Goal: Information Seeking & Learning: Learn about a topic

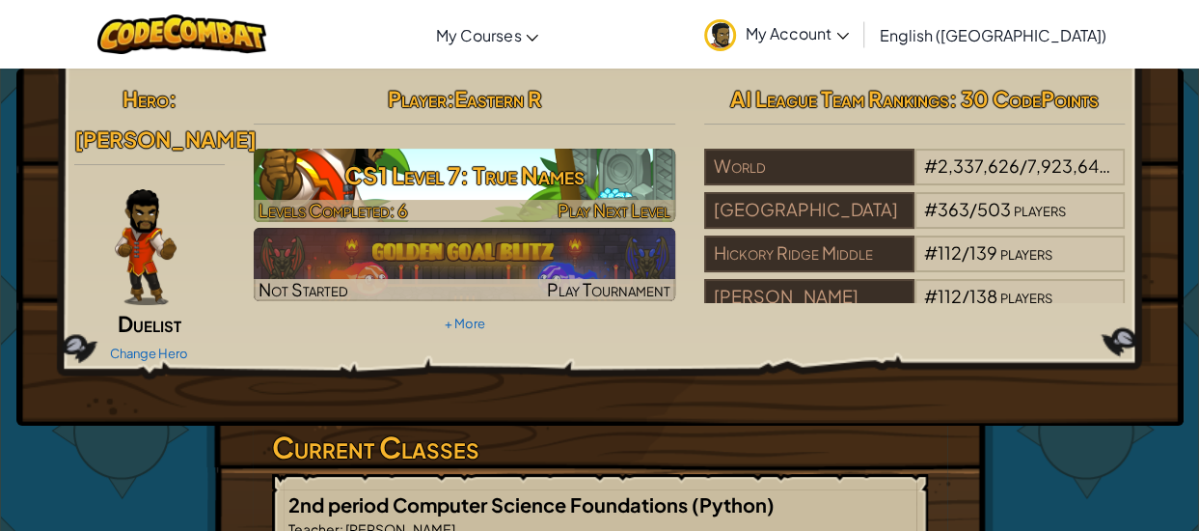
click at [450, 192] on h3 "CS1 Level 7: True Names" at bounding box center [465, 174] width 422 height 43
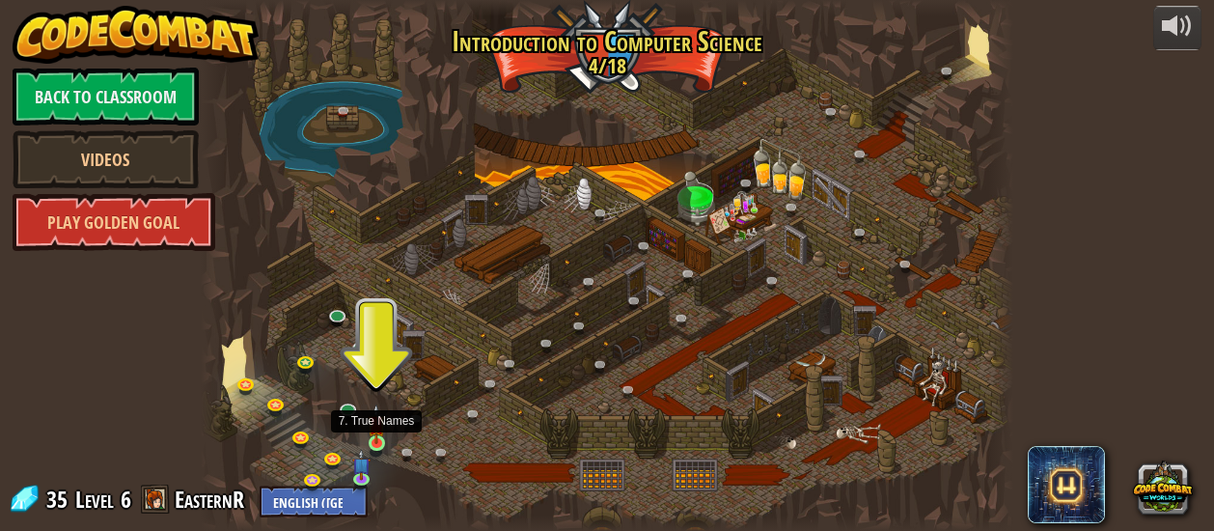
click at [376, 441] on img at bounding box center [376, 423] width 17 height 41
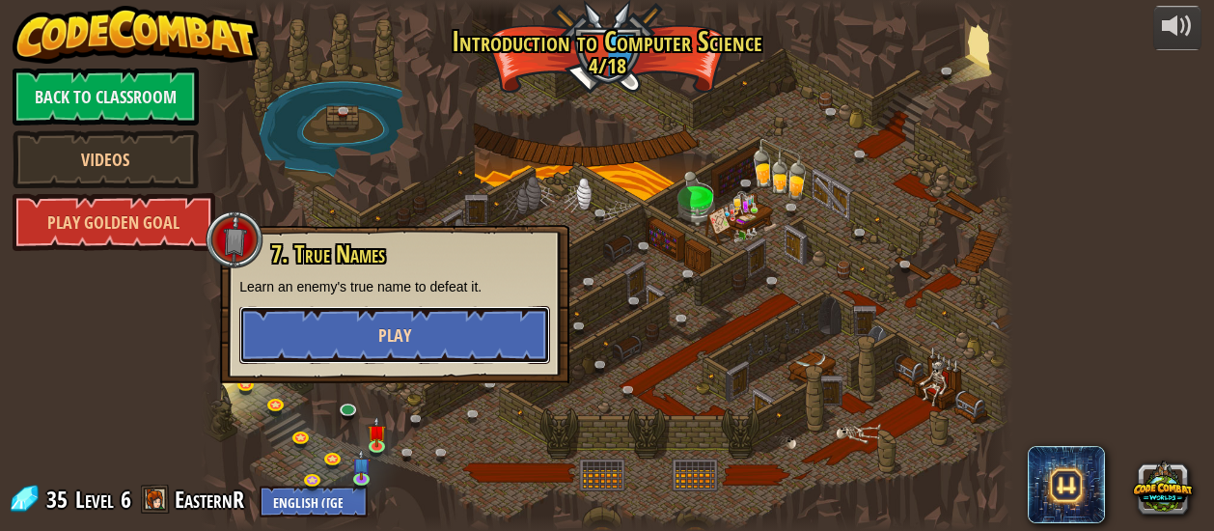
click at [403, 325] on span "Play" at bounding box center [394, 335] width 33 height 24
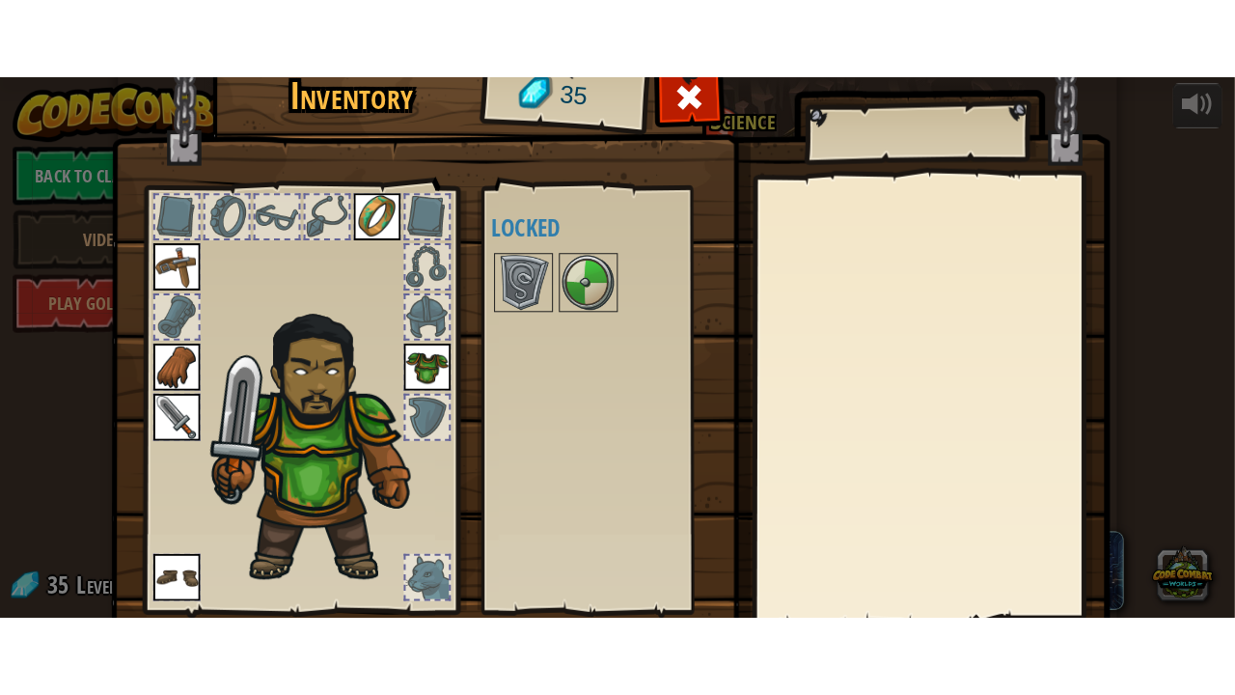
scroll to position [135, 0]
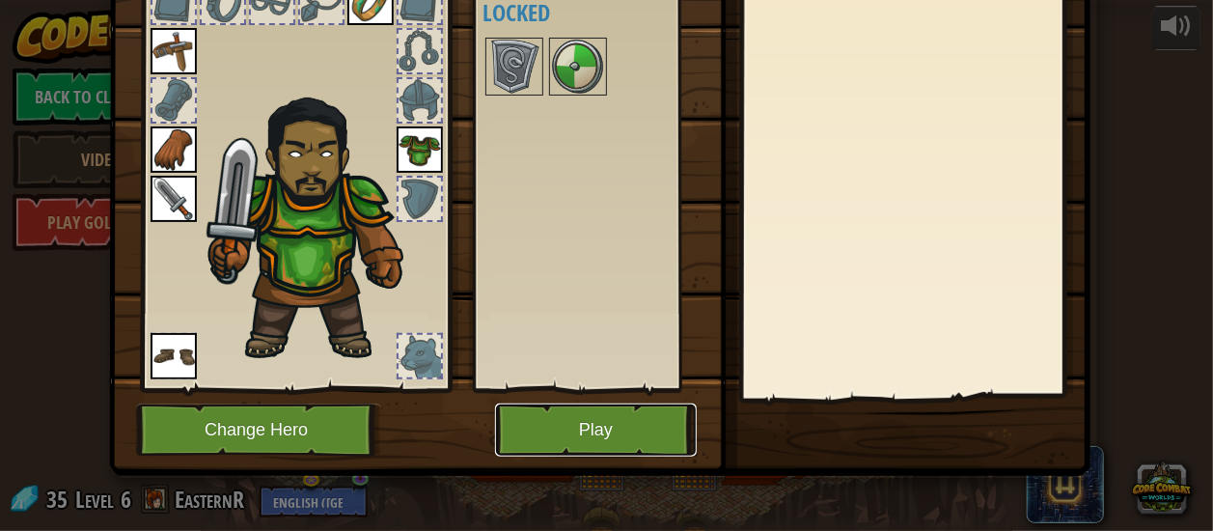
click at [642, 424] on button "Play" at bounding box center [596, 429] width 202 height 53
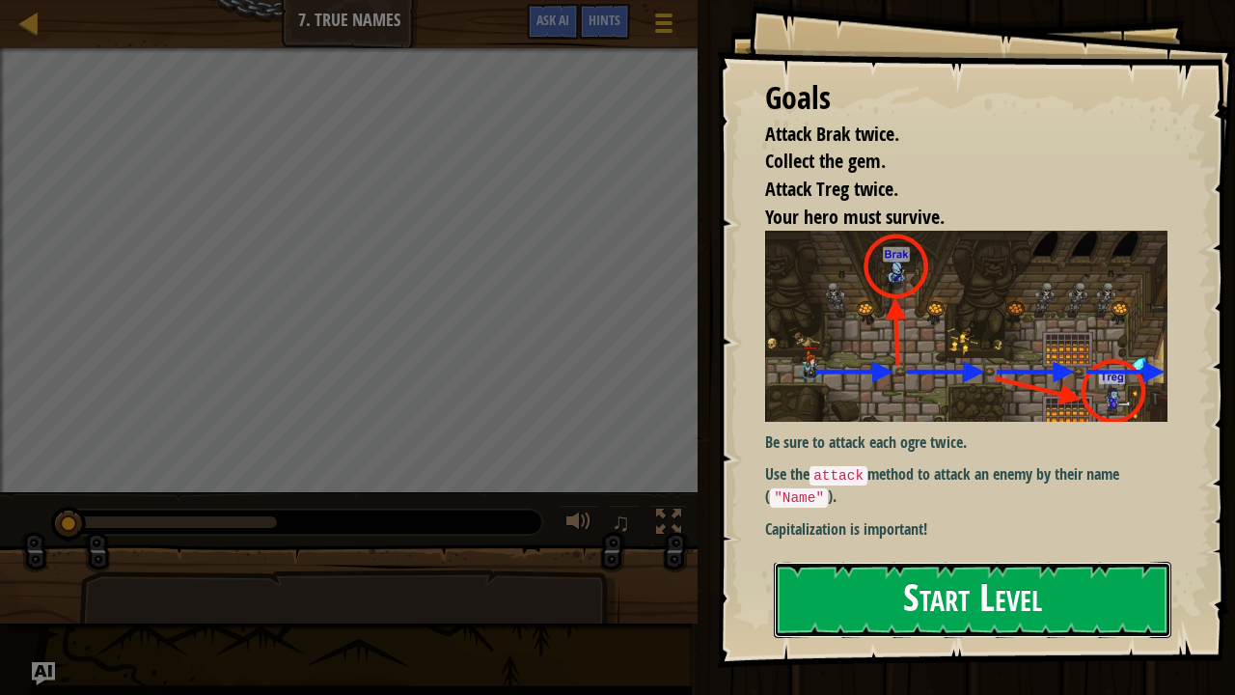
click at [891, 530] on button "Start Level" at bounding box center [972, 599] width 397 height 76
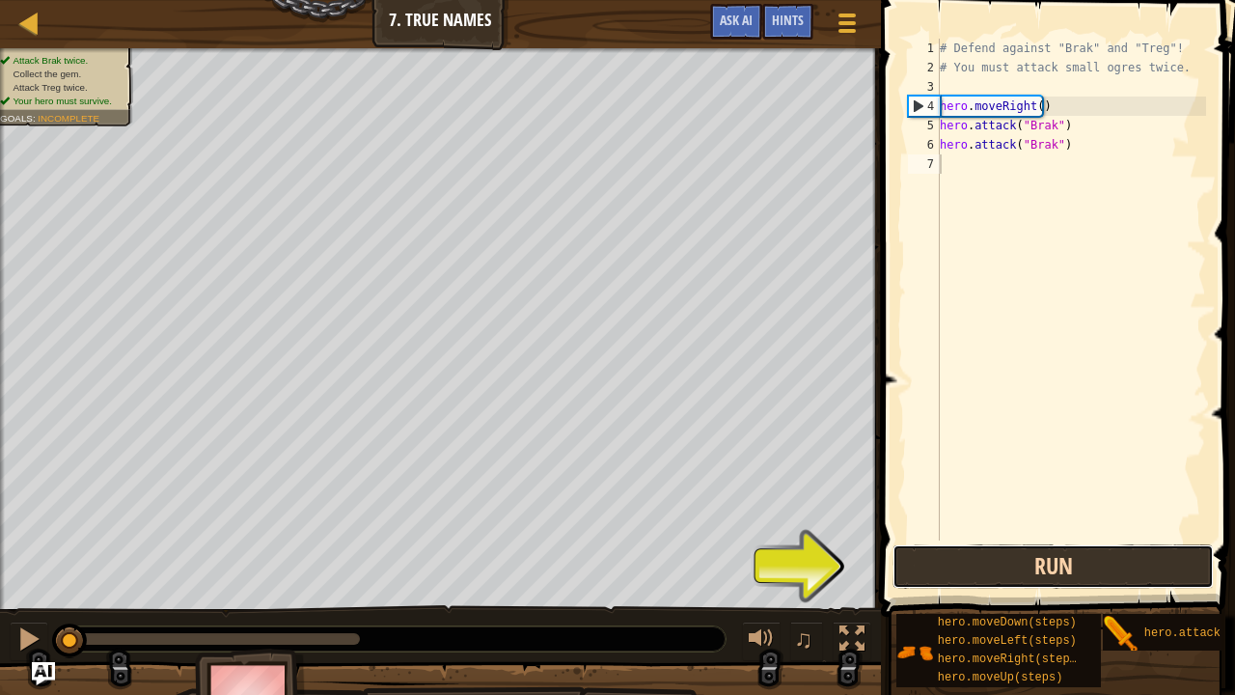
click at [942, 530] on button "Run" at bounding box center [1052, 566] width 321 height 44
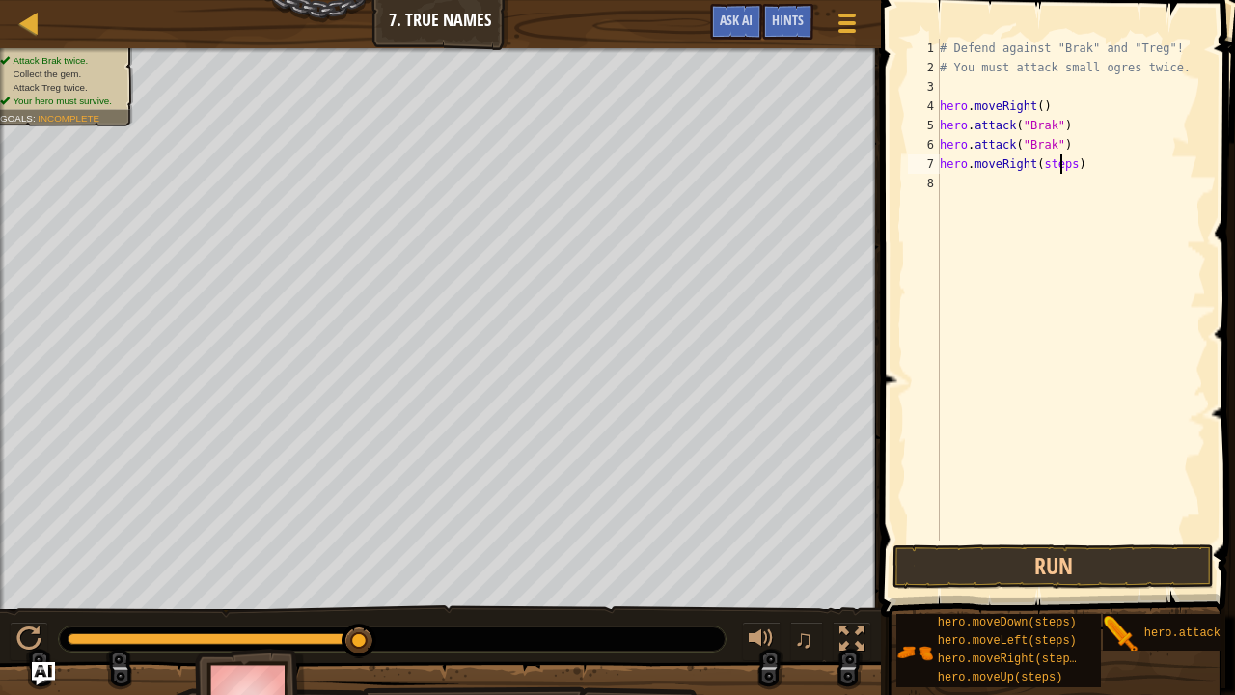
click at [1062, 163] on div "# Defend against "Brak" and "Treg"! # You must attack small ogres twice. hero .…" at bounding box center [1071, 309] width 270 height 540
click at [1067, 166] on div "# Defend against "Brak" and "Treg"! # You must attack small ogres twice. hero .…" at bounding box center [1071, 309] width 270 height 540
click at [954, 530] on button "Run" at bounding box center [1052, 566] width 321 height 44
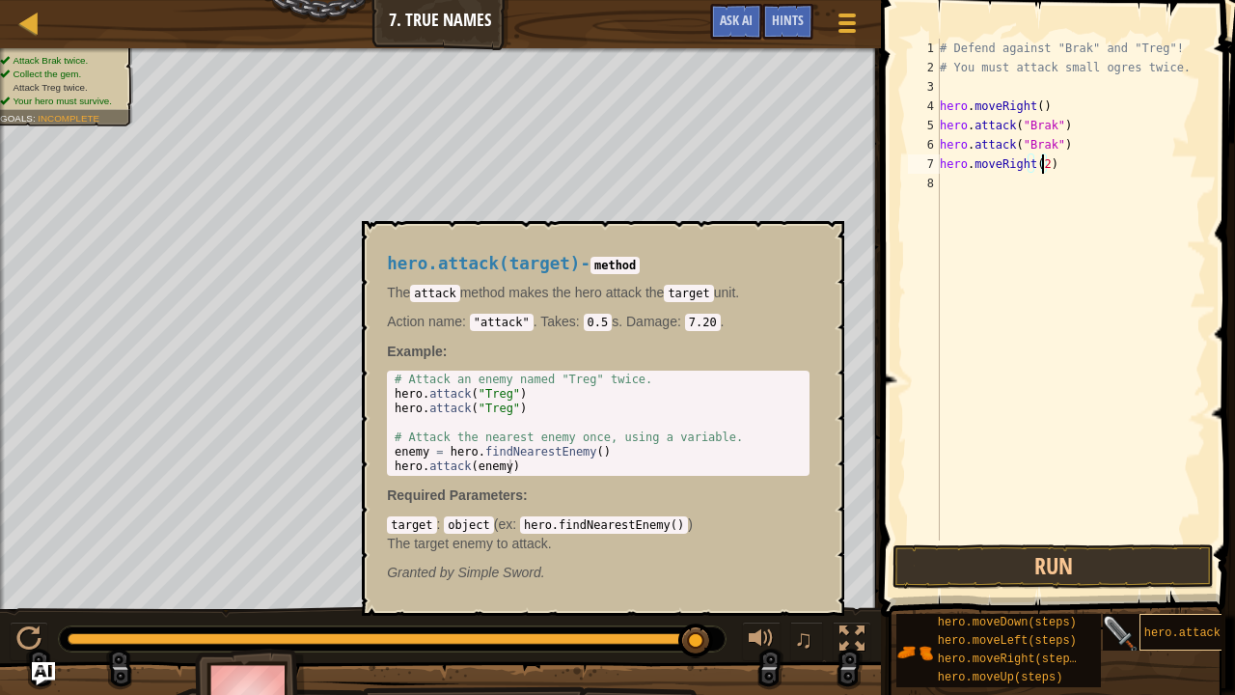
type textarea "hero.moveRight(2)"
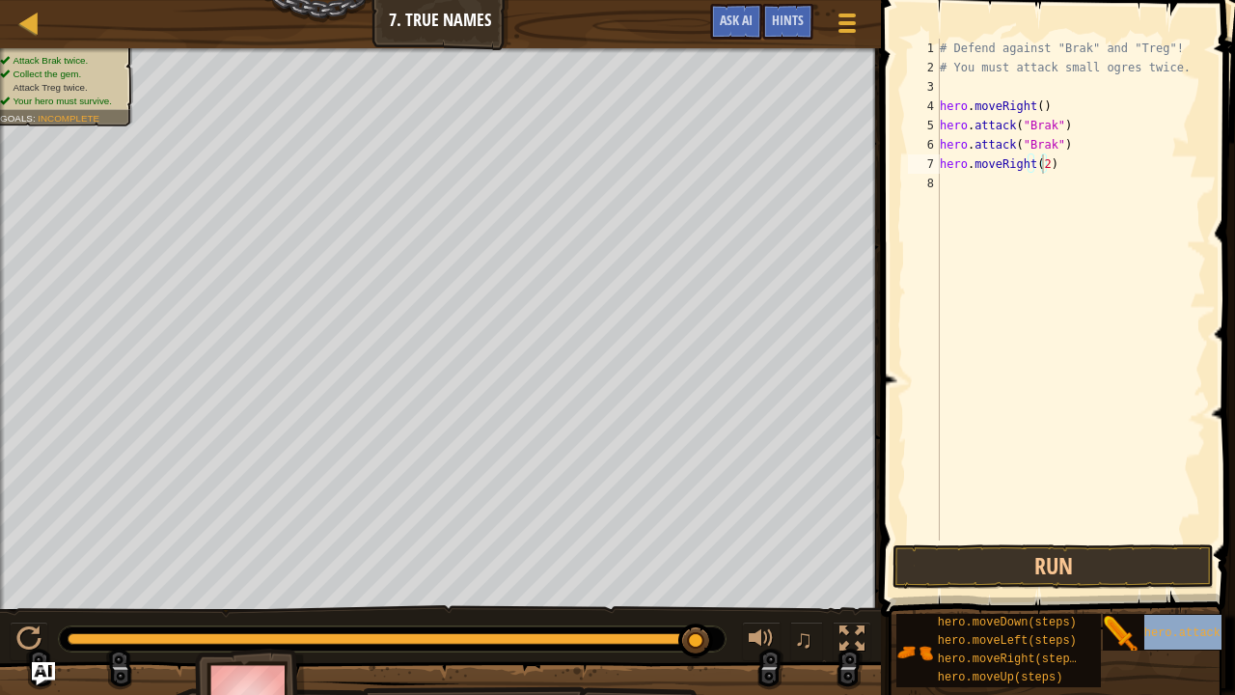
drag, startPoint x: 1171, startPoint y: 635, endPoint x: 1020, endPoint y: 199, distance: 461.6
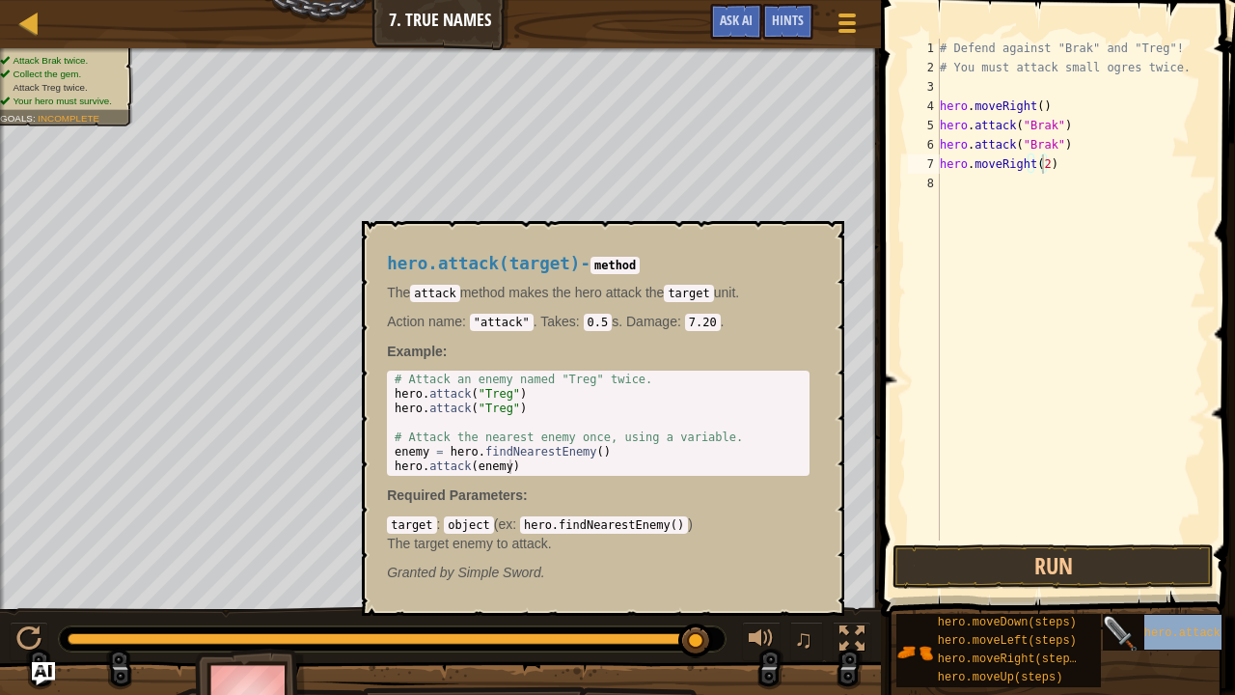
drag, startPoint x: 1020, startPoint y: 199, endPoint x: 1123, endPoint y: 635, distance: 448.1
click at [1123, 530] on img at bounding box center [1121, 633] width 37 height 37
type textarea "hero.attack(target)"
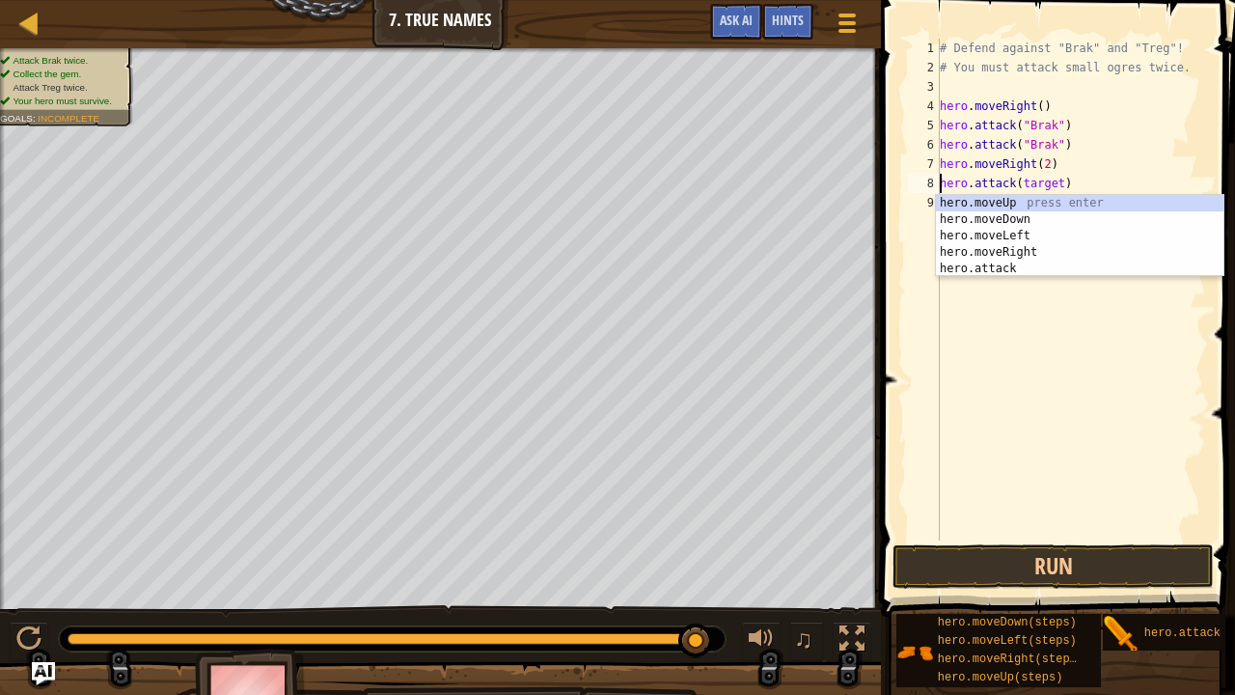
click at [1094, 320] on div "# Defend against "Brak" and "Treg"! # You must attack small ogres twice. hero .…" at bounding box center [1071, 309] width 270 height 540
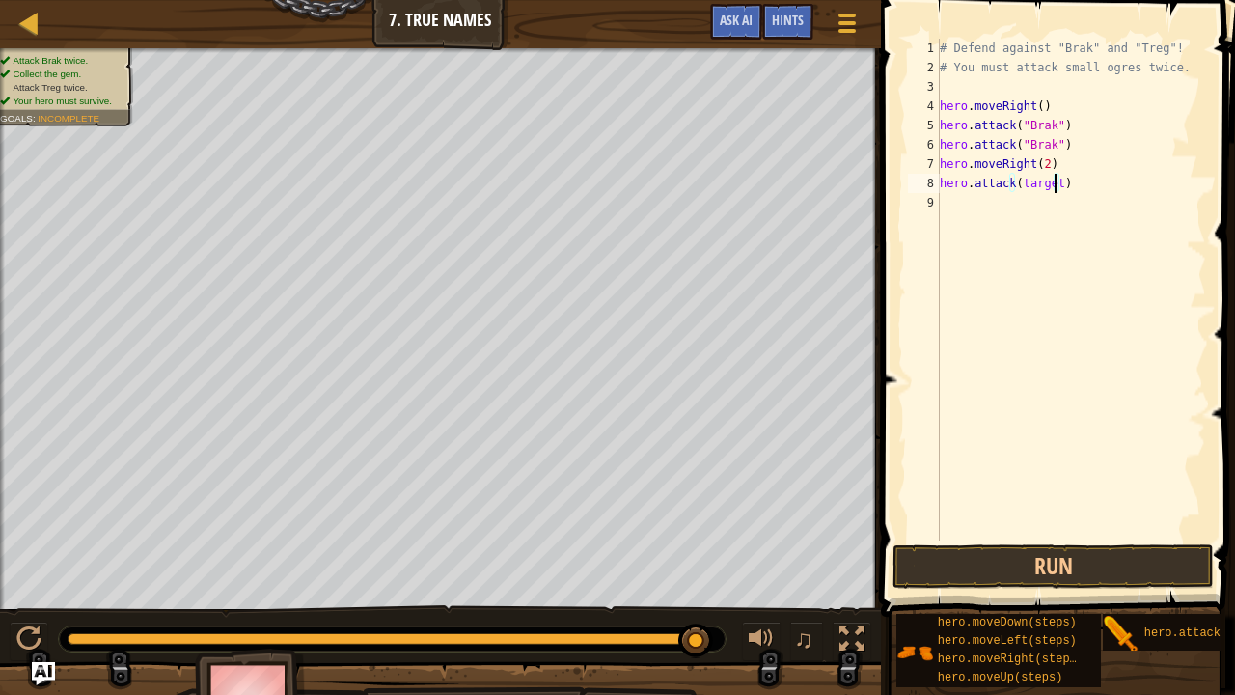
click at [1051, 186] on div "# Defend against "Brak" and "Treg"! # You must attack small ogres twice. hero .…" at bounding box center [1071, 309] width 270 height 540
type textarea "hero.attack(Treg)"
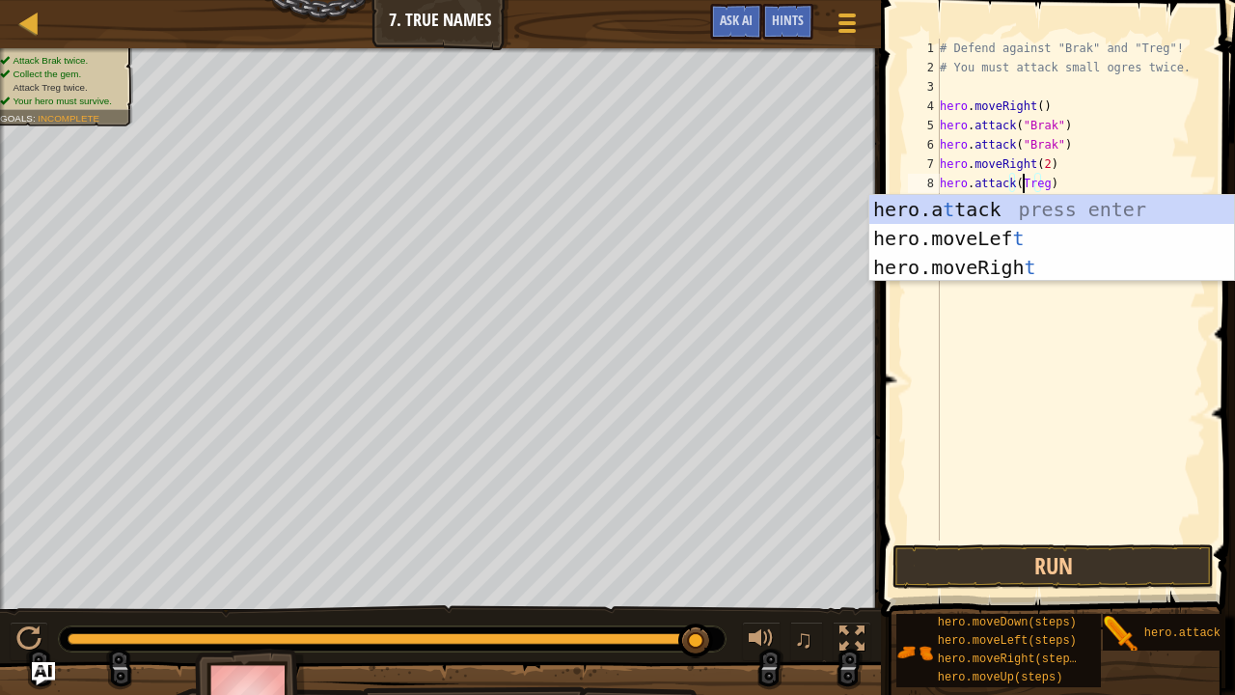
scroll to position [9, 7]
click at [969, 324] on div "# Defend against "Brak" and "Treg"! # You must attack small ogres twice. hero .…" at bounding box center [1071, 309] width 270 height 540
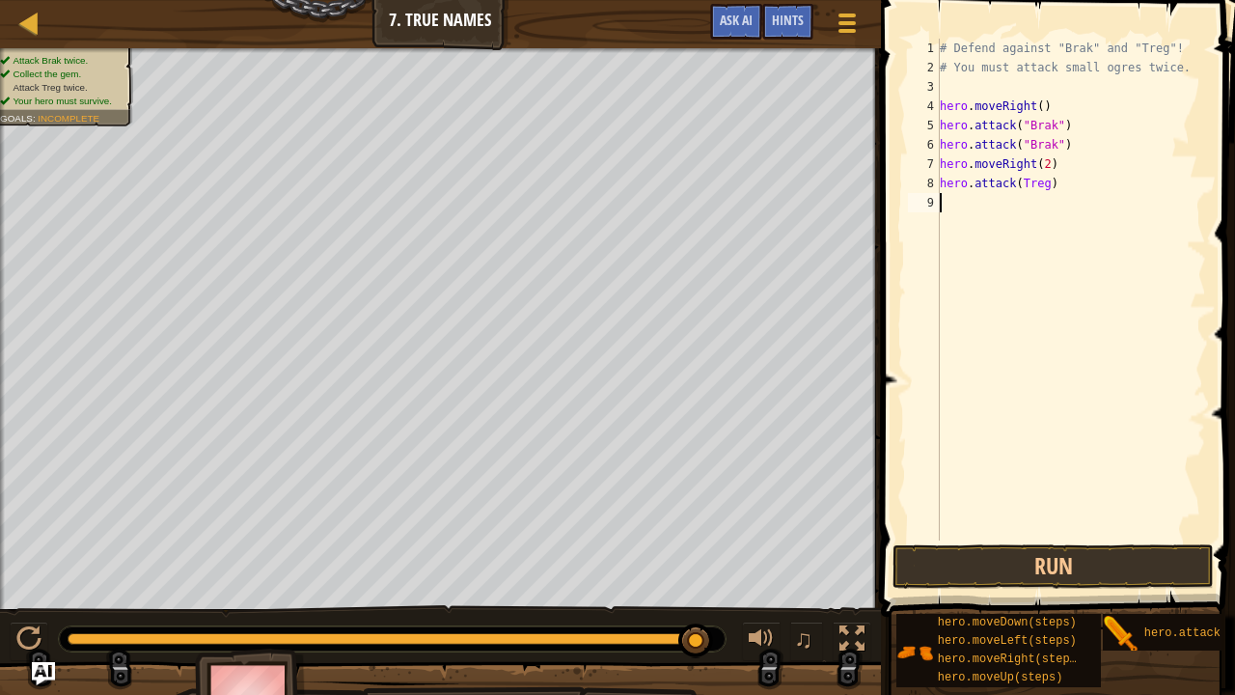
scroll to position [9, 0]
click at [939, 530] on button "Run" at bounding box center [1052, 566] width 321 height 44
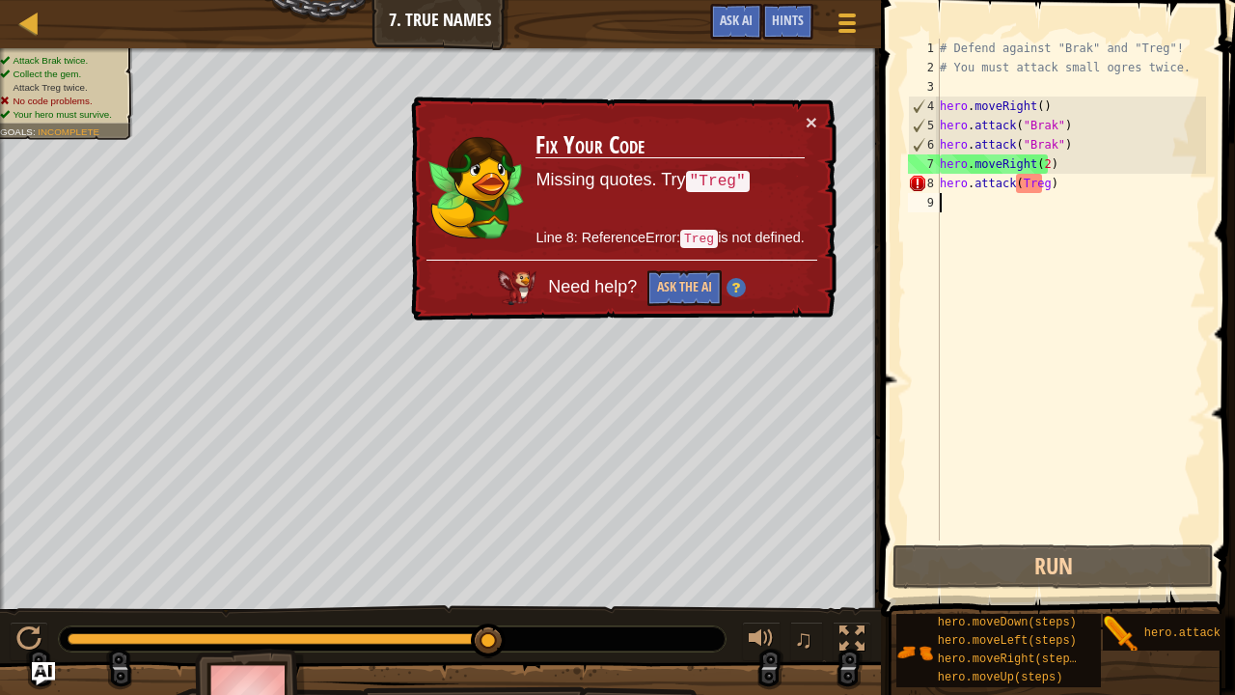
click at [1017, 184] on div "# Defend against "Brak" and "Treg"! # You must attack small ogres twice. hero .…" at bounding box center [1071, 309] width 270 height 540
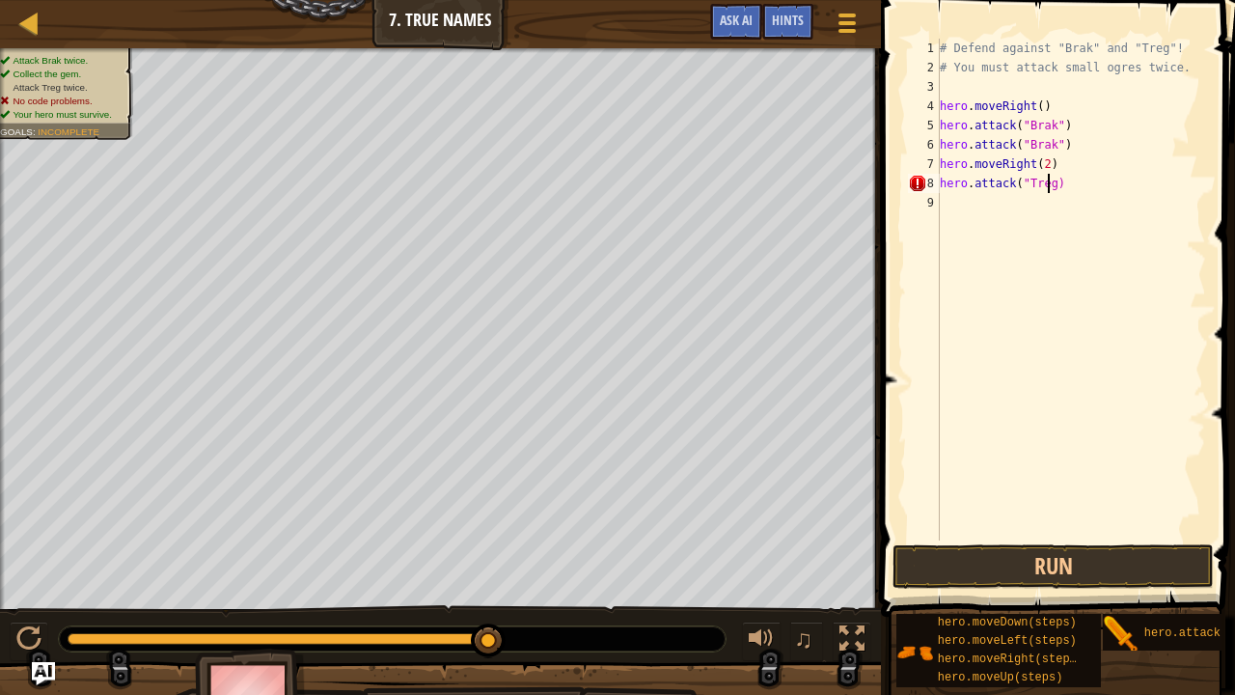
click at [1046, 183] on div "# Defend against "Brak" and "Treg"! # You must attack small ogres twice. hero .…" at bounding box center [1071, 309] width 270 height 540
type textarea "hero.attack("Treg")"
click at [999, 530] on button "Run" at bounding box center [1052, 566] width 321 height 44
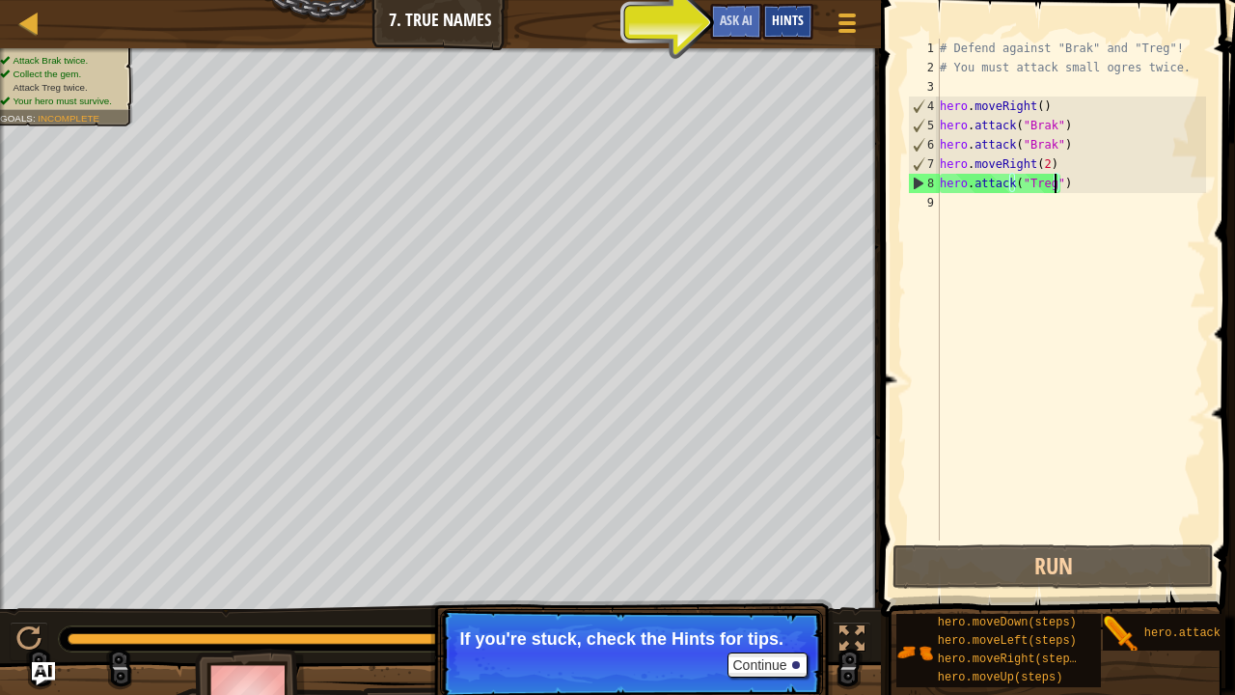
click at [787, 17] on span "Hints" at bounding box center [788, 20] width 32 height 18
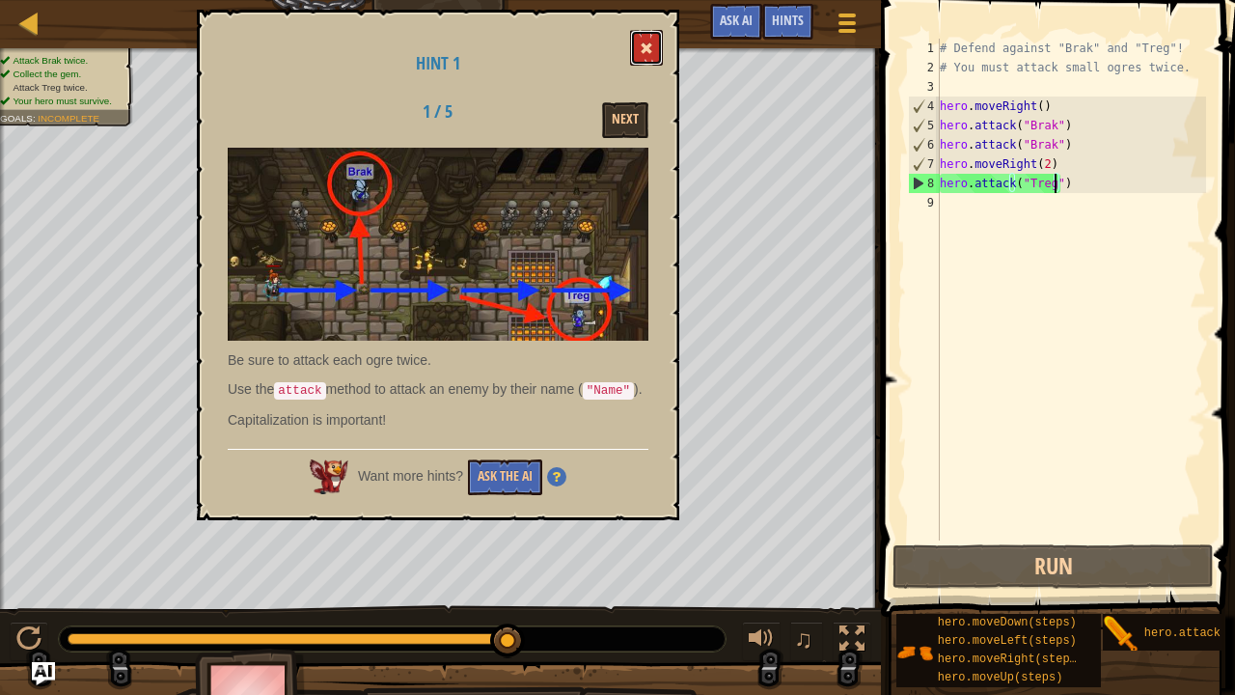
click at [644, 52] on span at bounding box center [647, 48] width 14 height 14
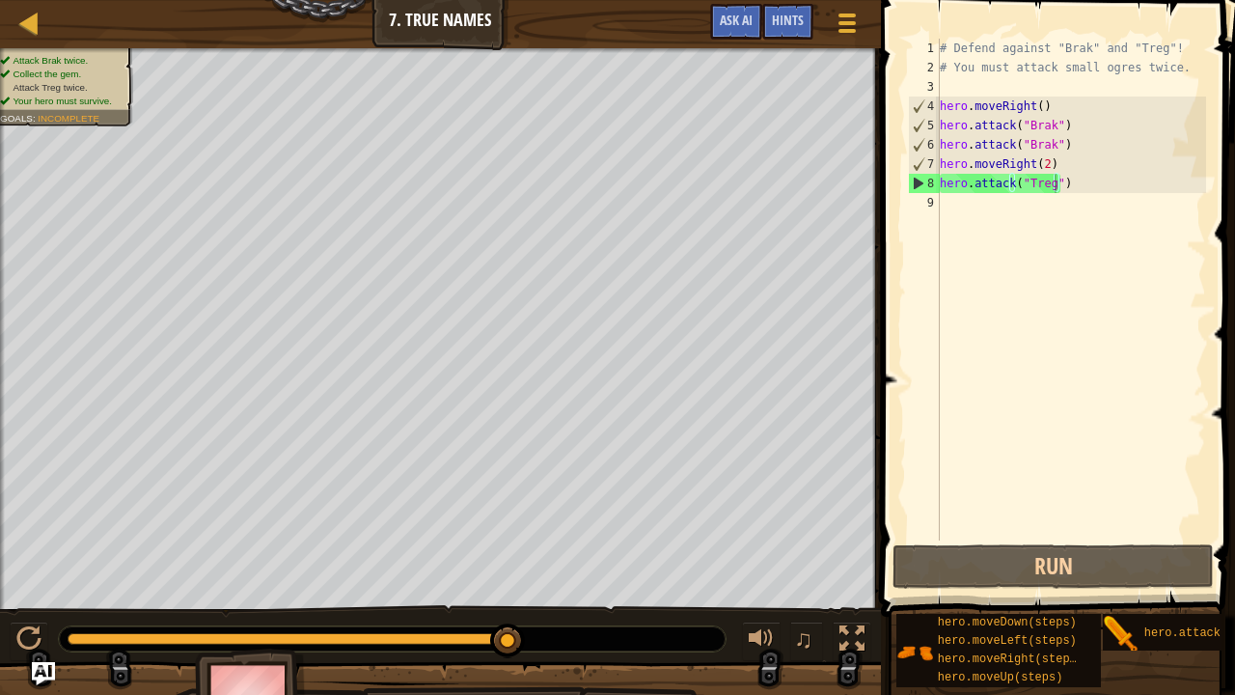
scroll to position [9, 0]
click at [1030, 213] on div "# Defend against "Brak" and "Treg"! # You must attack small ogres twice. hero .…" at bounding box center [1071, 309] width 270 height 540
click at [922, 187] on div "8" at bounding box center [924, 183] width 31 height 19
drag, startPoint x: 916, startPoint y: 181, endPoint x: 936, endPoint y: 208, distance: 33.2
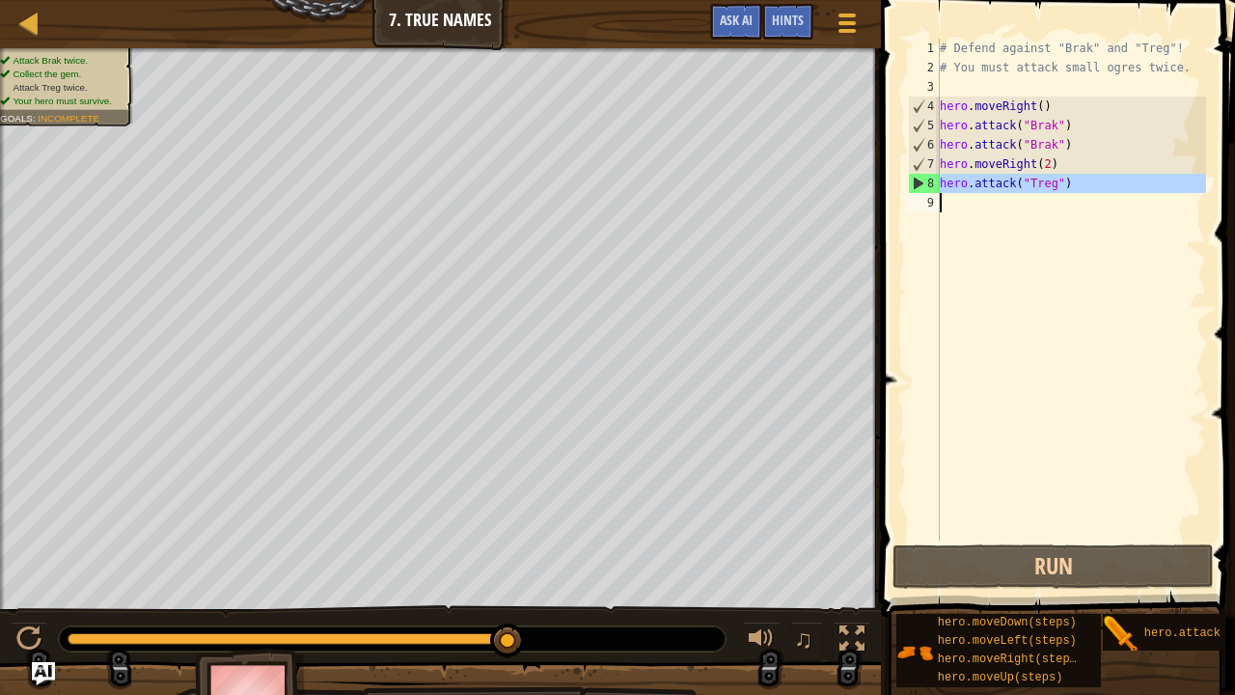
type textarea "hero.attack("Treg")"
click at [1007, 239] on div "# Defend against "Brak" and "Treg"! # You must attack small ogres twice. hero .…" at bounding box center [1071, 309] width 270 height 540
click at [1040, 170] on div "# Defend against "Brak" and "Treg"! # You must attack small ogres twice. hero .…" at bounding box center [1071, 309] width 270 height 540
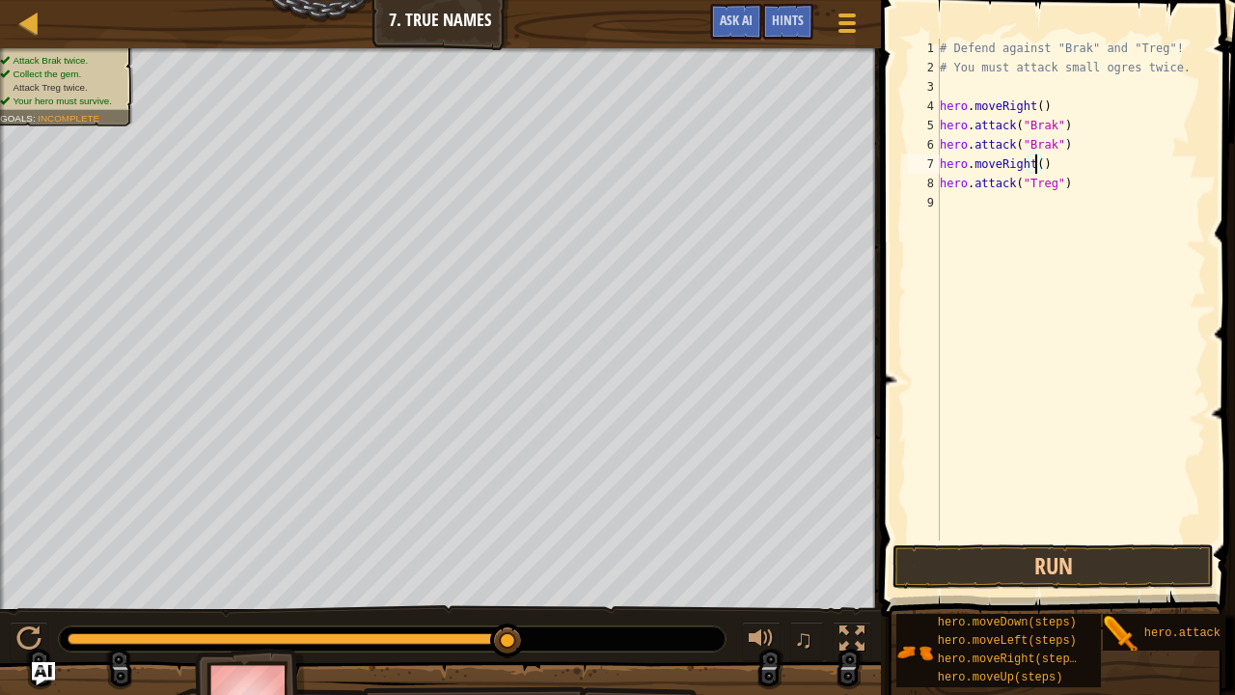
scroll to position [9, 8]
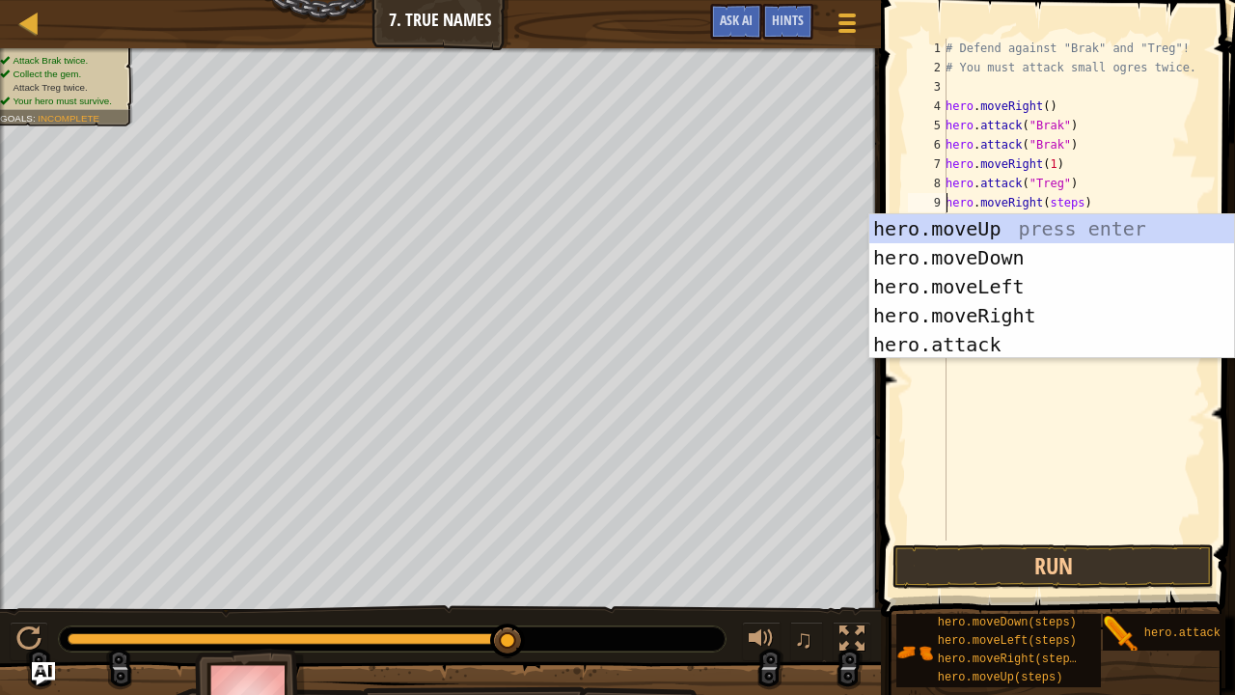
click at [1074, 206] on div "# Defend against "Brak" and "Treg"! # You must attack small ogres twice. hero .…" at bounding box center [1074, 309] width 264 height 540
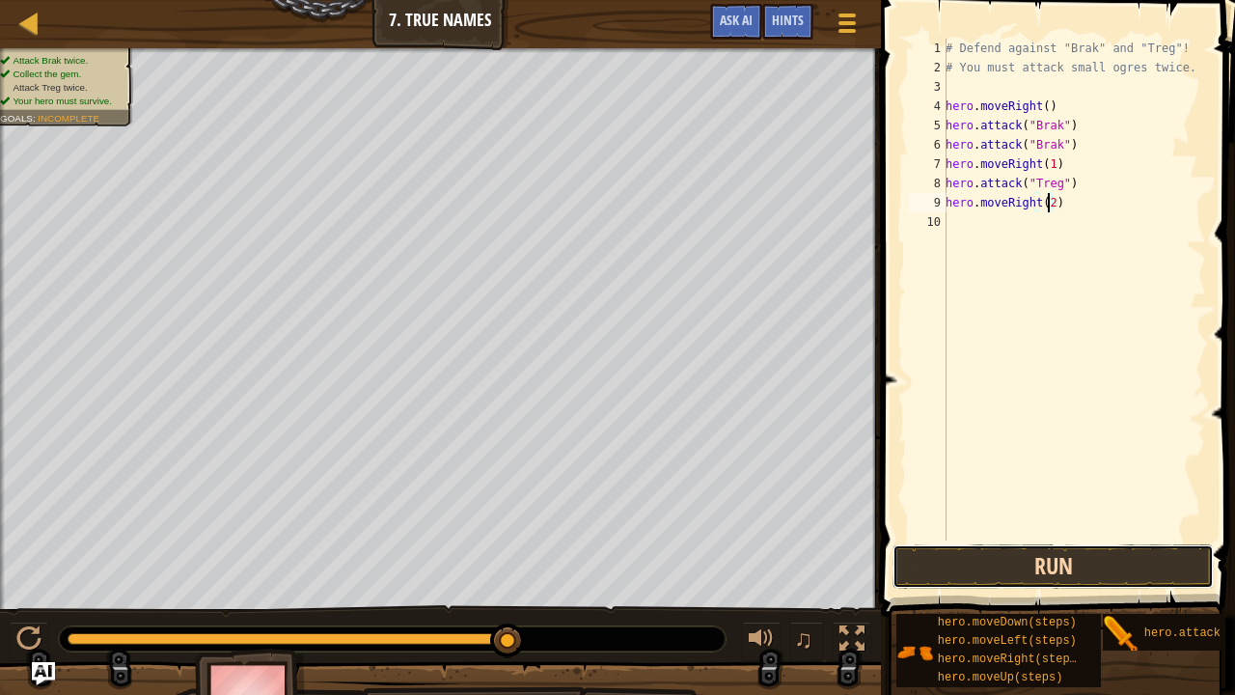
click at [1074, 530] on button "Run" at bounding box center [1052, 566] width 321 height 44
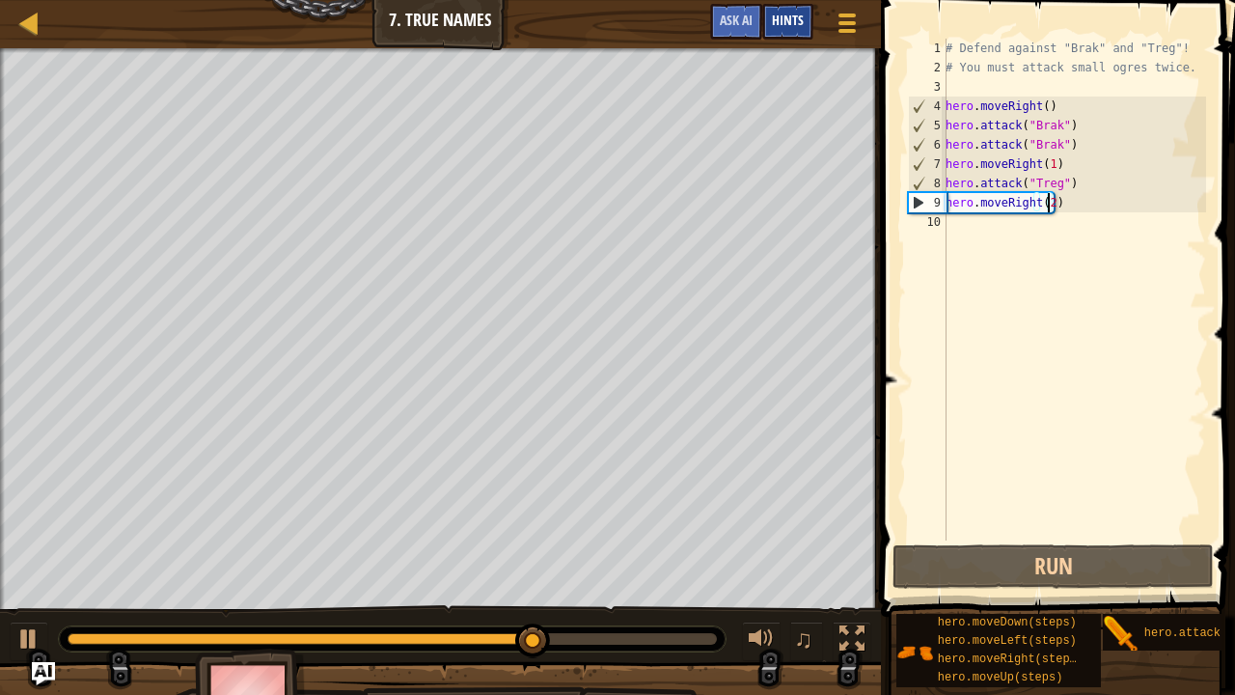
click at [786, 14] on span "Hints" at bounding box center [788, 20] width 32 height 18
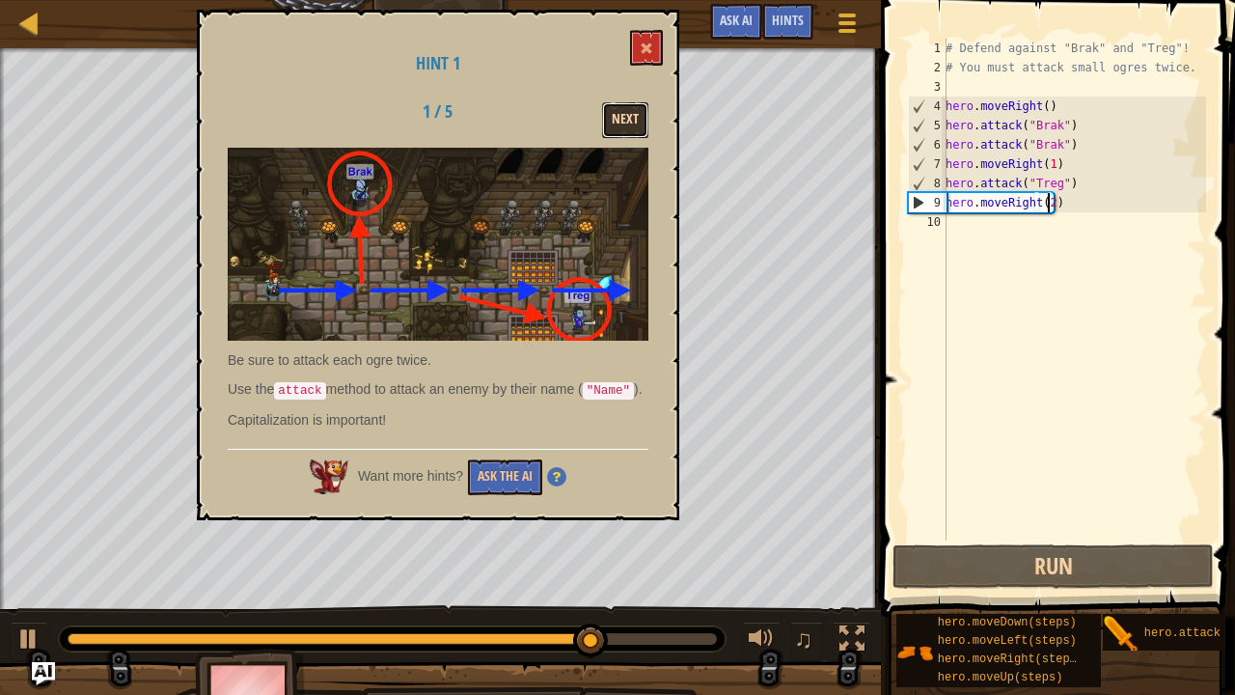
click at [635, 120] on button "Next" at bounding box center [625, 120] width 46 height 36
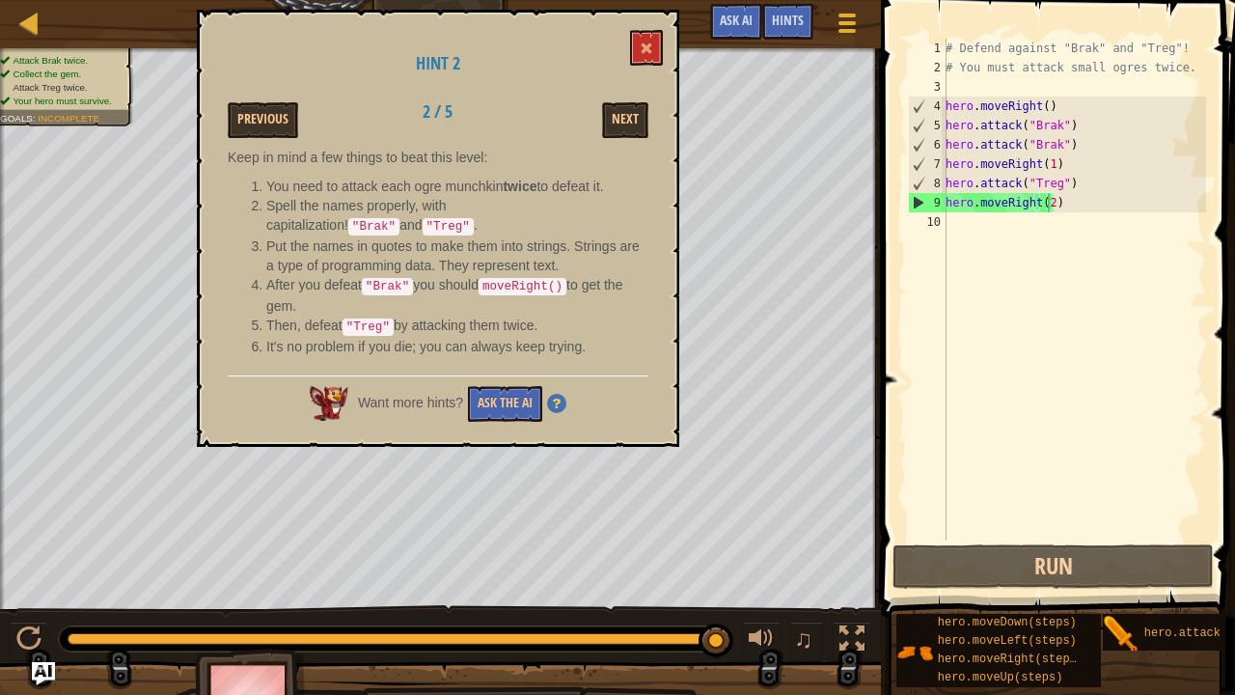
click at [996, 204] on div "# Defend against "Brak" and "Treg"! # You must attack small ogres twice. hero .…" at bounding box center [1074, 309] width 264 height 540
click at [1054, 204] on div "# Defend against "Brak" and "Treg"! # You must attack small ogres twice. hero .…" at bounding box center [1074, 309] width 264 height 540
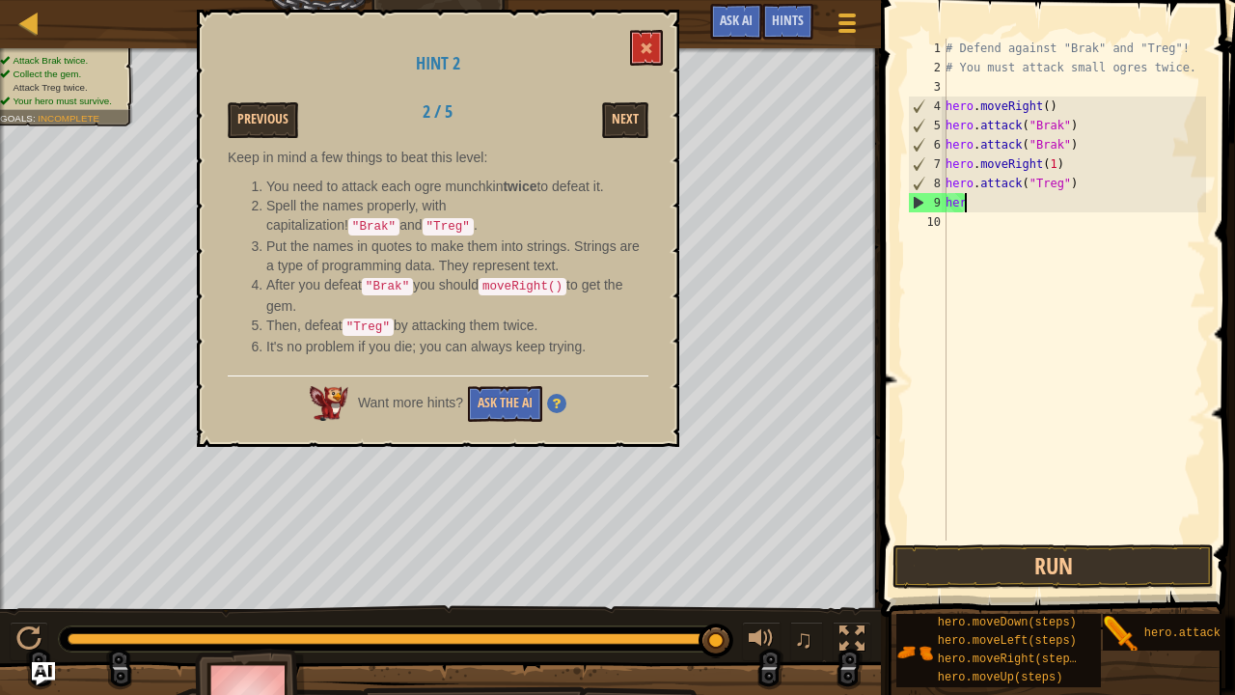
scroll to position [9, 0]
type textarea "h"
type textarea "hero.attack("Treg")"
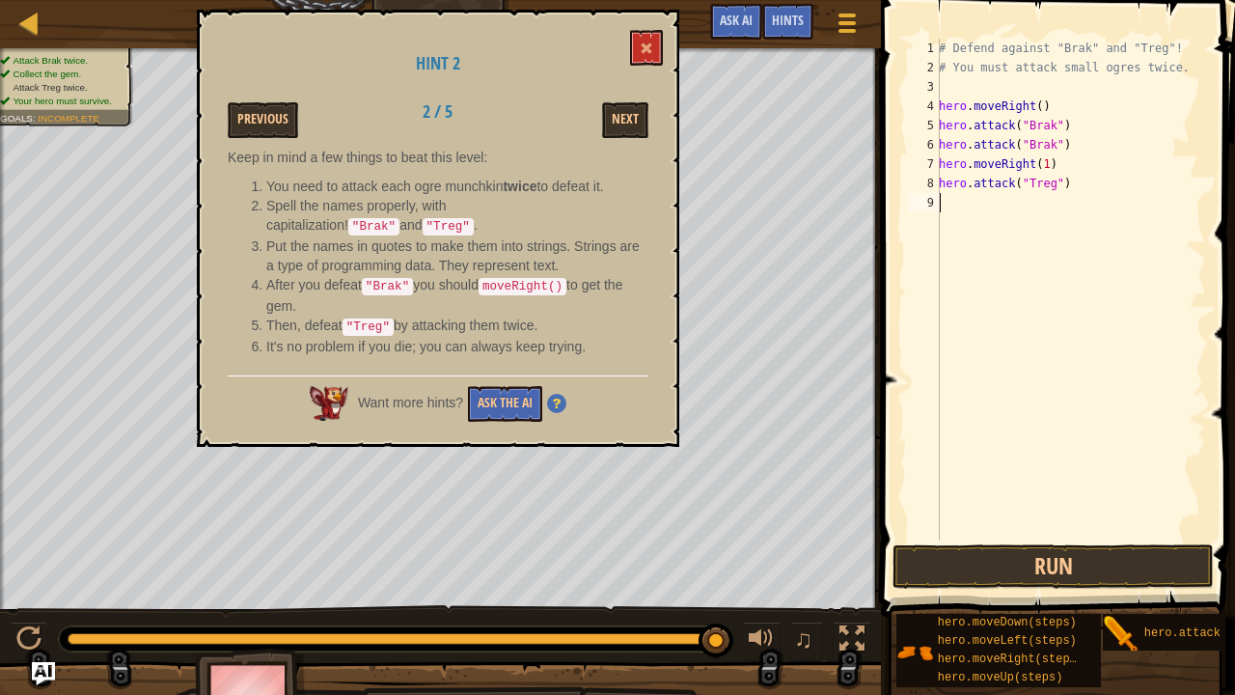
click at [1054, 204] on div "# Defend against "Brak" and "Treg"! # You must attack small ogres twice. hero .…" at bounding box center [1070, 309] width 271 height 540
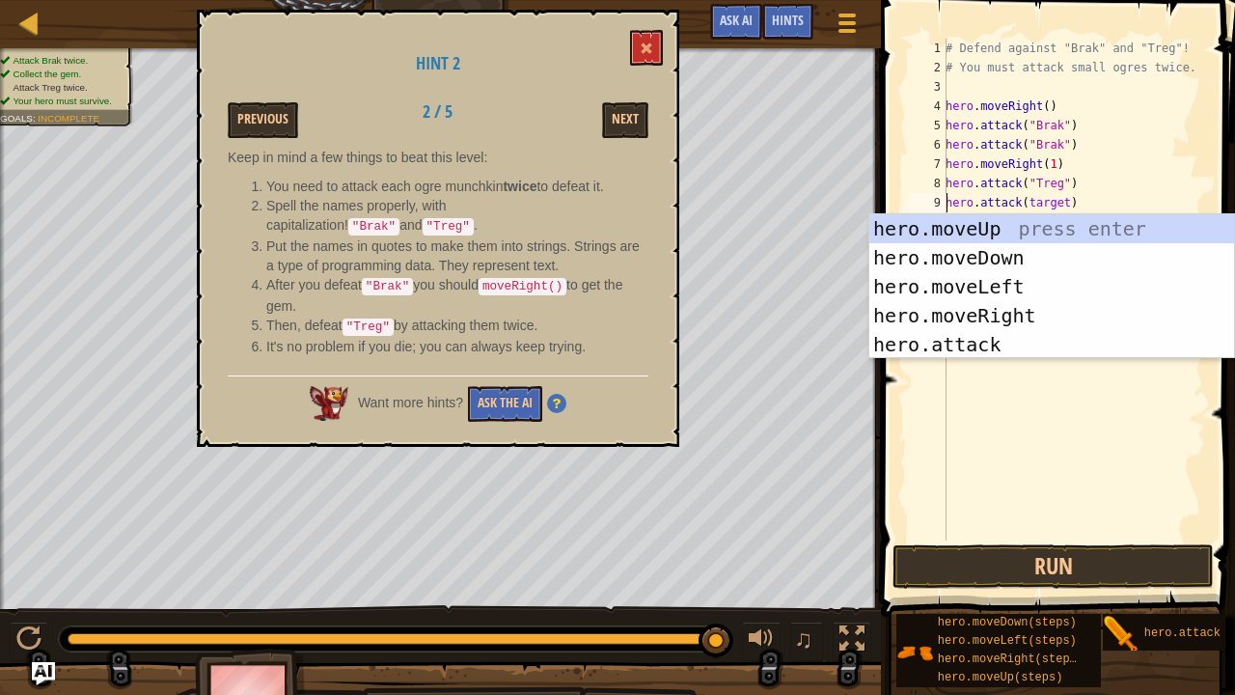
click at [1057, 203] on div "# Defend against "Brak" and "Treg"! # You must attack small ogres twice. hero .…" at bounding box center [1074, 309] width 264 height 540
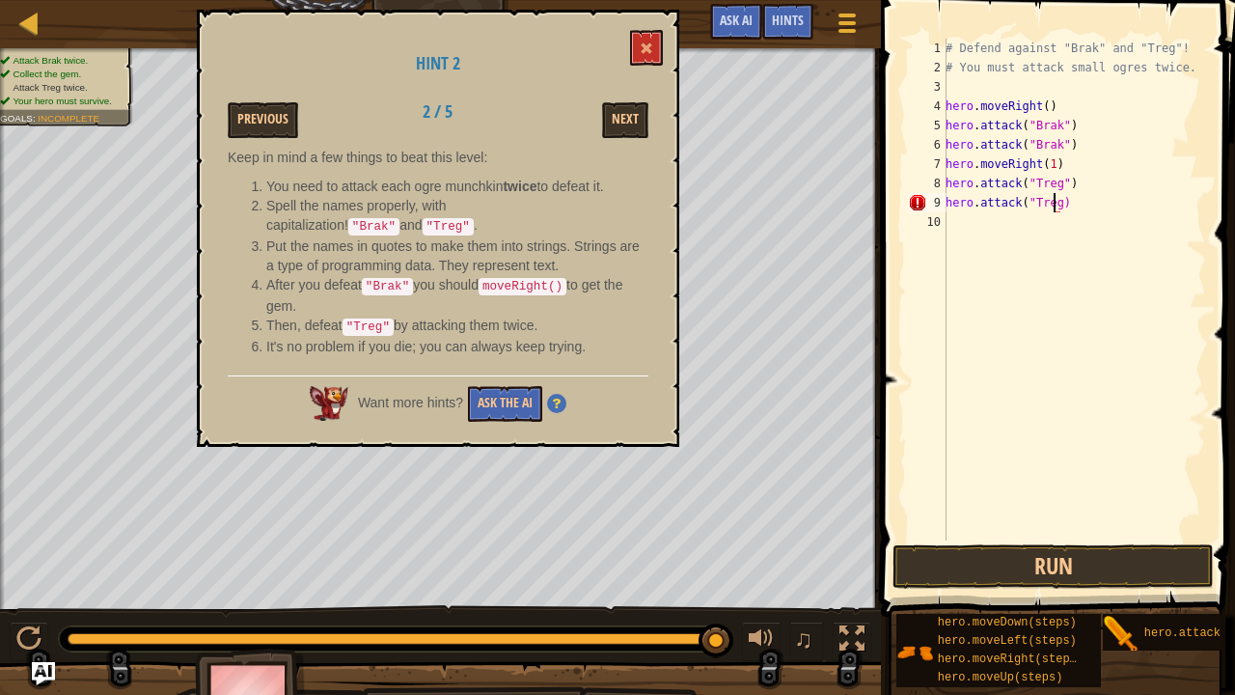
scroll to position [9, 9]
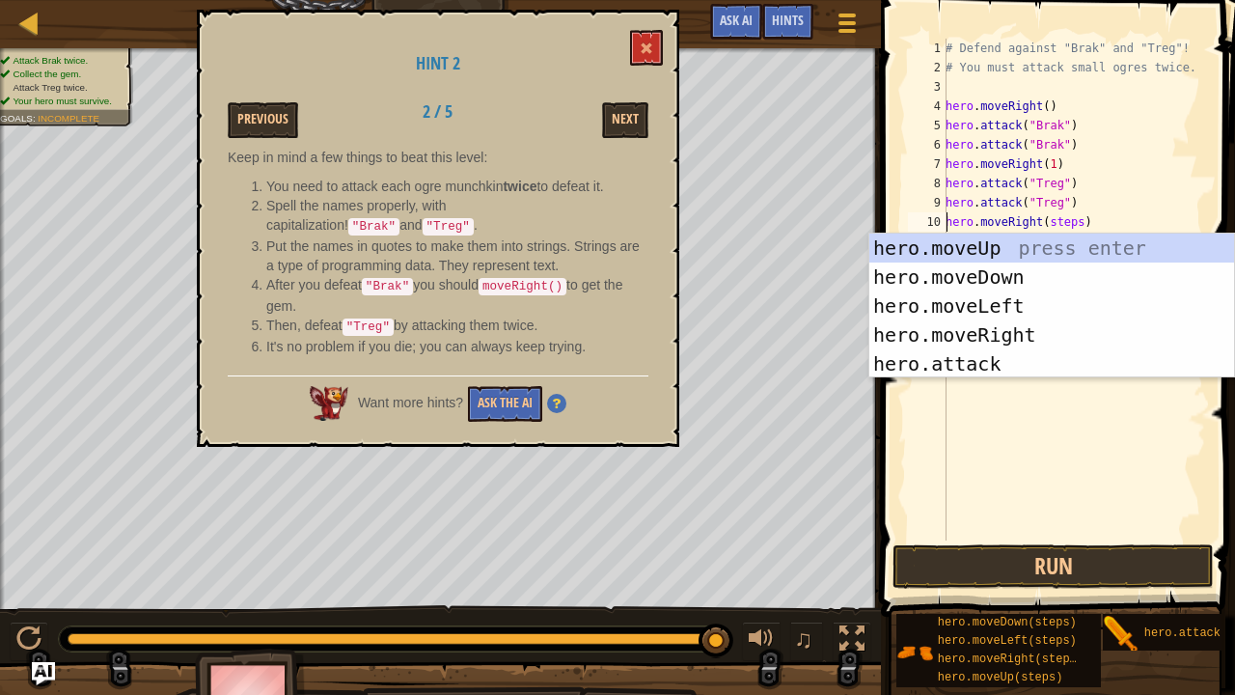
click at [1070, 224] on div "# Defend against "Brak" and "Treg"! # You must attack small ogres twice. hero .…" at bounding box center [1074, 309] width 264 height 540
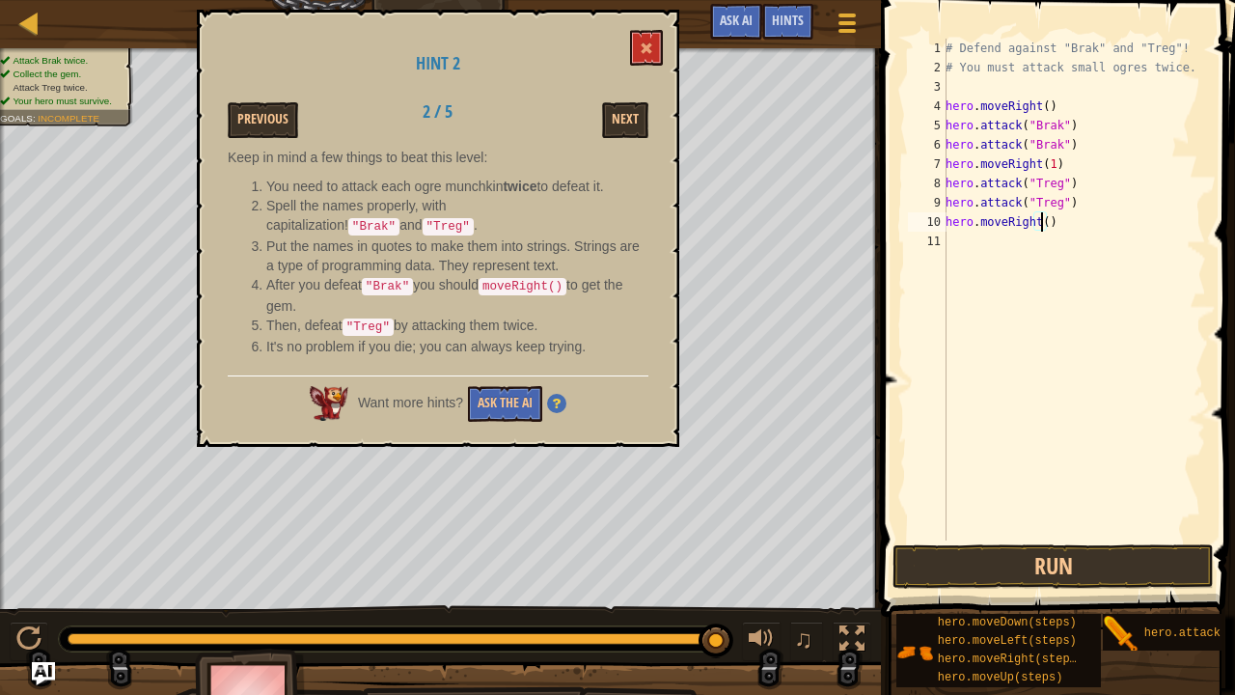
type textarea "hero.moveRight(2)"
click at [1067, 530] on button "Run" at bounding box center [1052, 566] width 321 height 44
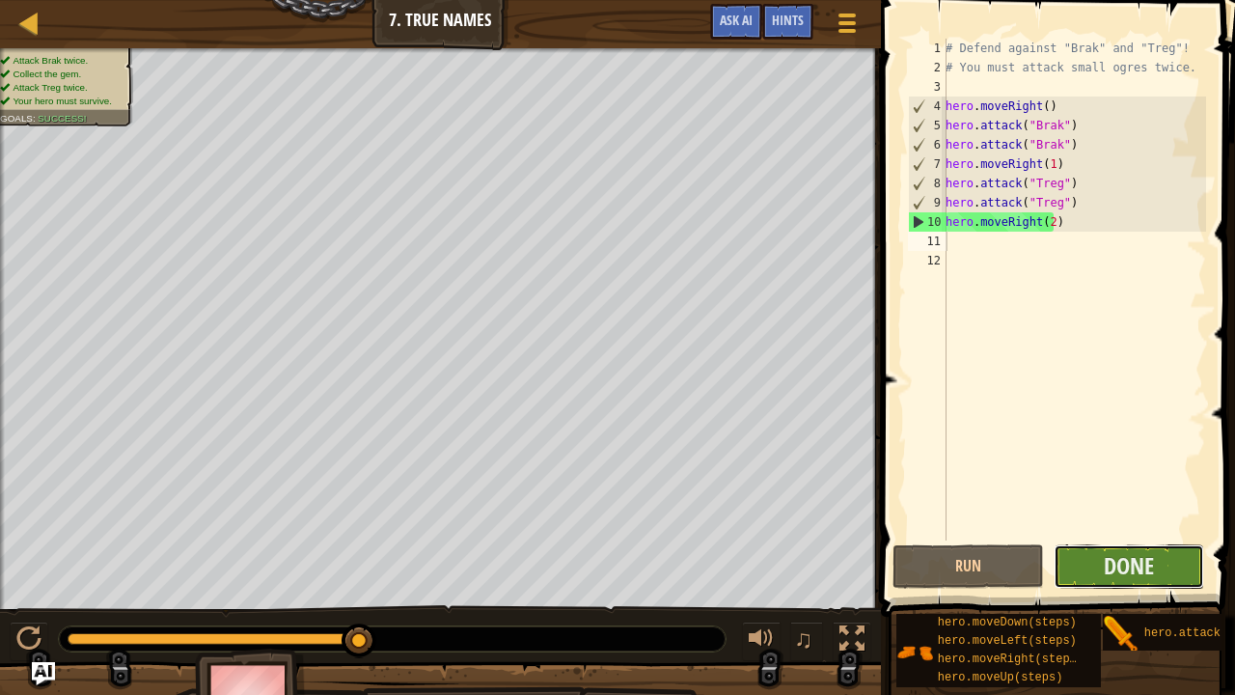
click at [1134, 530] on button "Done" at bounding box center [1128, 566] width 151 height 44
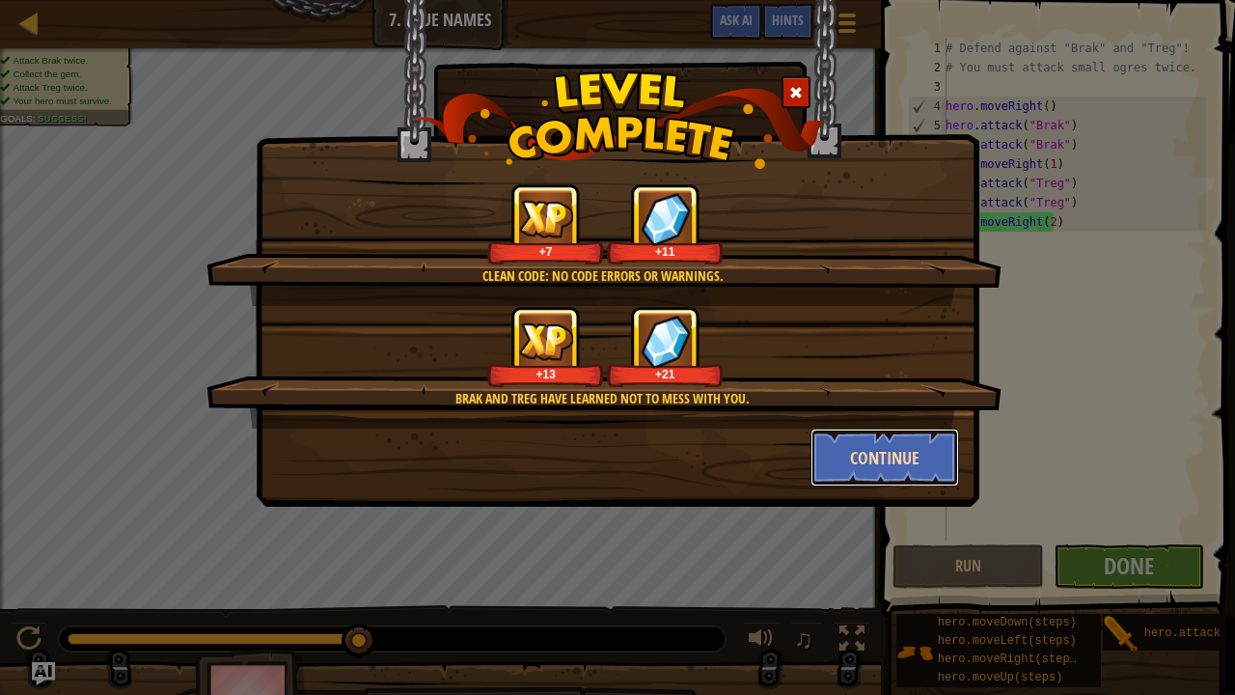
click at [866, 443] on button "Continue" at bounding box center [885, 457] width 150 height 58
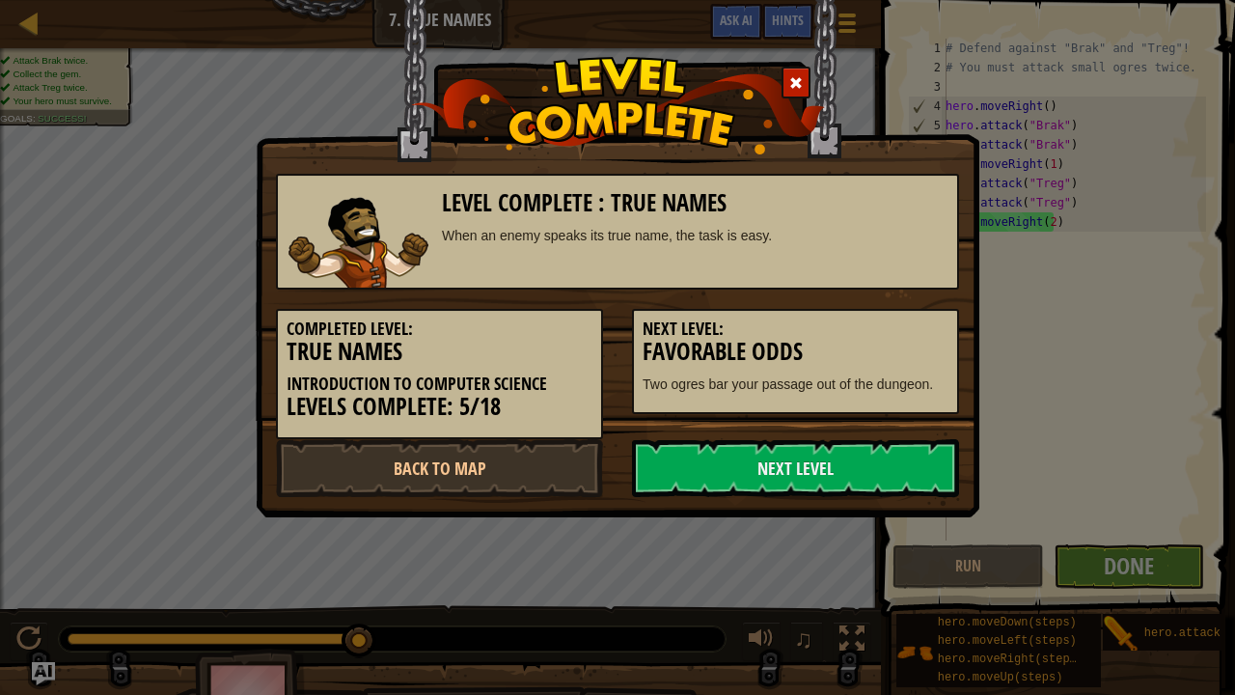
click at [866, 443] on link "Next Level" at bounding box center [795, 468] width 327 height 58
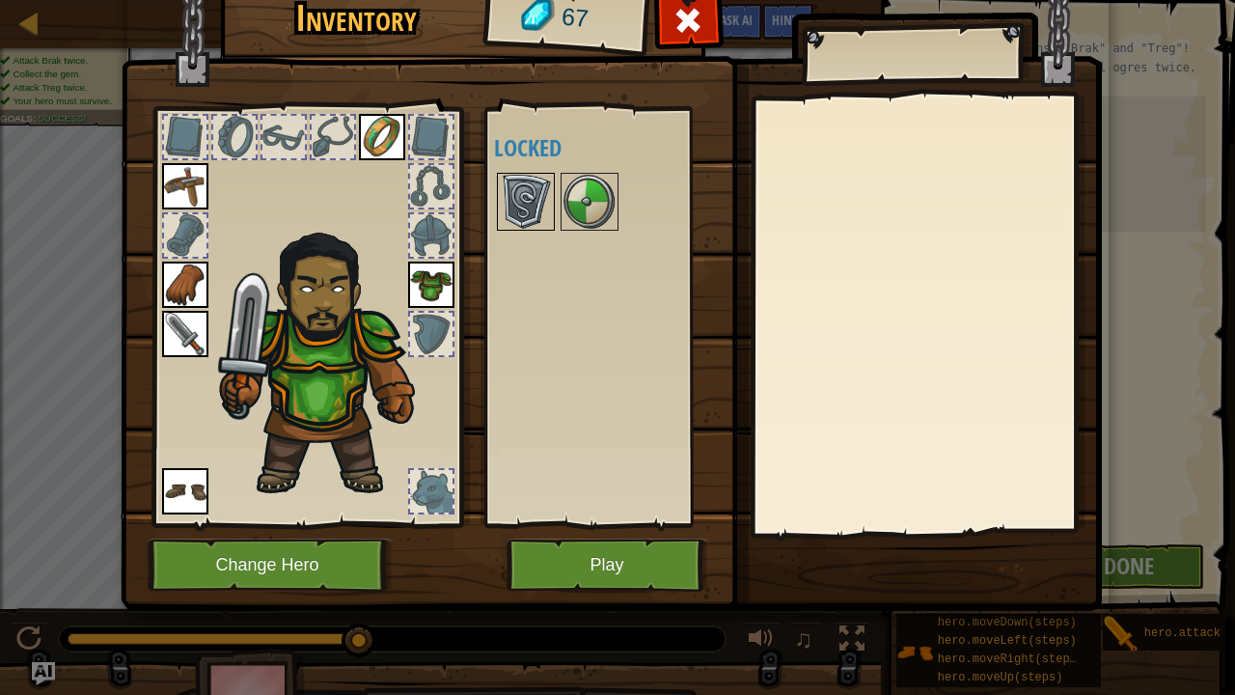
click at [529, 210] on img at bounding box center [526, 202] width 54 height 54
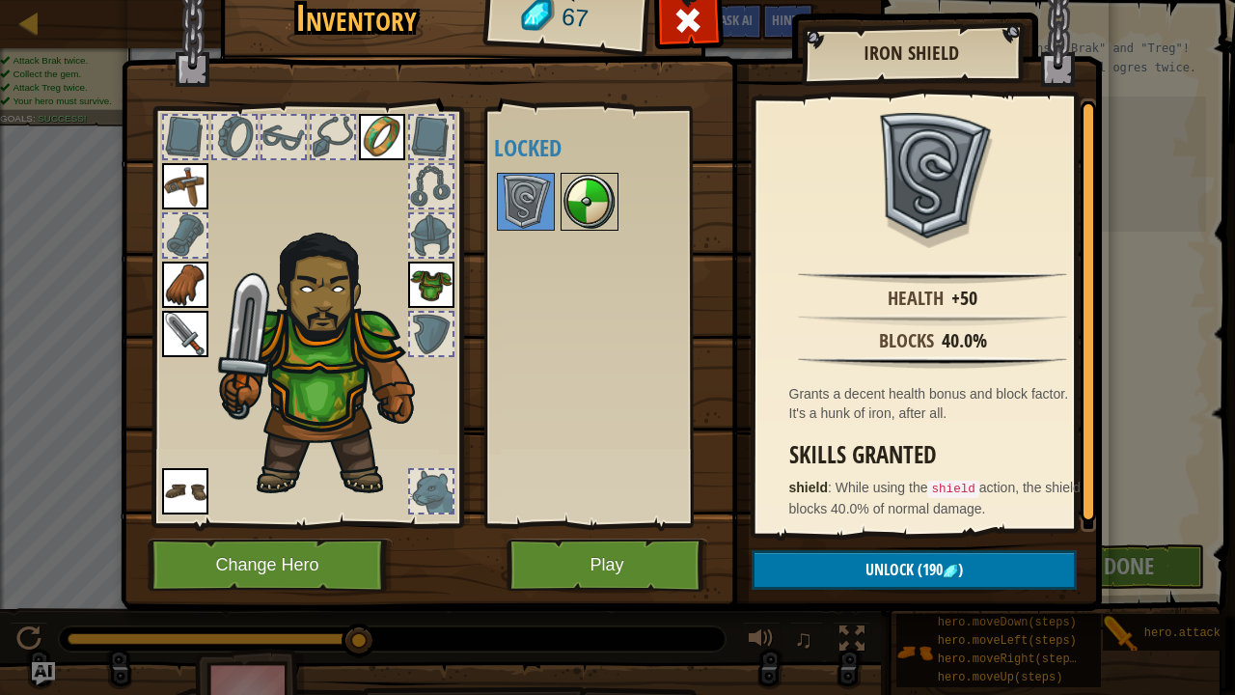
click at [592, 187] on img at bounding box center [589, 202] width 54 height 54
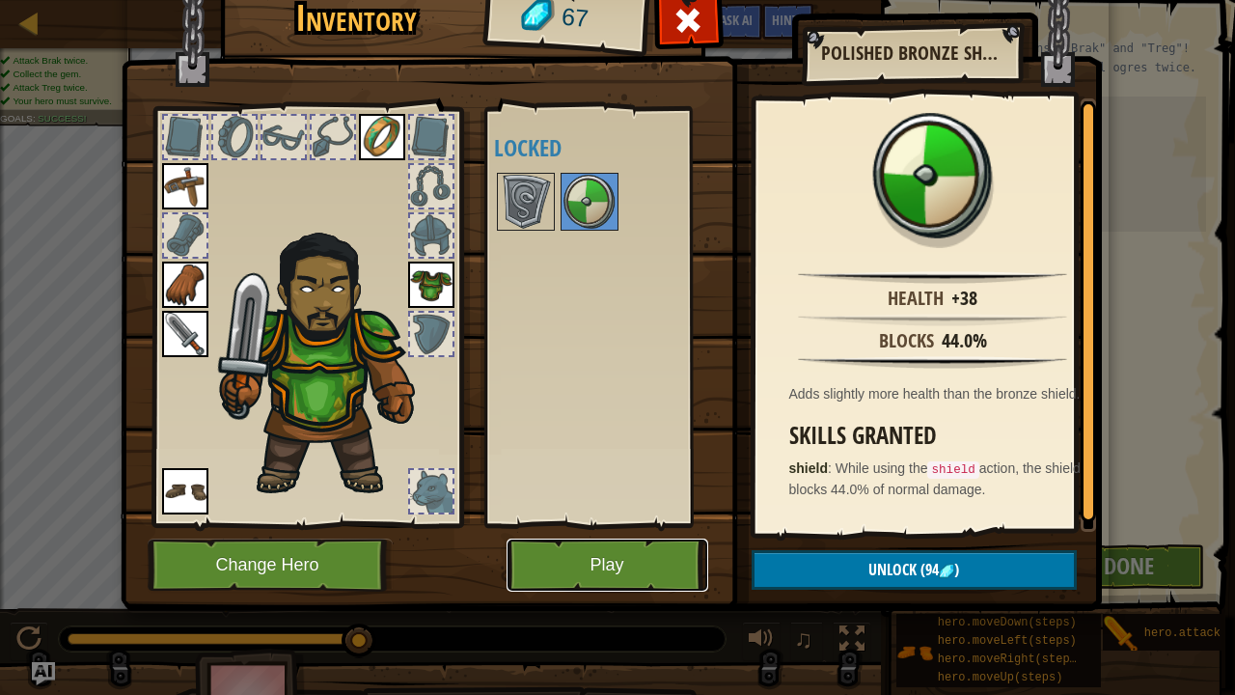
click at [608, 530] on button "Play" at bounding box center [607, 564] width 202 height 53
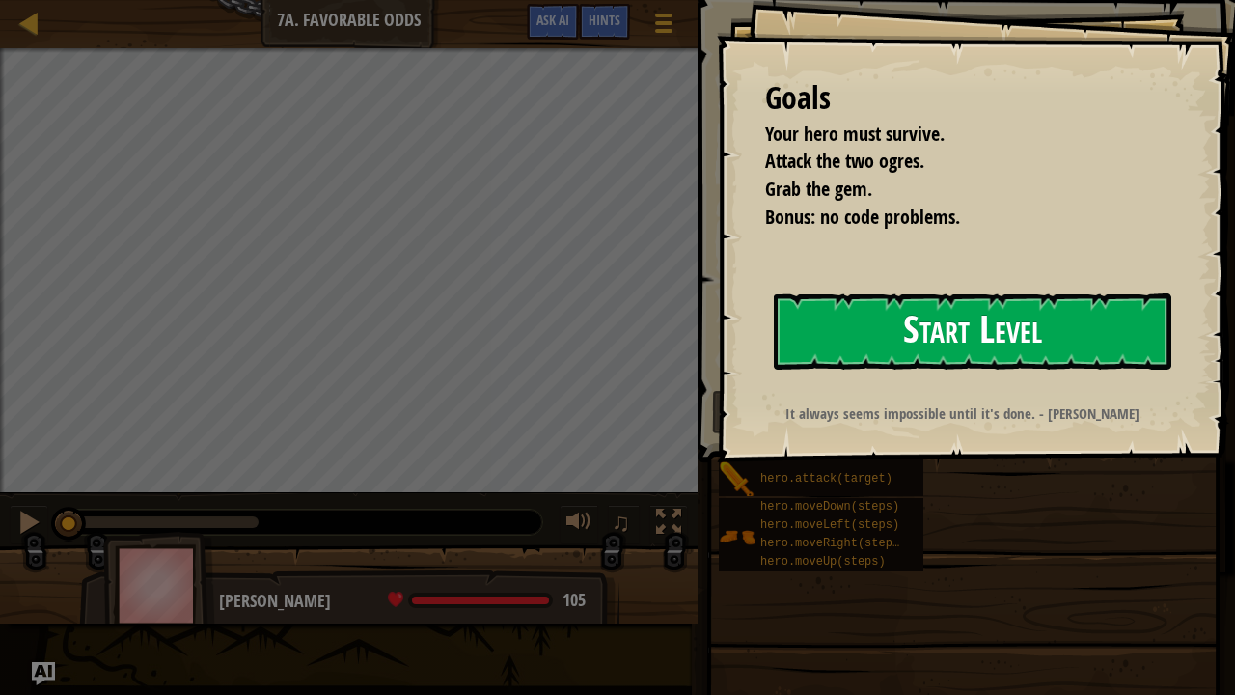
click at [895, 322] on button "Start Level" at bounding box center [972, 331] width 397 height 76
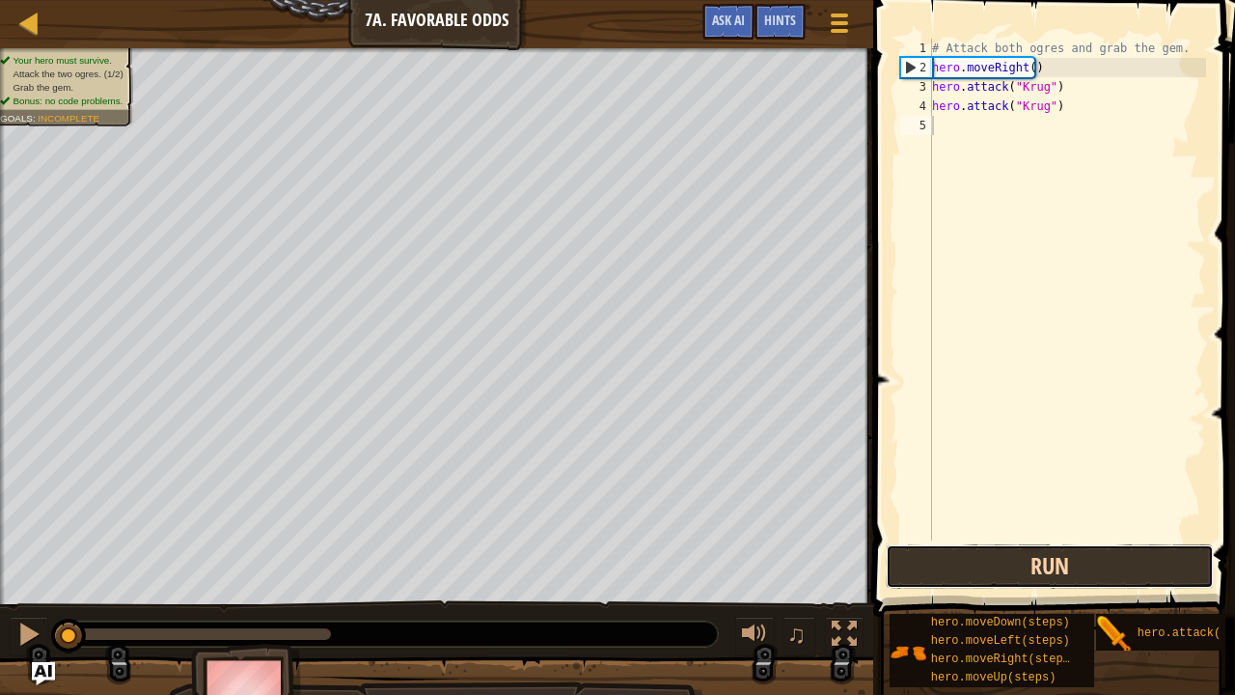
click at [935, 530] on button "Run" at bounding box center [1050, 566] width 328 height 44
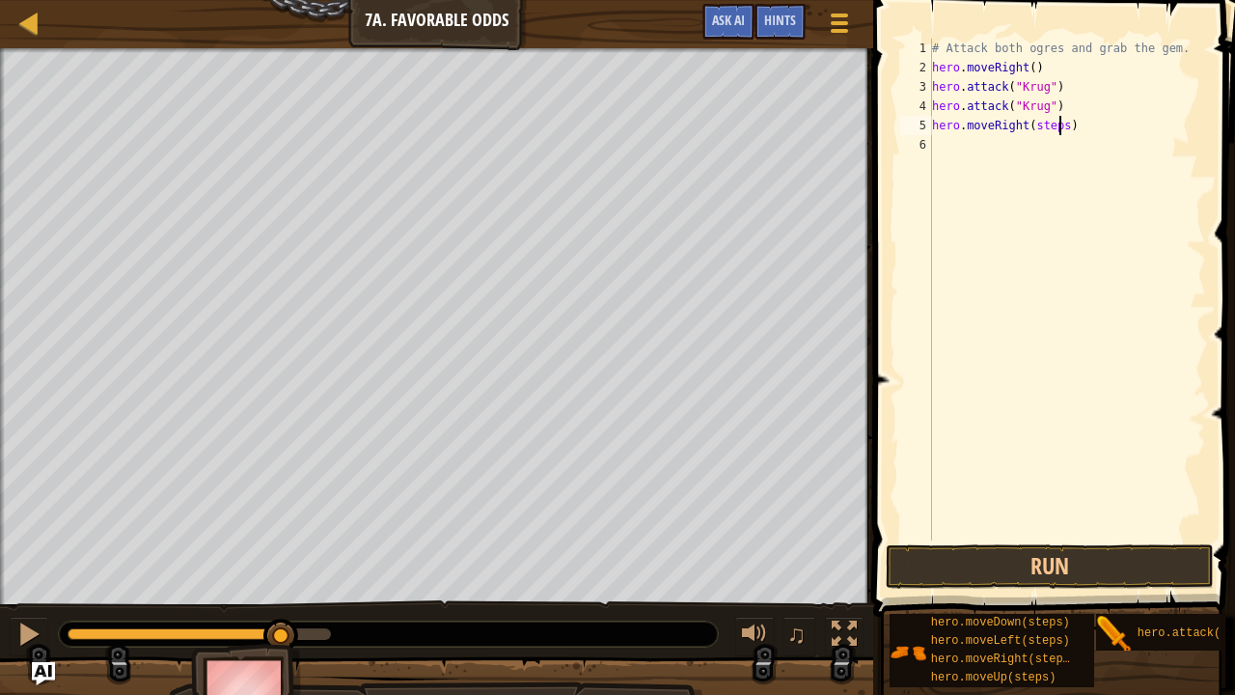
click at [1058, 124] on div "# Attack both ogres and grab the gem. hero . moveRight ( ) hero . attack ( "[PE…" at bounding box center [1067, 309] width 278 height 540
click at [1044, 144] on div "# Attack both ogres and grab the gem. hero . moveRight ( ) hero . attack ( "[PE…" at bounding box center [1067, 309] width 278 height 540
click at [1042, 146] on div "# Attack both ogres and grab the gem. hero . moveRight ( ) hero . attack ( "[PE…" at bounding box center [1067, 309] width 278 height 540
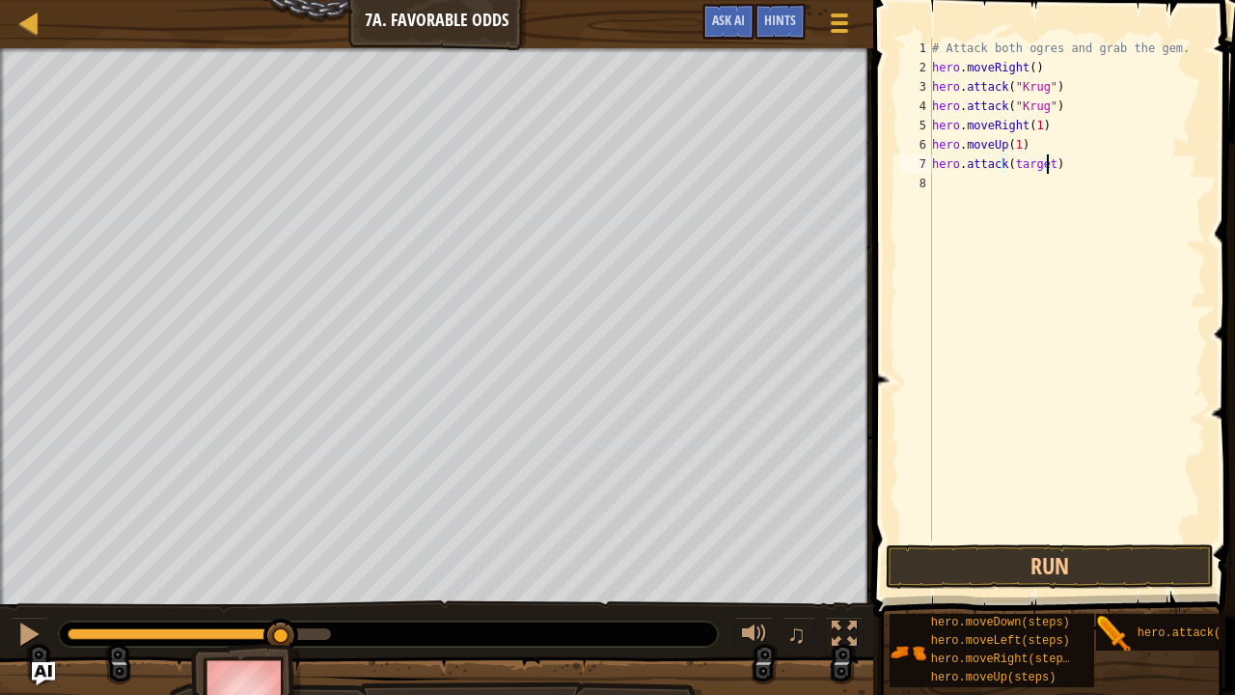
click at [1044, 160] on div "# Attack both ogres and grab the gem. hero . moveRight ( ) hero . attack ( "[PE…" at bounding box center [1067, 309] width 278 height 540
click at [1051, 181] on div "# Attack both ogres and grab the gem. hero . moveRight ( ) hero . attack ( "[PE…" at bounding box center [1067, 309] width 278 height 540
click at [1040, 530] on button "Run" at bounding box center [1050, 566] width 328 height 44
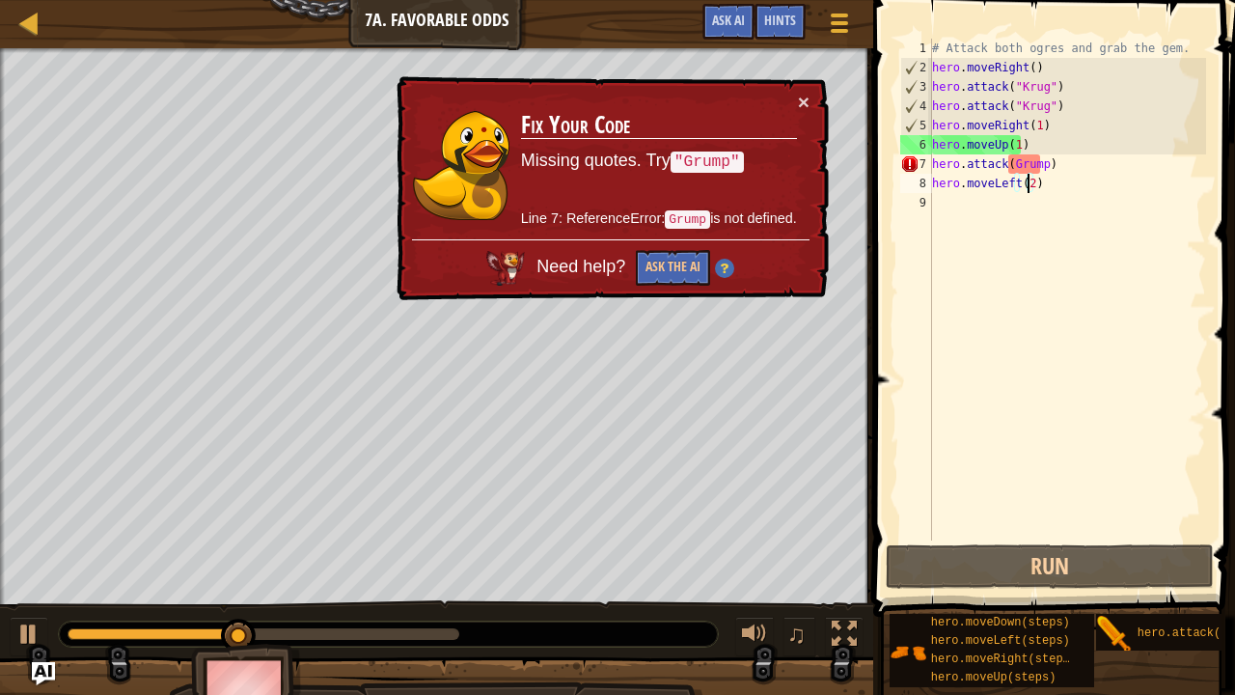
click at [1014, 167] on div "# Attack both ogres and grab the gem. hero . moveRight ( ) hero . attack ( "[PE…" at bounding box center [1067, 309] width 278 height 540
click at [1007, 166] on div "# Attack both ogres and grab the gem. hero . moveRight ( ) hero . attack ( "[PE…" at bounding box center [1067, 309] width 278 height 540
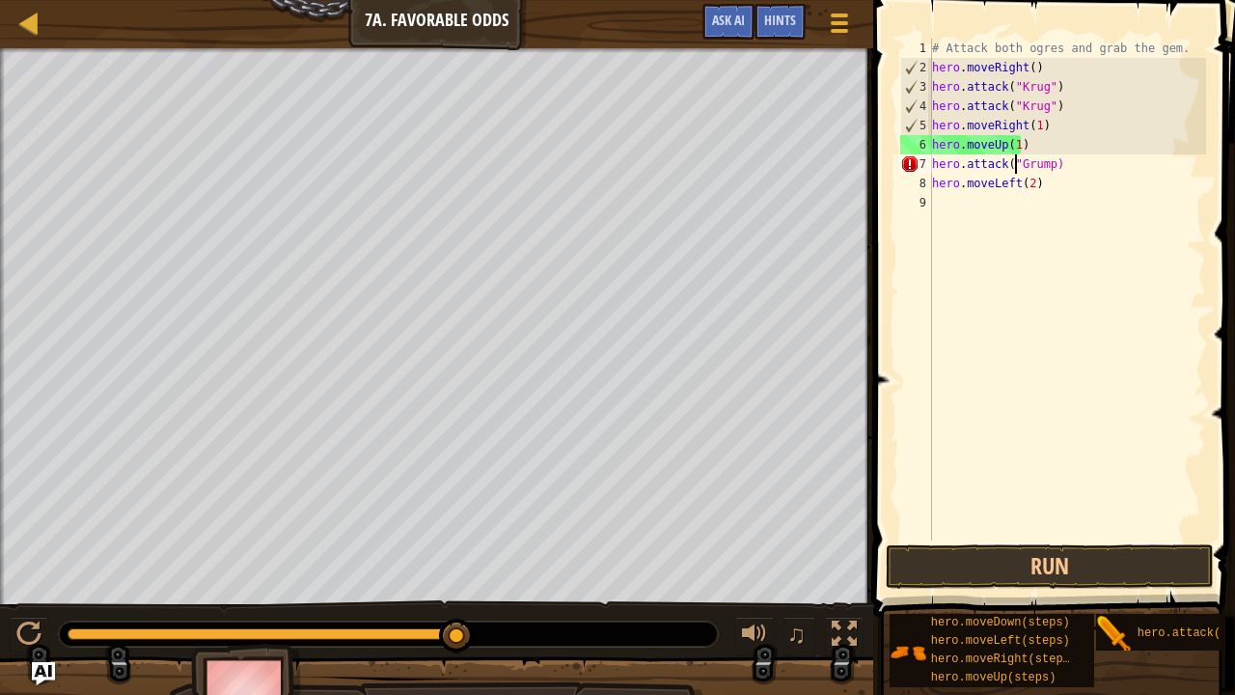
click at [1047, 167] on div "# Attack both ogres and grab the gem. hero . moveRight ( ) hero . attack ( "[PE…" at bounding box center [1067, 309] width 278 height 540
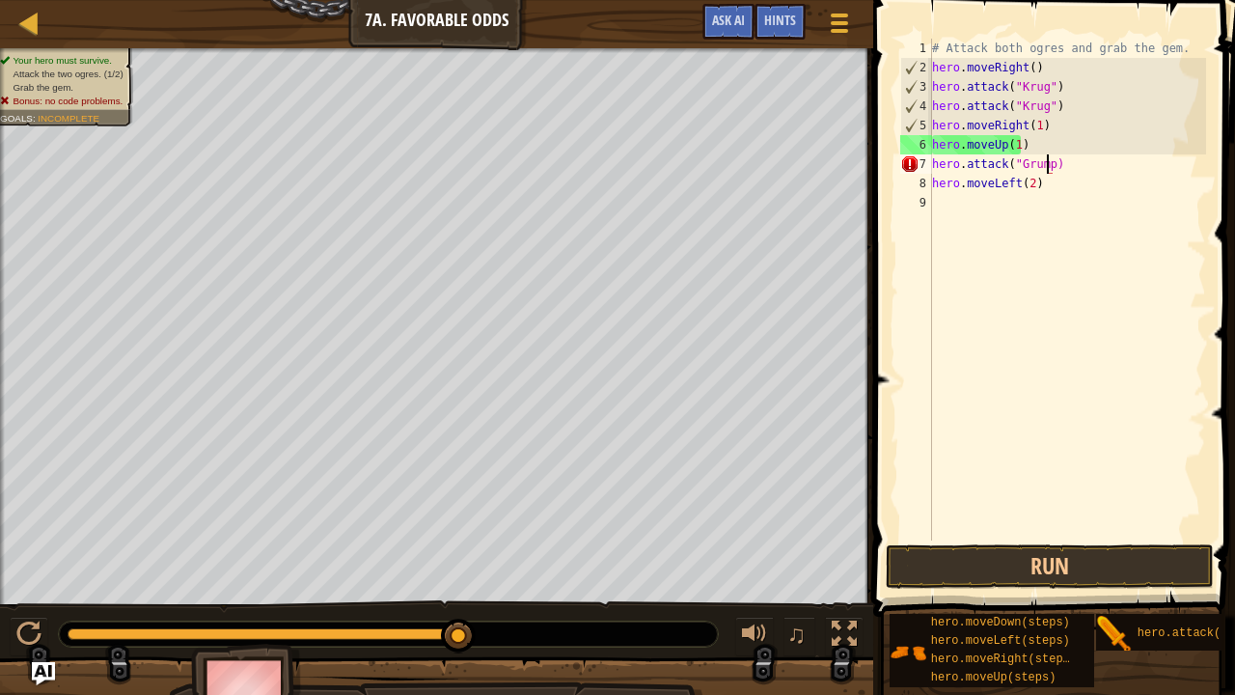
scroll to position [9, 10]
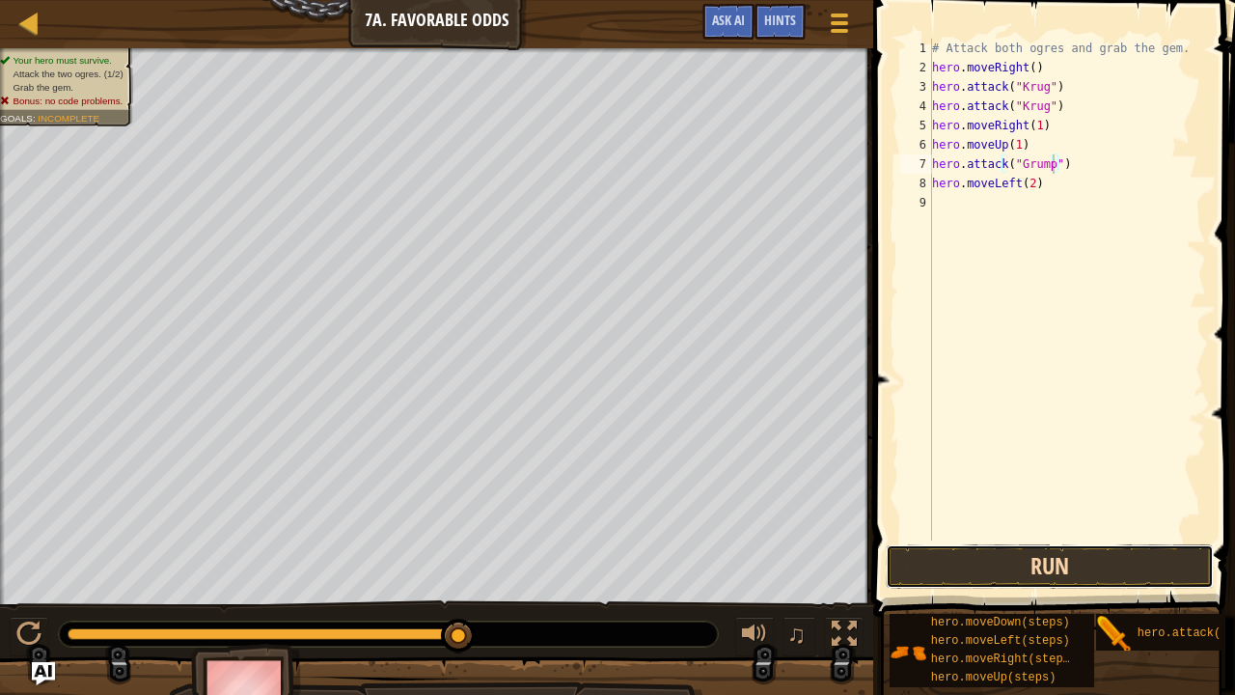
click at [1060, 530] on button "Run" at bounding box center [1050, 566] width 328 height 44
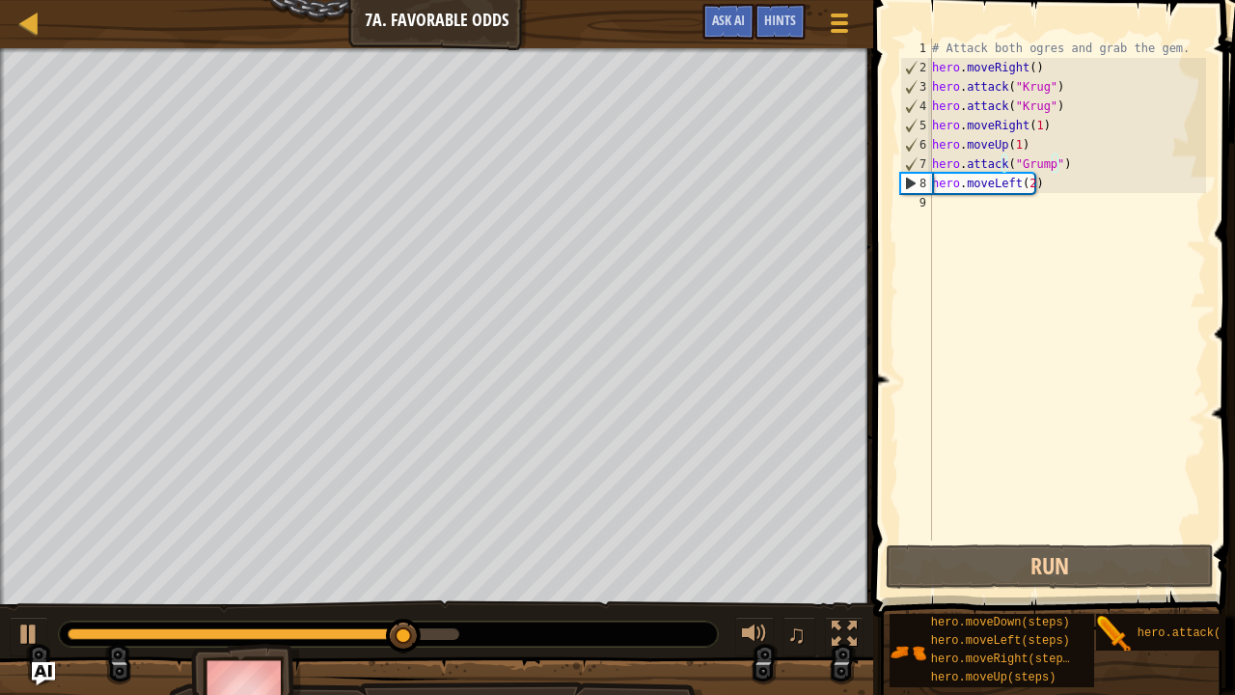
click at [934, 183] on div "# Attack both ogres and grab the gem. hero . moveRight ( ) hero . attack ( "[PE…" at bounding box center [1067, 309] width 278 height 540
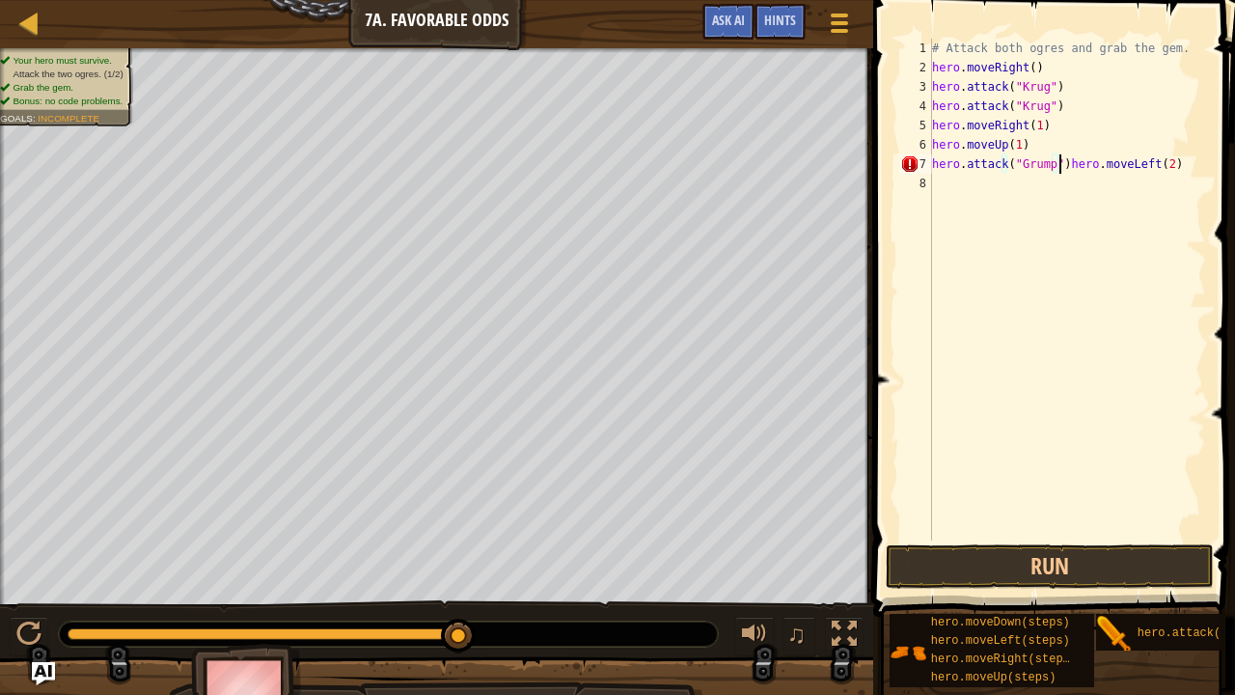
click at [1166, 167] on div "# Attack both ogres and grab the gem. hero . moveRight ( ) hero . attack ( "[PE…" at bounding box center [1067, 309] width 278 height 540
click at [1045, 176] on div "# Attack both ogres and grab the gem. hero . moveRight ( ) hero . attack ( "[PE…" at bounding box center [1067, 309] width 278 height 540
type textarea "hero.attack("Grump")"
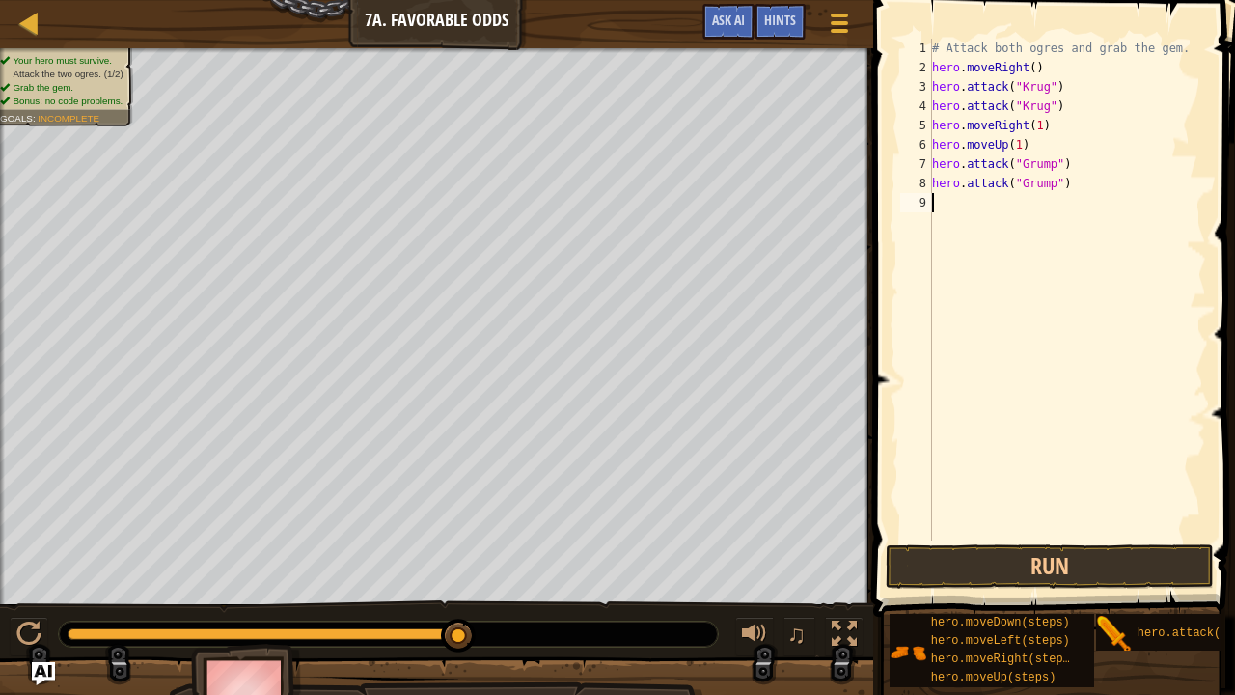
click at [971, 218] on div "# Attack both ogres and grab the gem. hero . moveRight ( ) hero . attack ( "[PE…" at bounding box center [1067, 309] width 278 height 540
click at [1055, 195] on div "# Attack both ogres and grab the gem. hero . moveRight ( ) hero . attack ( "[PE…" at bounding box center [1071, 309] width 272 height 540
click at [1061, 197] on div "# Attack both ogres and grab the gem. hero . moveRight ( ) hero . attack ( "[PE…" at bounding box center [1071, 309] width 272 height 540
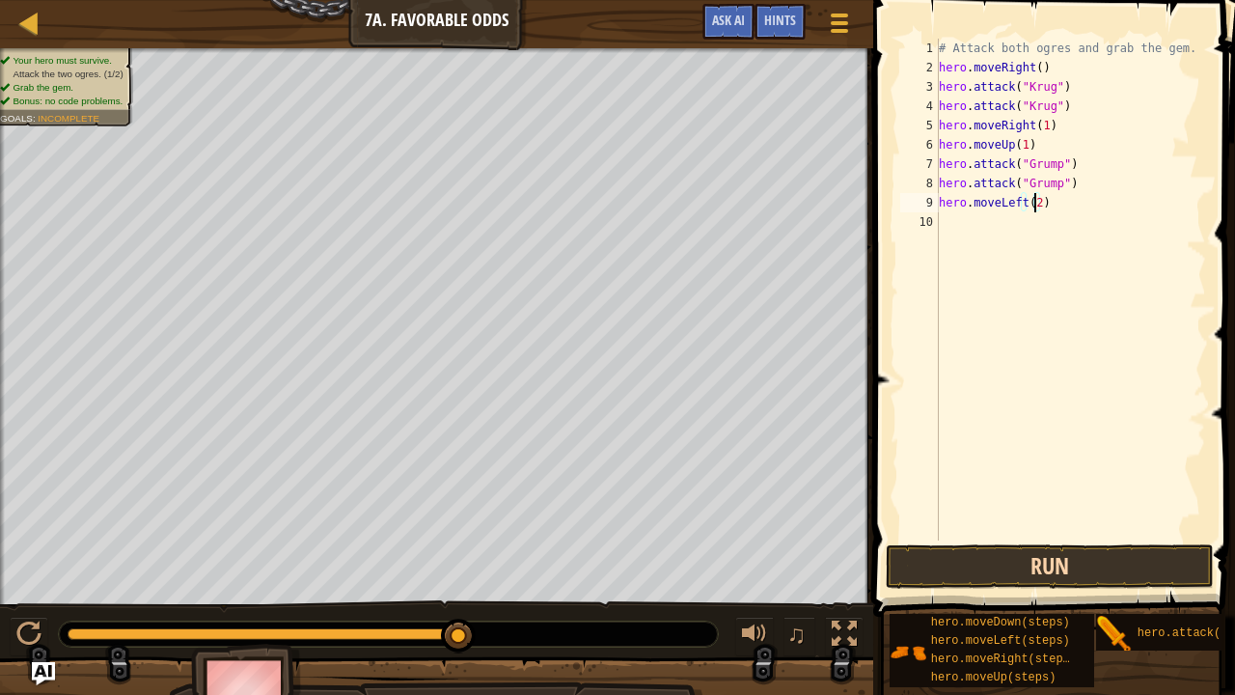
type textarea "hero.moveLeft(2)"
click at [1026, 530] on button "Run" at bounding box center [1050, 566] width 328 height 44
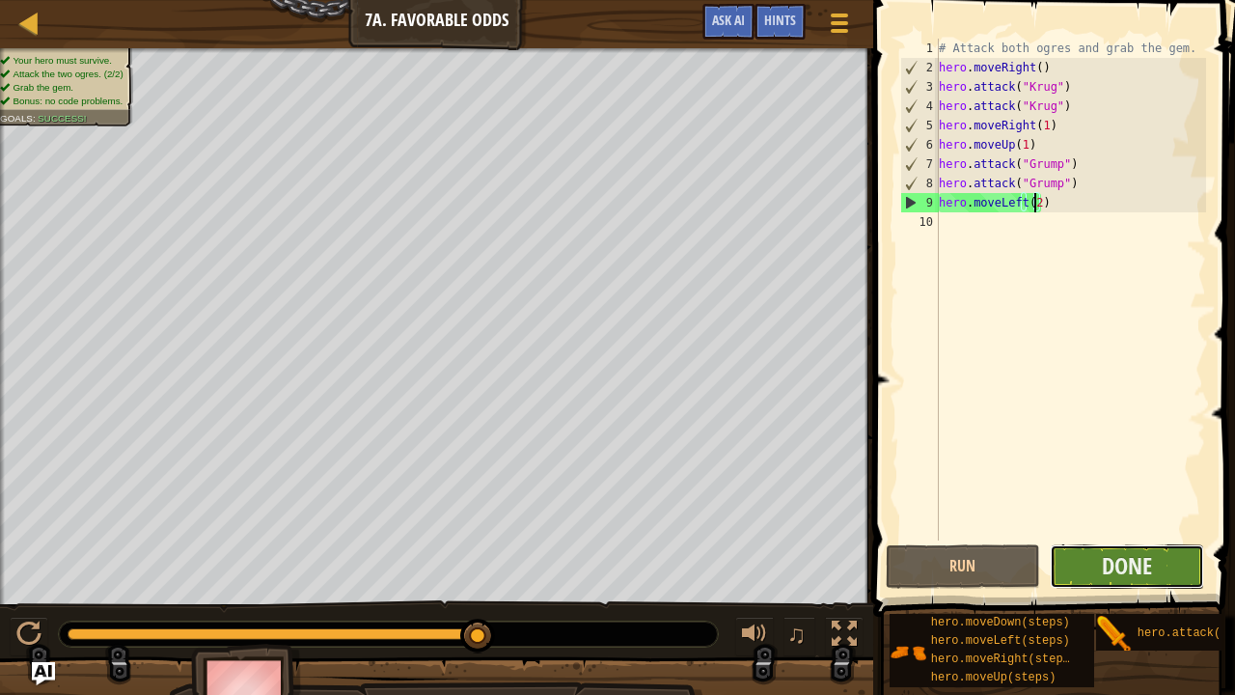
click at [1163, 530] on button "Done" at bounding box center [1127, 566] width 154 height 44
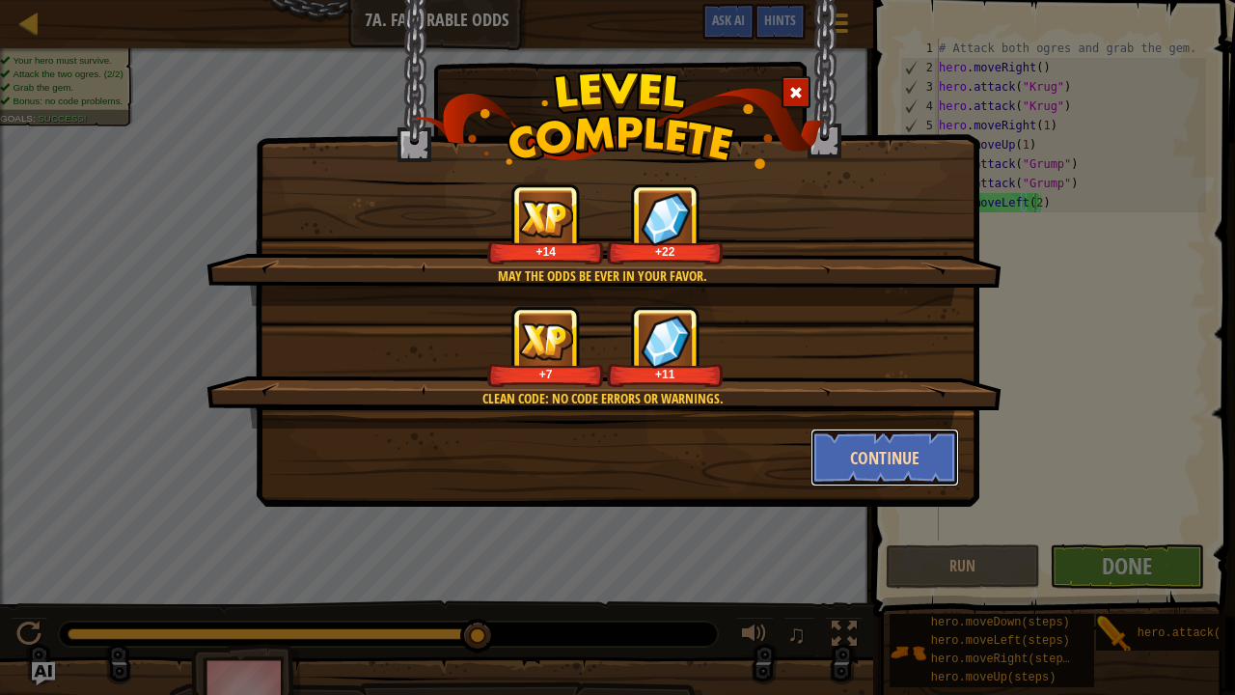
click at [902, 469] on button "Continue" at bounding box center [885, 457] width 150 height 58
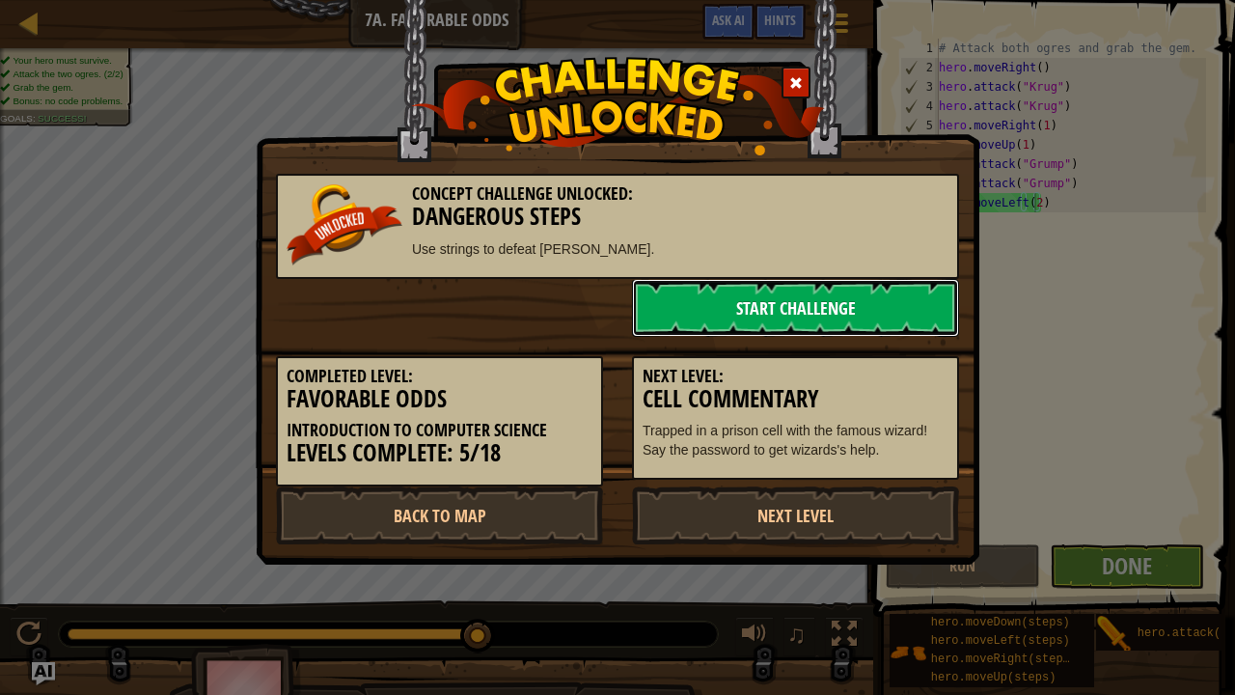
click at [716, 300] on link "Start Challenge" at bounding box center [795, 308] width 327 height 58
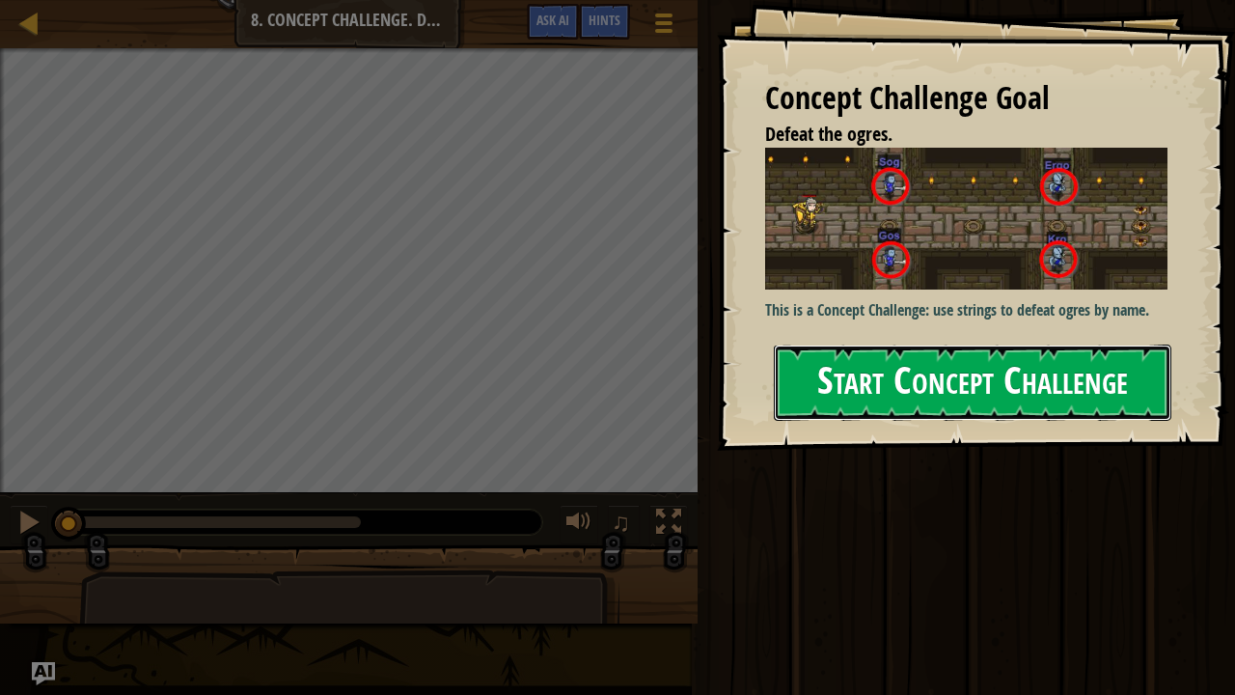
click at [885, 386] on button "Start Concept Challenge" at bounding box center [972, 382] width 397 height 76
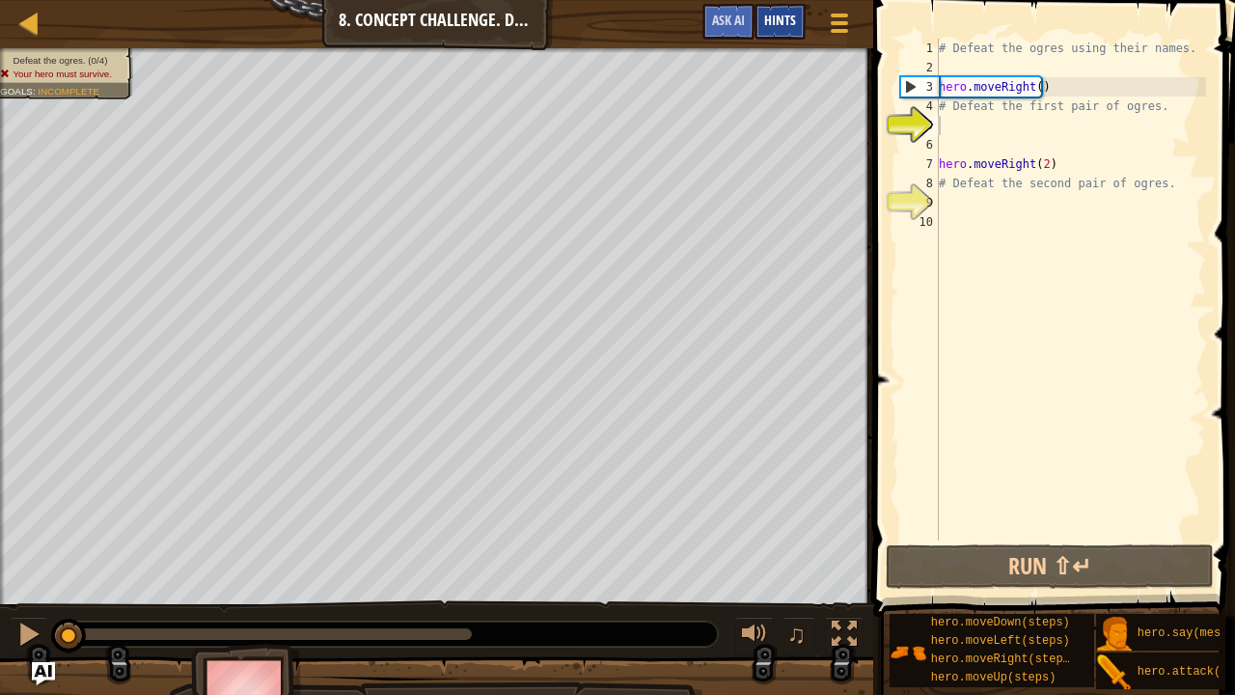
click at [793, 23] on span "Hints" at bounding box center [780, 20] width 32 height 18
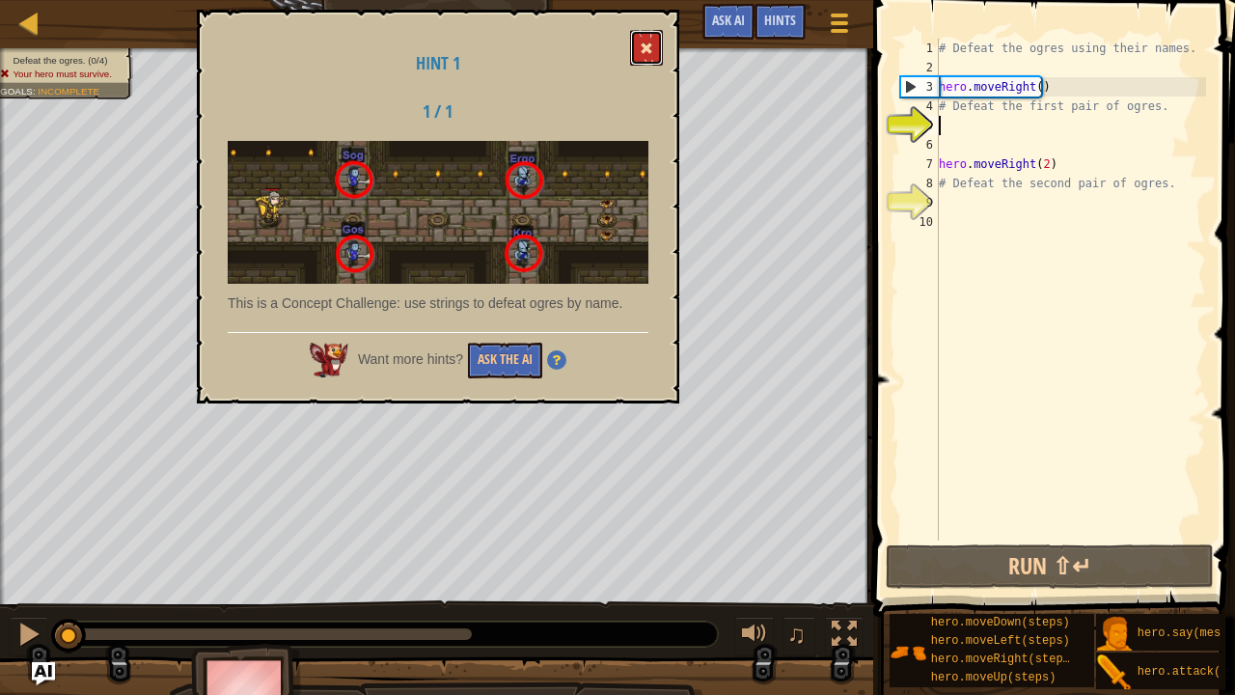
click at [634, 48] on button at bounding box center [646, 48] width 33 height 36
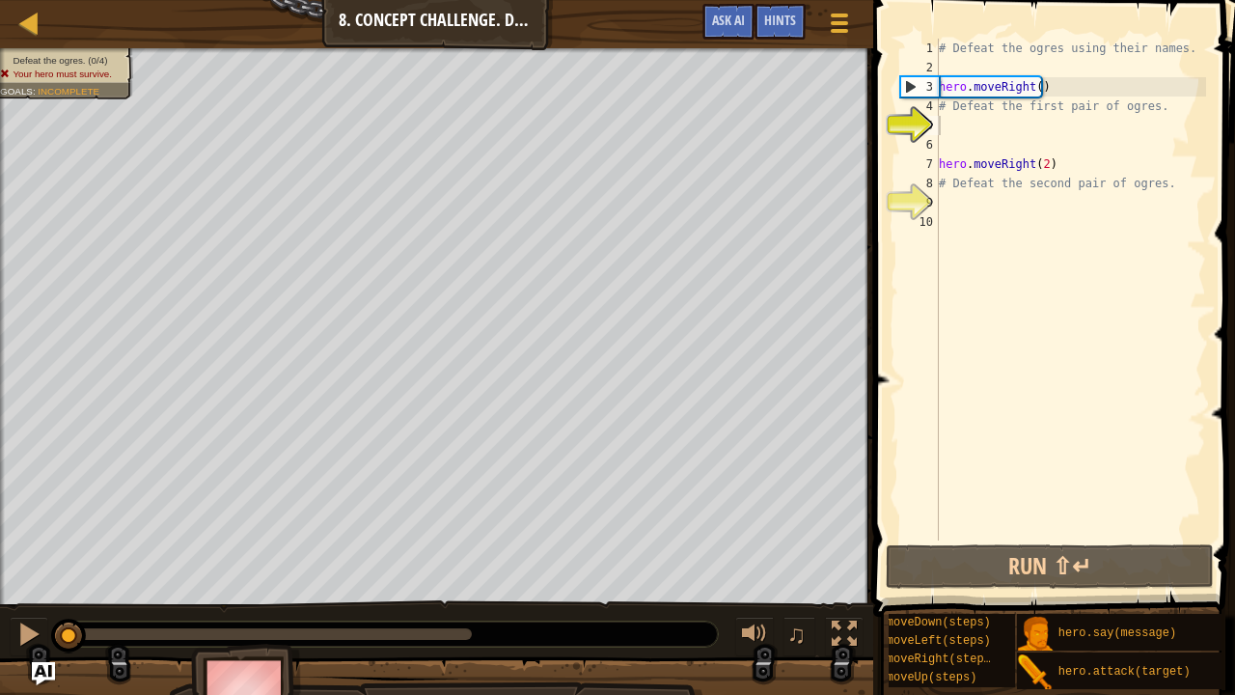
scroll to position [14, 0]
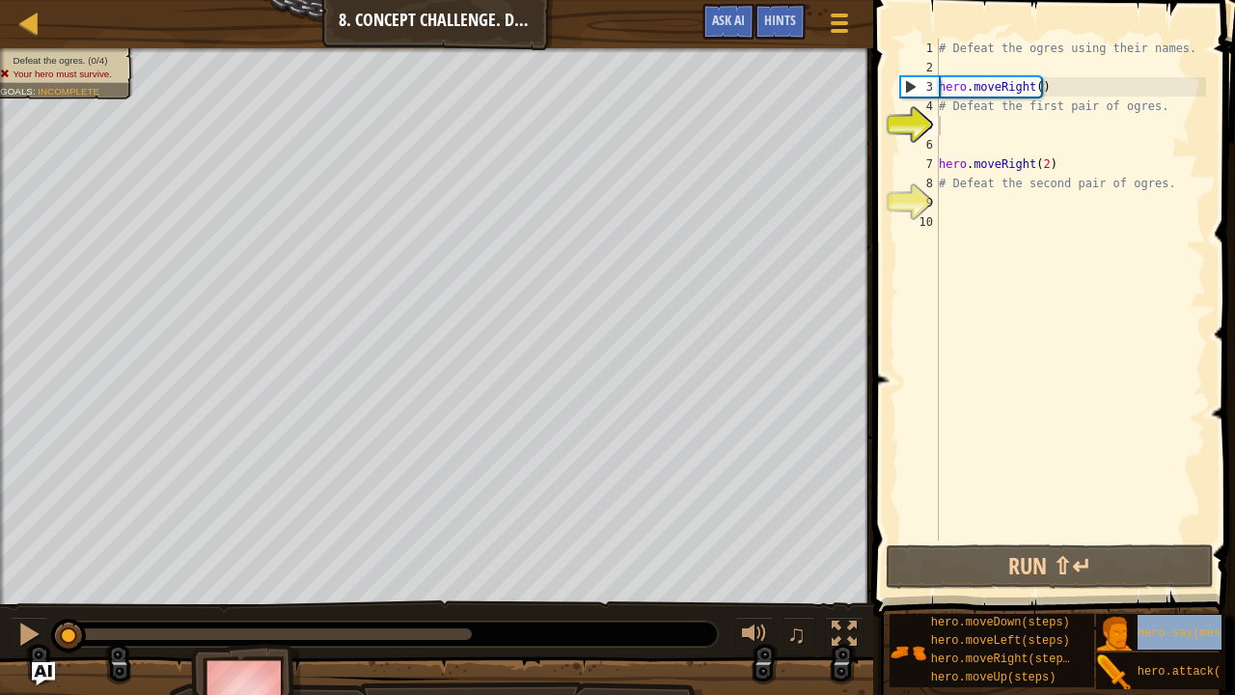
drag, startPoint x: 1154, startPoint y: 624, endPoint x: 1053, endPoint y: 145, distance: 489.8
drag, startPoint x: 1053, startPoint y: 145, endPoint x: 886, endPoint y: 434, distance: 334.6
click at [886, 434] on span at bounding box center [1055, 280] width 377 height 673
drag, startPoint x: 1138, startPoint y: 617, endPoint x: 1006, endPoint y: 231, distance: 408.8
drag, startPoint x: 1006, startPoint y: 231, endPoint x: 897, endPoint y: 469, distance: 262.0
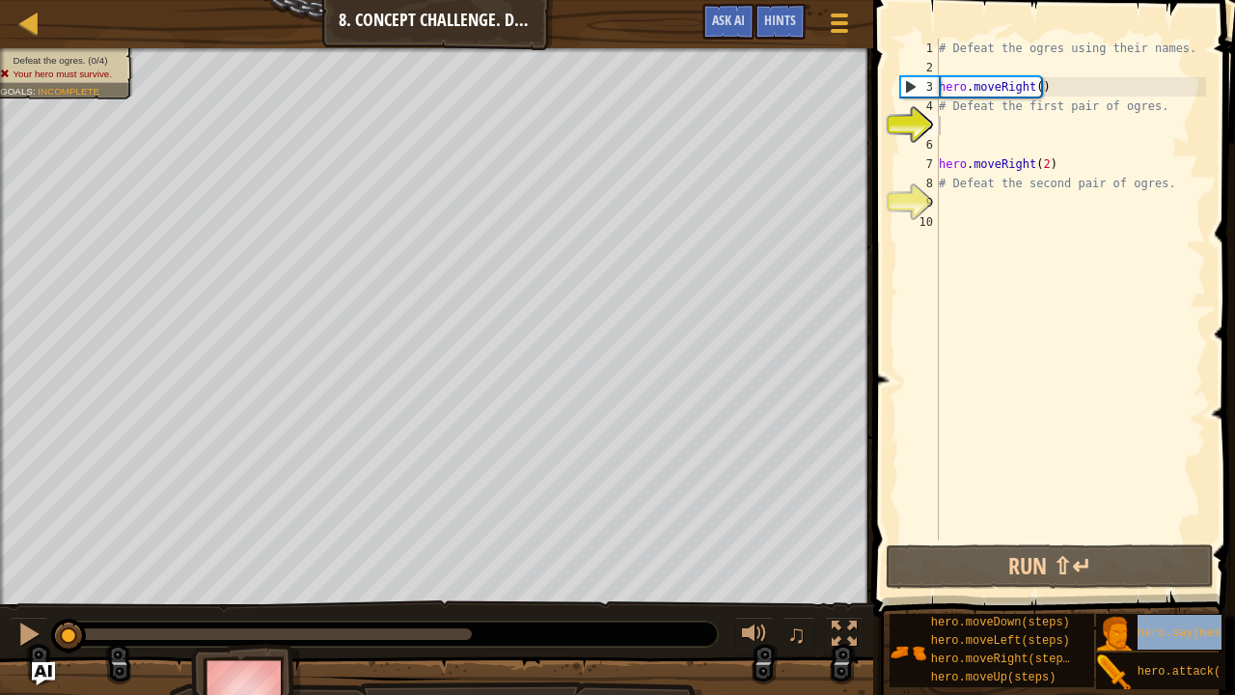
click at [897, 469] on div "1 2 3 4 5 6 7 8 9 10 # Defeat the ogres using their names. hero . moveRight ( )…" at bounding box center [1051, 290] width 310 height 502
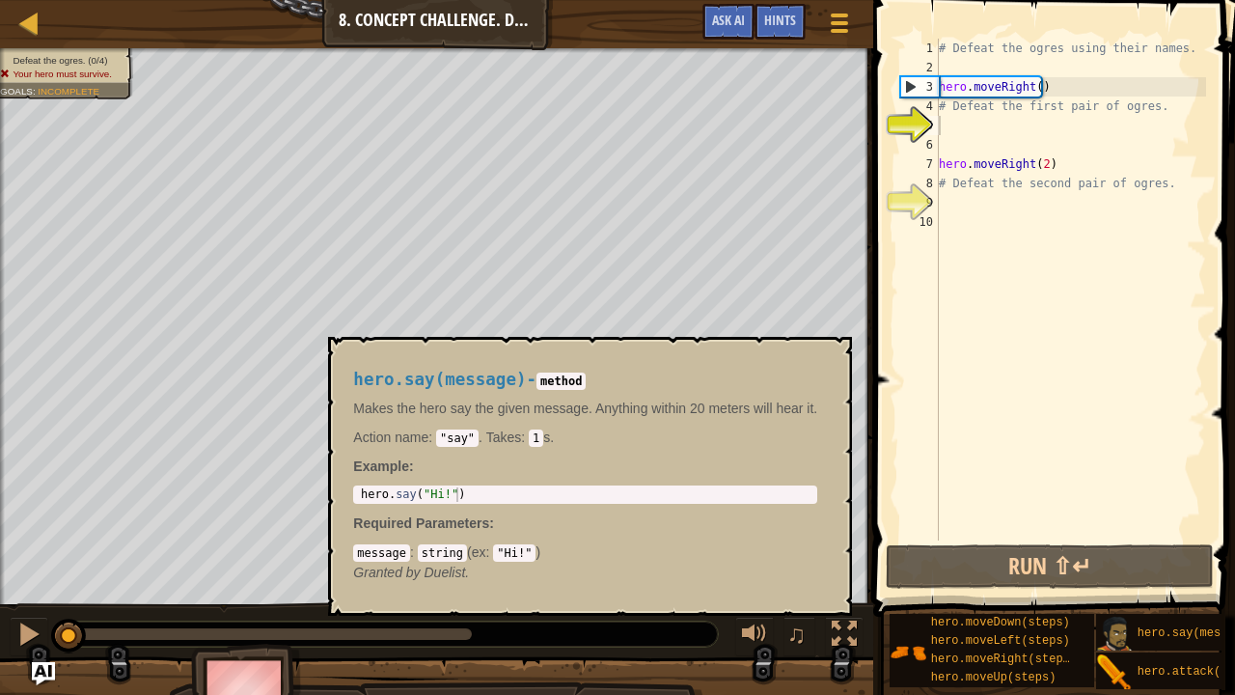
click at [1123, 530] on img at bounding box center [1114, 633] width 37 height 37
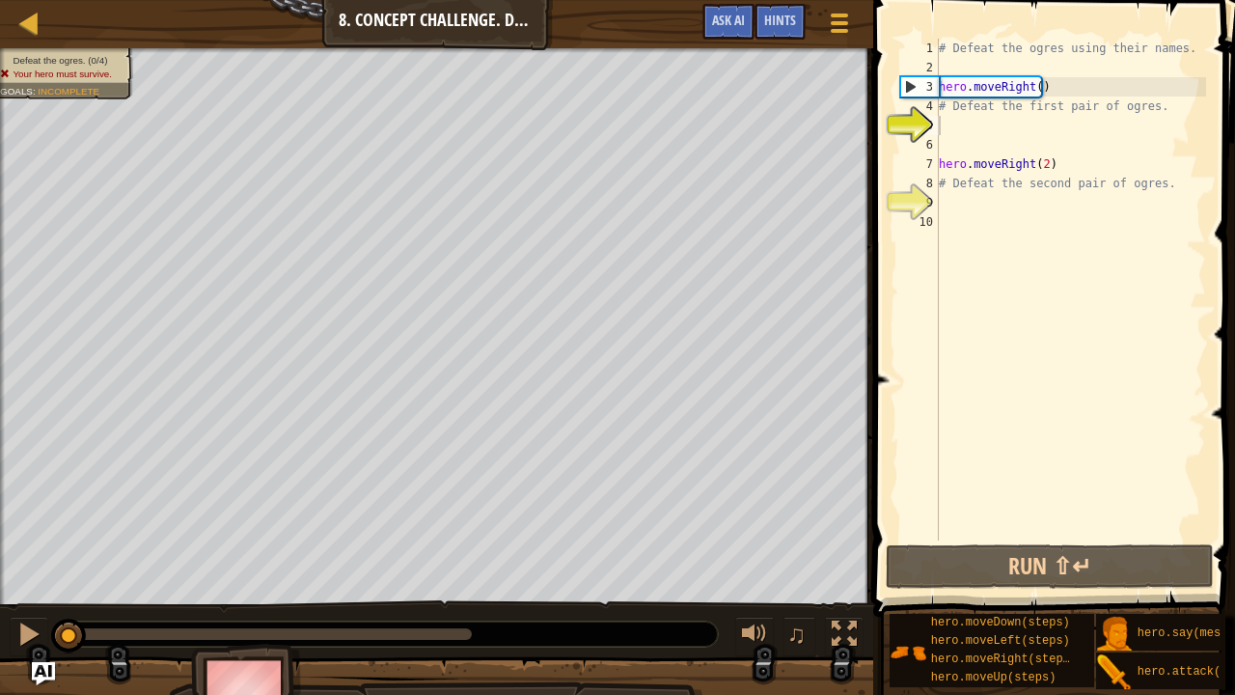
drag, startPoint x: 1123, startPoint y: 620, endPoint x: 1099, endPoint y: 454, distance: 167.7
click at [1099, 454] on div "Hints Videos 1 2 3 4 5 6 7 8 9 10 # Defeat the ogres using their names. hero . …" at bounding box center [1051, 342] width 368 height 685
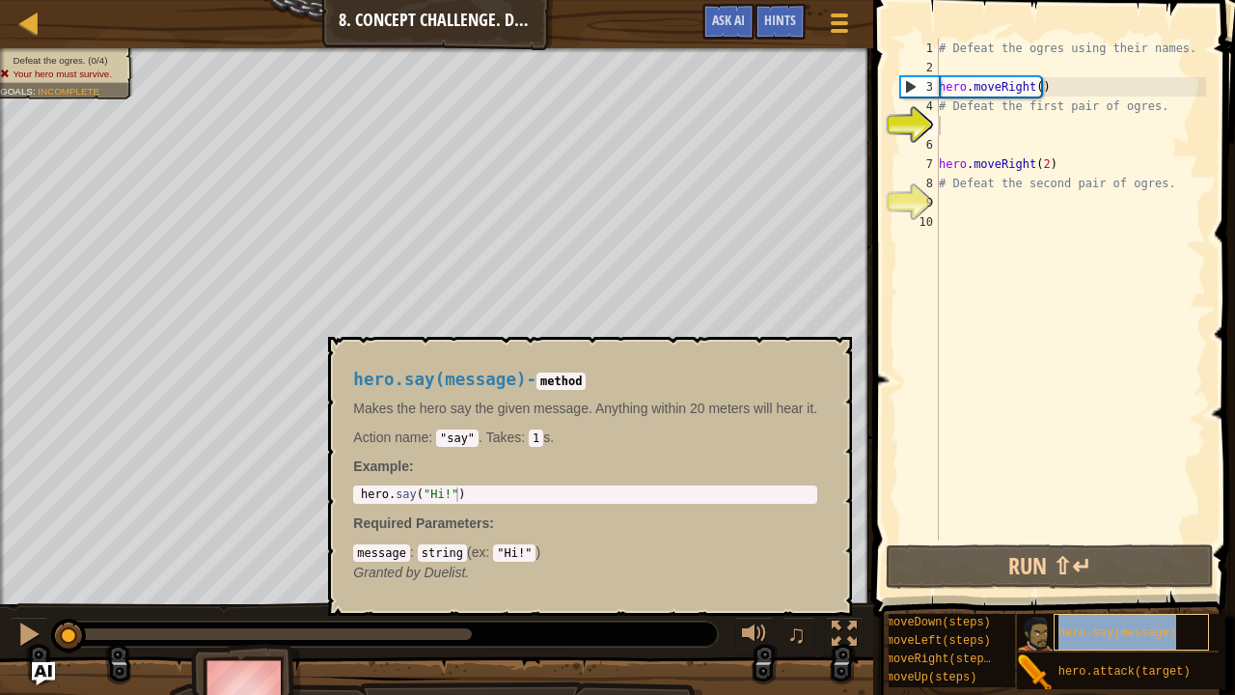
click at [1138, 530] on span "hero.say(message)" at bounding box center [1117, 633] width 118 height 14
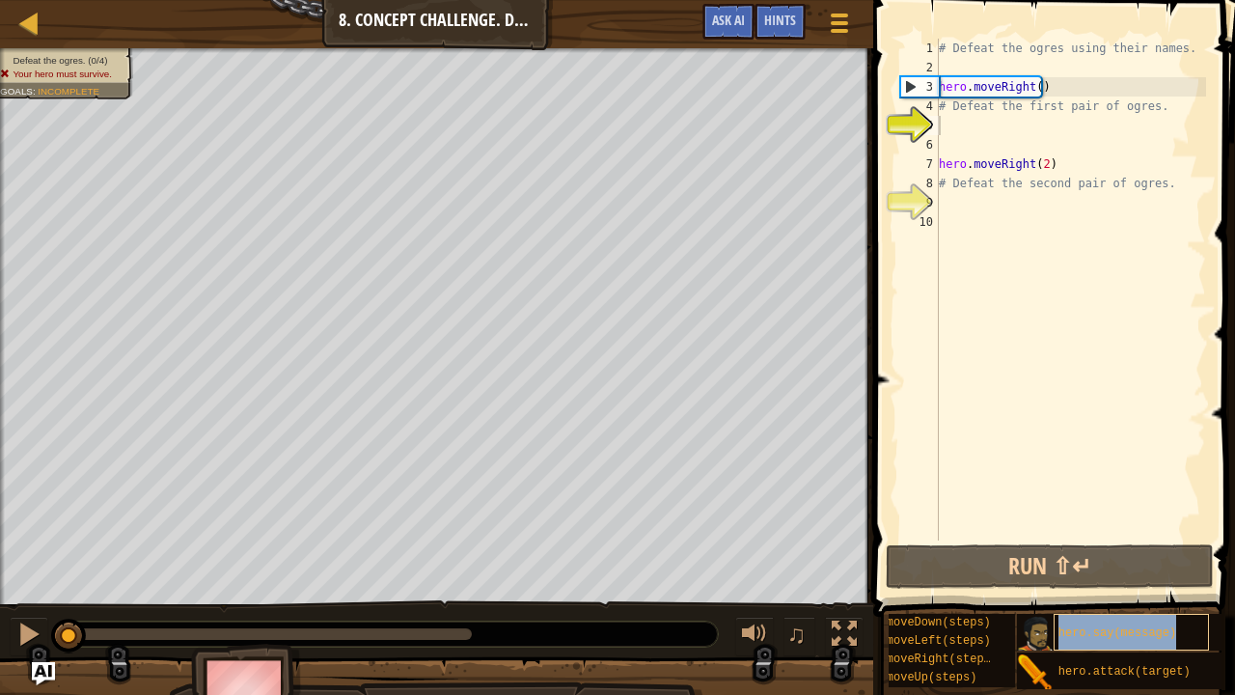
click at [1138, 530] on span "hero.say(message)" at bounding box center [1117, 633] width 118 height 14
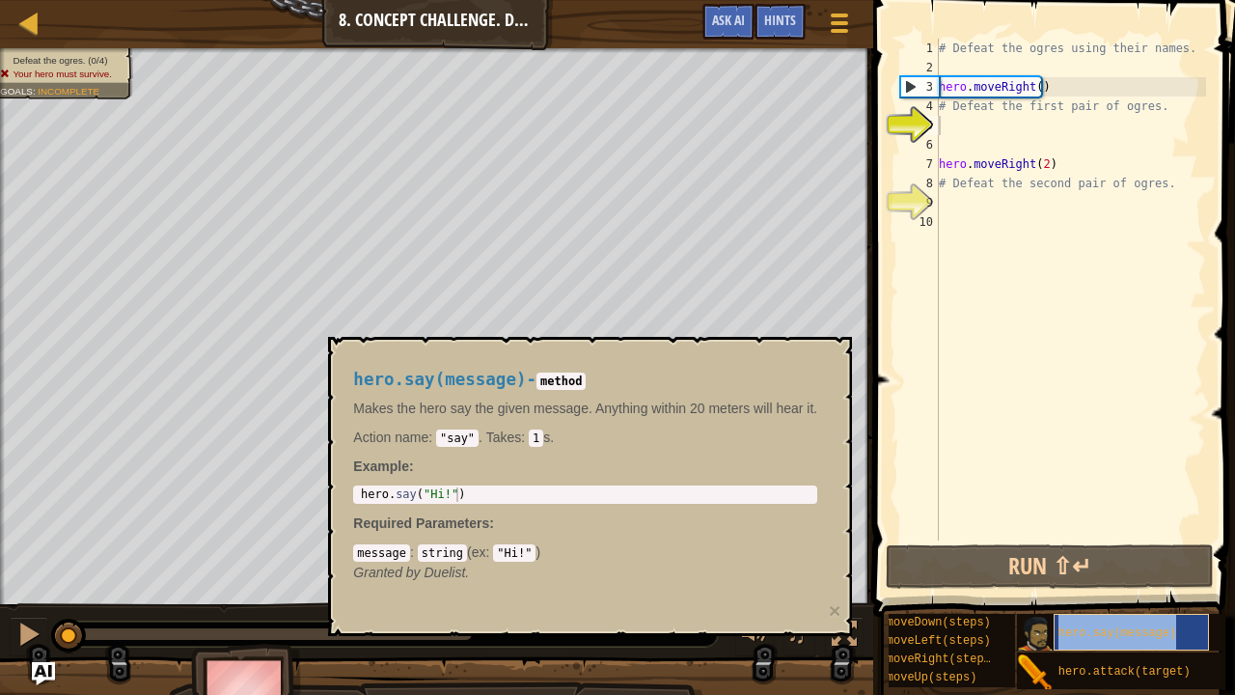
drag, startPoint x: 1138, startPoint y: 623, endPoint x: 1112, endPoint y: 613, distance: 28.1
drag, startPoint x: 1112, startPoint y: 613, endPoint x: 1129, endPoint y: 619, distance: 17.7
click at [1129, 530] on span "hero.say(message)" at bounding box center [1117, 633] width 118 height 14
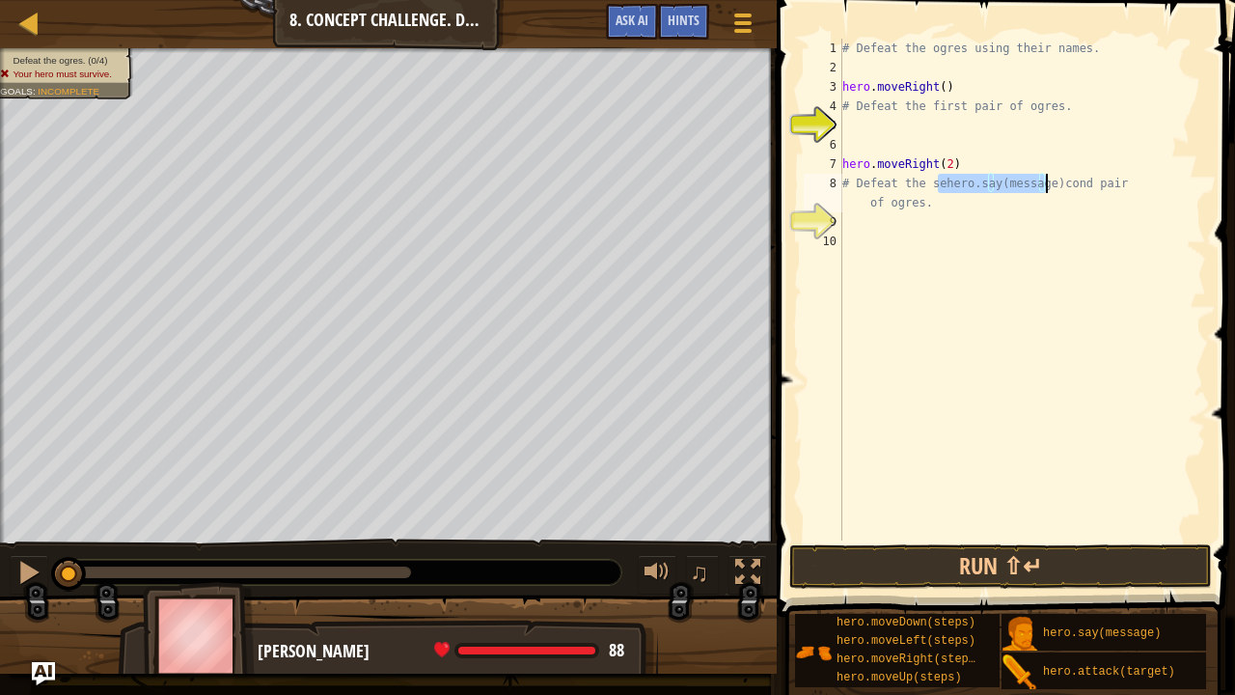
scroll to position [0, 0]
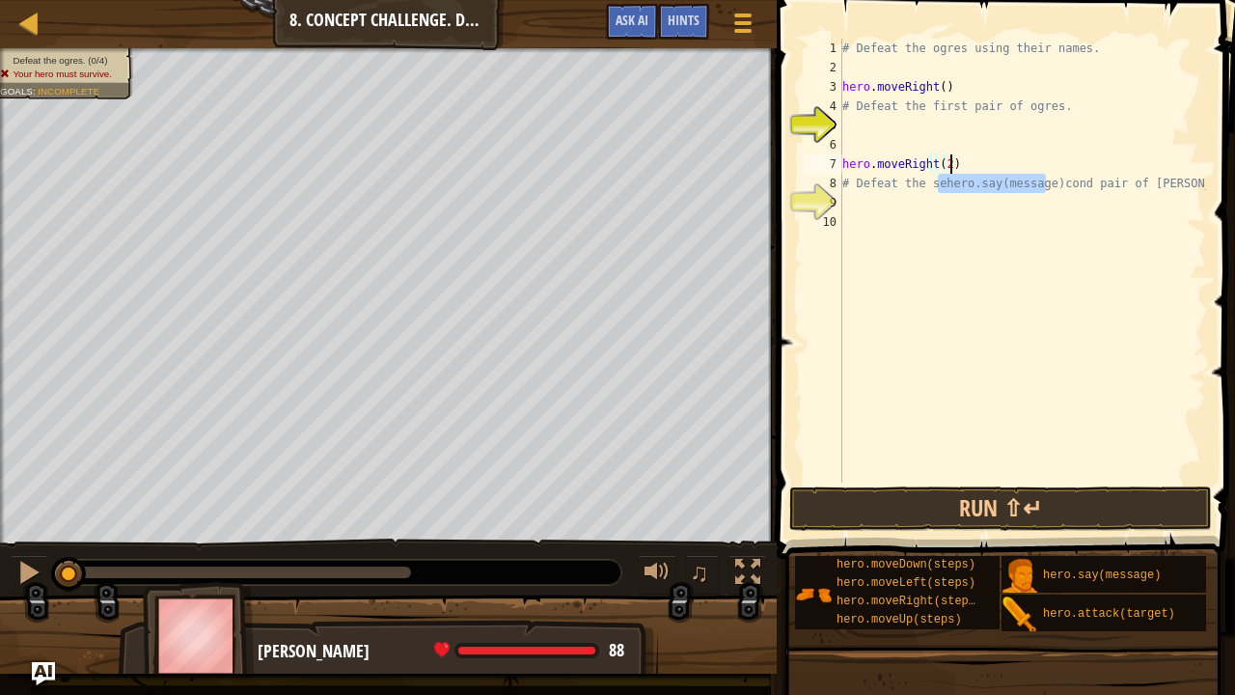
type textarea "hero.moveRight(2)"
type textarea "hero.say(message)"
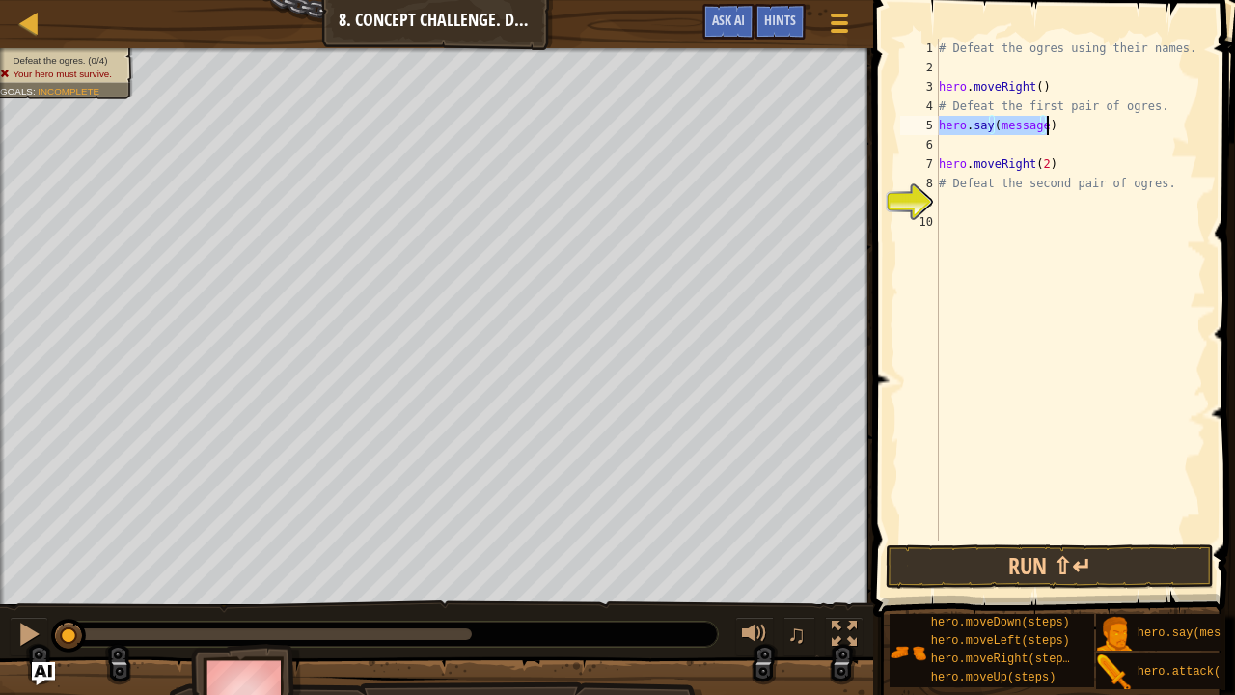
click at [1003, 122] on div "# Defeat the ogres using their names. hero . moveRight ( ) # Defeat the first p…" at bounding box center [1070, 290] width 271 height 502
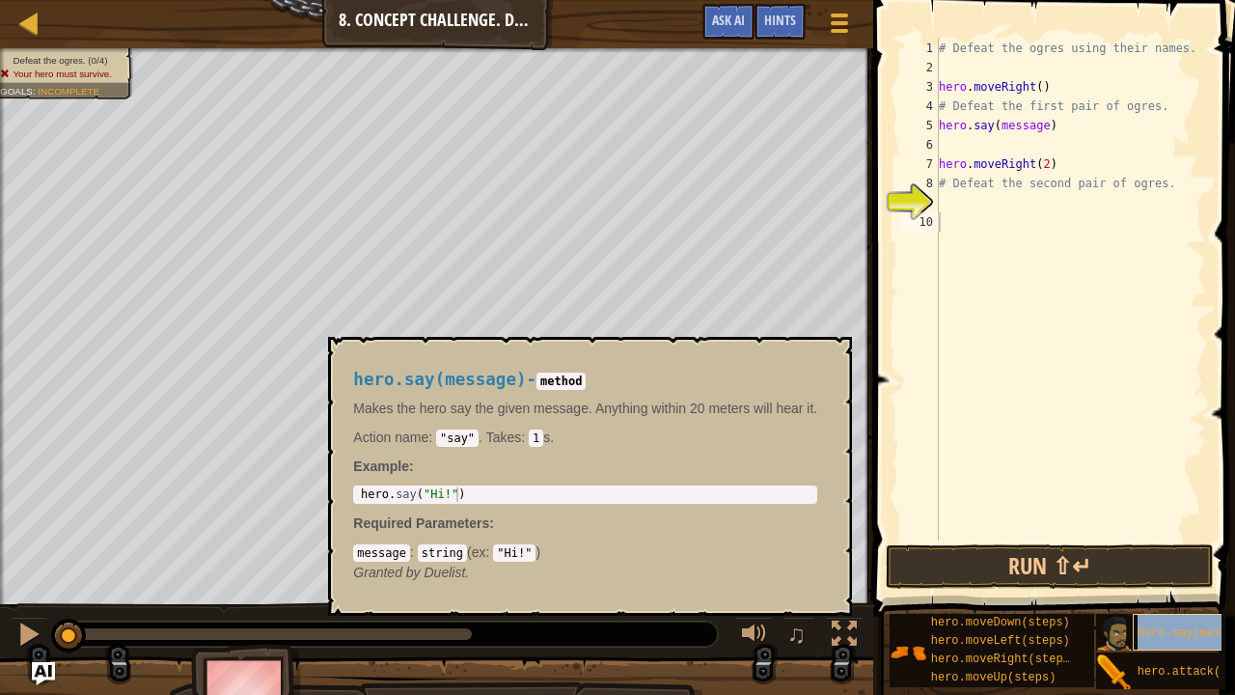
type textarea "hero.say(message)"
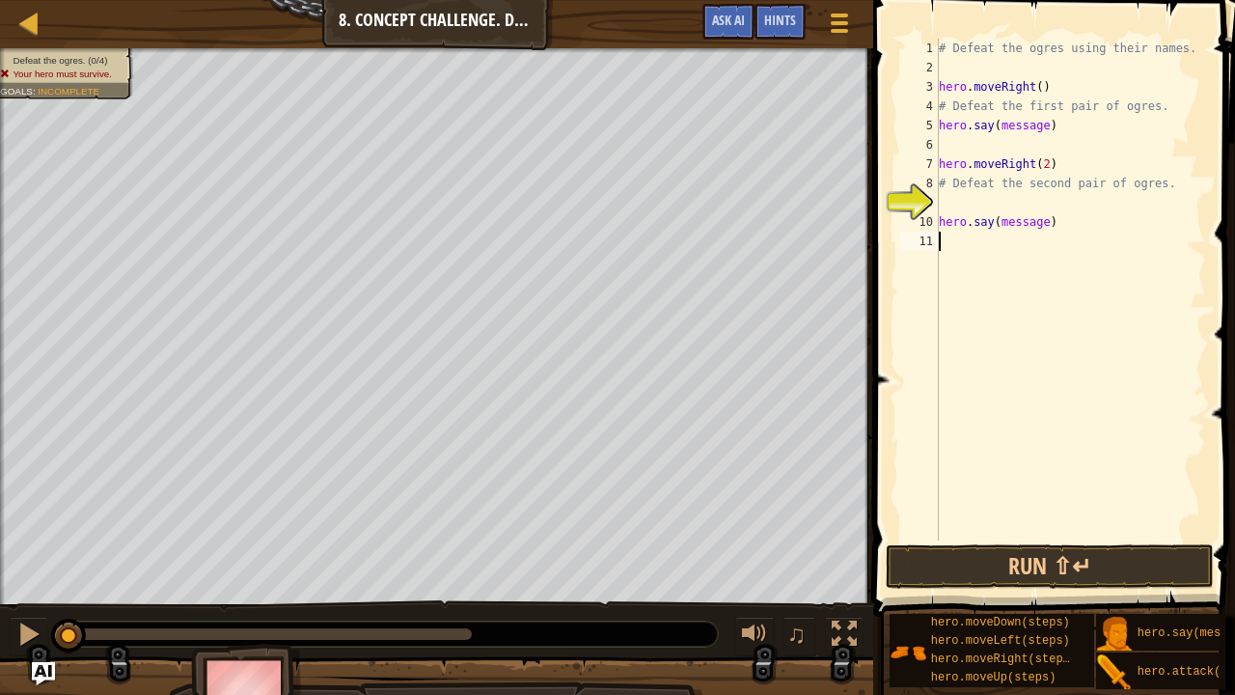
click at [1079, 288] on div "# Defeat the ogres using their names. hero . moveRight ( ) # Defeat the first p…" at bounding box center [1070, 309] width 271 height 540
click at [953, 400] on div "# Defeat the ogres using their names. hero . moveRight ( ) # Defeat the first p…" at bounding box center [1070, 309] width 271 height 540
click at [929, 201] on div "9" at bounding box center [919, 202] width 39 height 19
type textarea "hero.say(message)"
click at [940, 220] on div "# Defeat the ogres using their names. hero . moveRight ( ) # Defeat the first p…" at bounding box center [1070, 309] width 271 height 540
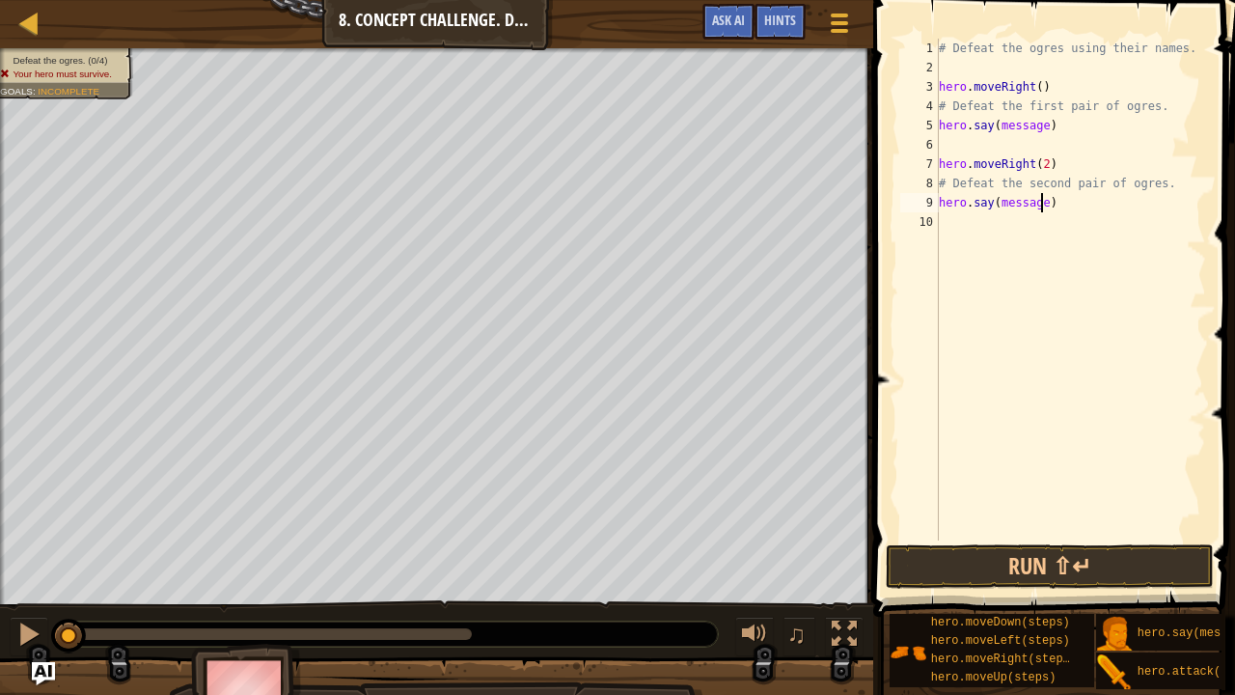
click at [1040, 201] on div "# Defeat the ogres using their names. hero . moveRight ( ) # Defeat the first p…" at bounding box center [1070, 309] width 271 height 540
click at [1041, 159] on div "# Defeat the ogres using their names. hero . moveRight ( ) # Defeat the first p…" at bounding box center [1070, 309] width 271 height 540
click at [1009, 202] on div "# Defeat the ogres using their names. hero . moveRight ( ) # Defeat the first p…" at bounding box center [1070, 309] width 271 height 540
click at [1004, 199] on div "# Defeat the ogres using their names. hero . moveRight ( ) # Defeat the first p…" at bounding box center [1070, 309] width 271 height 540
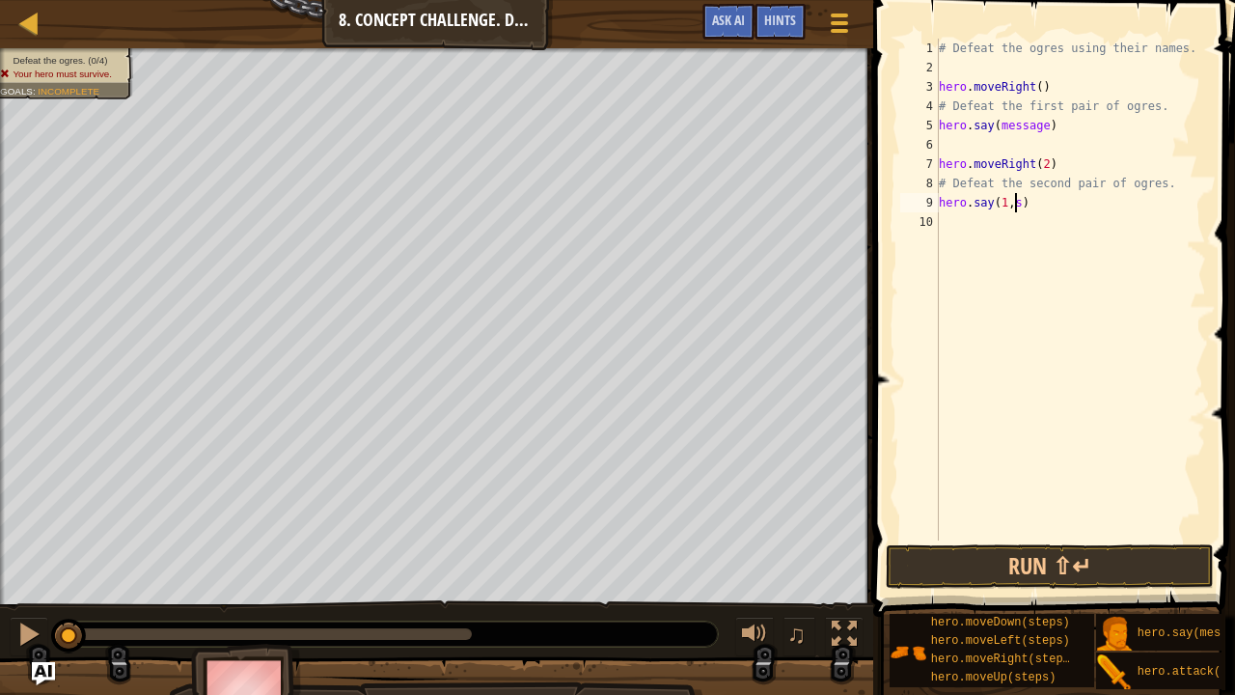
click at [1016, 208] on div "# Defeat the ogres using their names. hero . moveRight ( ) # Defeat the first p…" at bounding box center [1070, 309] width 271 height 540
click at [1042, 163] on div "# Defeat the ogres using their names. hero . moveRight ( ) # Defeat the first p…" at bounding box center [1070, 309] width 271 height 540
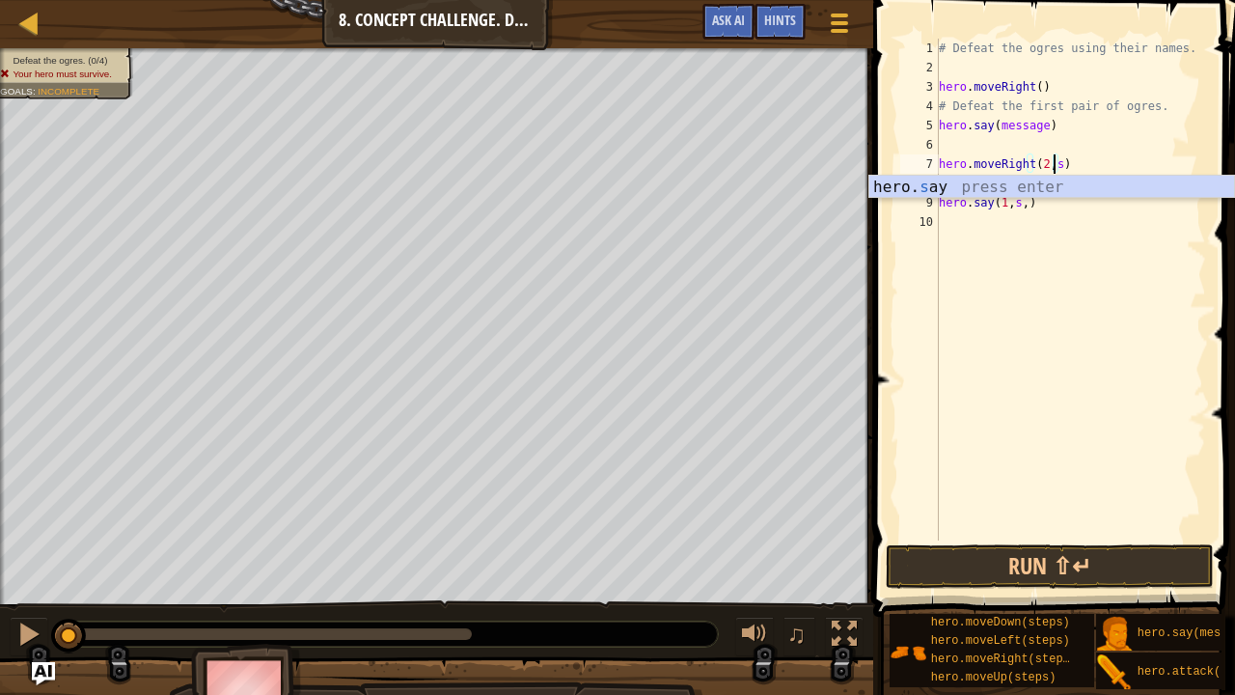
scroll to position [9, 10]
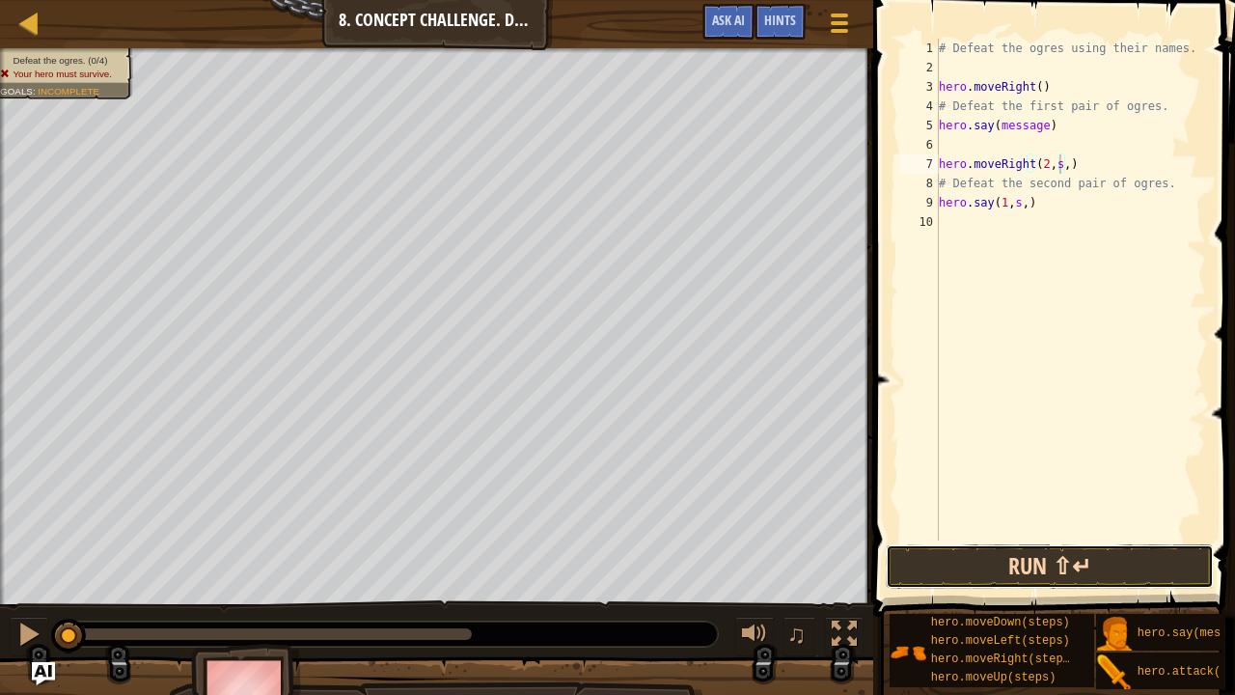
click at [1096, 530] on button "Run ⇧↵" at bounding box center [1050, 566] width 328 height 44
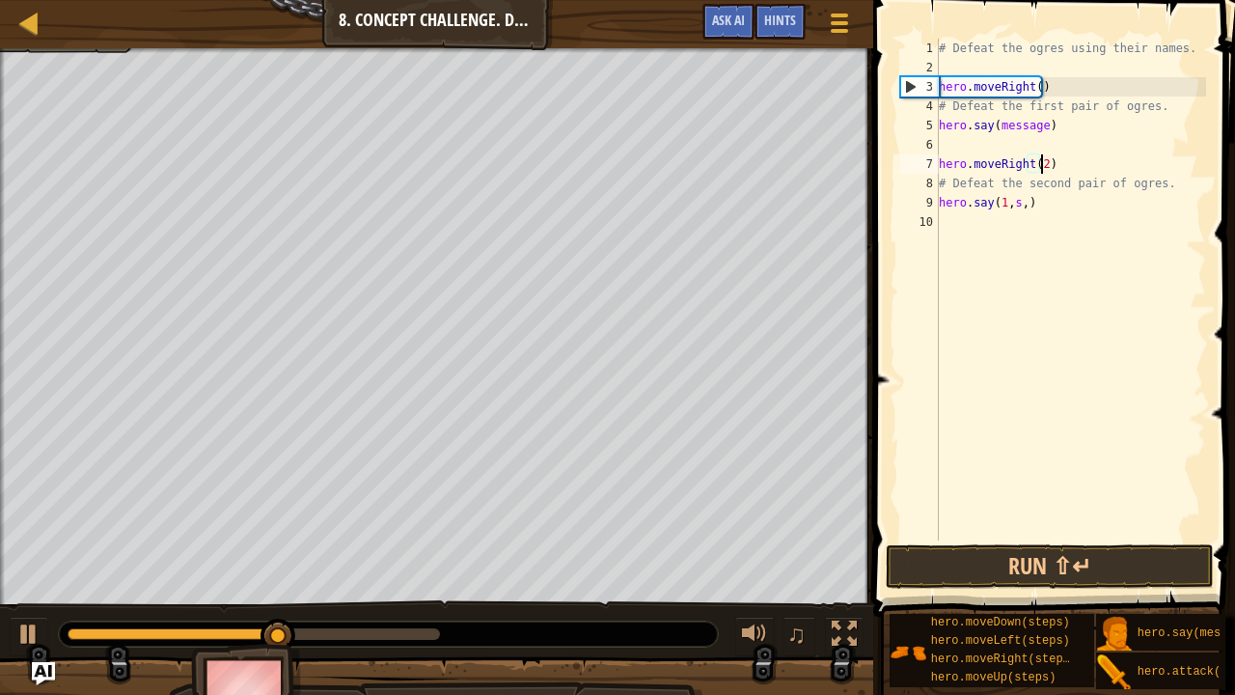
scroll to position [9, 8]
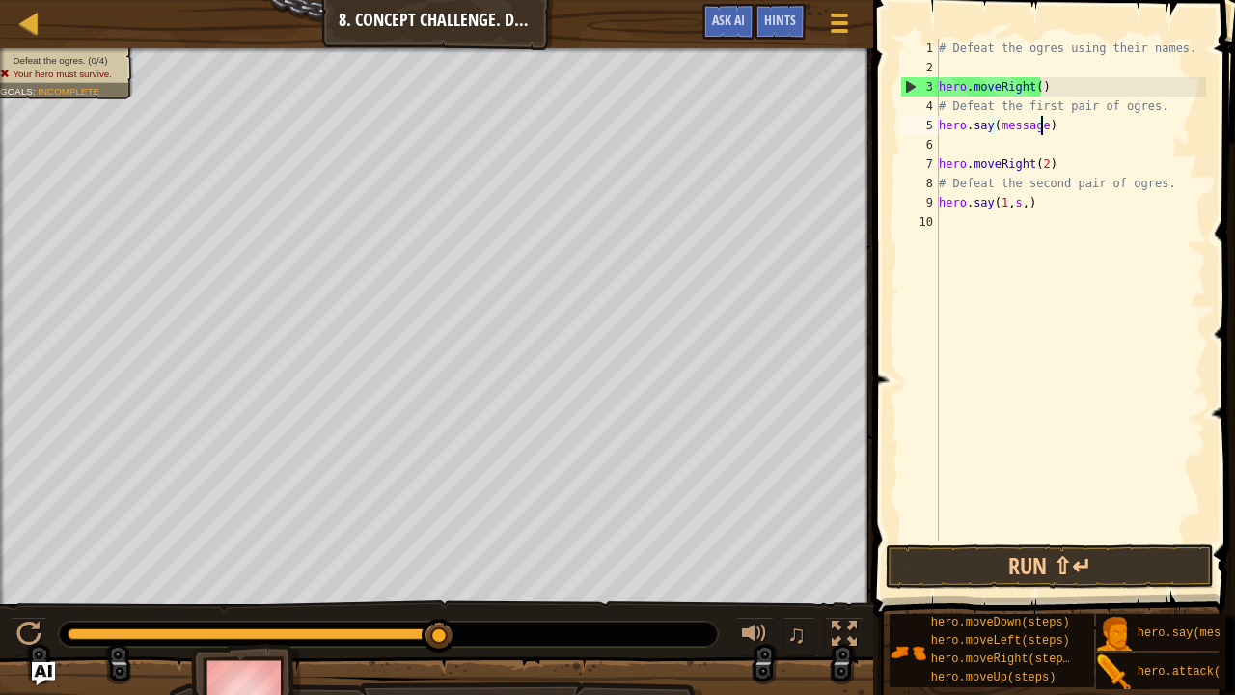
click at [1042, 129] on div "# Defeat the ogres using their names. hero . moveRight ( ) # Defeat the first p…" at bounding box center [1070, 309] width 271 height 540
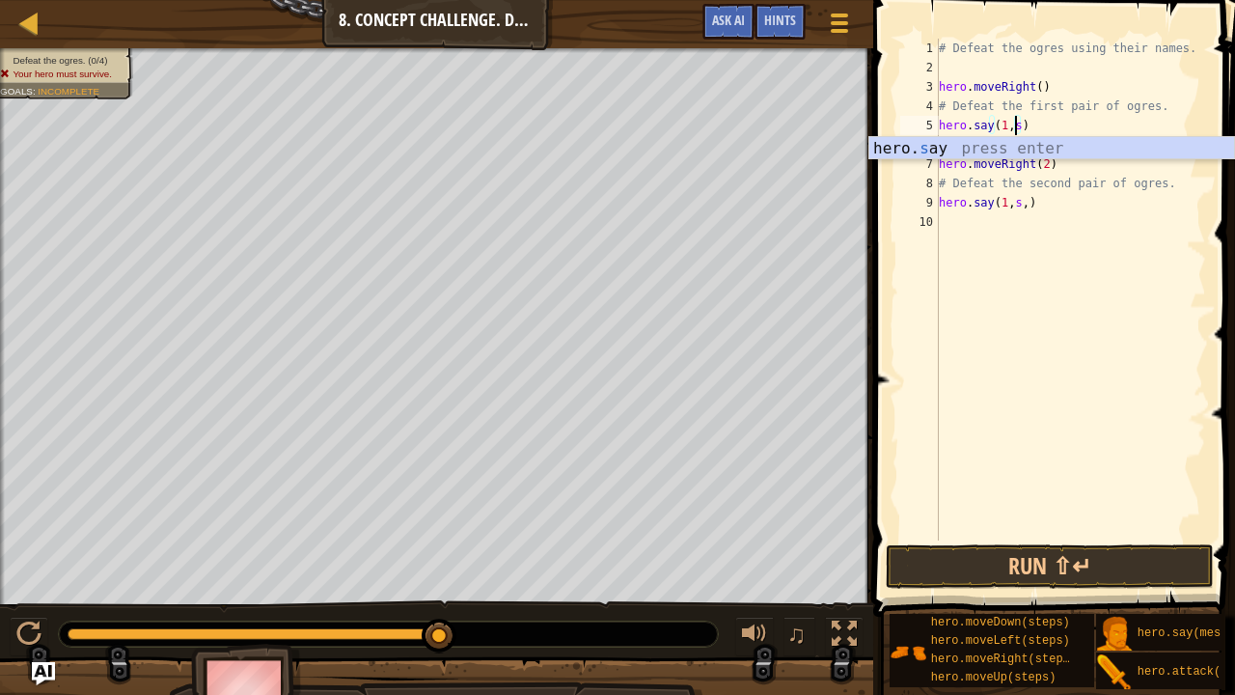
scroll to position [9, 6]
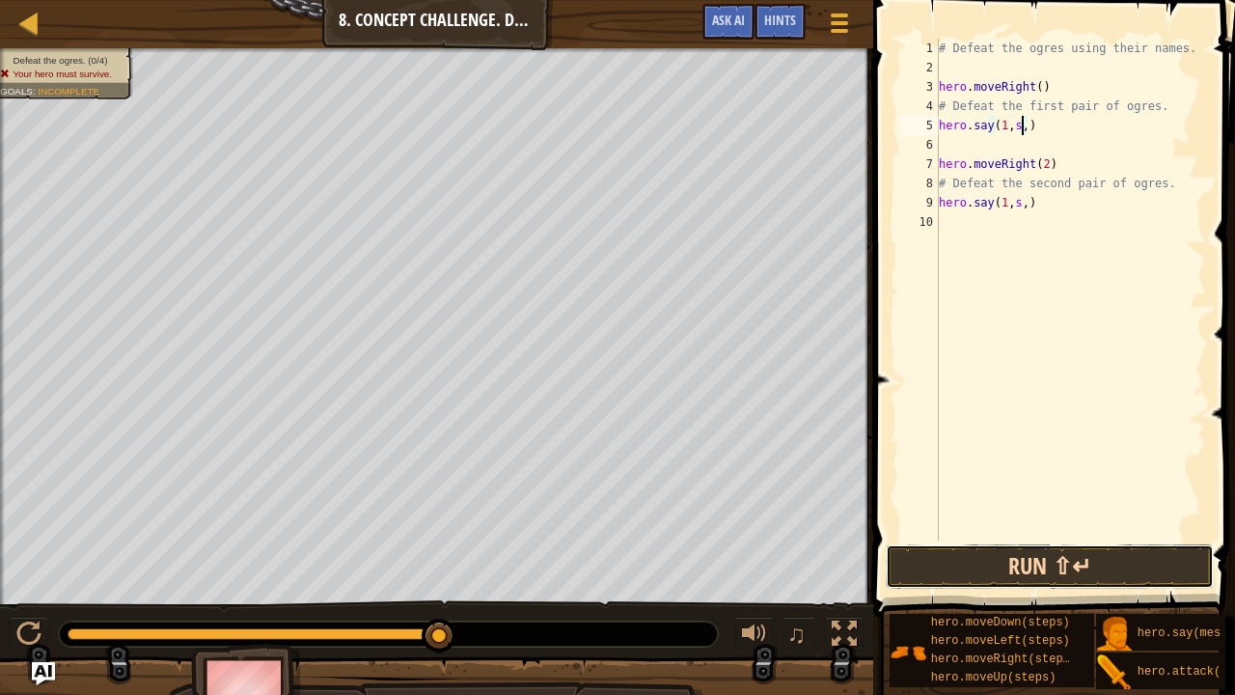
click at [1056, 530] on button "Run ⇧↵" at bounding box center [1050, 566] width 328 height 44
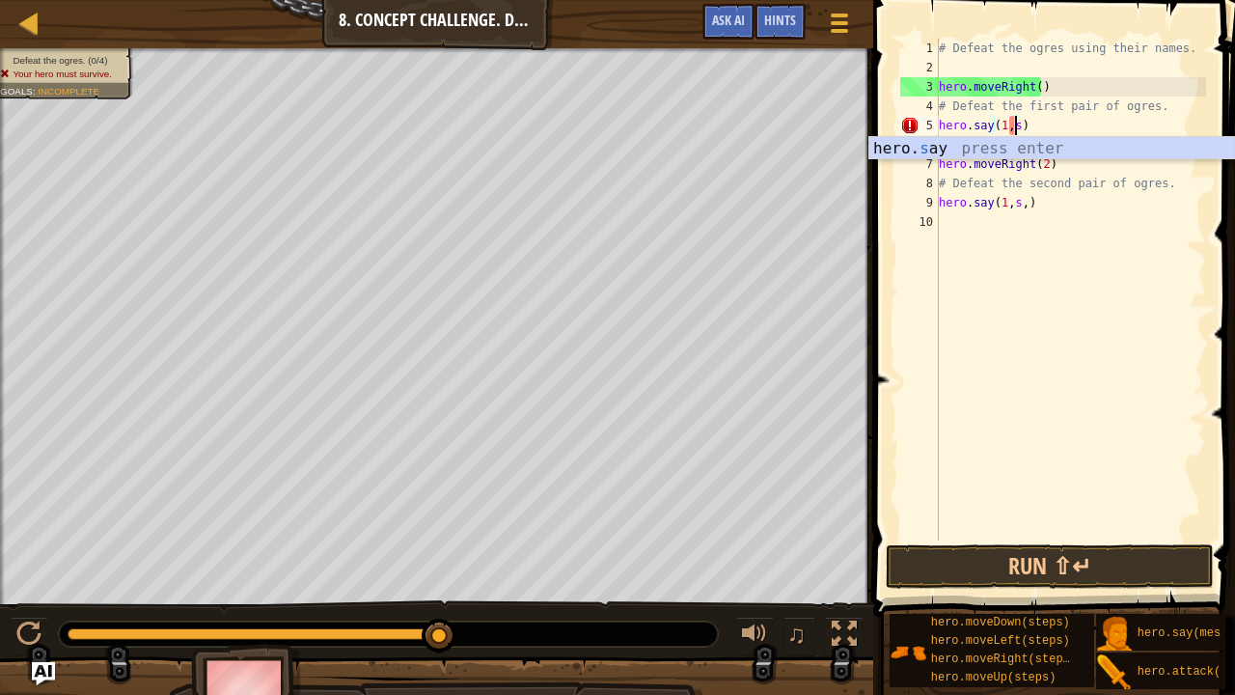
scroll to position [9, 5]
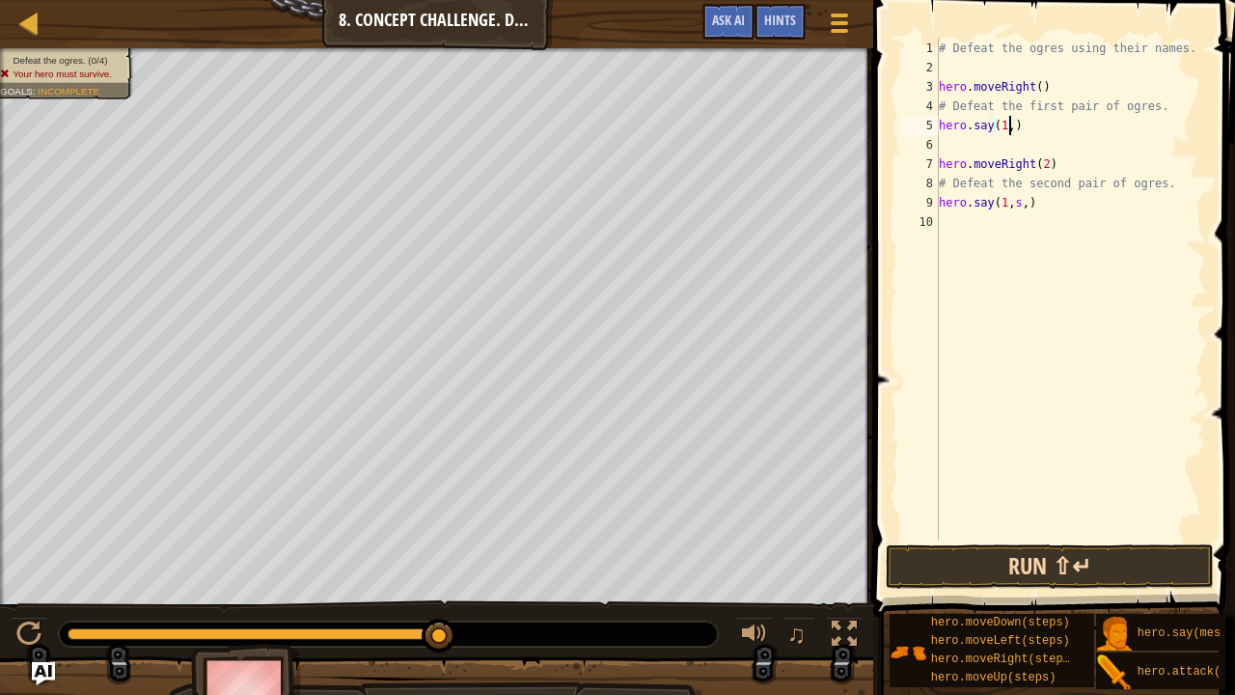
type textarea "hero.say(1,)"
click at [1067, 530] on button "Run ⇧↵" at bounding box center [1050, 566] width 328 height 44
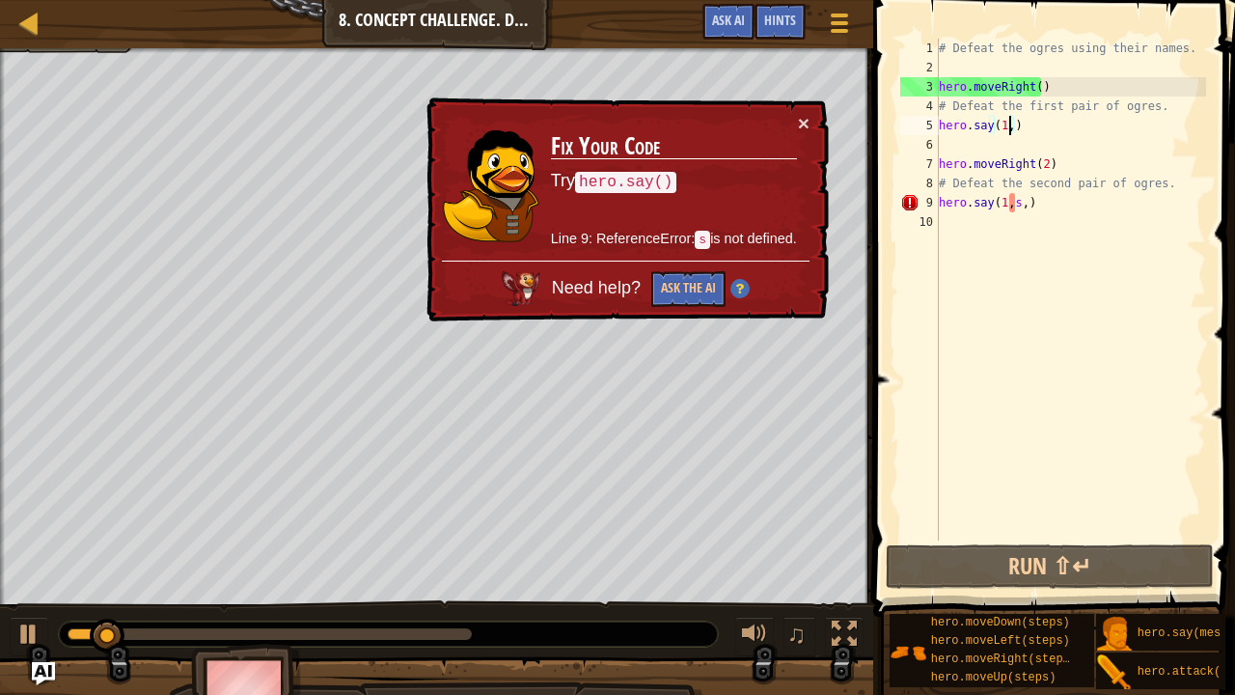
click at [1013, 212] on div "# Defeat the ogres using their names. hero . moveRight ( ) # Defeat the first p…" at bounding box center [1070, 309] width 271 height 540
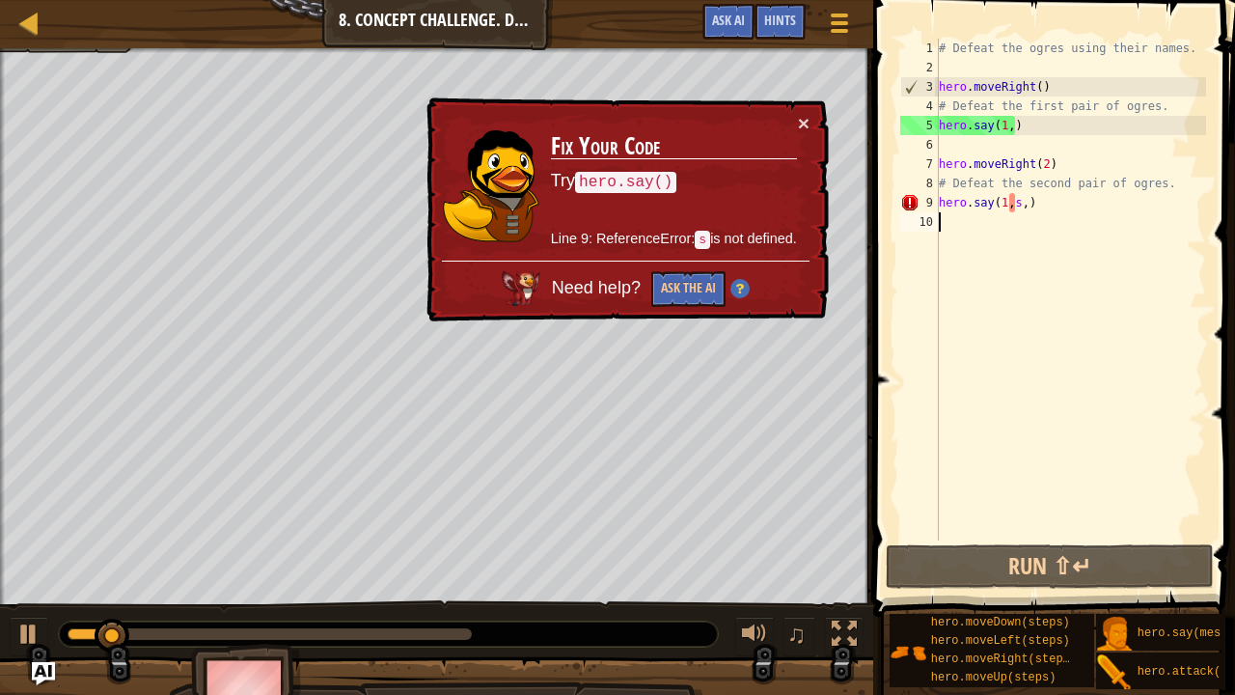
scroll to position [9, 0]
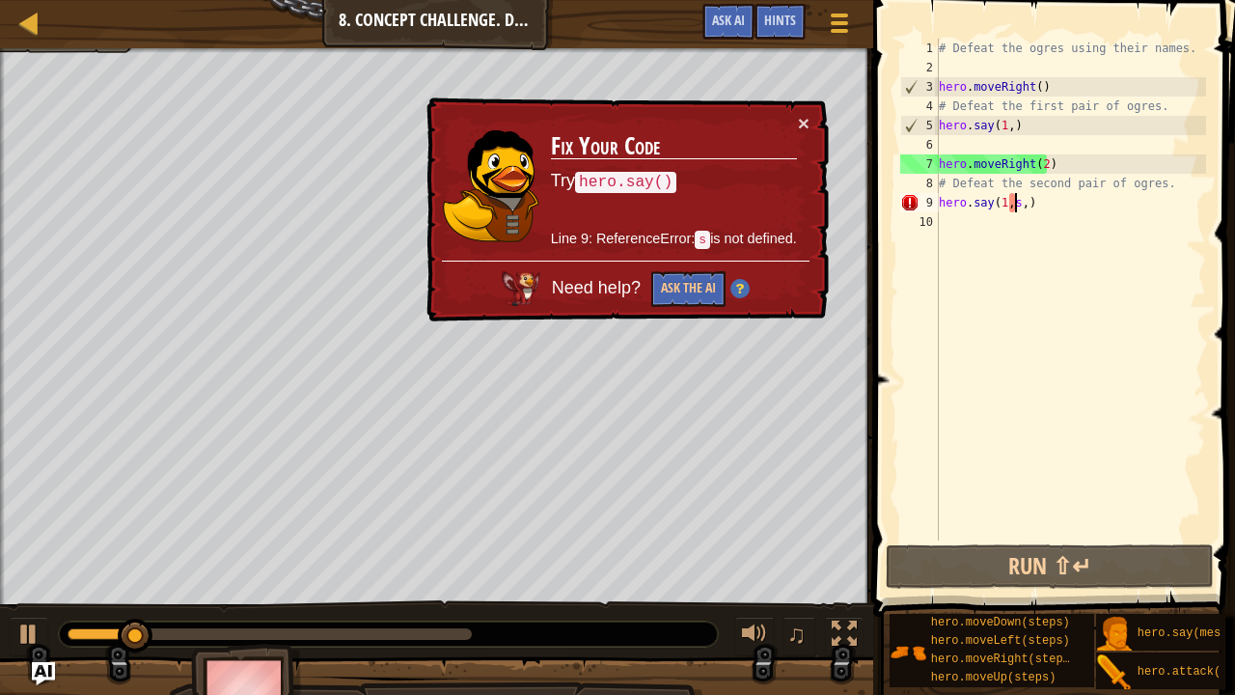
click at [1016, 205] on div "# Defeat the ogres using their names. hero . moveRight ( ) # Defeat the first p…" at bounding box center [1070, 309] width 271 height 540
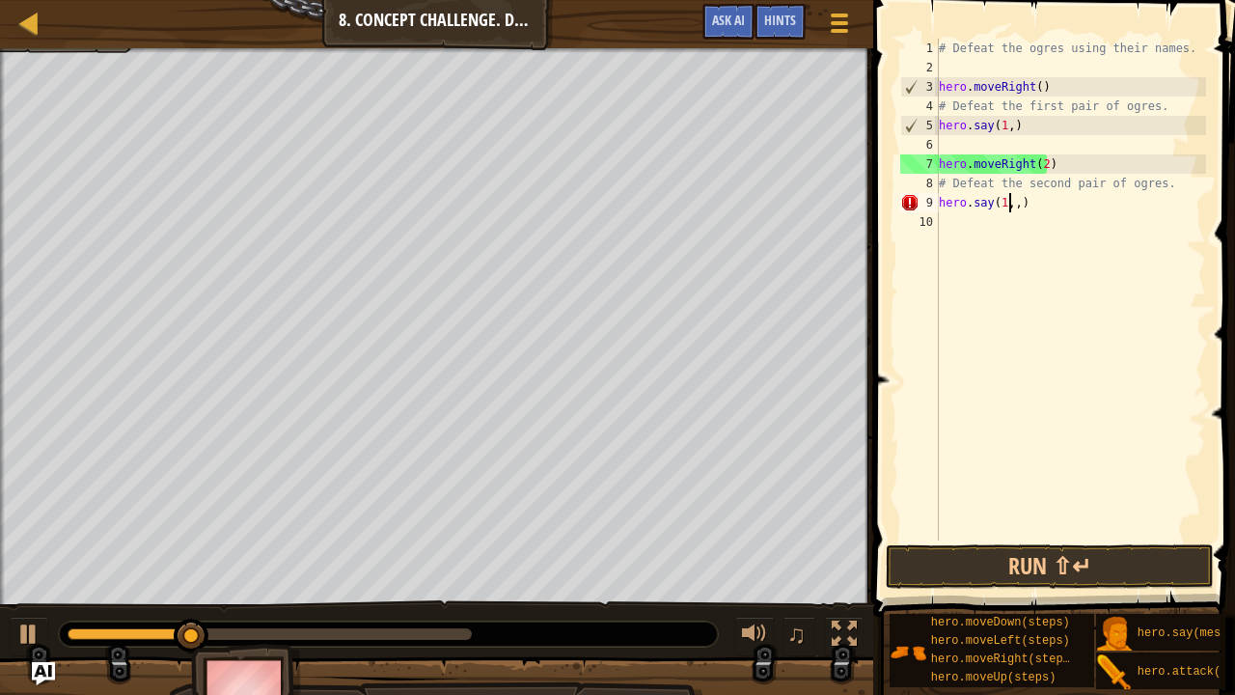
type textarea "hero.say(1,)"
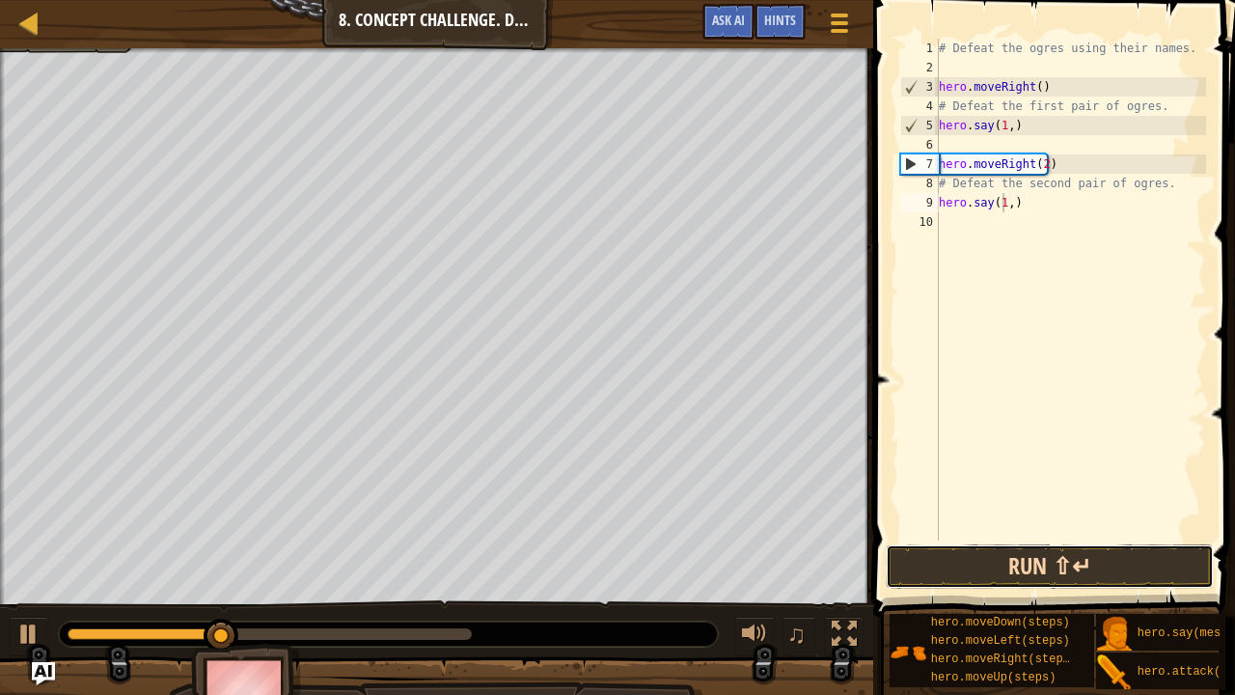
click at [1034, 530] on button "Run ⇧↵" at bounding box center [1050, 566] width 328 height 44
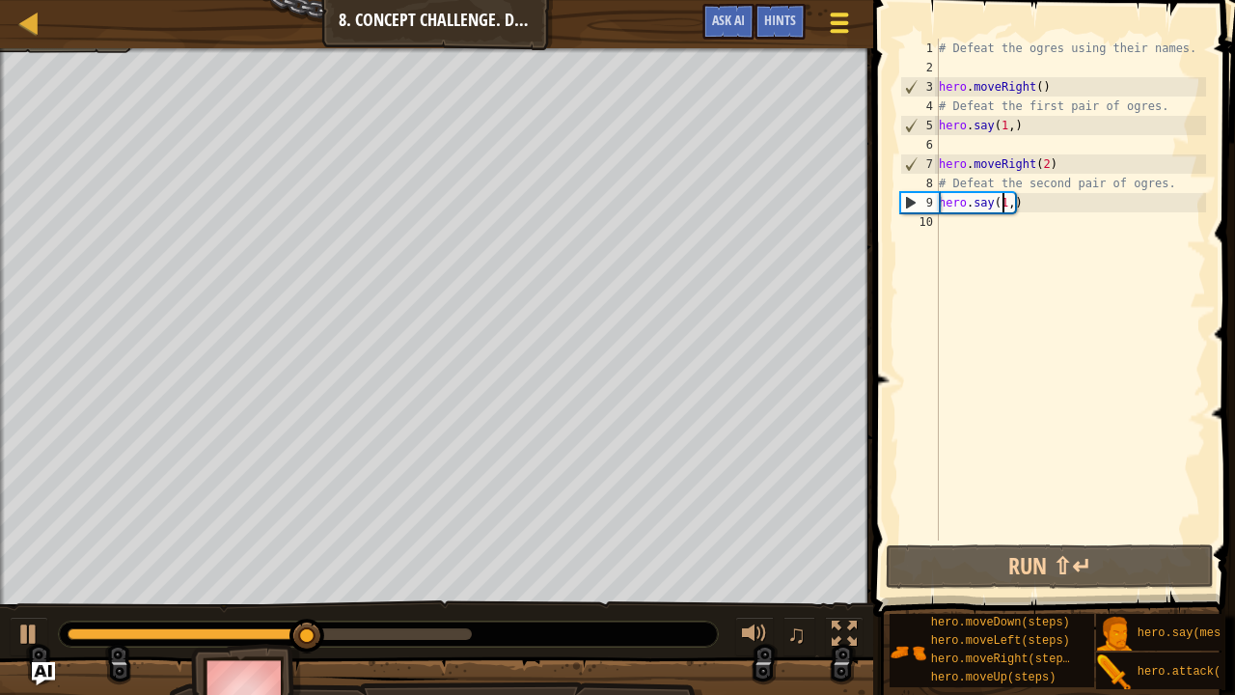
click at [843, 21] on span at bounding box center [840, 23] width 18 height 4
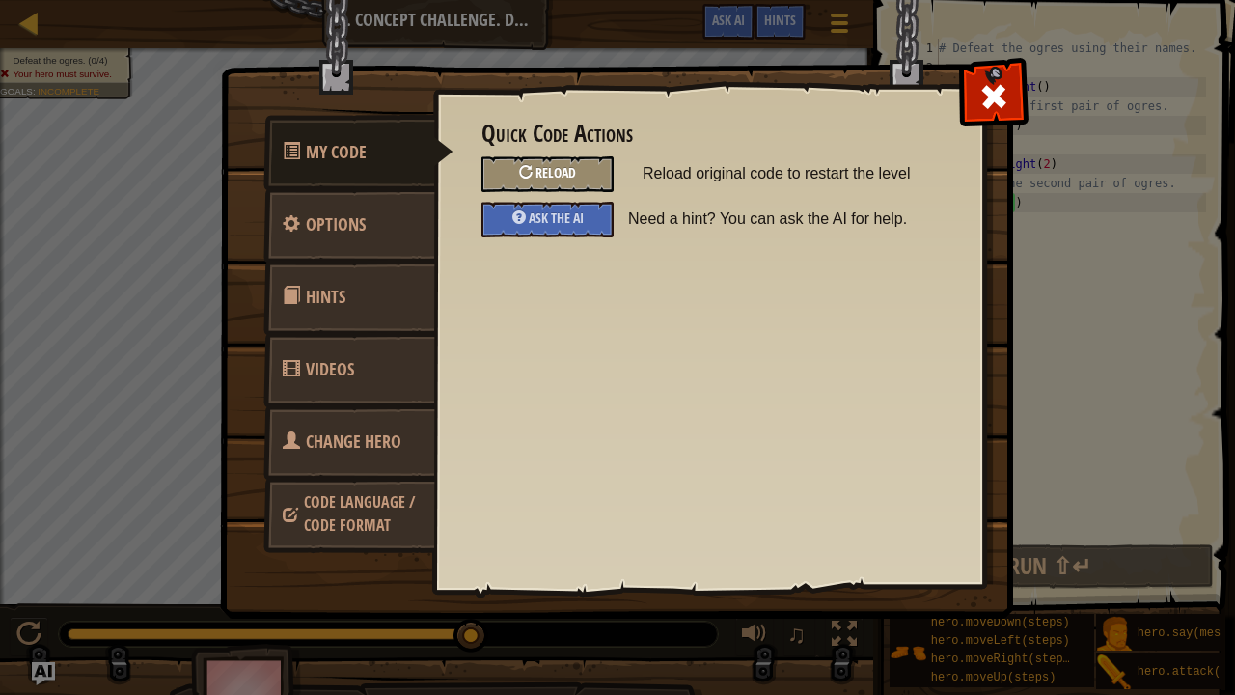
click at [531, 180] on div "Reload" at bounding box center [547, 174] width 132 height 36
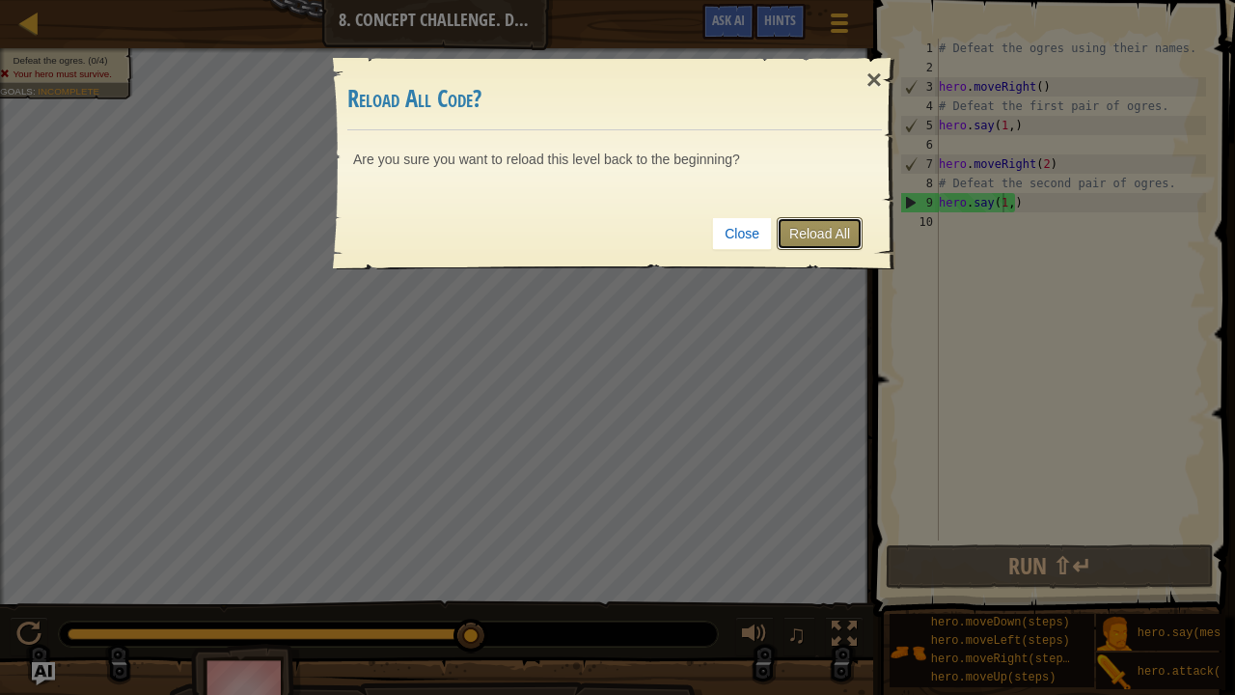
click at [835, 232] on link "Reload All" at bounding box center [820, 233] width 86 height 33
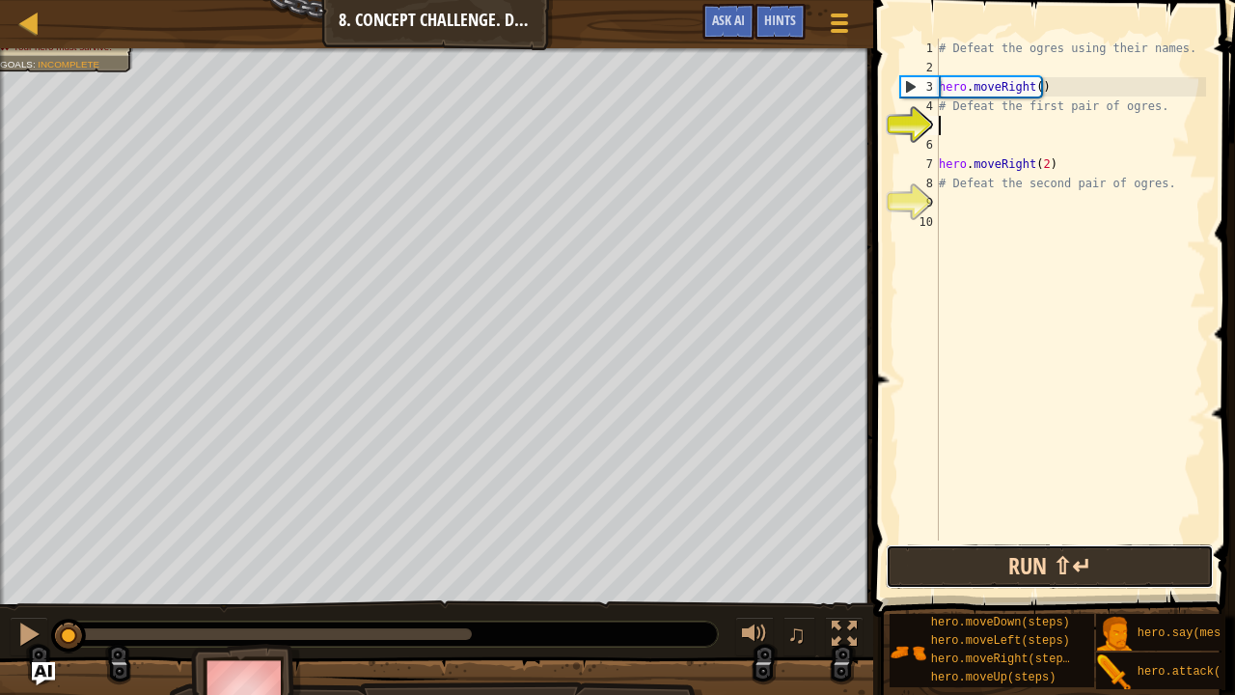
click at [1030, 530] on button "Run ⇧↵" at bounding box center [1050, 566] width 328 height 44
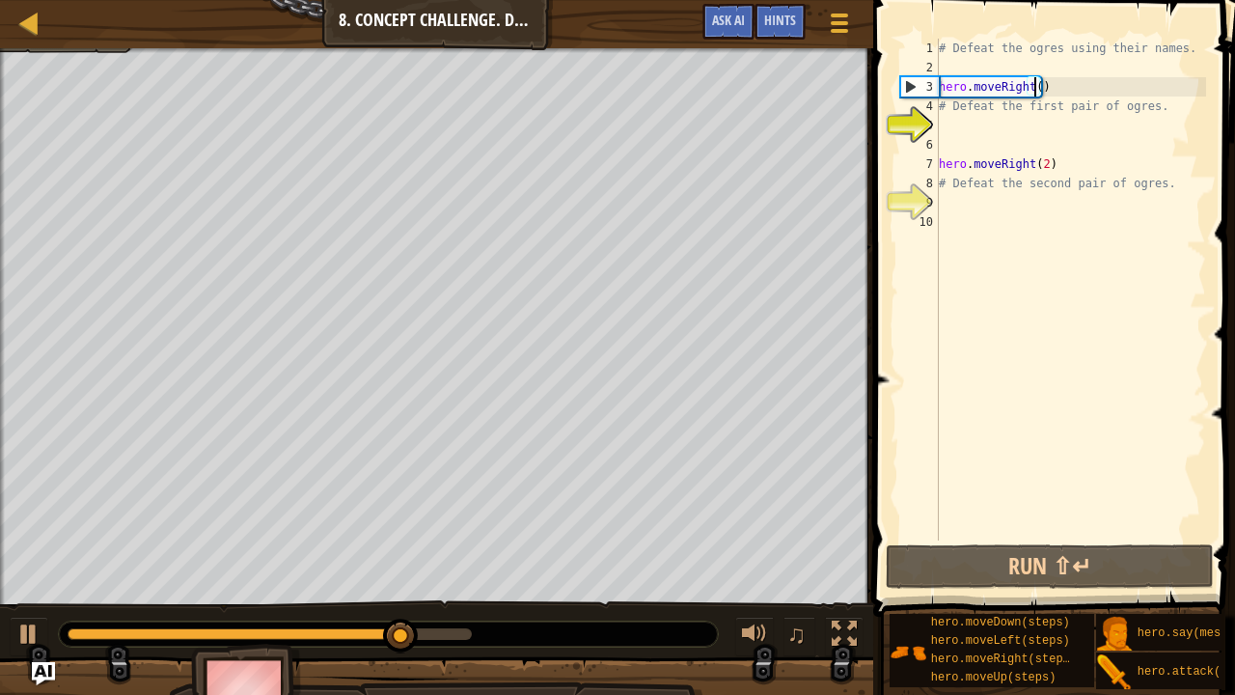
click at [1036, 84] on div "# Defeat the ogres using their names. hero . moveRight ( ) # Defeat the first p…" at bounding box center [1070, 309] width 271 height 540
type textarea "hero.moveRight(1)"
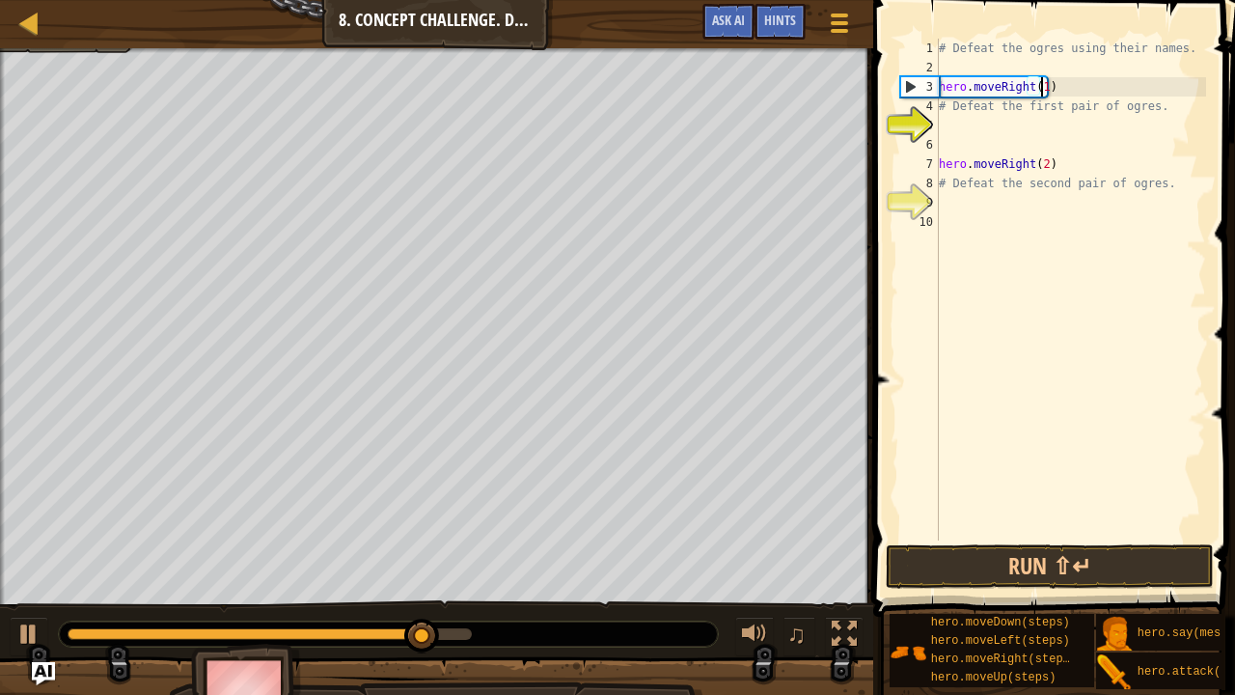
scroll to position [9, 8]
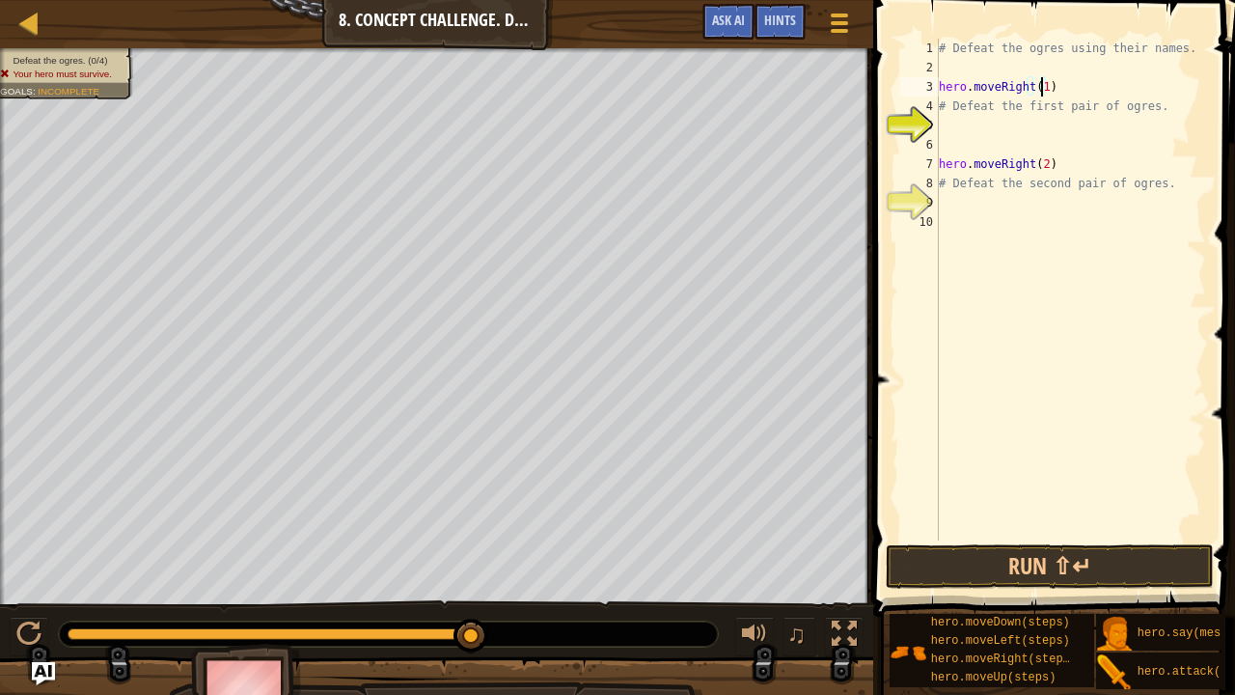
click at [1005, 126] on div "# Defeat the ogres using their names. hero . moveRight ( 1 ) # Defeat the first…" at bounding box center [1070, 309] width 271 height 540
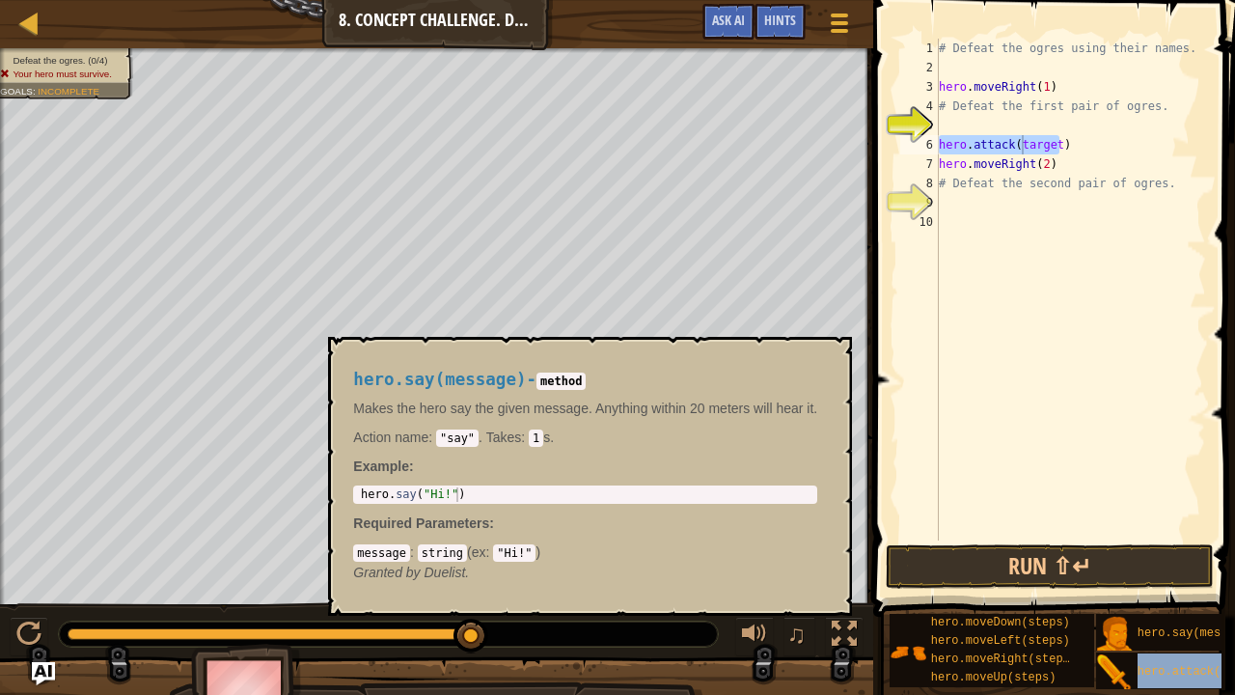
type textarea "hero.attack(thero.attack(target)arget)"
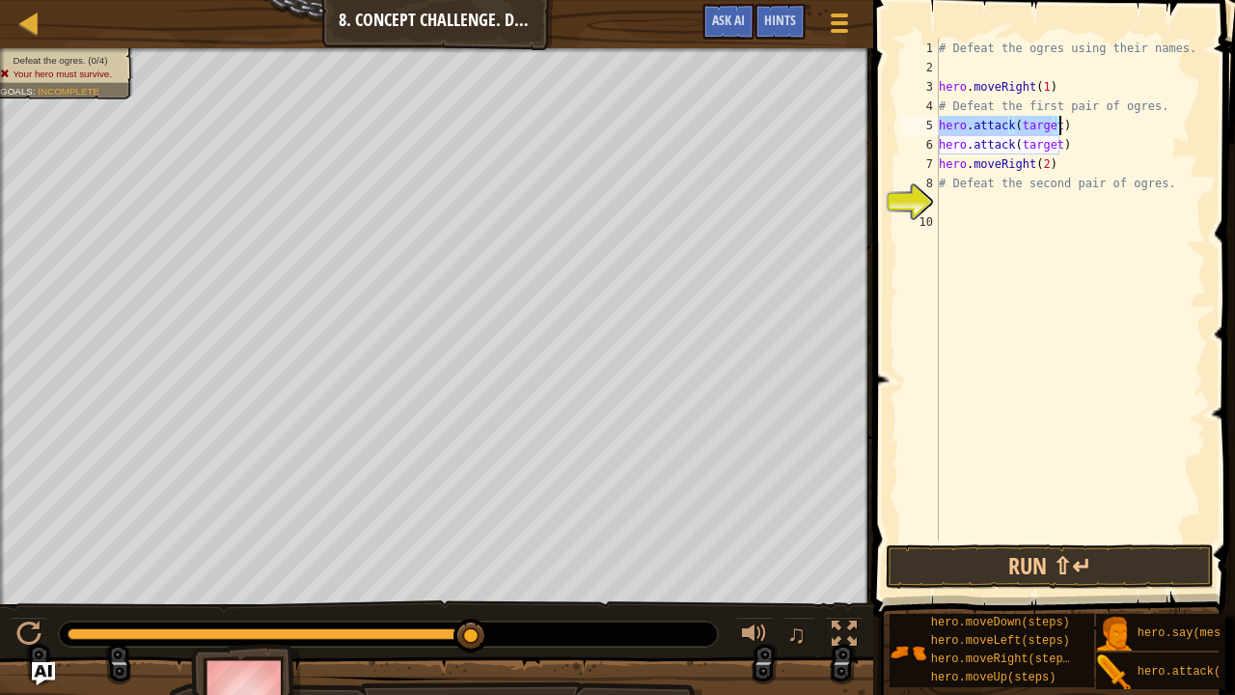
click at [1051, 127] on div "# Defeat the ogres using their names. hero . moveRight ( 1 ) # Defeat the first…" at bounding box center [1070, 290] width 271 height 502
click at [1051, 127] on div "# Defeat the ogres using their names. hero . moveRight ( 1 ) # Defeat the first…" at bounding box center [1070, 309] width 271 height 540
click at [1049, 146] on div "# Defeat the ogres using their names. hero . moveRight ( 1 ) # Defeat the first…" at bounding box center [1070, 309] width 271 height 540
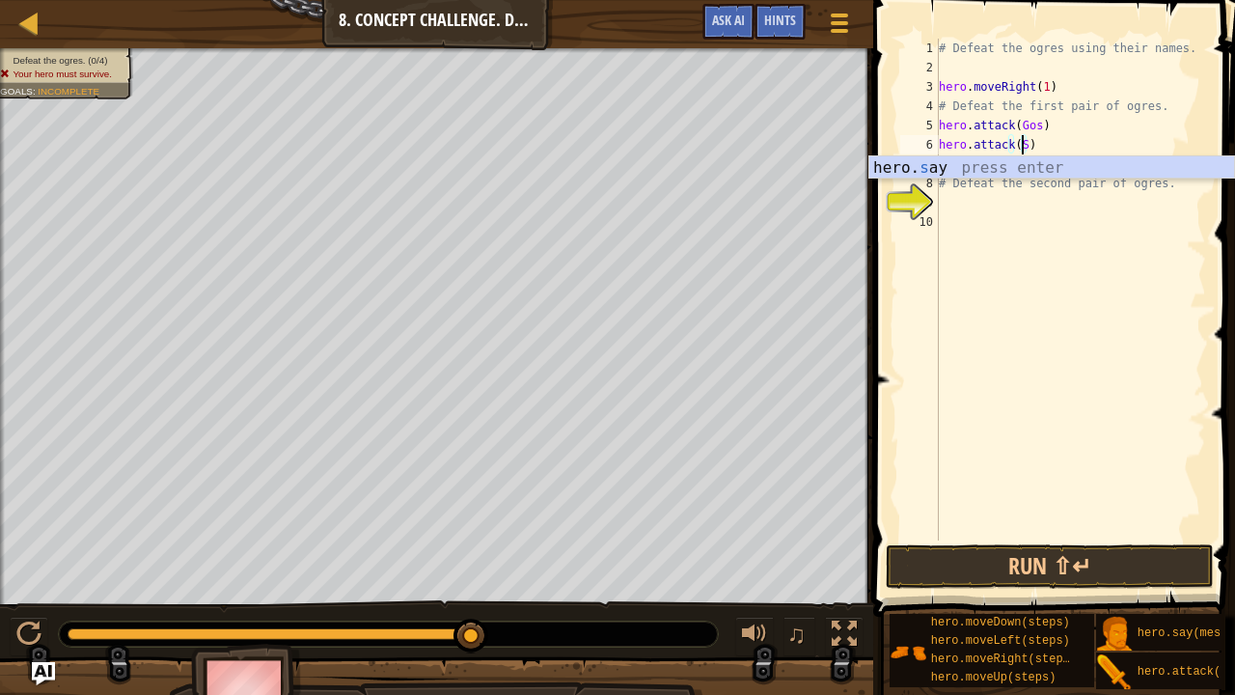
scroll to position [9, 6]
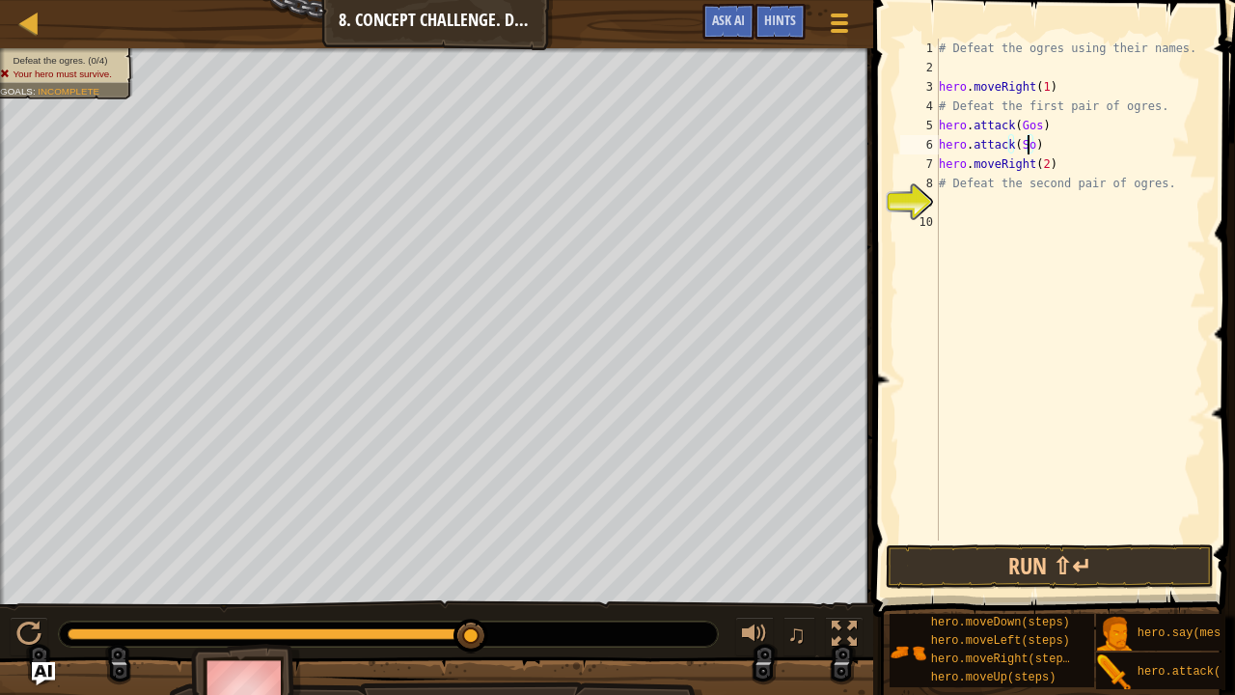
type textarea "hero.attack(Sog)"
click at [979, 205] on div "# Defeat the ogres using their names. hero . moveRight ( 1 ) # Defeat the first…" at bounding box center [1070, 309] width 271 height 540
drag, startPoint x: 1133, startPoint y: 648, endPoint x: 988, endPoint y: 218, distance: 453.9
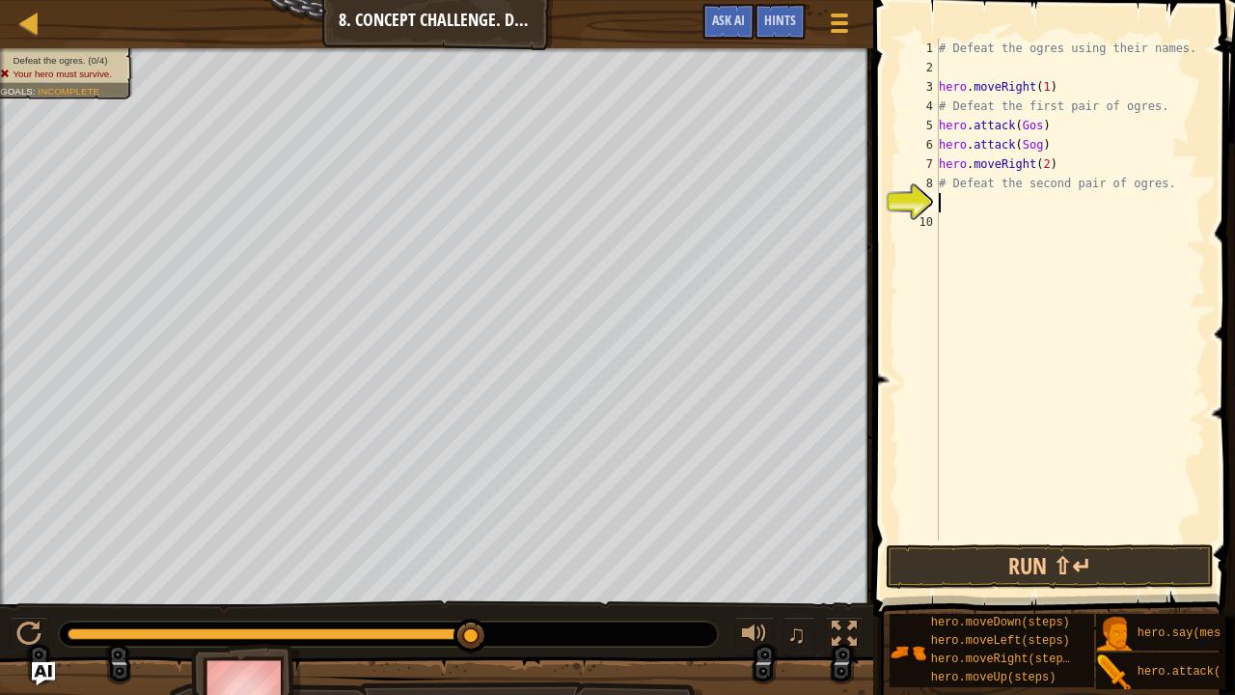
drag, startPoint x: 988, startPoint y: 218, endPoint x: 925, endPoint y: 329, distance: 127.4
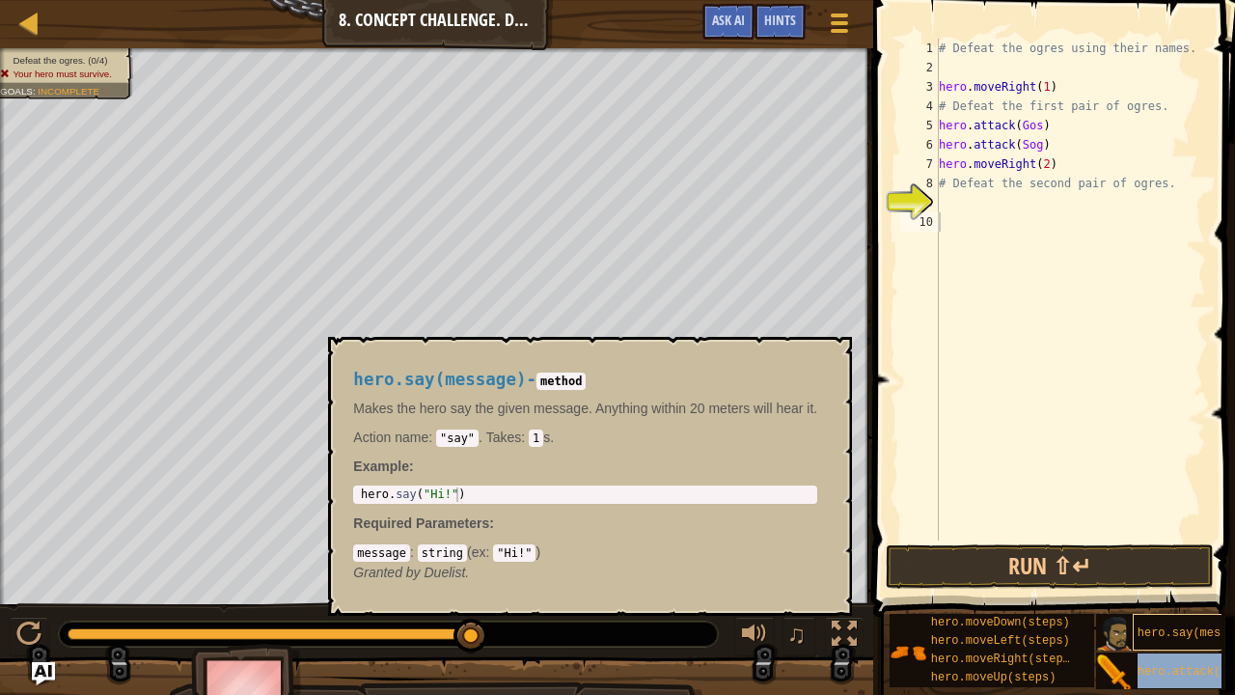
type textarea "hero.attack(target)"
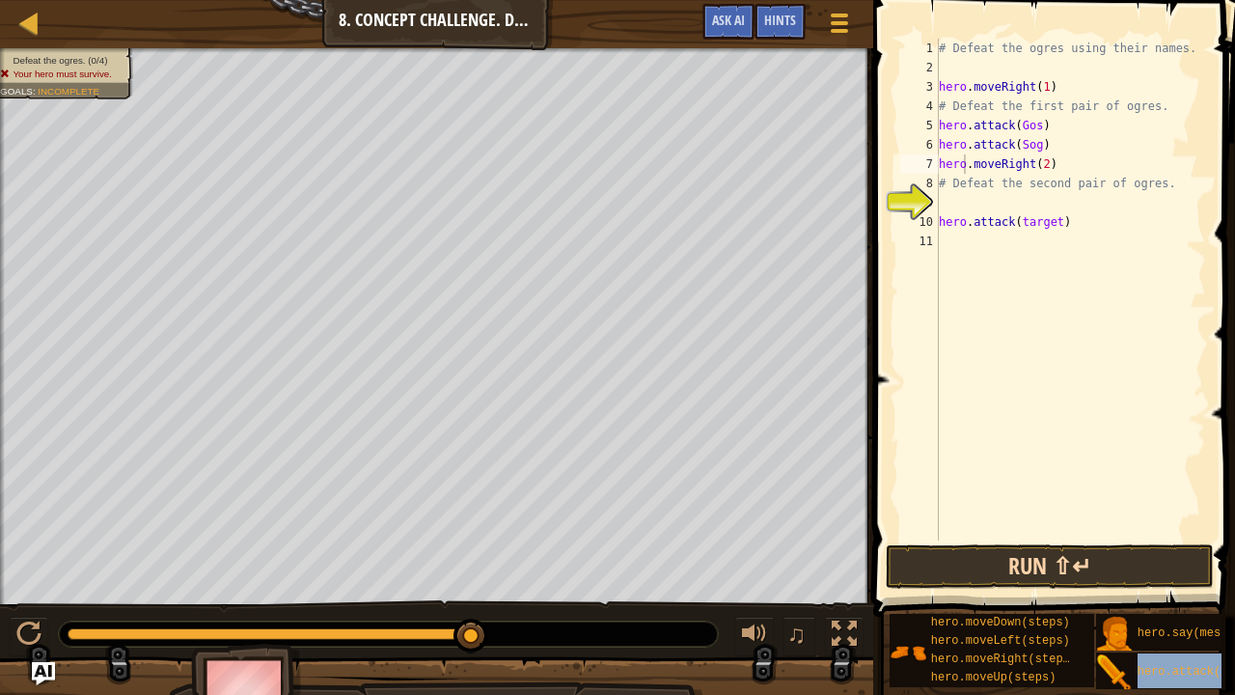
type textarea "# Defeat the second pair of ogres."
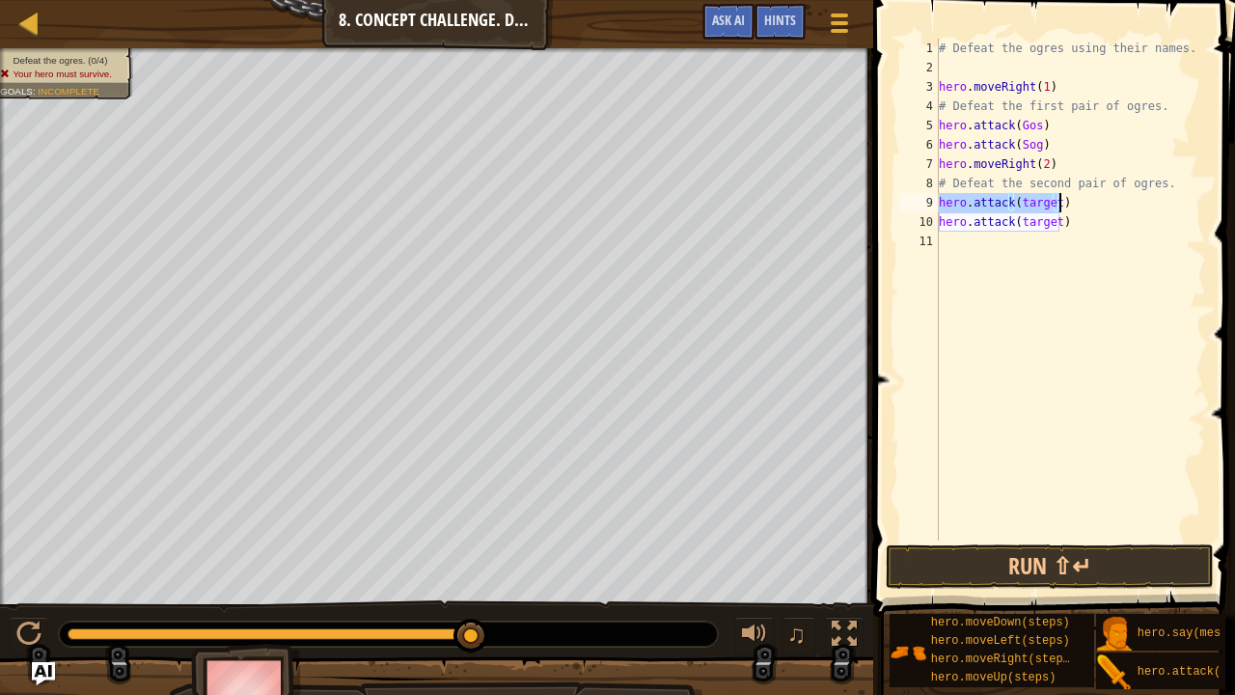
click at [1050, 199] on div "# Defeat the ogres using their names. hero . moveRight ( 1 ) # Defeat the first…" at bounding box center [1070, 290] width 271 height 502
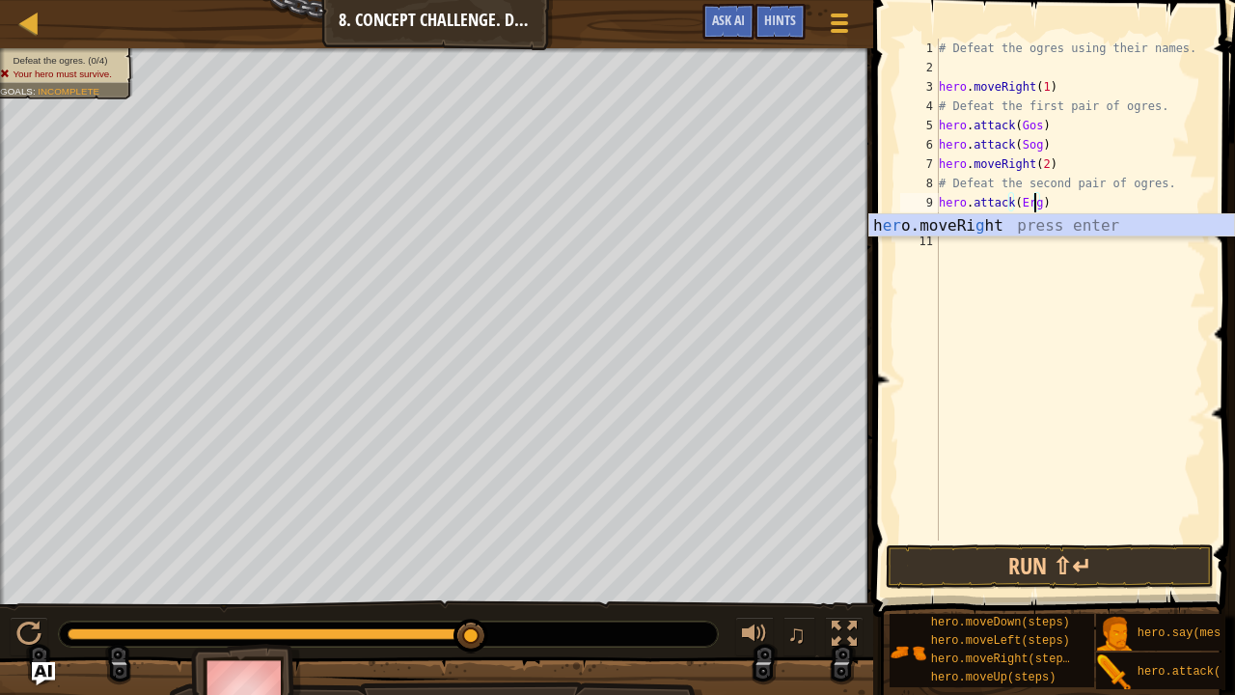
scroll to position [9, 8]
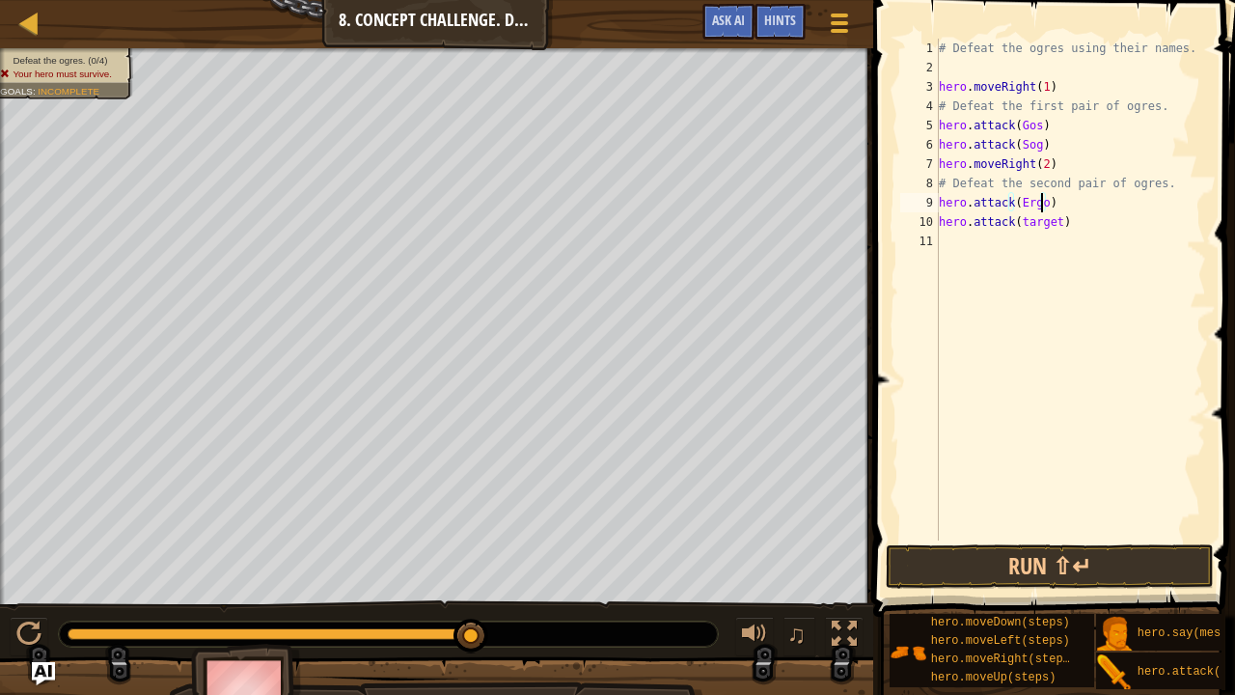
click at [1052, 221] on div "# Defeat the ogres using their names. hero . moveRight ( 1 ) # Defeat the first…" at bounding box center [1070, 309] width 271 height 540
click at [1068, 530] on button "Run ⇧↵" at bounding box center [1050, 566] width 328 height 44
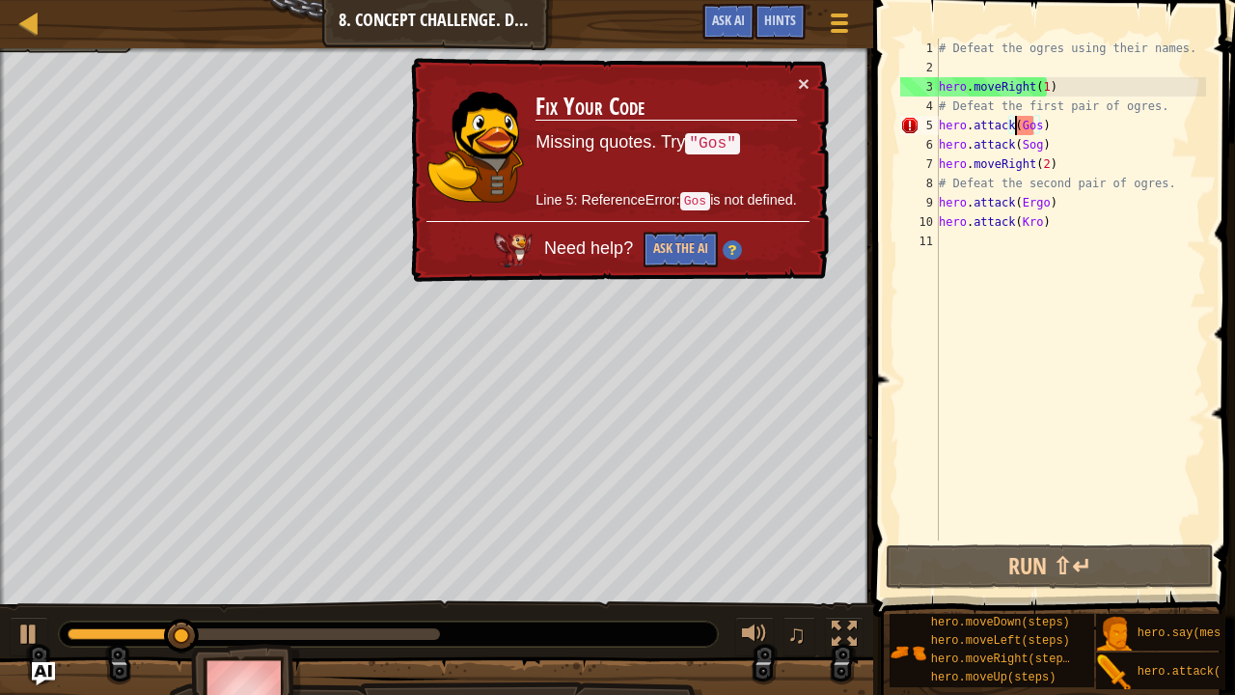
click at [1013, 126] on div "# Defeat the ogres using their names. hero . moveRight ( 1 ) # Defeat the first…" at bounding box center [1070, 309] width 271 height 540
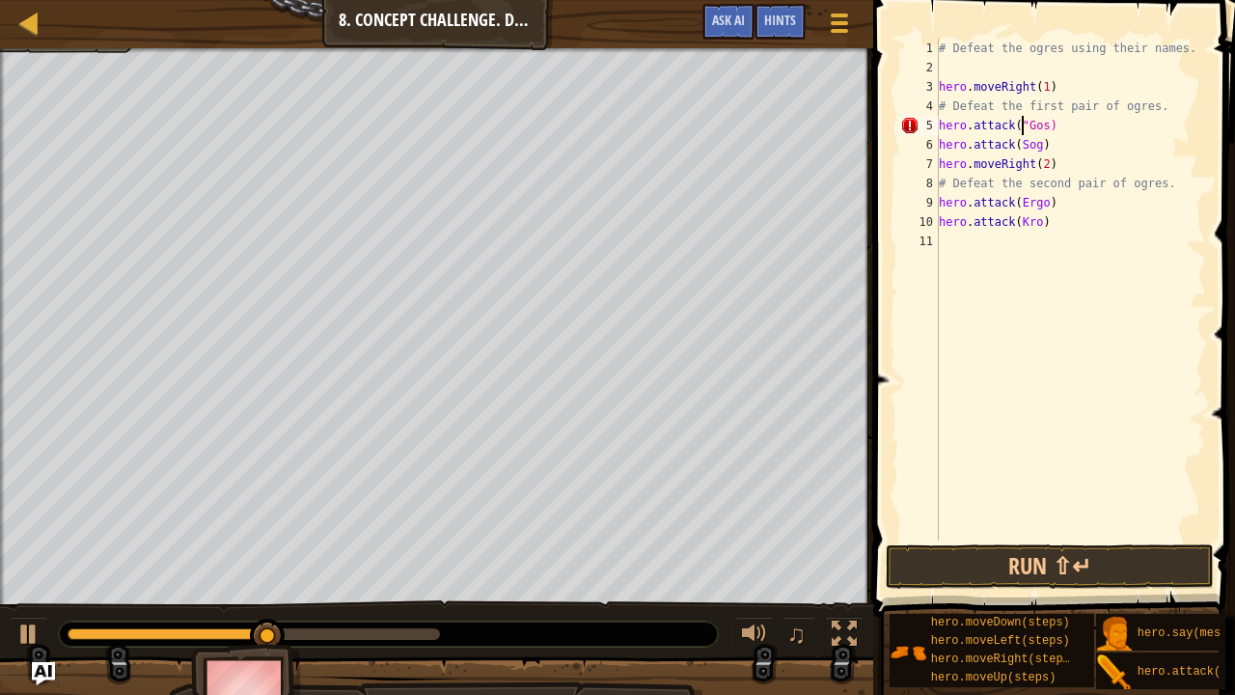
click at [1042, 122] on div "# Defeat the ogres using their names. hero . moveRight ( 1 ) # Defeat the first…" at bounding box center [1070, 309] width 271 height 540
click at [1015, 145] on div "# Defeat the ogres using their names. hero . moveRight ( 1 ) # Defeat the first…" at bounding box center [1070, 309] width 271 height 540
click at [1044, 143] on div "# Defeat the ogres using their names. hero . moveRight ( 1 ) # Defeat the first…" at bounding box center [1070, 309] width 271 height 540
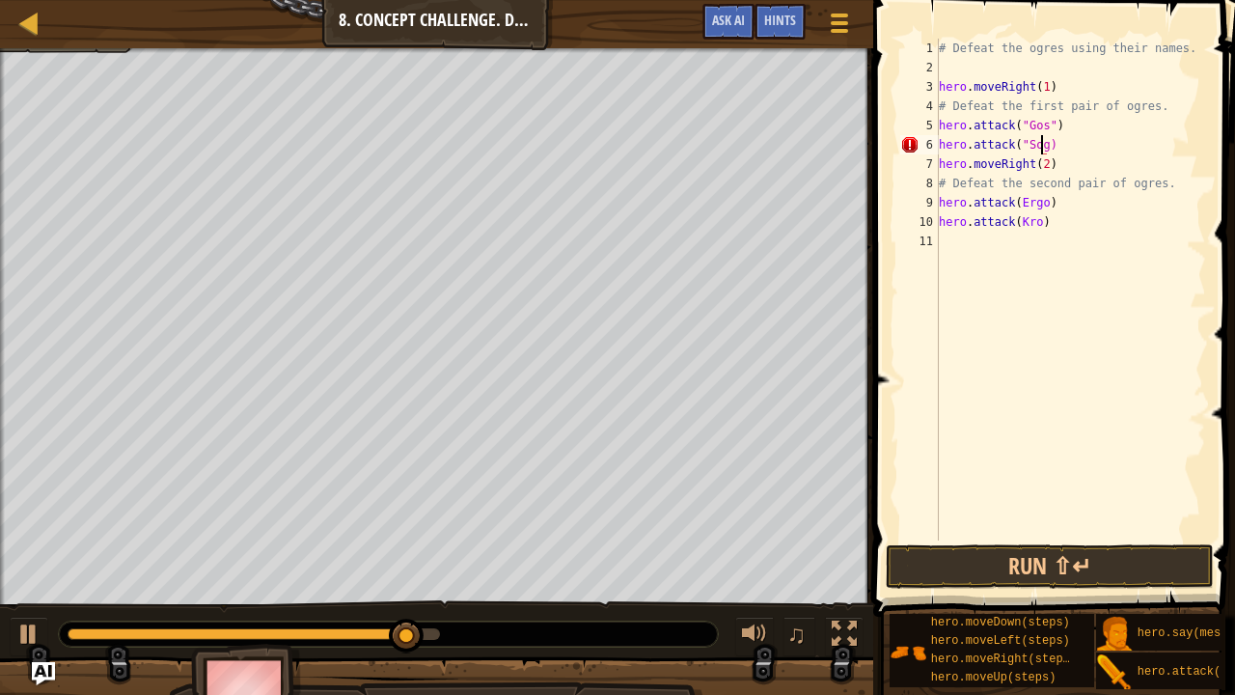
scroll to position [9, 8]
click at [1016, 210] on div "# Defeat the ogres using their names. hero . moveRight ( 1 ) # Defeat the first…" at bounding box center [1070, 309] width 271 height 540
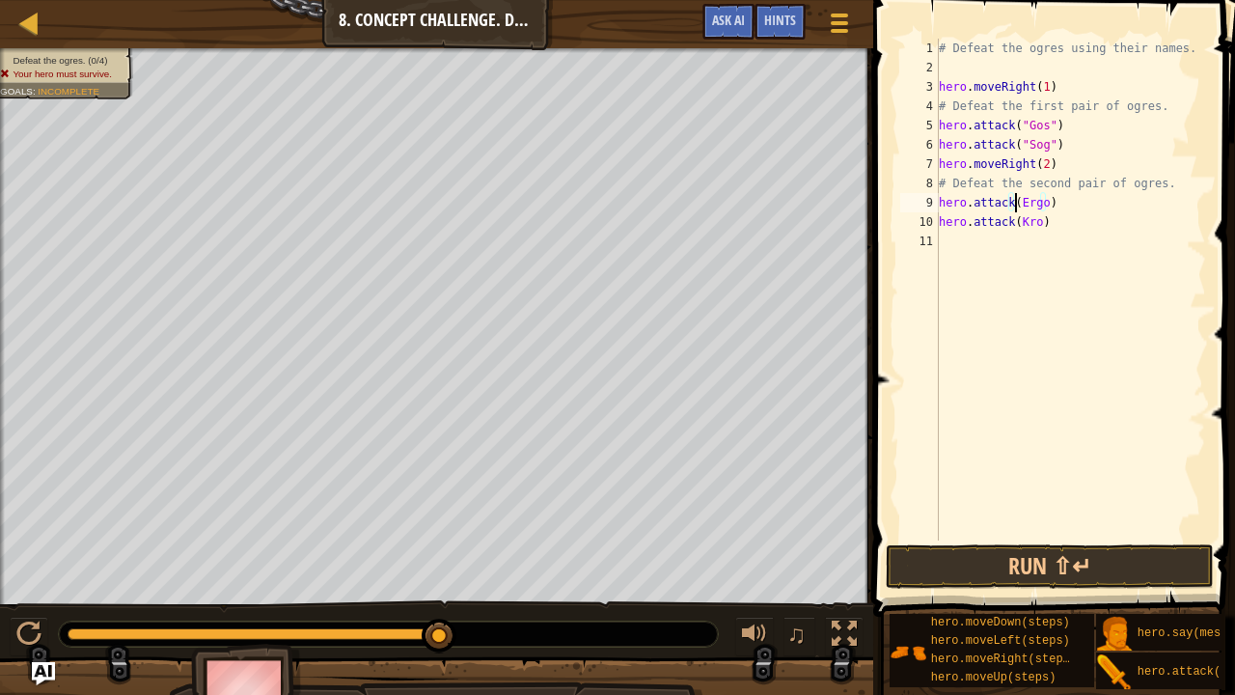
scroll to position [9, 7]
click at [1047, 204] on div "# Defeat the ogres using their names. hero . moveRight ( 1 ) # Defeat the first…" at bounding box center [1070, 309] width 271 height 540
click at [1014, 229] on div "# Defeat the ogres using their names. hero . moveRight ( 1 ) # Defeat the first…" at bounding box center [1070, 309] width 271 height 540
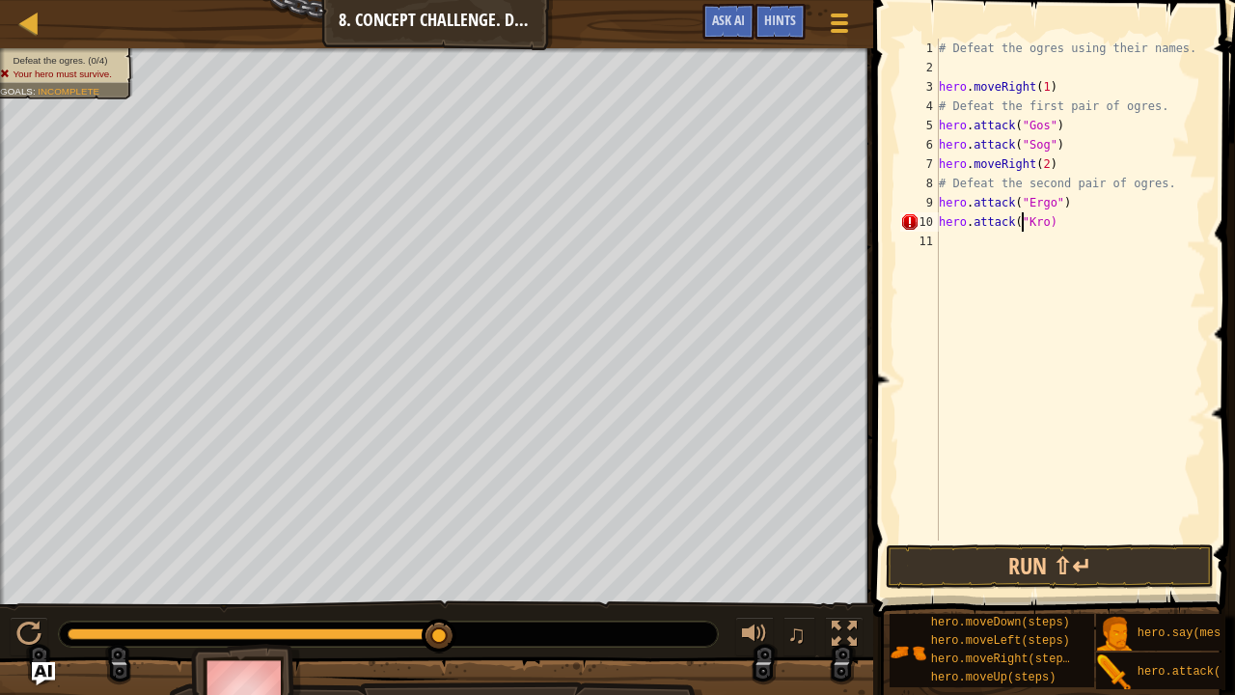
click at [1041, 220] on div "# Defeat the ogres using their names. hero . moveRight ( 1 ) # Defeat the first…" at bounding box center [1070, 309] width 271 height 540
type textarea "hero.attack("Kro")"
click at [1032, 530] on button "Run ⇧↵" at bounding box center [1050, 566] width 328 height 44
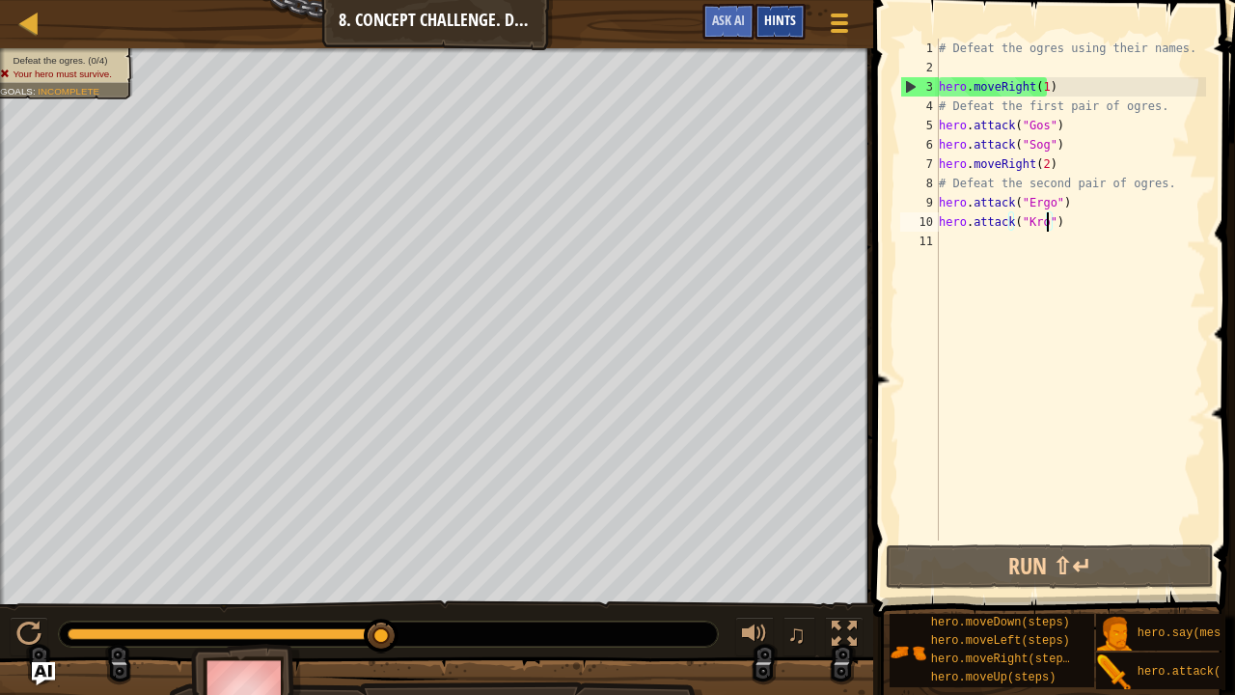
click at [762, 14] on div "Hints" at bounding box center [779, 22] width 51 height 36
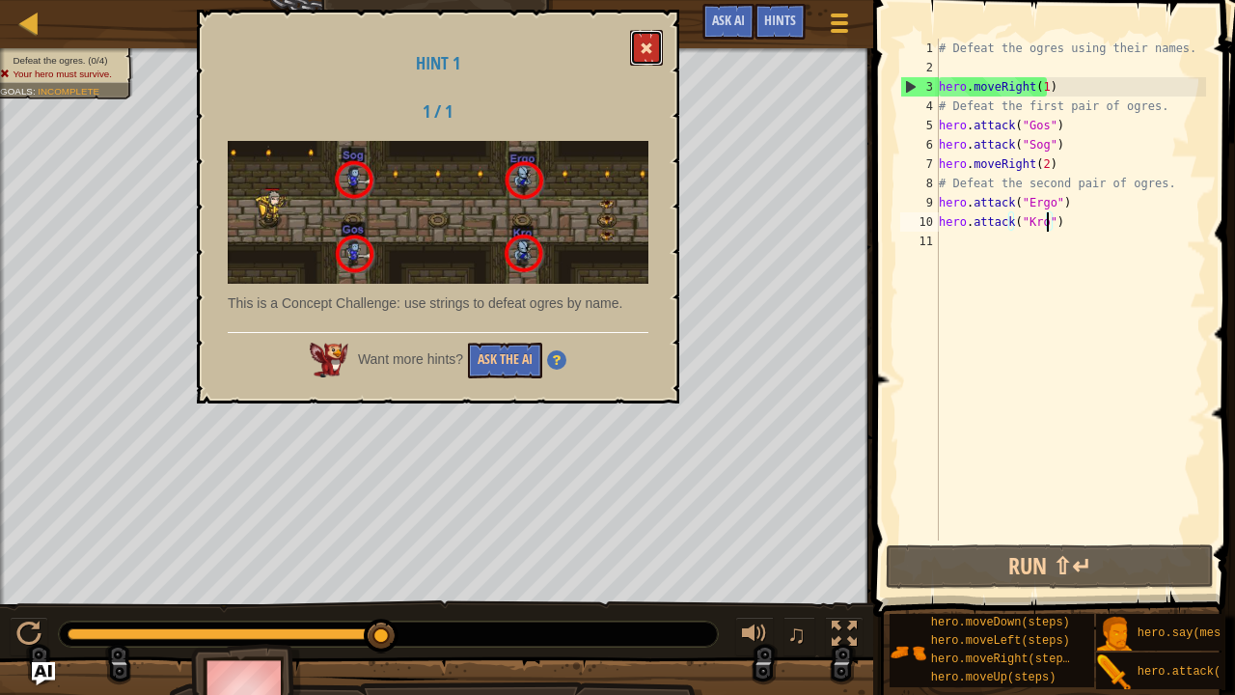
click at [642, 41] on button at bounding box center [646, 48] width 33 height 36
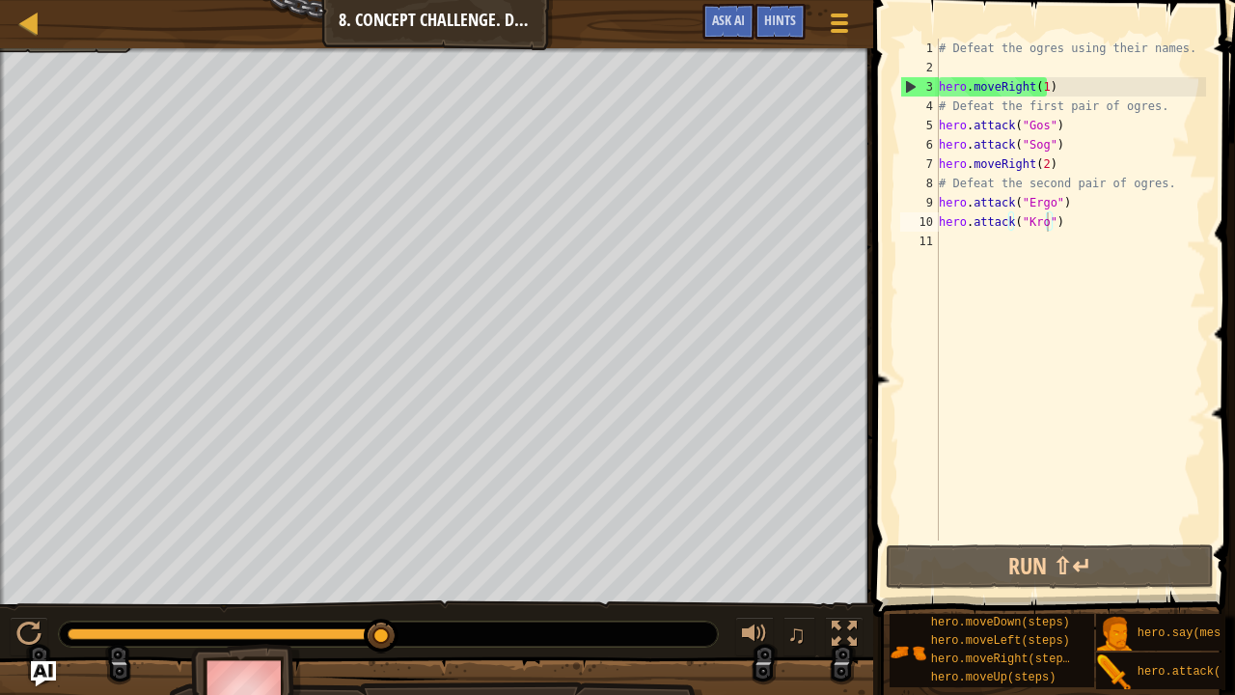
click at [47, 530] on img "Ask AI" at bounding box center [43, 673] width 25 height 25
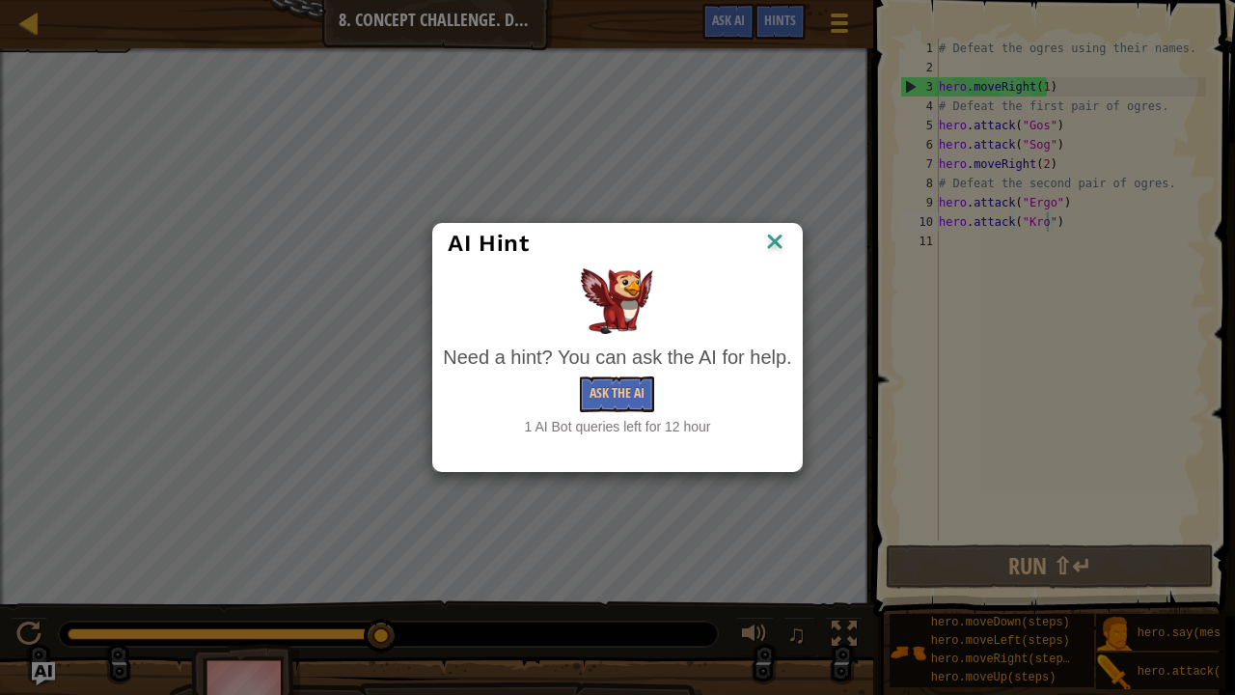
click at [764, 251] on img at bounding box center [774, 243] width 25 height 29
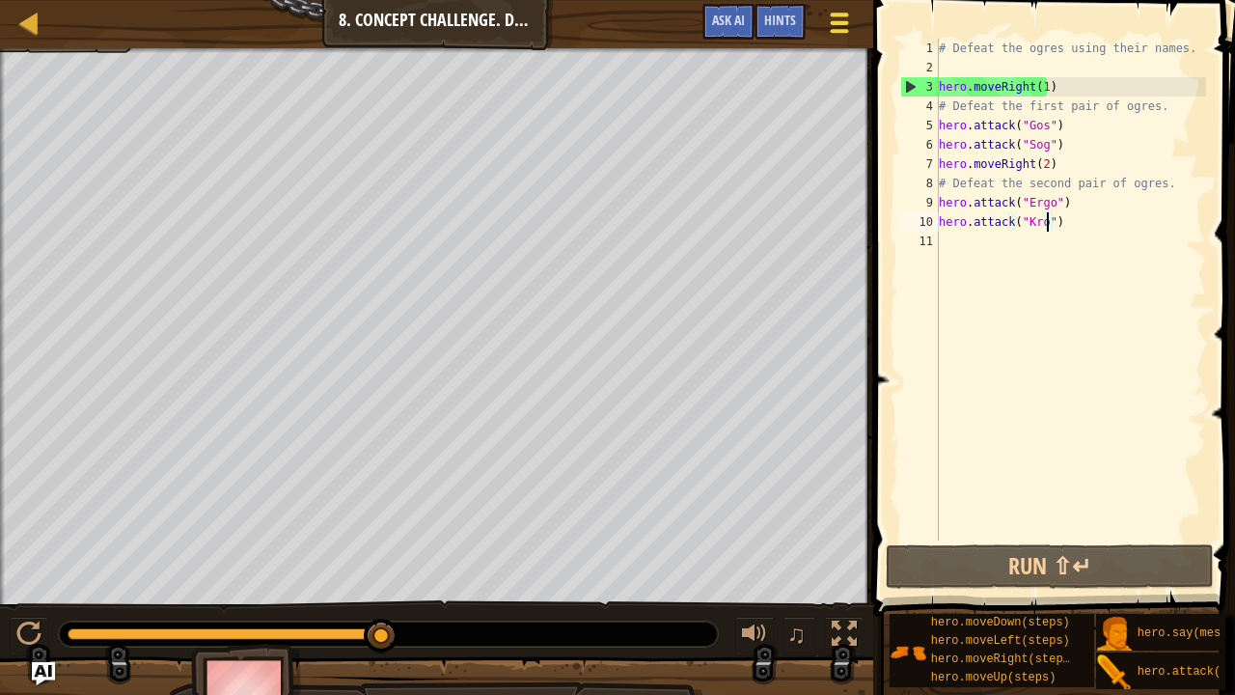
click at [837, 27] on div at bounding box center [840, 23] width 26 height 28
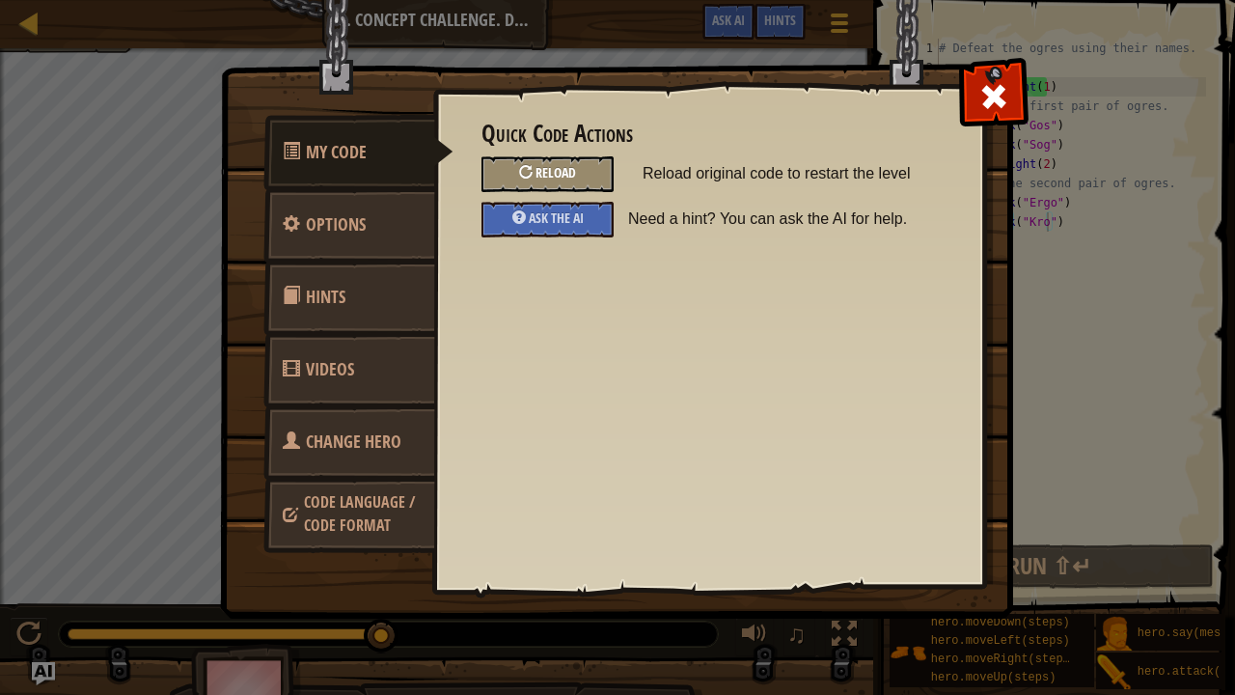
click at [596, 160] on div "Reload" at bounding box center [547, 174] width 132 height 36
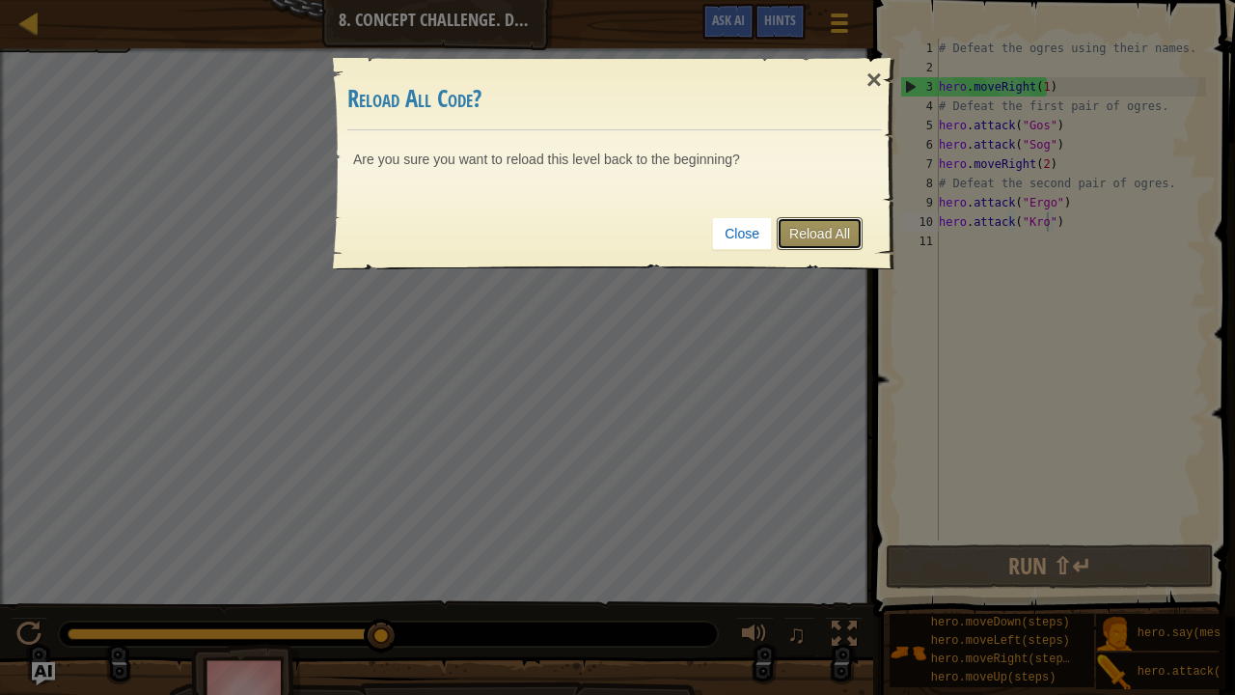
click at [862, 241] on link "Reload All" at bounding box center [820, 233] width 86 height 33
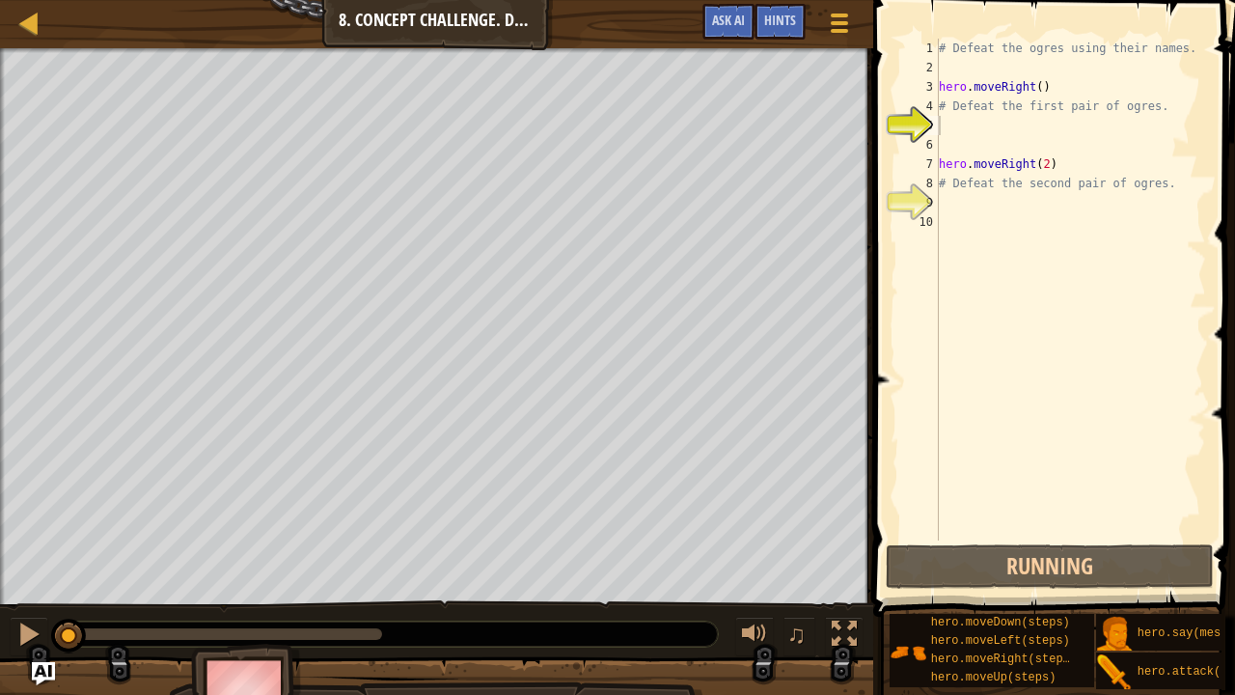
scroll to position [9, 0]
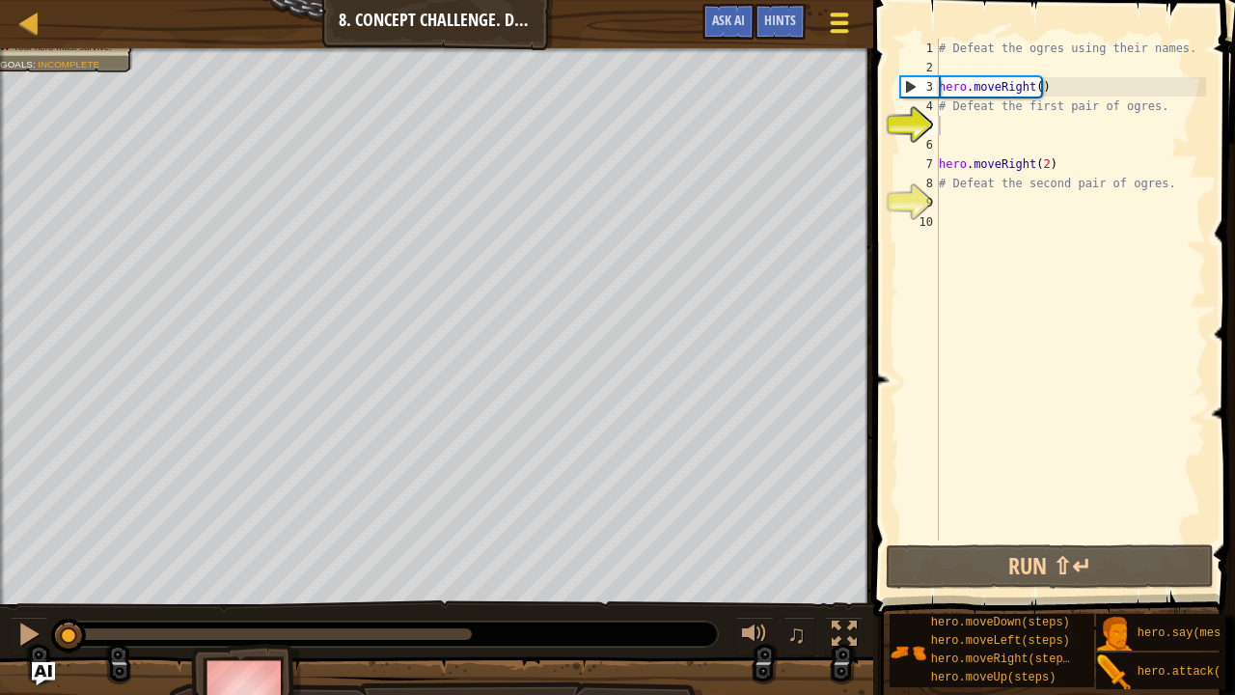
click at [842, 27] on div at bounding box center [840, 23] width 26 height 28
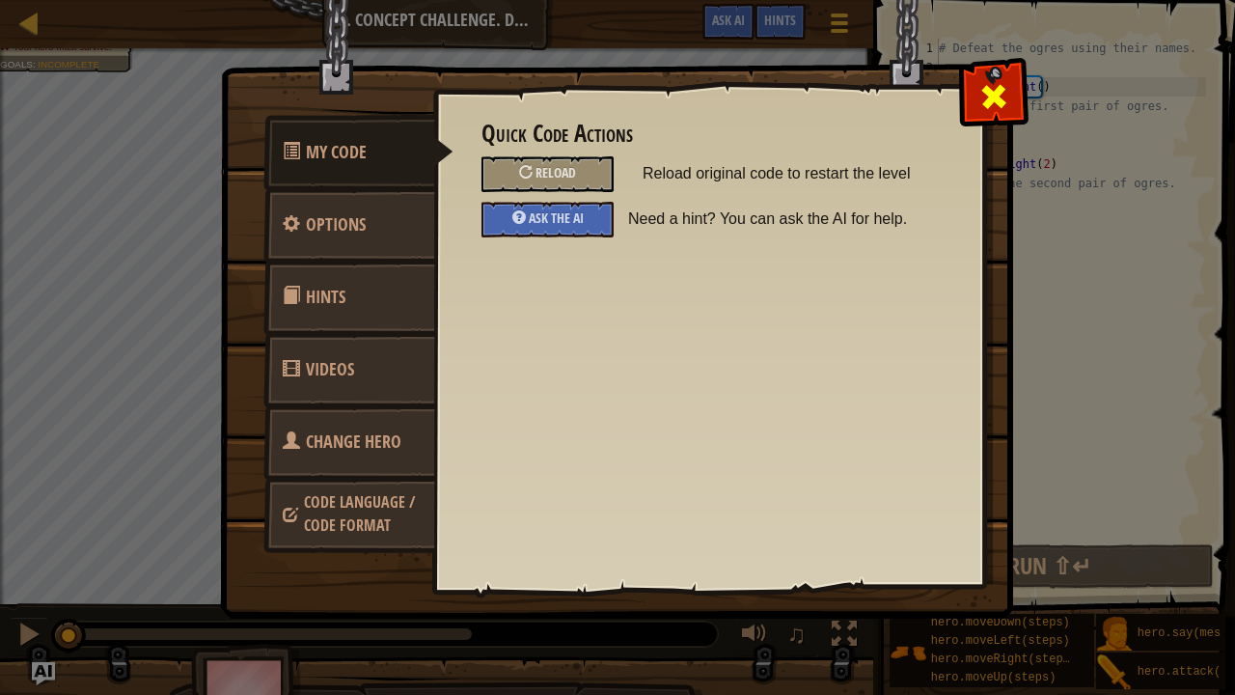
click at [999, 107] on span at bounding box center [993, 96] width 31 height 31
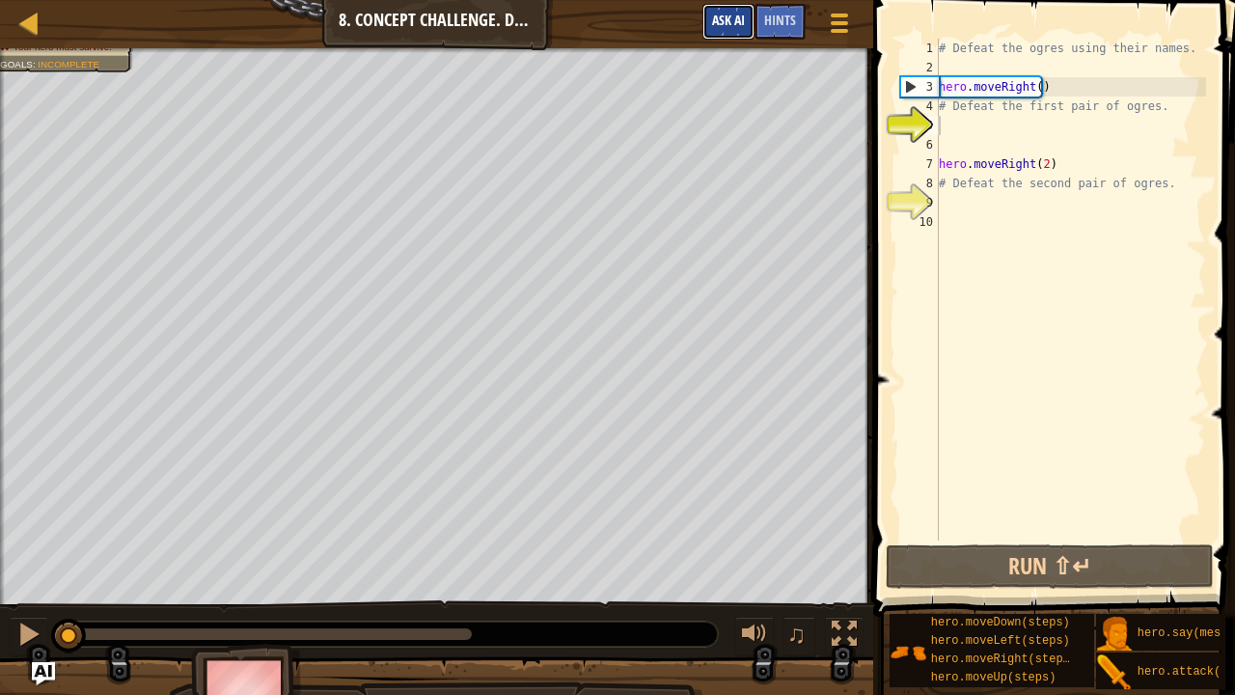
click at [740, 21] on span "Ask AI" at bounding box center [728, 20] width 33 height 18
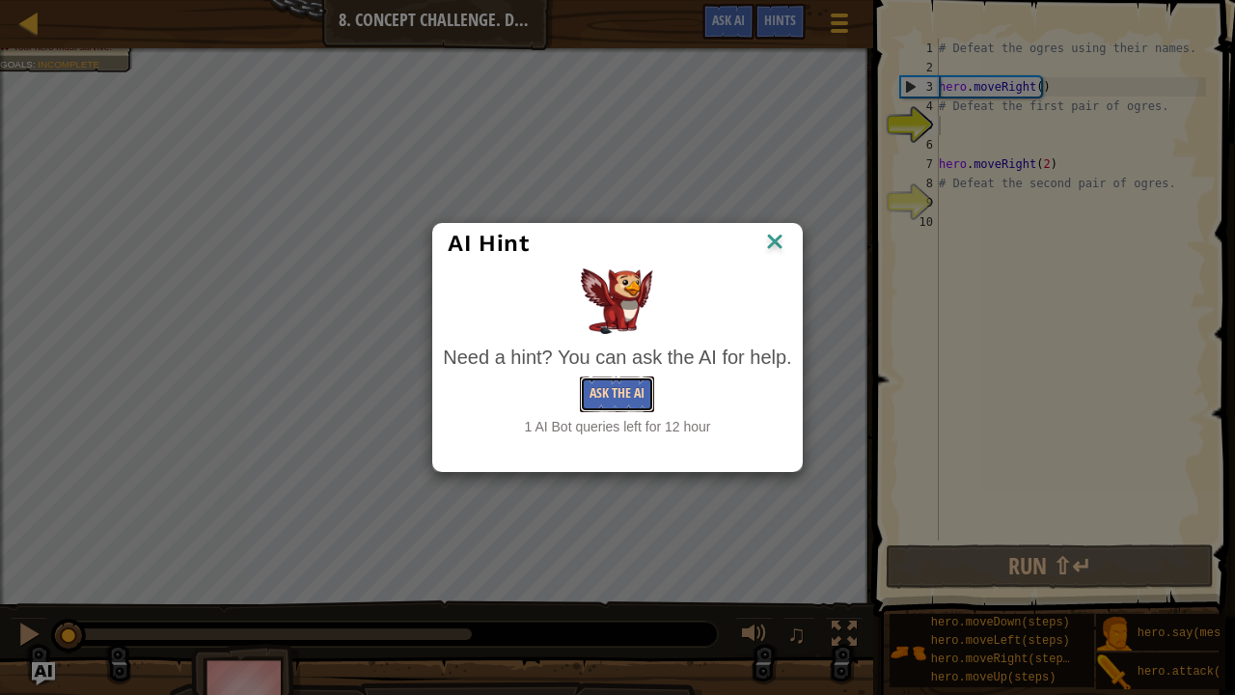
click at [641, 396] on button "Ask the AI" at bounding box center [617, 394] width 74 height 36
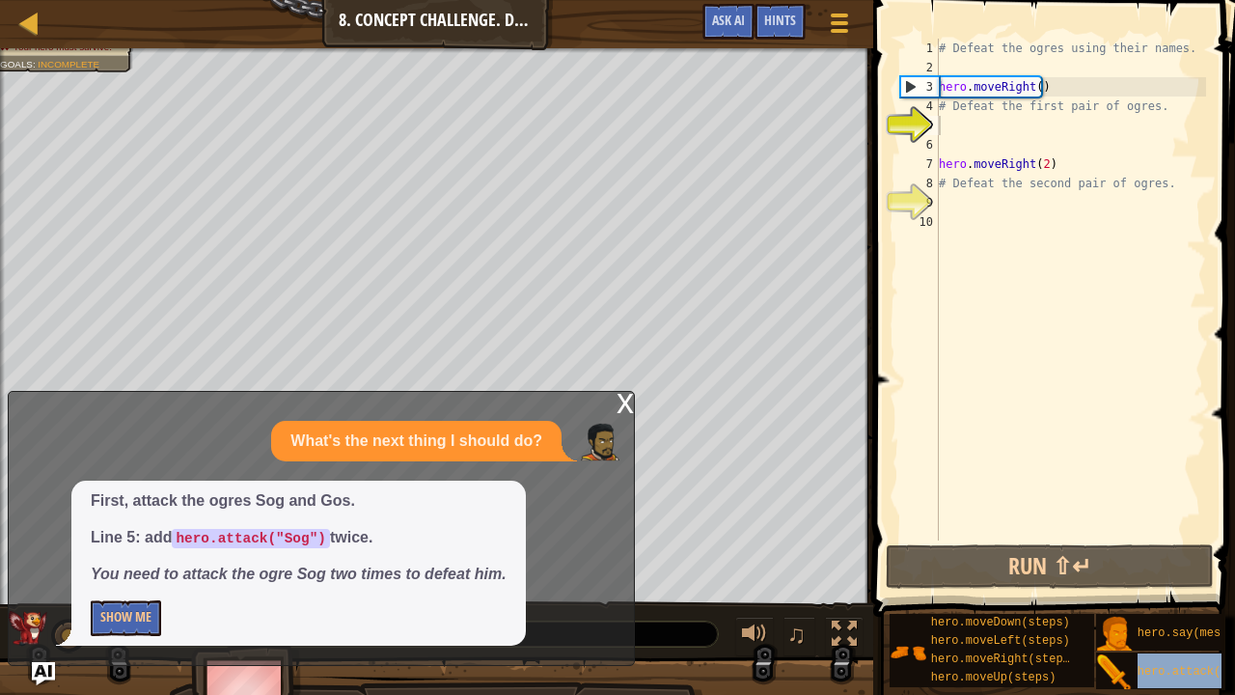
drag, startPoint x: 1187, startPoint y: 652, endPoint x: 1034, endPoint y: 134, distance: 540.0
drag, startPoint x: 1034, startPoint y: 134, endPoint x: 920, endPoint y: 396, distance: 286.0
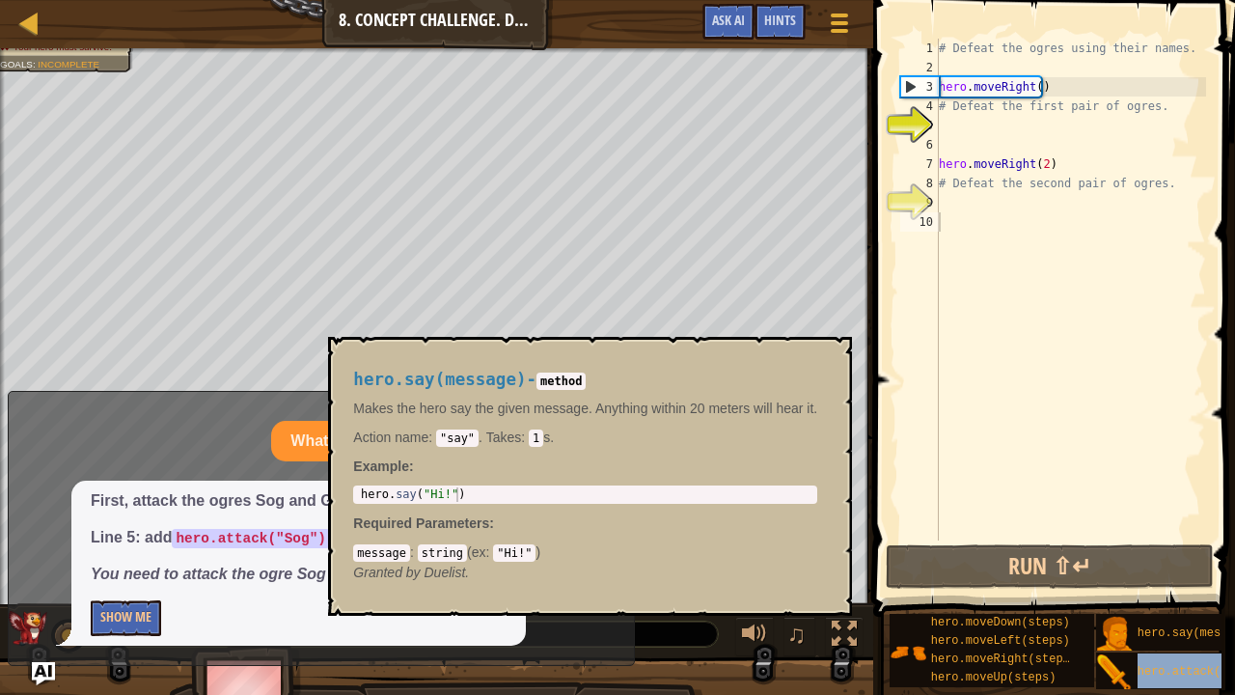
type textarea "hero.attack(target)"
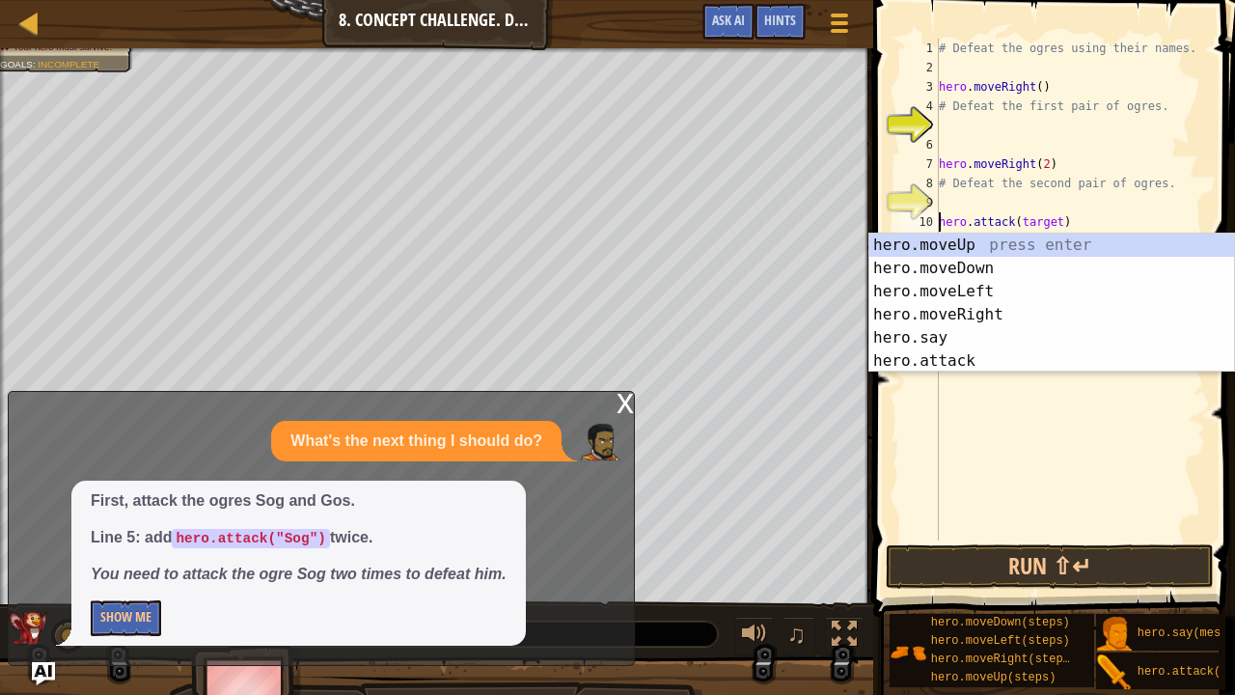
click at [1057, 412] on div "# Defeat the ogres using their names. hero . moveRight ( ) # Defeat the first p…" at bounding box center [1070, 309] width 271 height 540
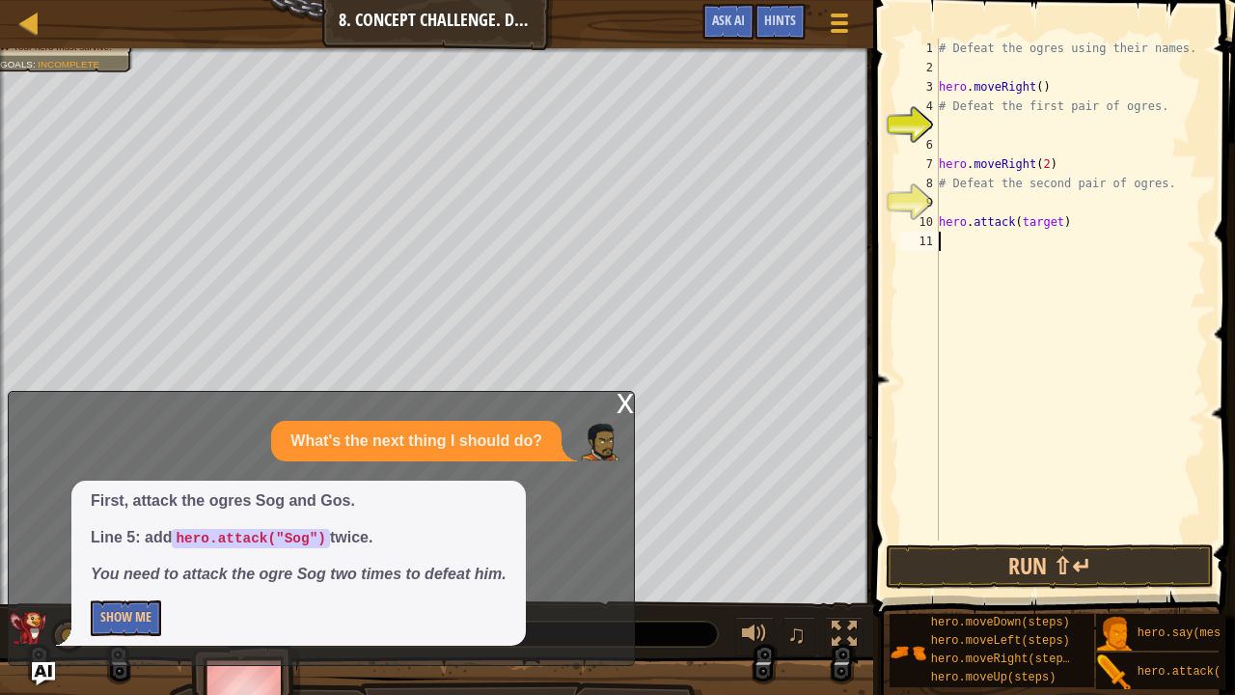
click at [938, 223] on div "10" at bounding box center [919, 221] width 39 height 19
type textarea "hero.attack(target)"
drag, startPoint x: 942, startPoint y: 220, endPoint x: 953, endPoint y: 218, distance: 11.7
click at [953, 217] on div "# Defeat the ogres using their names. hero . moveRight ( ) # Defeat the first p…" at bounding box center [1070, 309] width 271 height 540
click at [967, 290] on div "# Defeat the ogres using their names. hero . moveRight ( ) # Defeat the first p…" at bounding box center [1070, 309] width 271 height 540
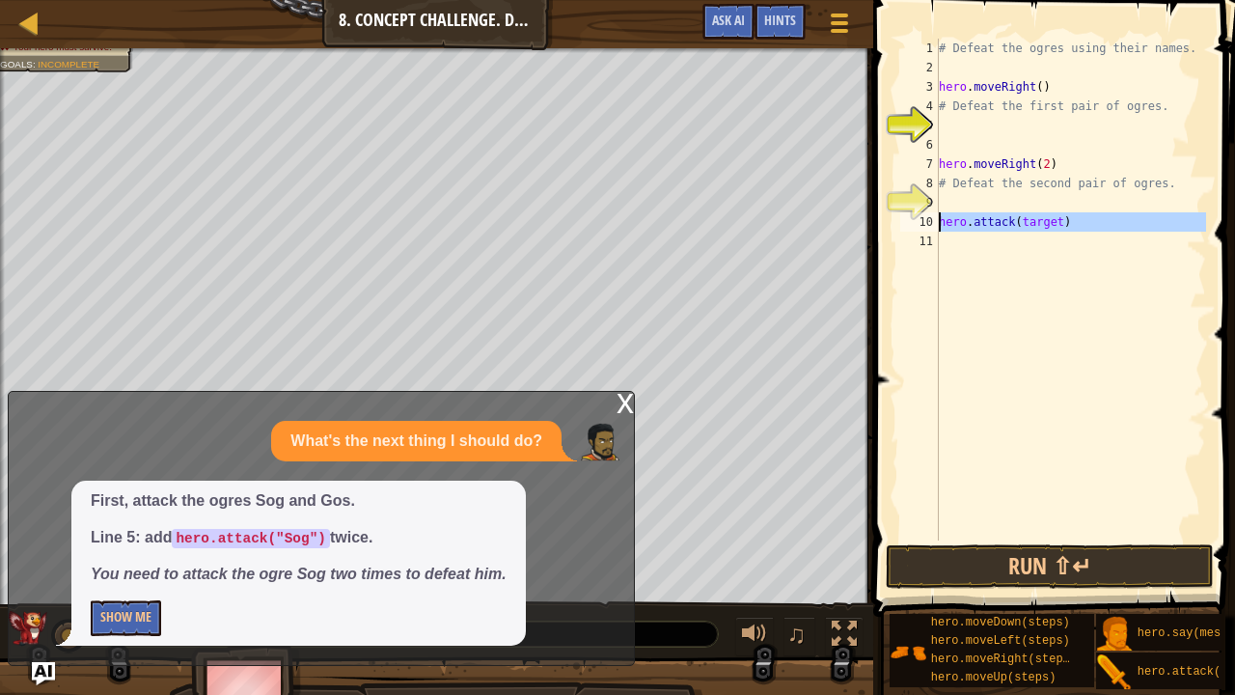
drag, startPoint x: 926, startPoint y: 221, endPoint x: 942, endPoint y: 224, distance: 16.7
click at [942, 224] on div "1 2 3 4 5 6 7 8 9 10 11 # Defeat the ogres using their names. hero . moveRight …" at bounding box center [1051, 290] width 310 height 502
type textarea "hero.attack(target)"
click at [990, 302] on div "# Defeat the ogres using their names. hero . moveRight ( ) # Defeat the first p…" at bounding box center [1070, 290] width 271 height 502
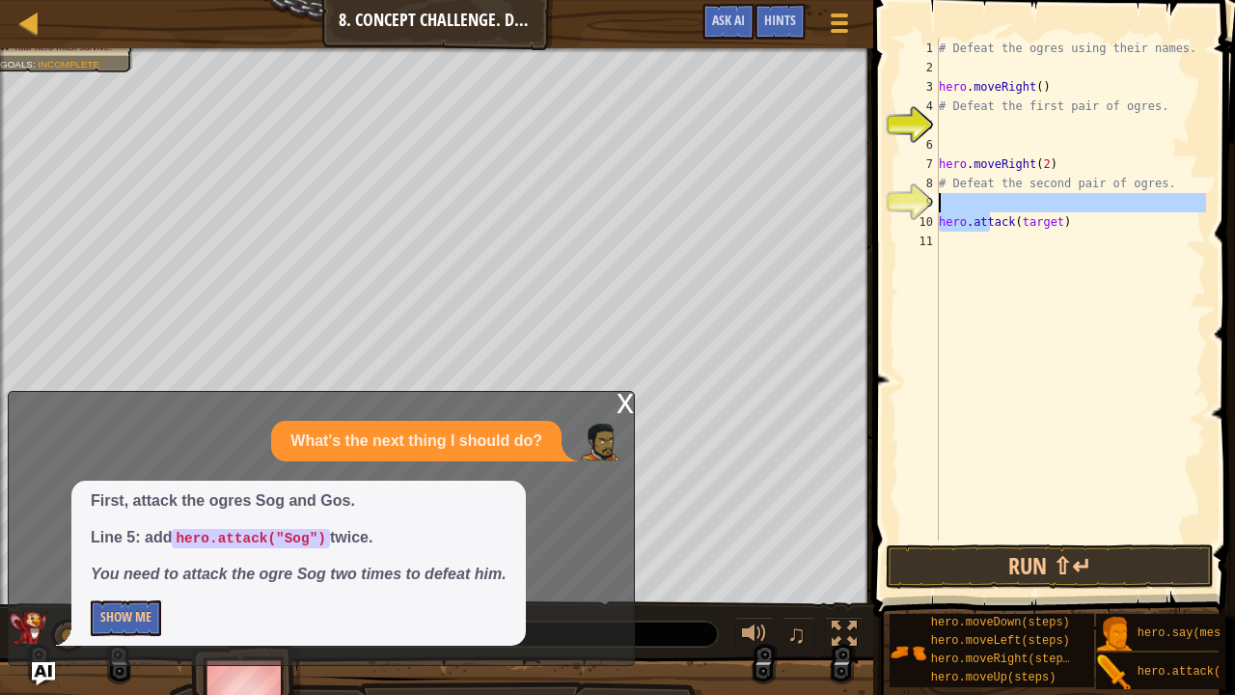
drag, startPoint x: 990, startPoint y: 222, endPoint x: 986, endPoint y: 210, distance: 12.2
click at [986, 210] on div "# Defeat the ogres using their names. hero . moveRight ( ) # Defeat the first p…" at bounding box center [1070, 309] width 271 height 540
type textarea "hero.attack(target)"
click at [1009, 255] on div "# Defeat the ogres using their names. hero . moveRight ( ) # Defeat the first p…" at bounding box center [1070, 309] width 271 height 540
click at [1145, 301] on div "# Defeat the ogres using their names. hero . moveRight ( ) # Defeat the first p…" at bounding box center [1070, 309] width 271 height 540
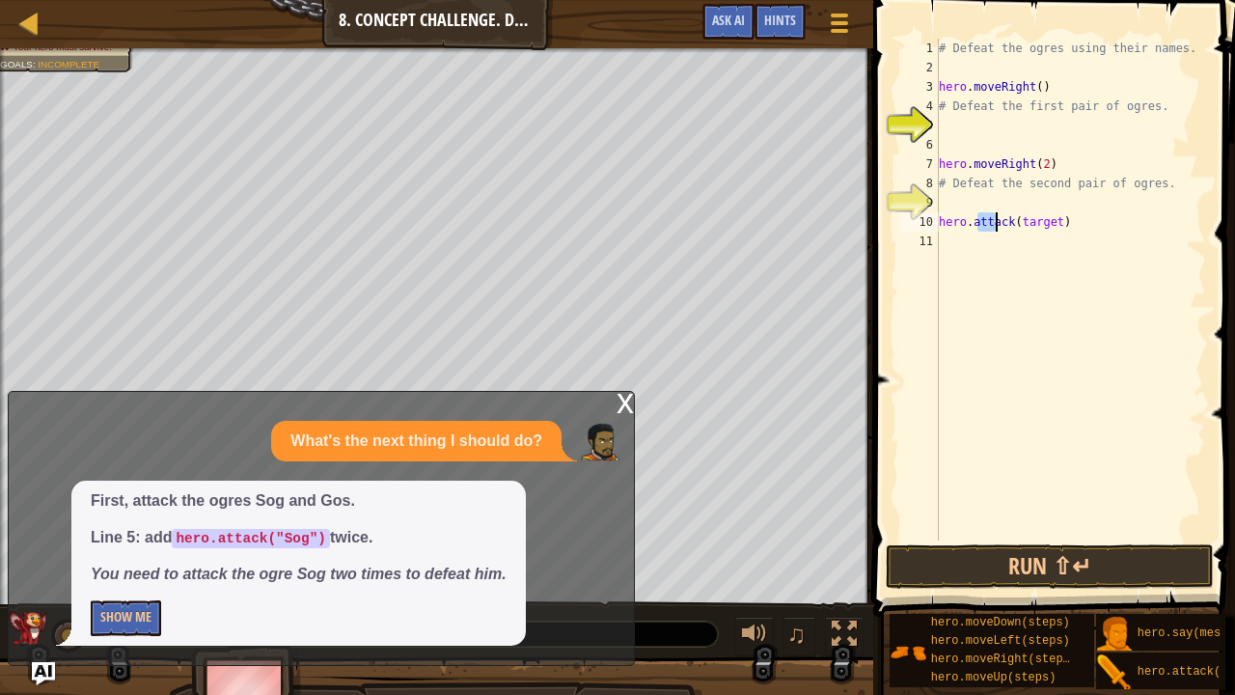
drag, startPoint x: 978, startPoint y: 222, endPoint x: 997, endPoint y: 226, distance: 19.7
click at [997, 226] on div "# Defeat the ogres using their names. hero . moveRight ( ) # Defeat the first p…" at bounding box center [1070, 309] width 271 height 540
type textarea "hero.attack(target)"
click at [997, 226] on div "# Defeat the ogres using their names. hero . moveRight ( ) # Defeat the first p…" at bounding box center [1070, 290] width 271 height 502
click at [1061, 228] on div "# Defeat the ogres using their names. hero . moveRight ( ) # Defeat the first p…" at bounding box center [1070, 309] width 271 height 540
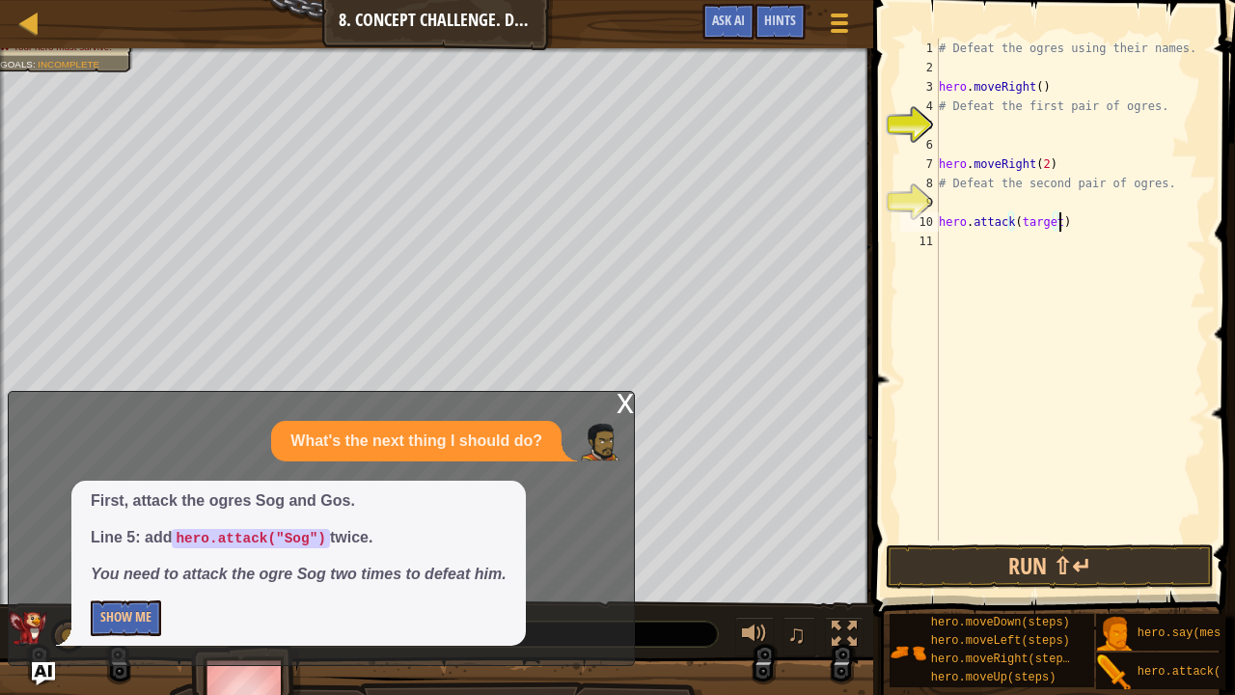
click at [966, 127] on div "# Defeat the ogres using their names. hero . moveRight ( ) # Defeat the first p…" at bounding box center [1070, 309] width 271 height 540
drag, startPoint x: 966, startPoint y: 127, endPoint x: 926, endPoint y: 322, distance: 198.8
drag, startPoint x: 938, startPoint y: 212, endPoint x: 1025, endPoint y: 223, distance: 88.4
click at [1025, 223] on div "1 2 3 4 5 6 7 8 9 10 11 # Defeat the ogres using their names. hero . moveRight …" at bounding box center [1051, 290] width 310 height 502
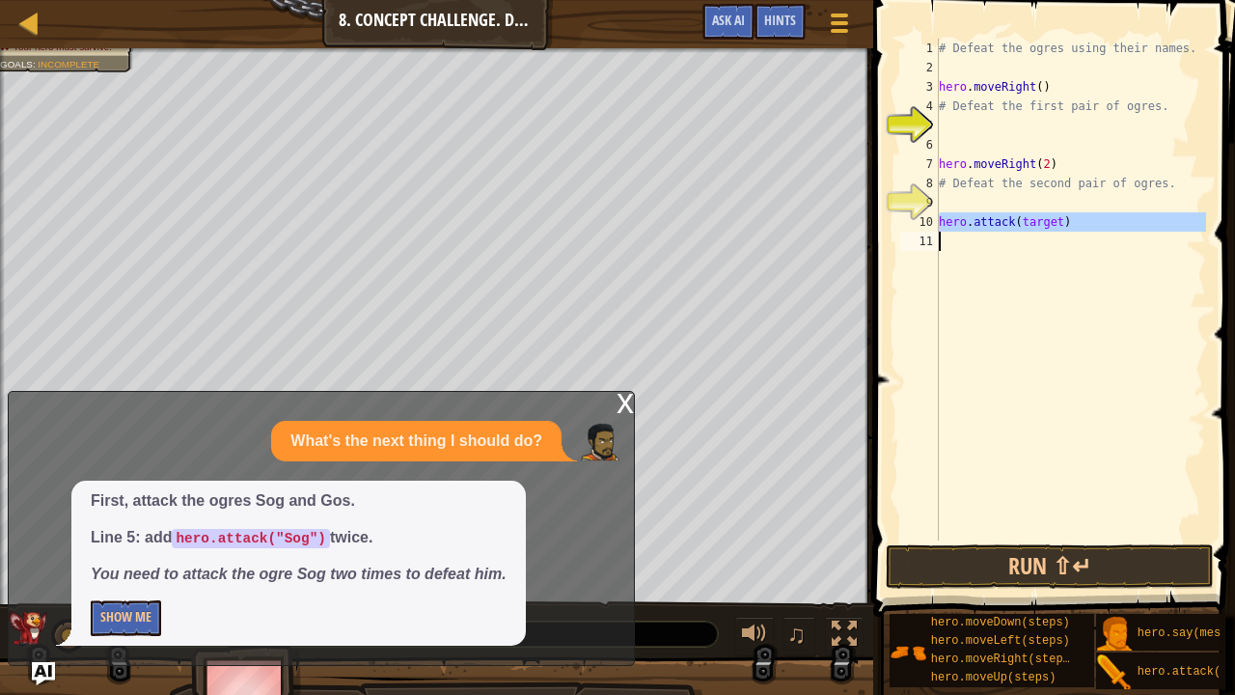
type textarea "hero.attack(target)"
click at [976, 125] on div "# Defeat the ogres using their names. hero . moveRight ( ) # Defeat the first p…" at bounding box center [1070, 309] width 271 height 540
paste textarea "hero.attack(target)"
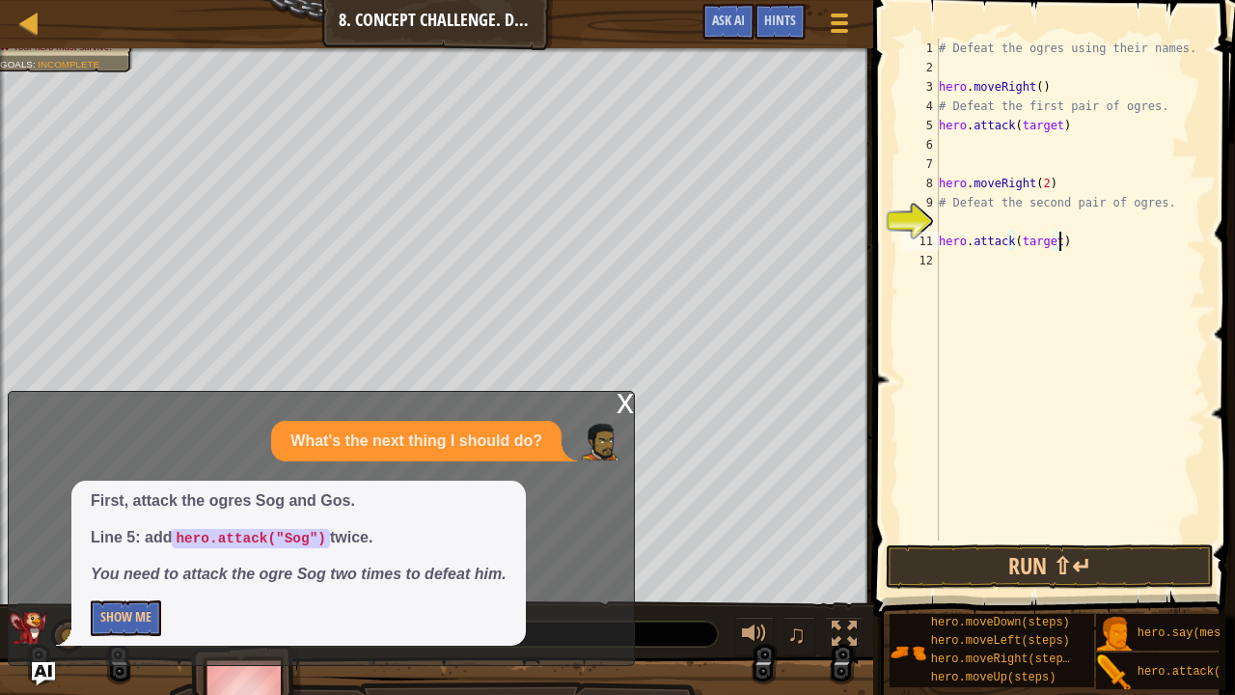
click at [1079, 250] on div "# Defeat the ogres using their names. hero . moveRight ( ) # Defeat the first p…" at bounding box center [1070, 309] width 271 height 540
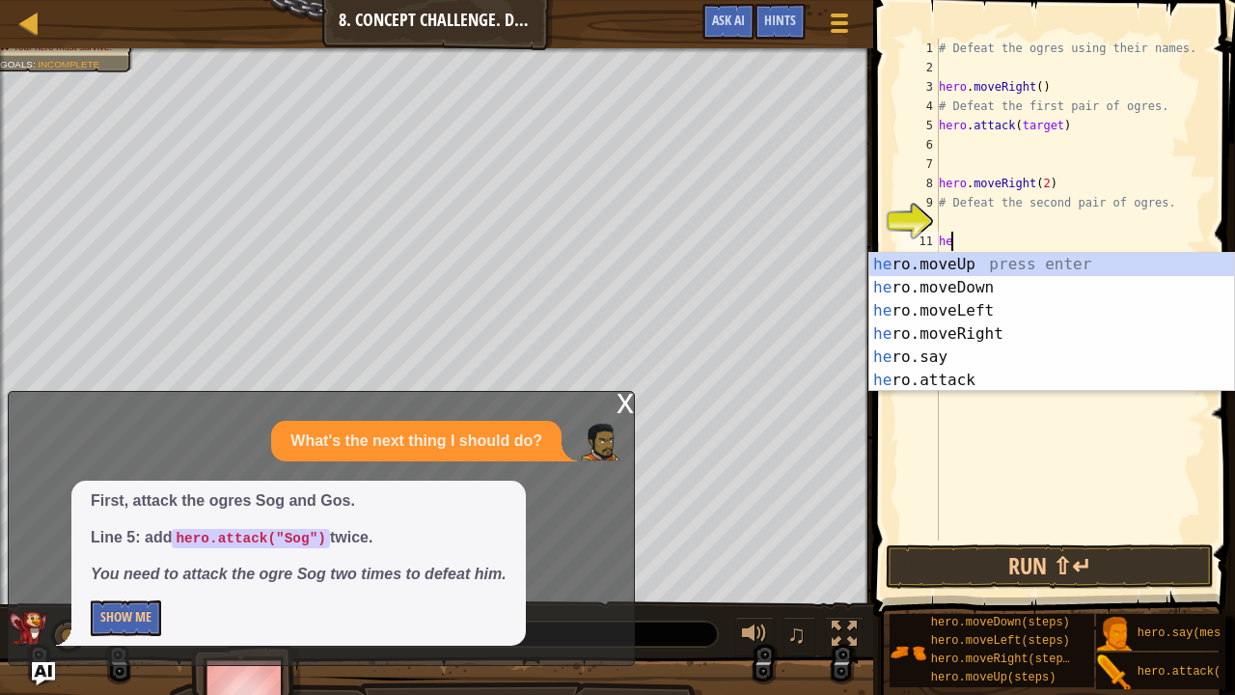
type textarea "h"
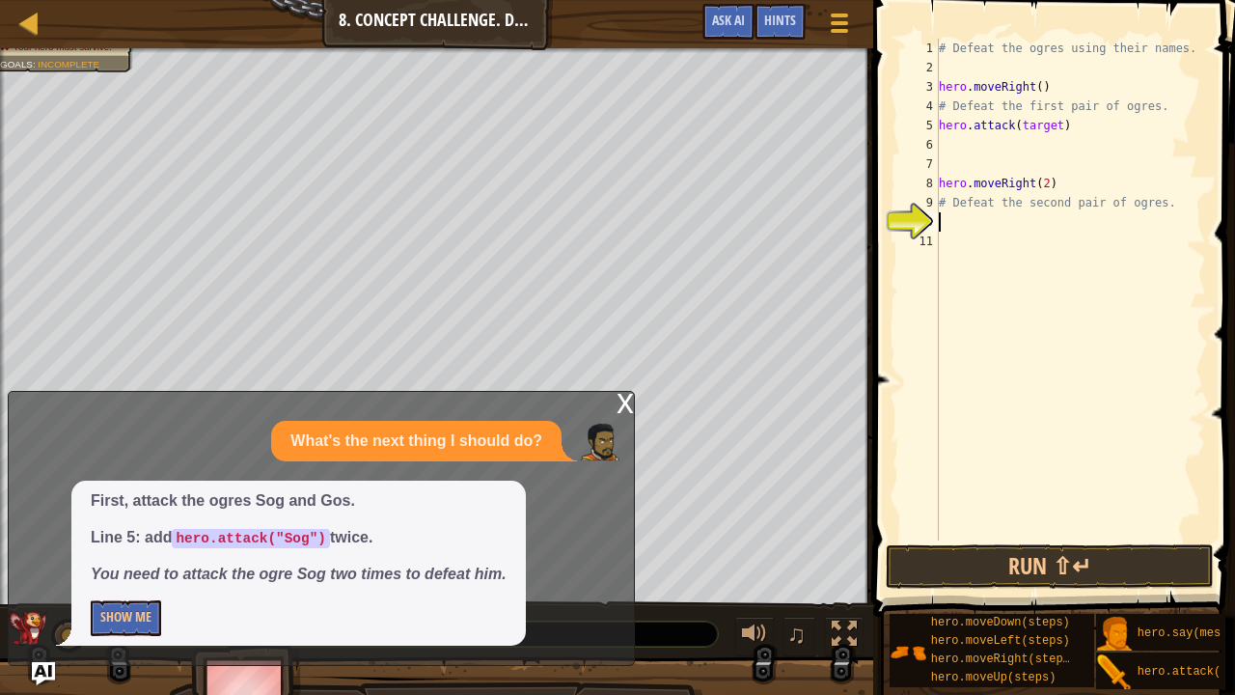
click at [1051, 125] on div "# Defeat the ogres using their names. hero . moveRight ( ) # Defeat the first p…" at bounding box center [1070, 309] width 271 height 540
type textarea "hero.attack("Sog")"
click at [1067, 135] on div "# Defeat the ogres using their names. hero . moveRight ( ) # Defeat the first p…" at bounding box center [1070, 309] width 271 height 540
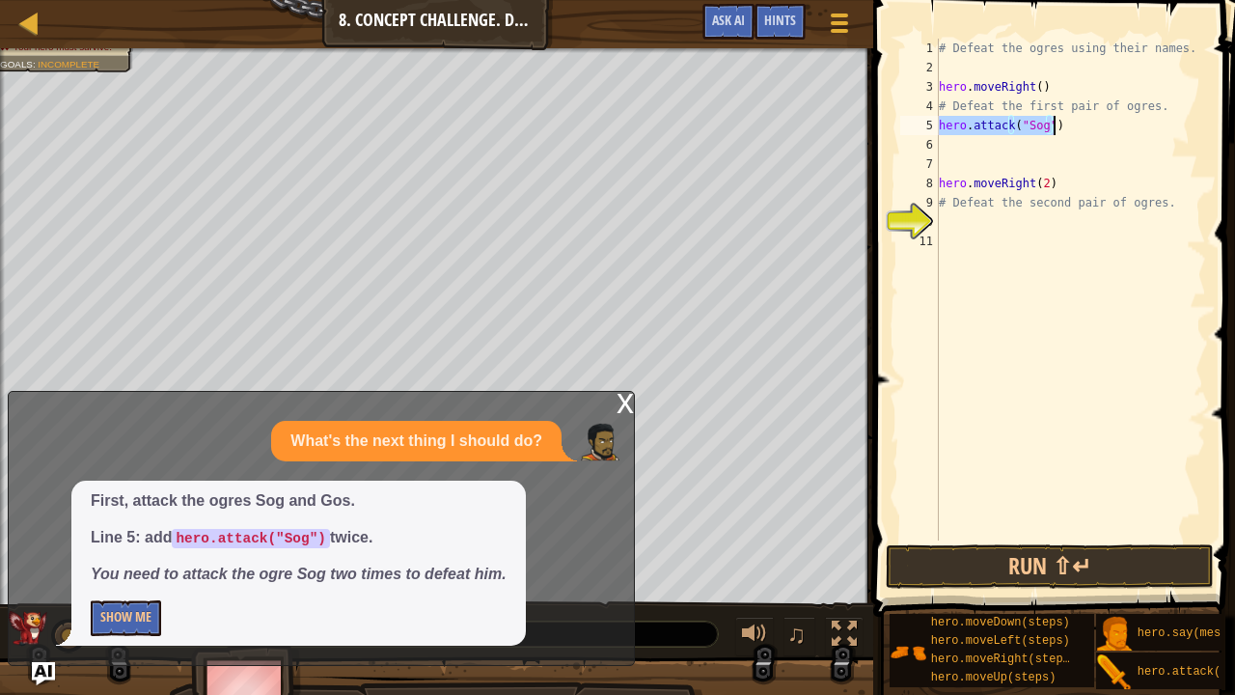
drag, startPoint x: 942, startPoint y: 123, endPoint x: 1057, endPoint y: 123, distance: 115.8
click at [1057, 123] on div "# Defeat the ogres using their names. hero . moveRight ( ) # Defeat the first p…" at bounding box center [1070, 309] width 271 height 540
type textarea "hero.attack("Sog")"
click at [1098, 127] on div "# Defeat the ogres using their names. hero . moveRight ( ) # Defeat the first p…" at bounding box center [1070, 290] width 271 height 502
click at [979, 150] on div "# Defeat the ogres using their names. hero . moveRight ( ) # Defeat the first p…" at bounding box center [1070, 309] width 271 height 540
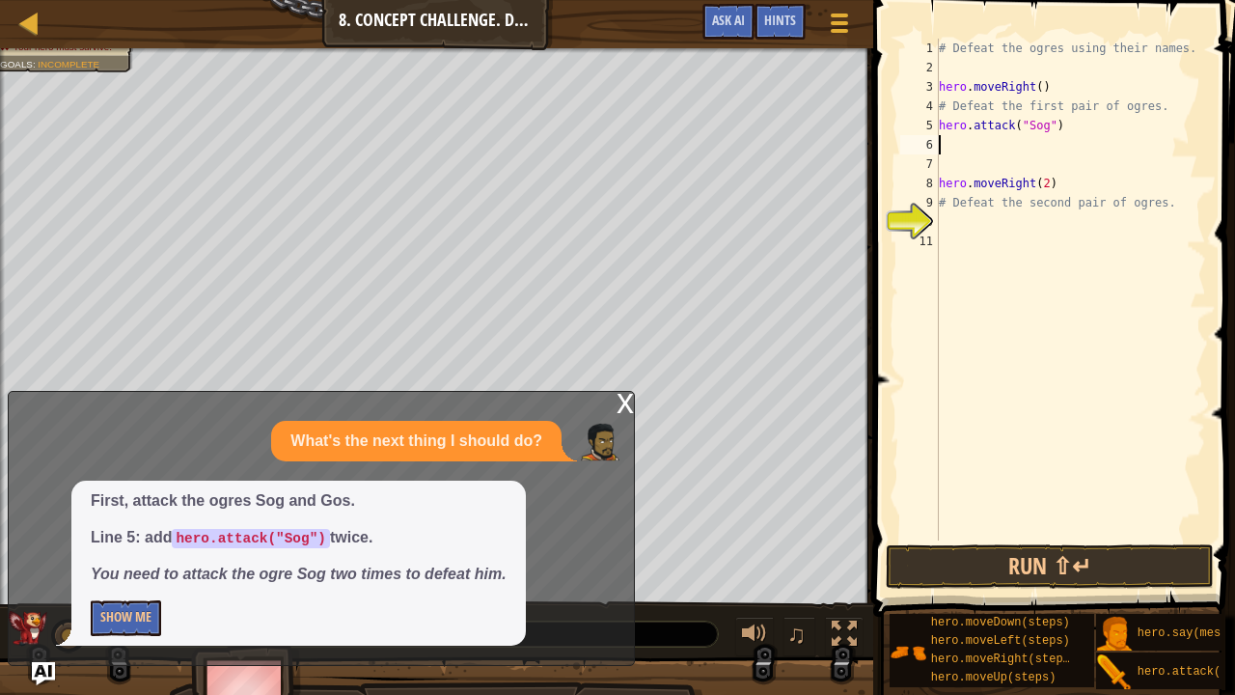
paste textarea "hero.attack("Sog")"
type textarea "hero.attack("Sog")"
click at [42, 530] on img "Ask AI" at bounding box center [43, 673] width 25 height 25
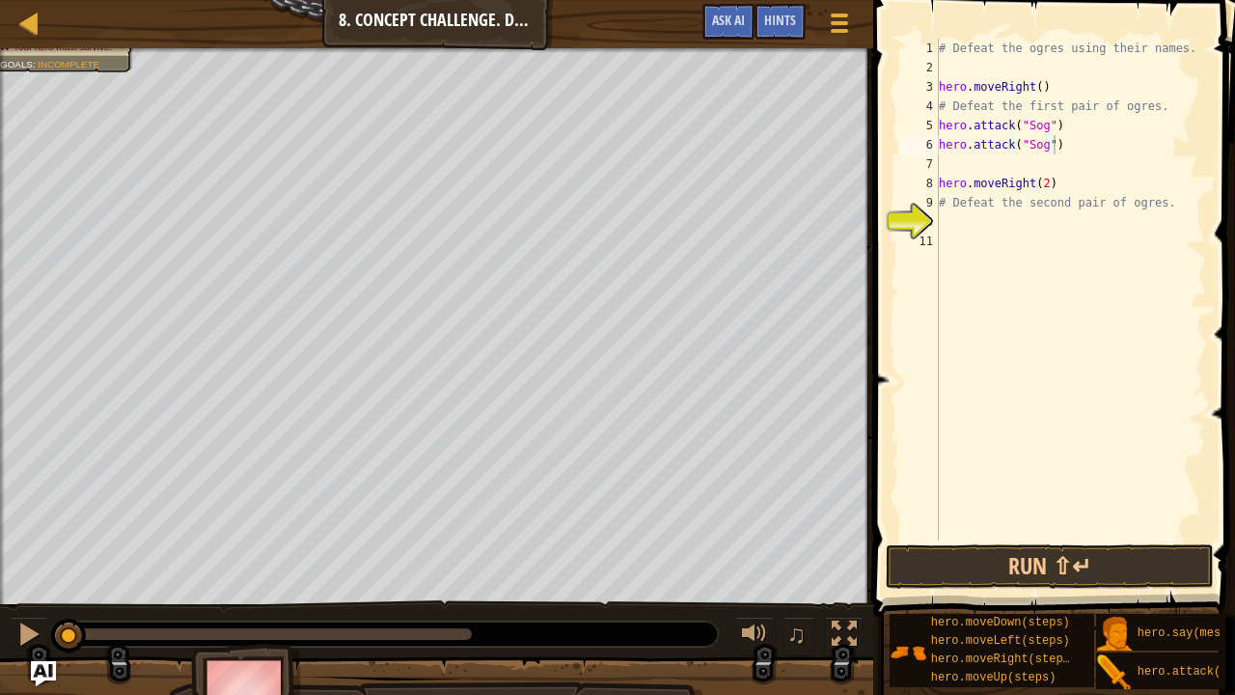
click at [42, 530] on img "Ask AI" at bounding box center [43, 673] width 25 height 25
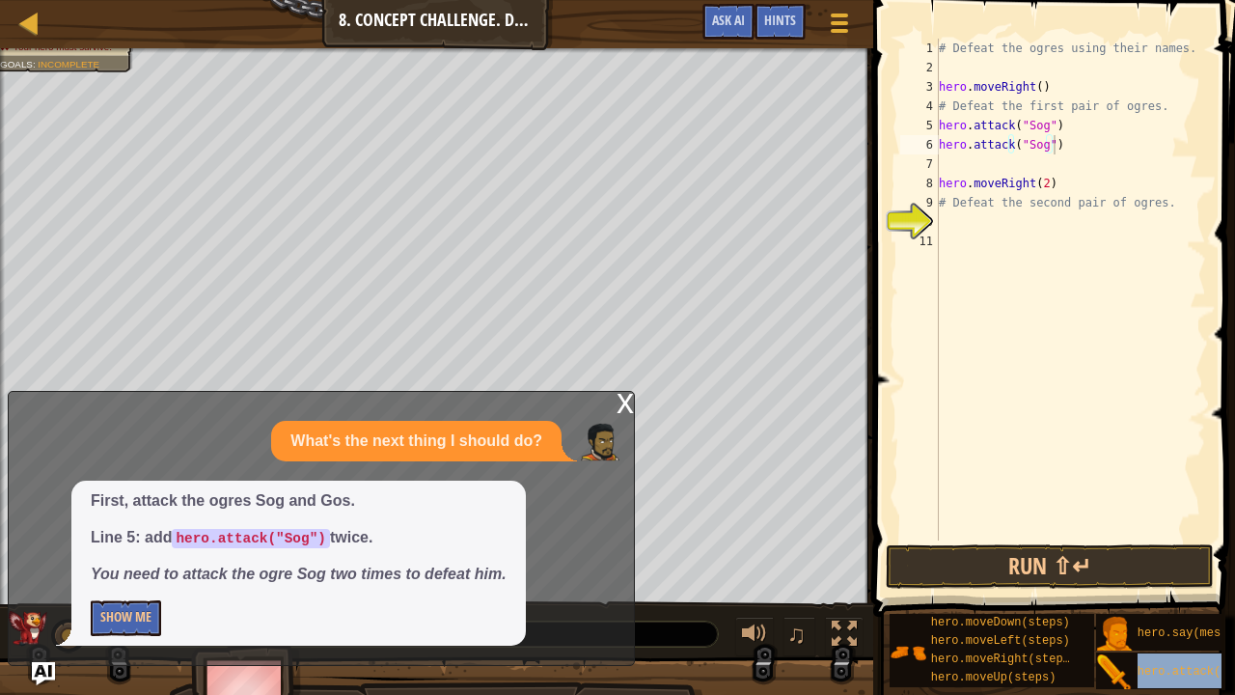
drag, startPoint x: 1140, startPoint y: 647, endPoint x: 1078, endPoint y: 321, distance: 332.0
drag, startPoint x: 1078, startPoint y: 321, endPoint x: 1215, endPoint y: 382, distance: 149.9
click at [1198, 382] on span at bounding box center [1055, 280] width 377 height 673
drag, startPoint x: 1144, startPoint y: 646, endPoint x: 1098, endPoint y: 410, distance: 240.8
drag, startPoint x: 1098, startPoint y: 410, endPoint x: 1090, endPoint y: 429, distance: 20.8
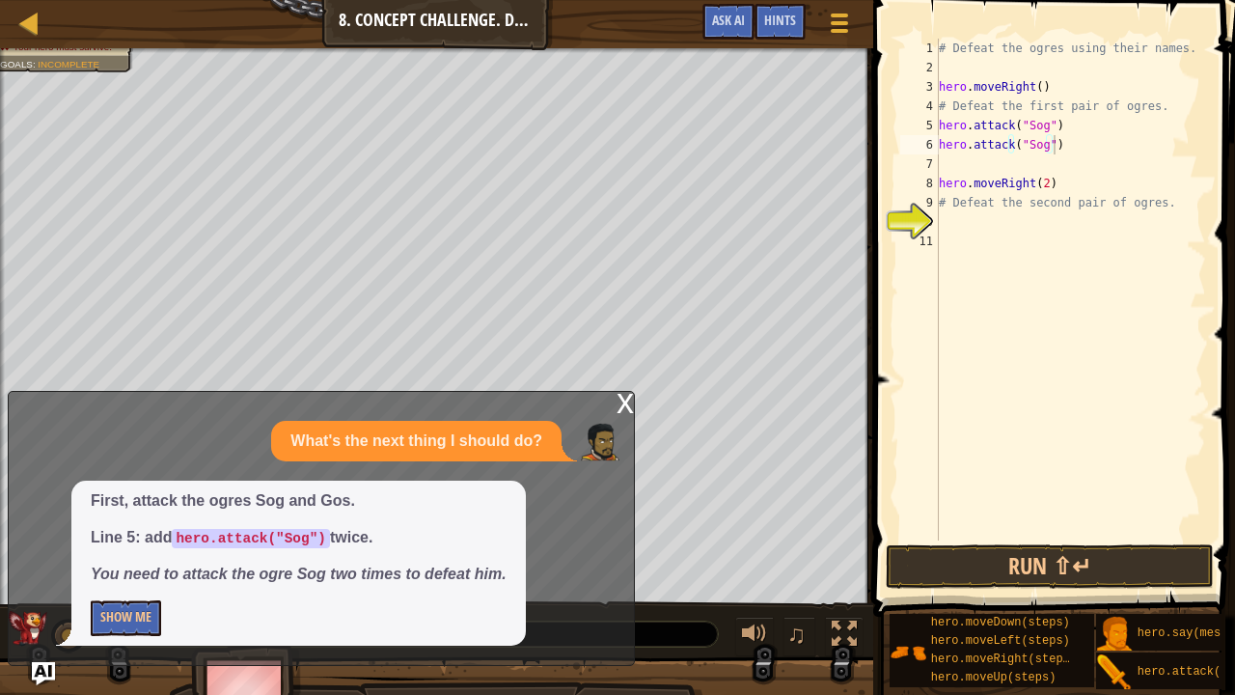
click at [1090, 429] on div "# Defeat the ogres using their names. hero . moveRight ( ) # Defeat the first p…" at bounding box center [1070, 309] width 271 height 540
type textarea "hero.attack(target)"
click at [1057, 452] on div "# Defeat the ogres using their names. hero . moveRight ( ) # Defeat the first p…" at bounding box center [1070, 309] width 271 height 540
drag, startPoint x: 940, startPoint y: 239, endPoint x: 1063, endPoint y: 242, distance: 123.5
click at [1063, 242] on div "# Defeat the ogres using their names. hero . moveRight ( ) # Defeat the first p…" at bounding box center [1070, 309] width 271 height 540
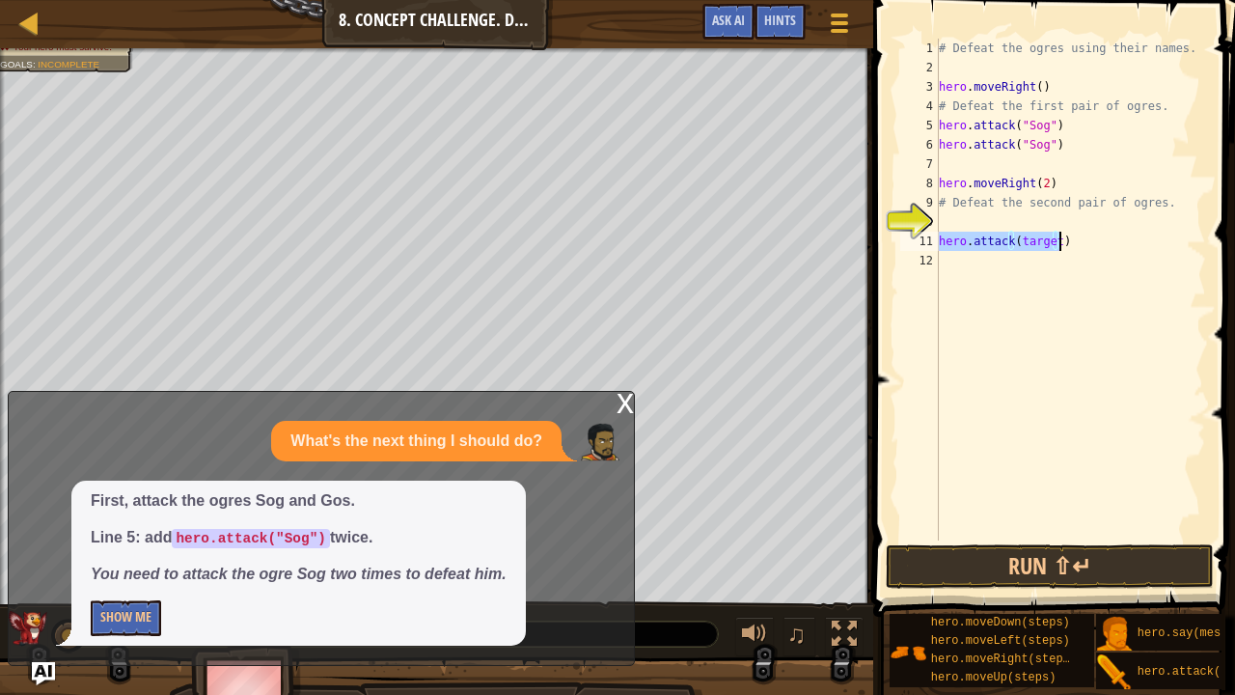
type textarea "hero.attack(target)"
click at [967, 158] on div "# Defeat the ogres using their names. hero . moveRight ( ) # Defeat the first p…" at bounding box center [1070, 309] width 271 height 540
click at [955, 166] on div "# Defeat the ogres using their names. hero . moveRight ( ) # Defeat the first p…" at bounding box center [1070, 309] width 271 height 540
paste textarea "hero.attack(target)"
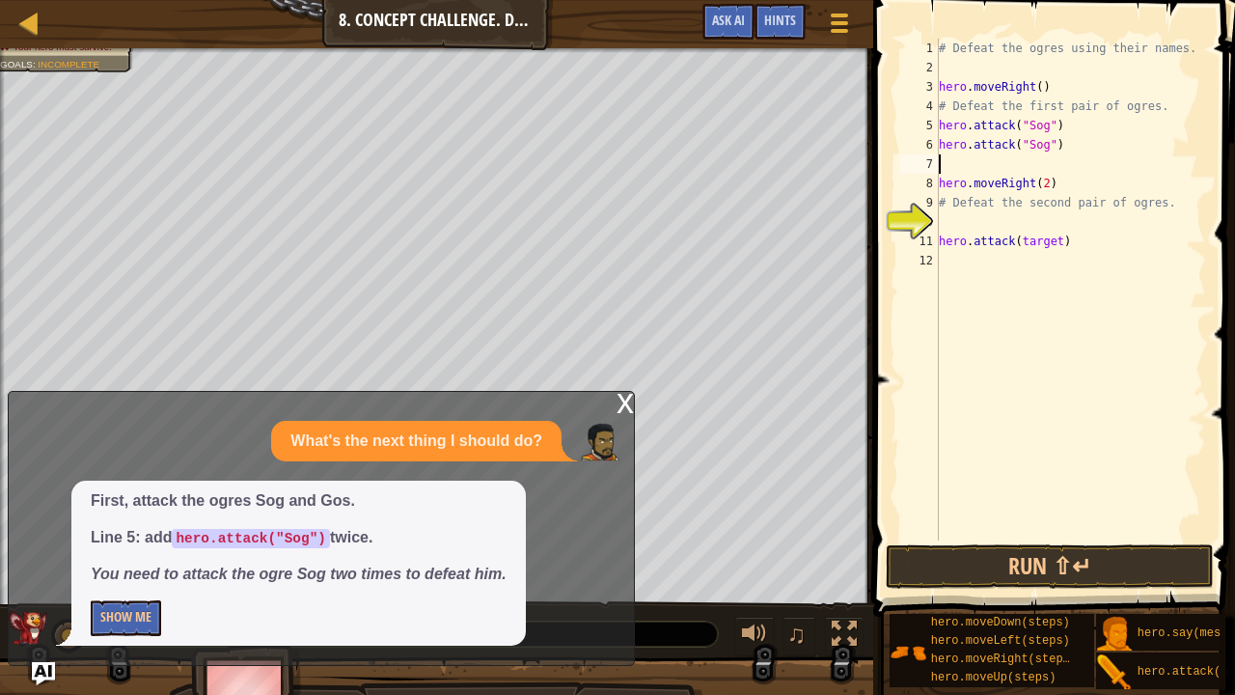
type textarea "hero.attack(target)"
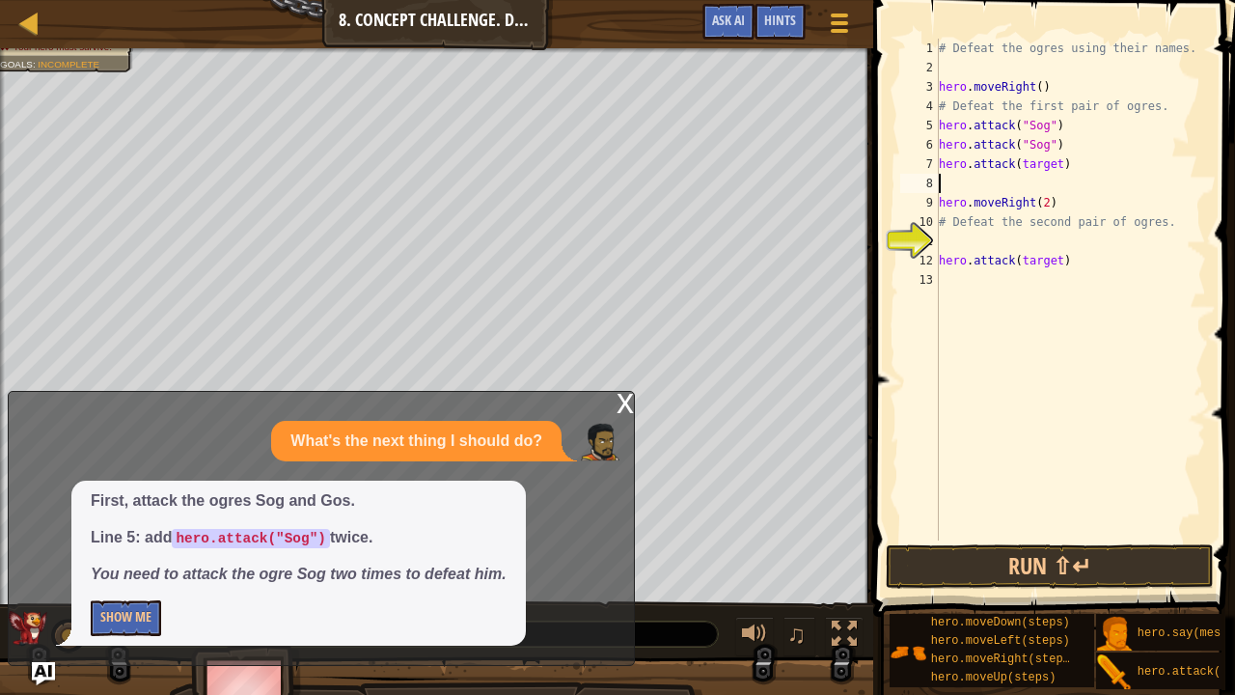
paste textarea "hero.attack(target)"
click at [1051, 185] on div "# Defeat the ogres using their names. hero . moveRight ( ) # Defeat the first p…" at bounding box center [1070, 309] width 271 height 540
click at [1051, 162] on div "# Defeat the ogres using their names. hero . moveRight ( ) # Defeat the first p…" at bounding box center [1070, 309] width 271 height 540
click at [1042, 186] on div "# Defeat the ogres using their names. hero . moveRight ( ) # Defeat the first p…" at bounding box center [1070, 309] width 271 height 540
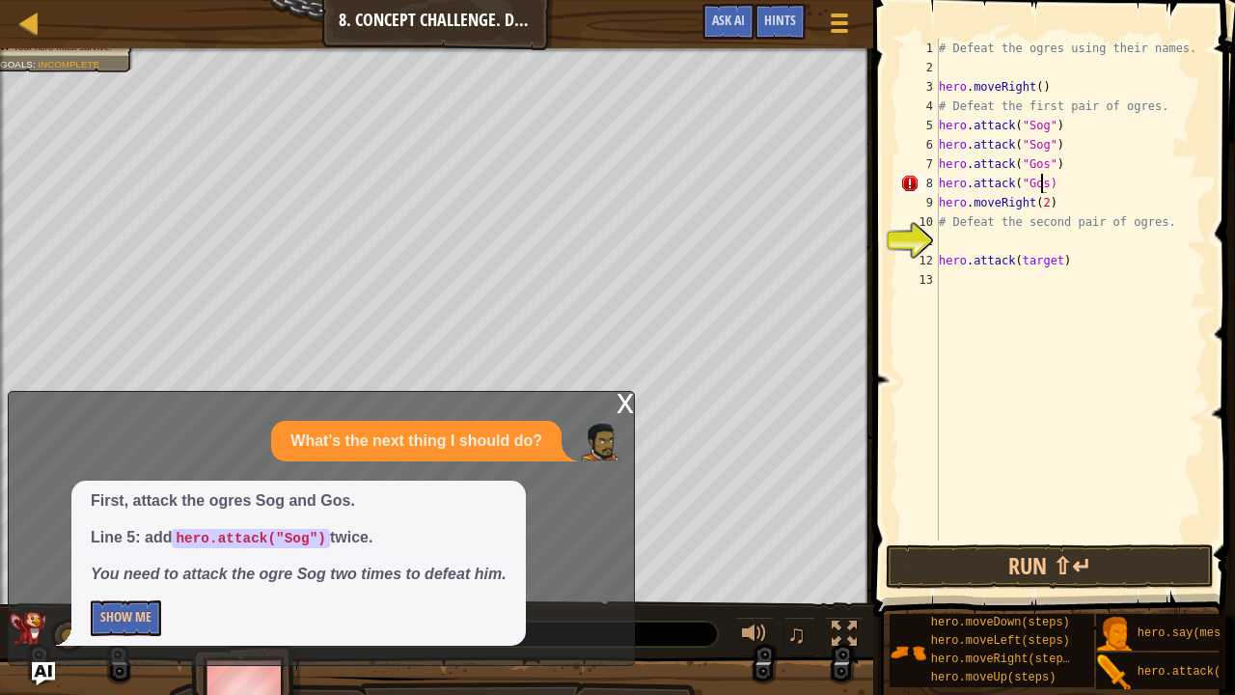
type textarea "hero.attack("Gos")"
click at [999, 241] on div "# Defeat the ogres using their names. hero . moveRight ( ) # Defeat the first p…" at bounding box center [1070, 309] width 271 height 540
click at [967, 247] on div "# Defeat the ogres using their names. hero . moveRight ( ) # Defeat the first p…" at bounding box center [1070, 309] width 271 height 540
paste textarea "hero.attack(target)"
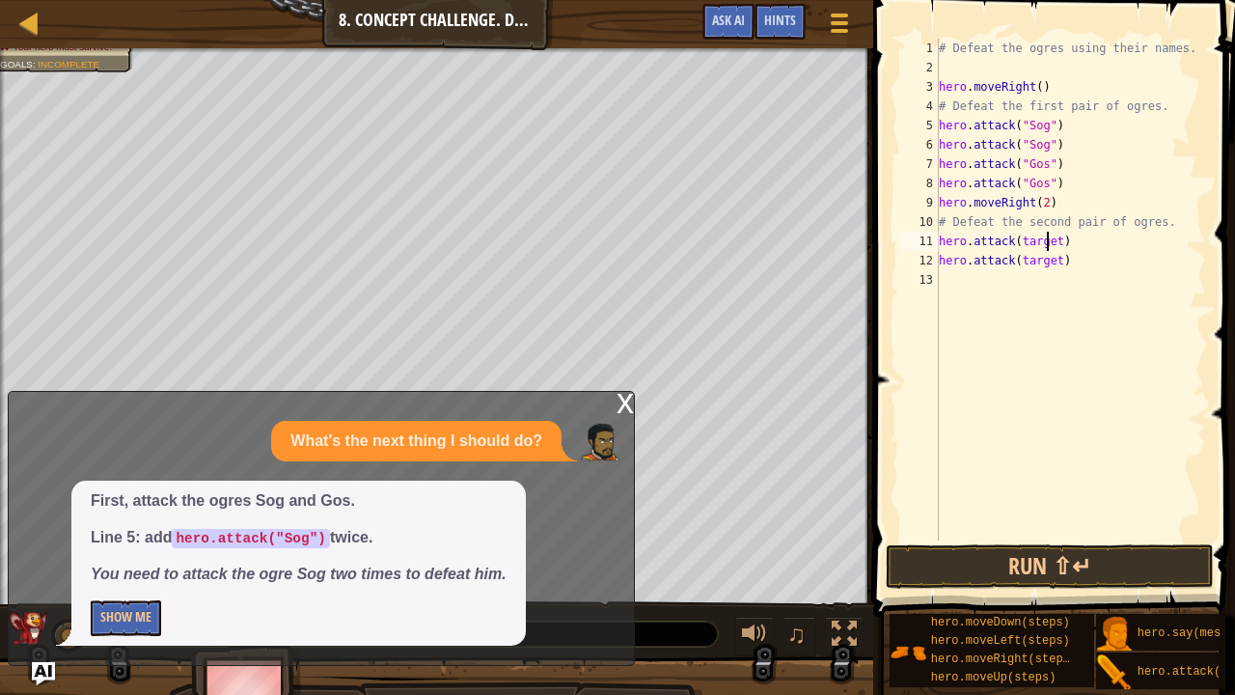
click at [1050, 241] on div "# Defeat the ogres using their names. hero . moveRight ( ) # Defeat the first p…" at bounding box center [1070, 309] width 271 height 540
click at [1055, 232] on div "# Defeat the ogres using their names. hero . moveRight ( ) # Defeat the first p…" at bounding box center [1070, 309] width 271 height 540
click at [1051, 257] on div "# Defeat the ogres using their names. hero . moveRight ( ) # Defeat the first p…" at bounding box center [1070, 309] width 271 height 540
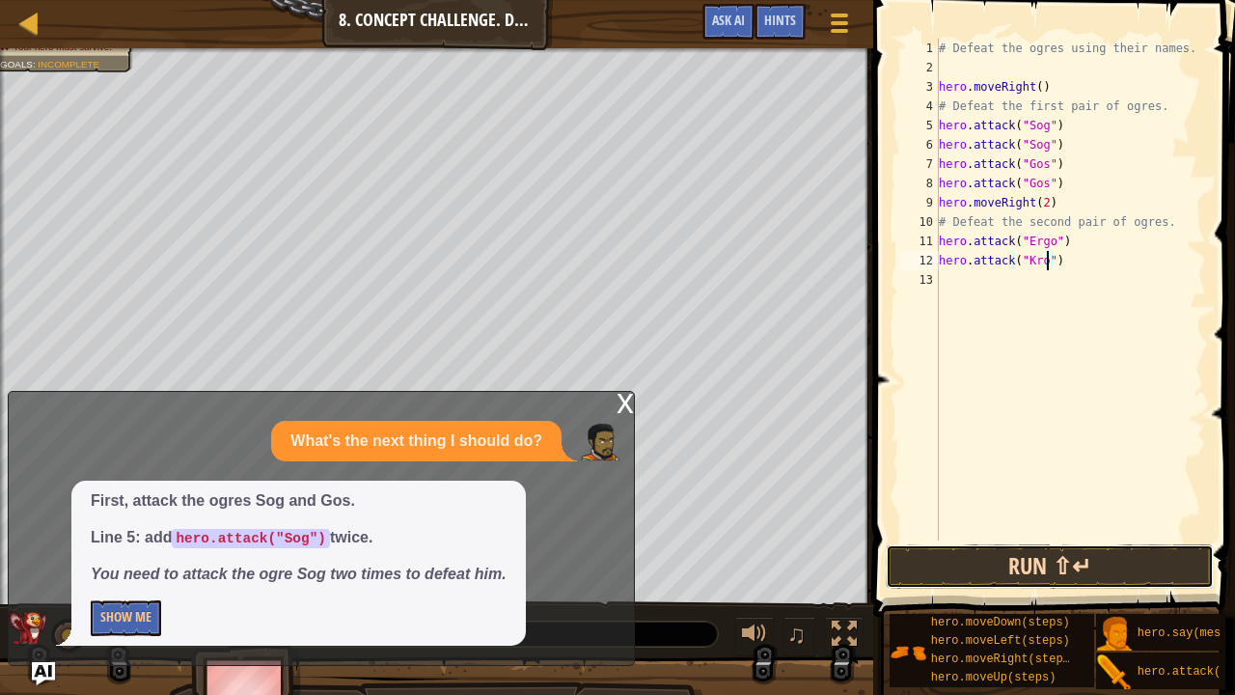
click at [967, 530] on button "Run ⇧↵" at bounding box center [1050, 566] width 328 height 44
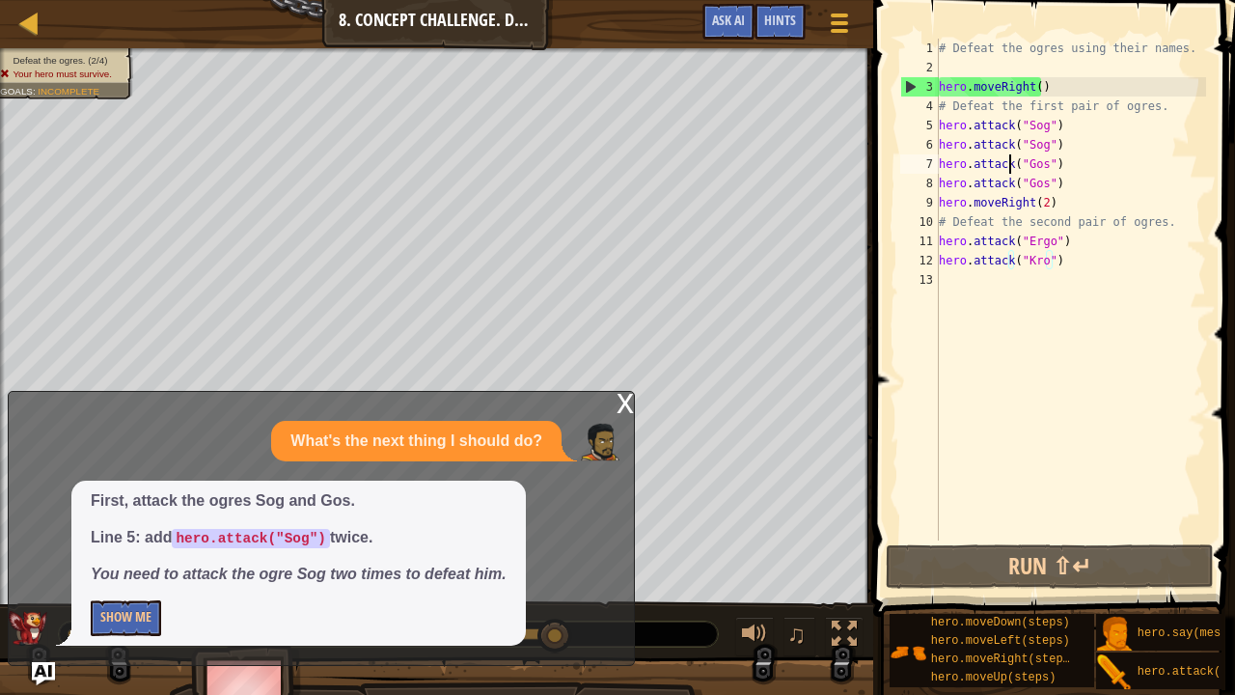
click at [1006, 166] on div "# Defeat the ogres using their names. hero . moveRight ( ) # Defeat the first p…" at bounding box center [1070, 309] width 271 height 540
click at [1025, 81] on div "# Defeat the ogres using their names. hero . moveRight ( ) # Defeat the first p…" at bounding box center [1070, 309] width 271 height 540
type textarea "hero.moveRight()"
click at [955, 371] on div "# Defeat the ogres using their names. hero . moveRight ( ) # Defeat the first p…" at bounding box center [1070, 309] width 271 height 540
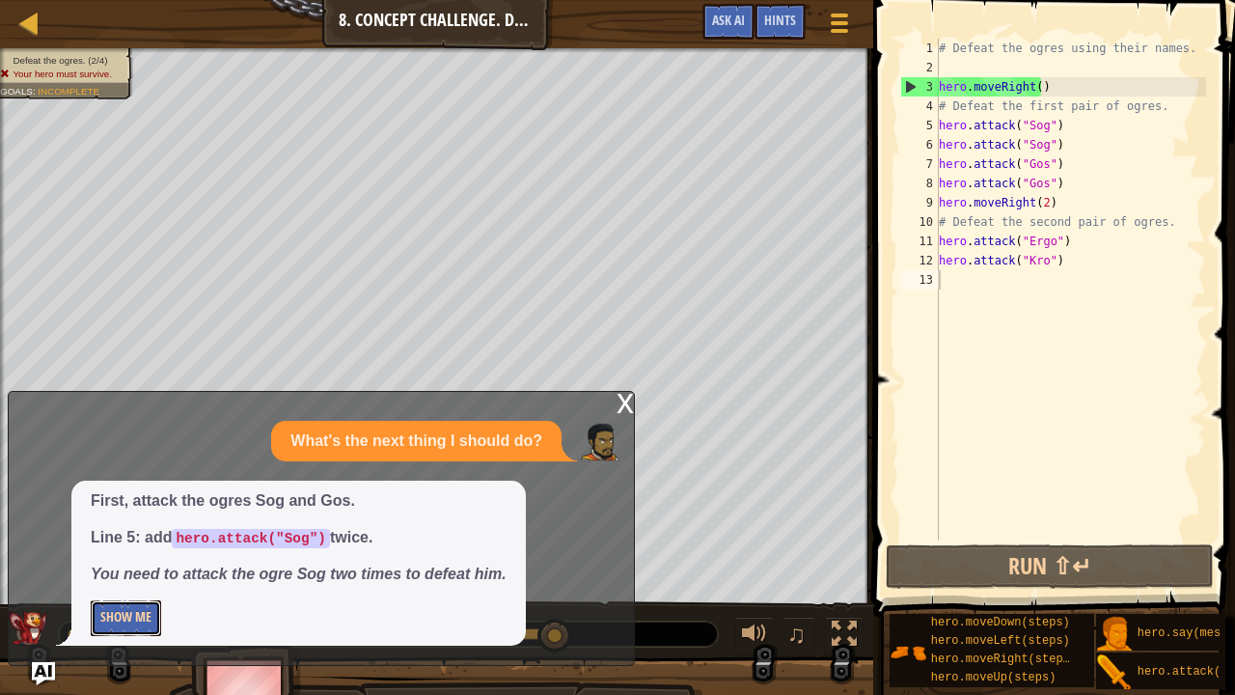
click at [119, 530] on button "Show Me" at bounding box center [126, 618] width 70 height 36
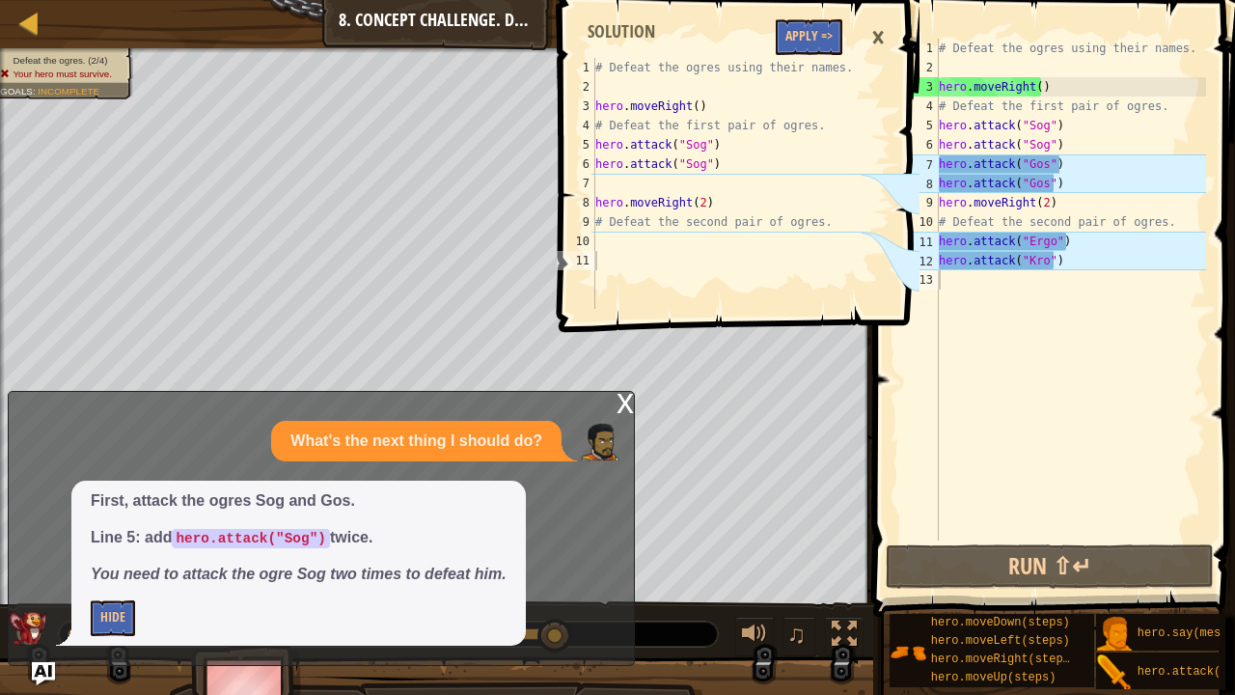
click at [624, 401] on div "1 2 3 4 5 6 7 8 9 10 11 # Defeat the ogres using their names. hero . moveRight …" at bounding box center [737, 347] width 368 height 695
click at [882, 39] on div "×" at bounding box center [877, 37] width 33 height 44
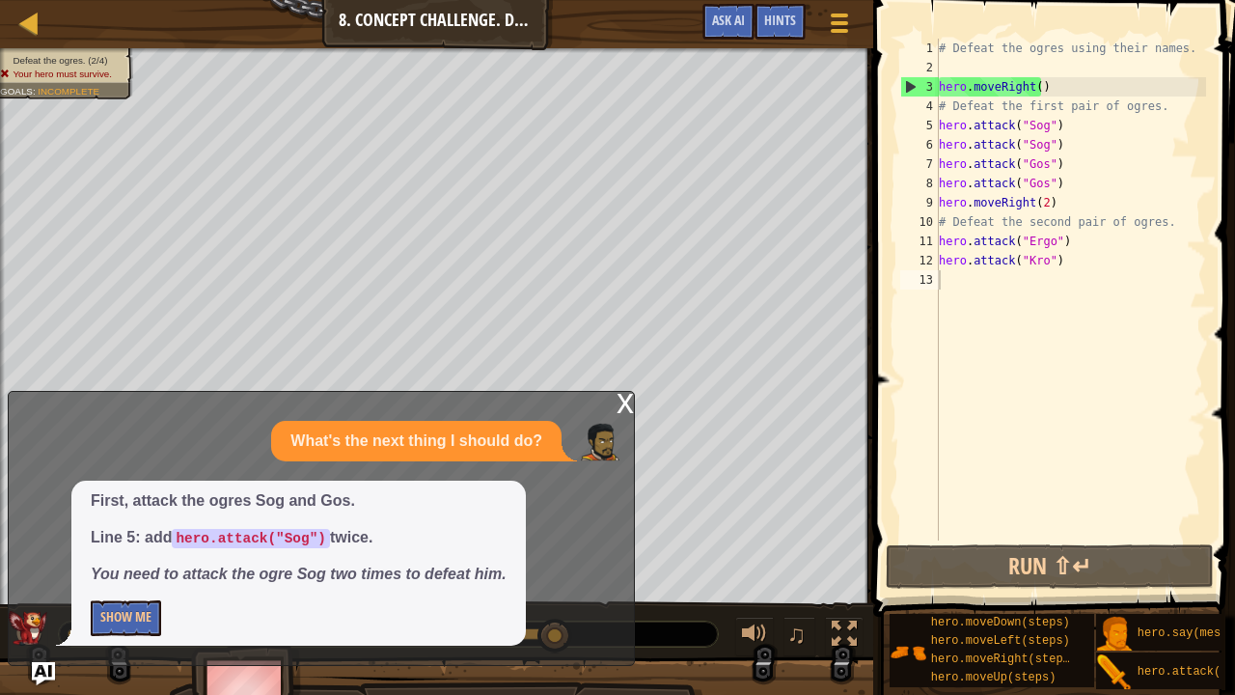
click at [629, 403] on div "x" at bounding box center [624, 401] width 17 height 19
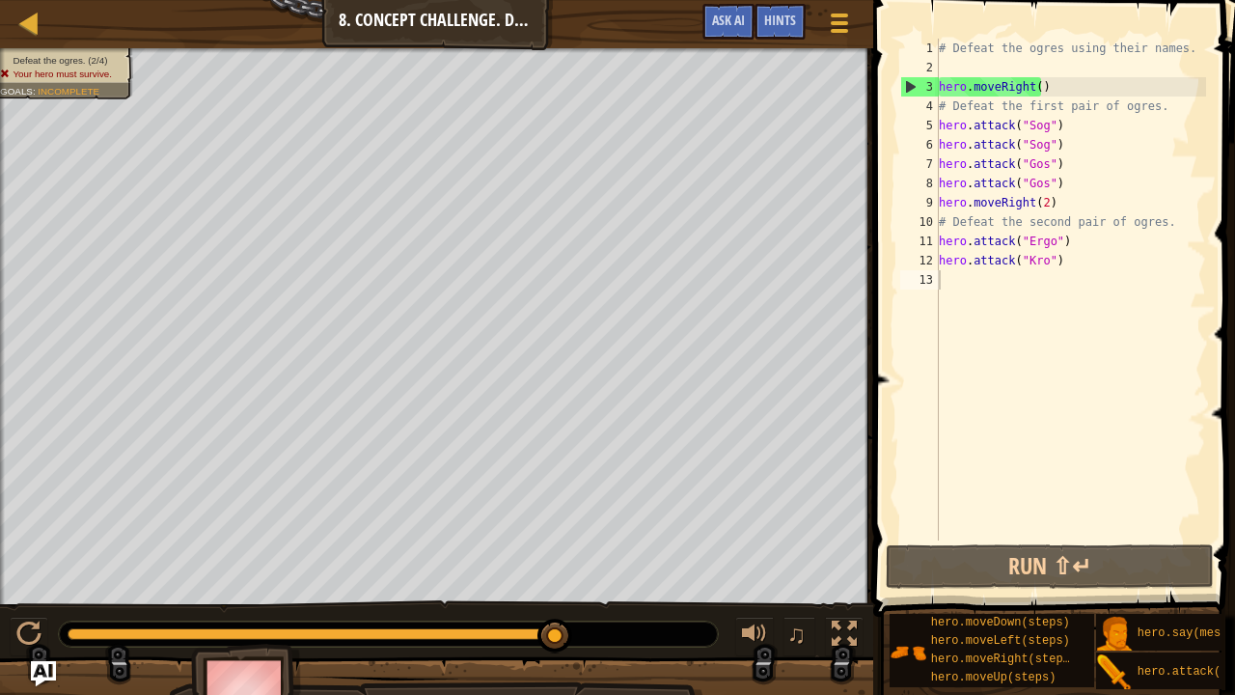
click at [45, 530] on img "Ask AI" at bounding box center [43, 673] width 25 height 25
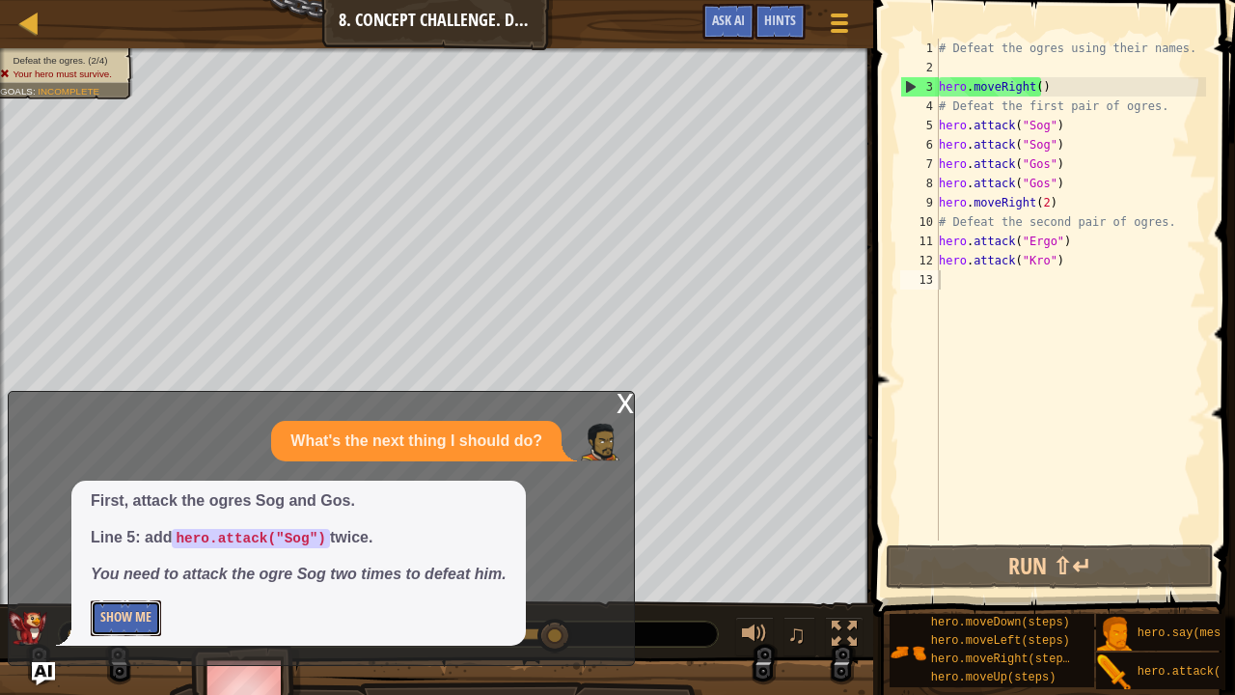
click at [145, 530] on button "Show Me" at bounding box center [126, 618] width 70 height 36
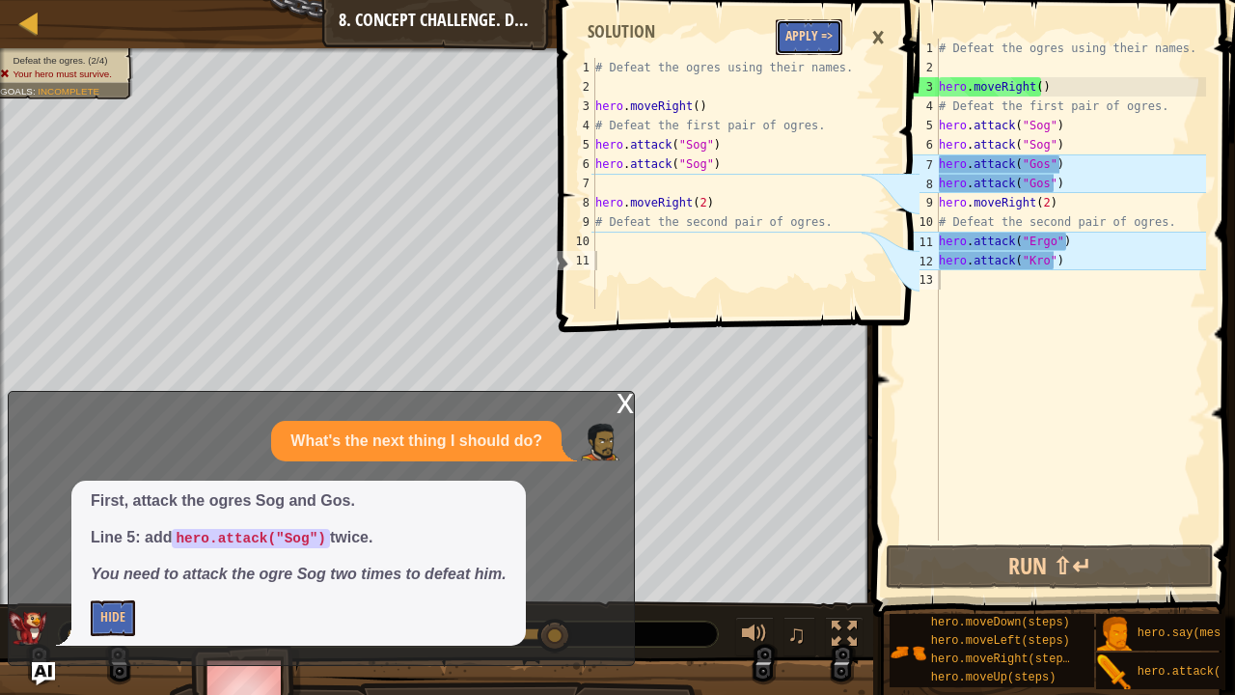
click at [812, 41] on button "Apply =>" at bounding box center [809, 37] width 67 height 36
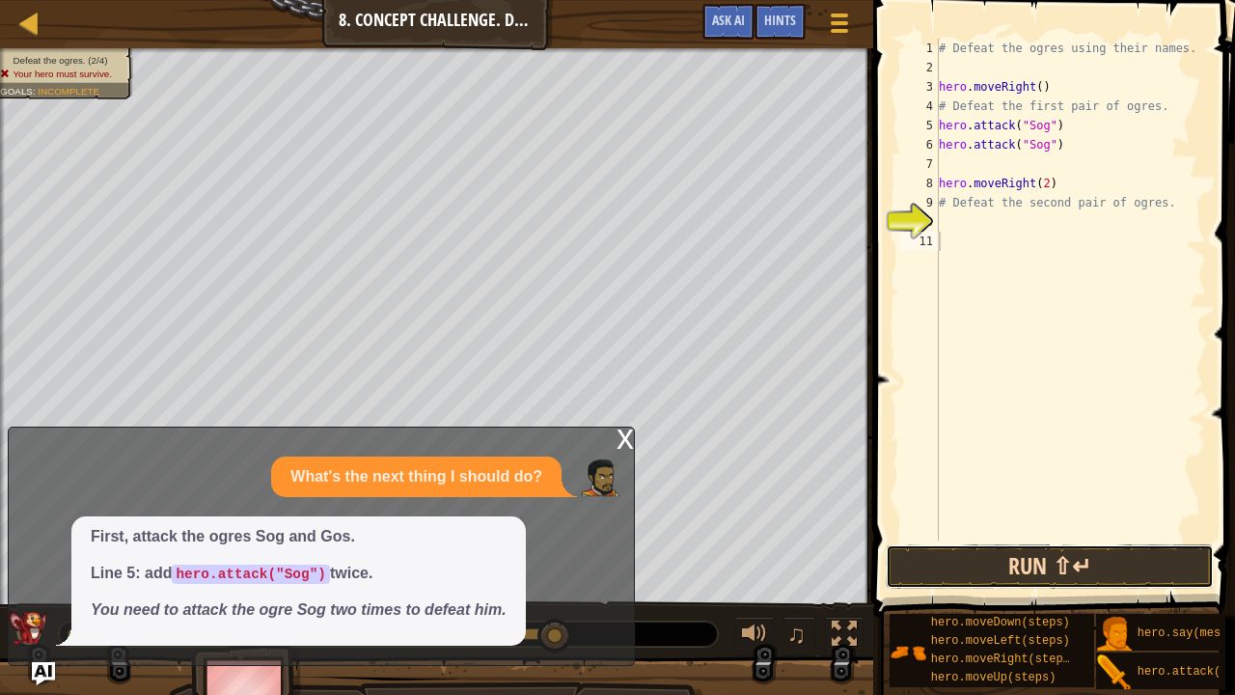
click at [972, 530] on button "Run ⇧↵" at bounding box center [1050, 566] width 328 height 44
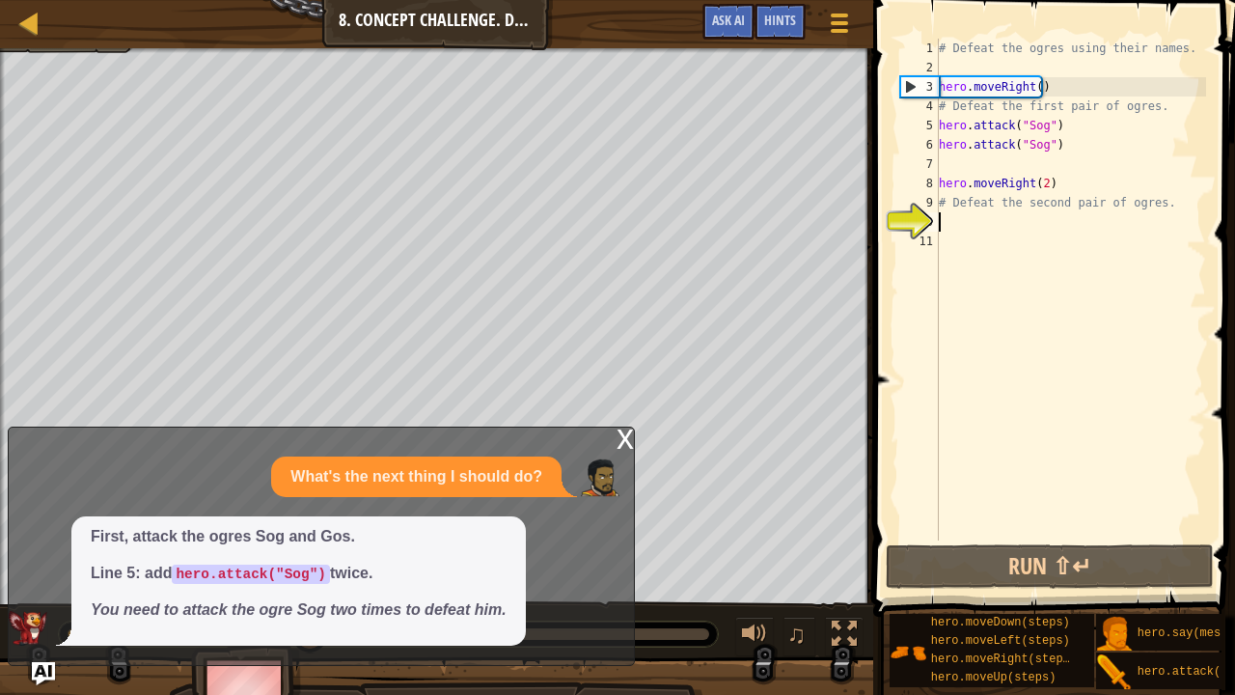
click at [966, 224] on div "# Defeat the ogres using their names. hero . moveRight ( ) # Defeat the first p…" at bounding box center [1070, 309] width 271 height 540
drag, startPoint x: 1179, startPoint y: 649, endPoint x: 1050, endPoint y: 330, distance: 344.5
drag, startPoint x: 1050, startPoint y: 330, endPoint x: 1171, endPoint y: 365, distance: 126.4
click at [1196, 379] on div "# Defeat the ogres using their names. hero . moveRight ( ) # Defeat the first p…" at bounding box center [1070, 309] width 271 height 540
click at [1064, 240] on div "# Defeat the ogres using their names. hero . moveRight ( ) # Defeat the first p…" at bounding box center [1070, 309] width 271 height 540
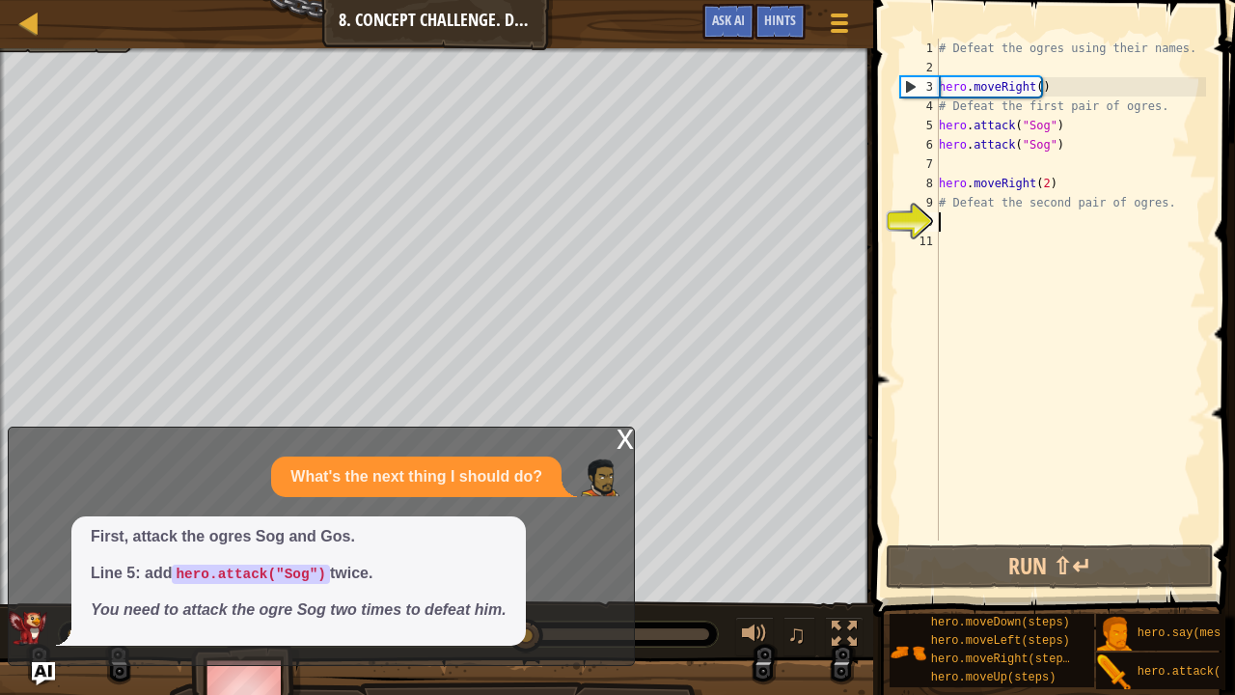
click at [1040, 228] on div "# Defeat the ogres using their names. hero . moveRight ( ) # Defeat the first p…" at bounding box center [1070, 309] width 271 height 540
paste textarea "hero.attack(target)"
type textarea "hero.attack(target)"
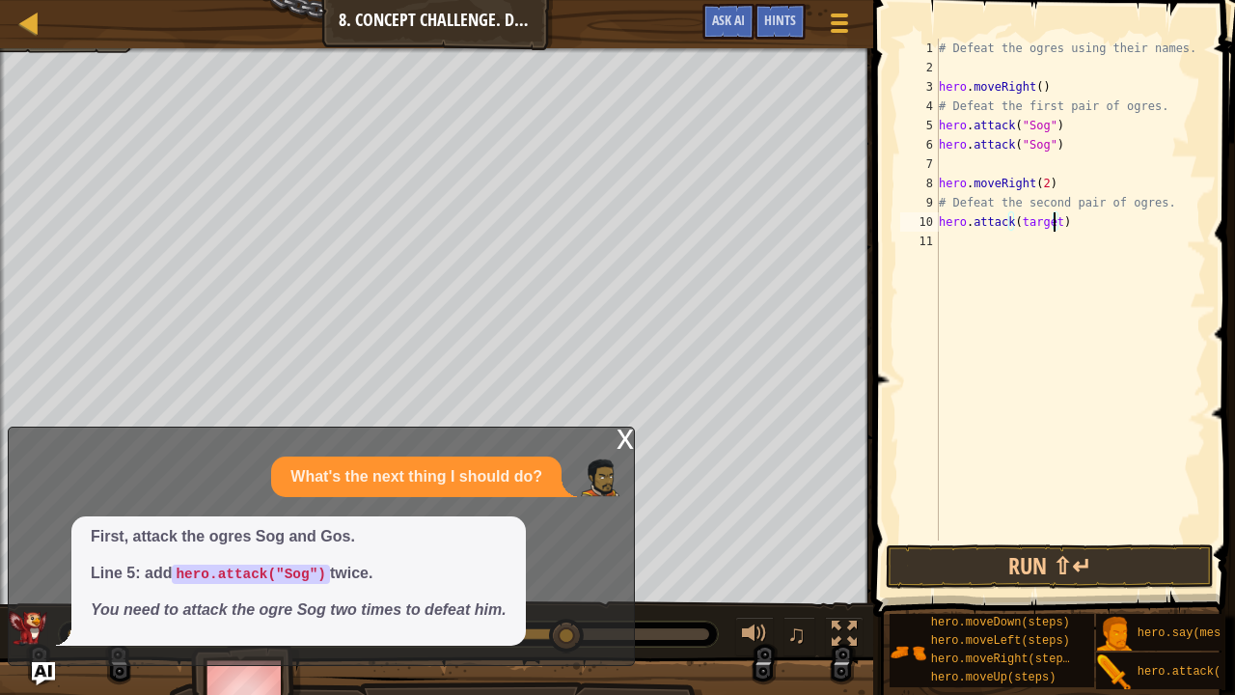
click at [1053, 220] on div "# Defeat the ogres using their names. hero . moveRight ( ) # Defeat the first p…" at bounding box center [1070, 309] width 271 height 540
click at [1019, 254] on div "# Defeat the ogres using their names. hero . moveRight ( ) # Defeat the first p…" at bounding box center [1070, 309] width 271 height 540
paste textarea "hero.attack(target)"
click at [1051, 216] on div "# Defeat the ogres using their names. hero . moveRight ( ) # Defeat the first p…" at bounding box center [1070, 309] width 271 height 540
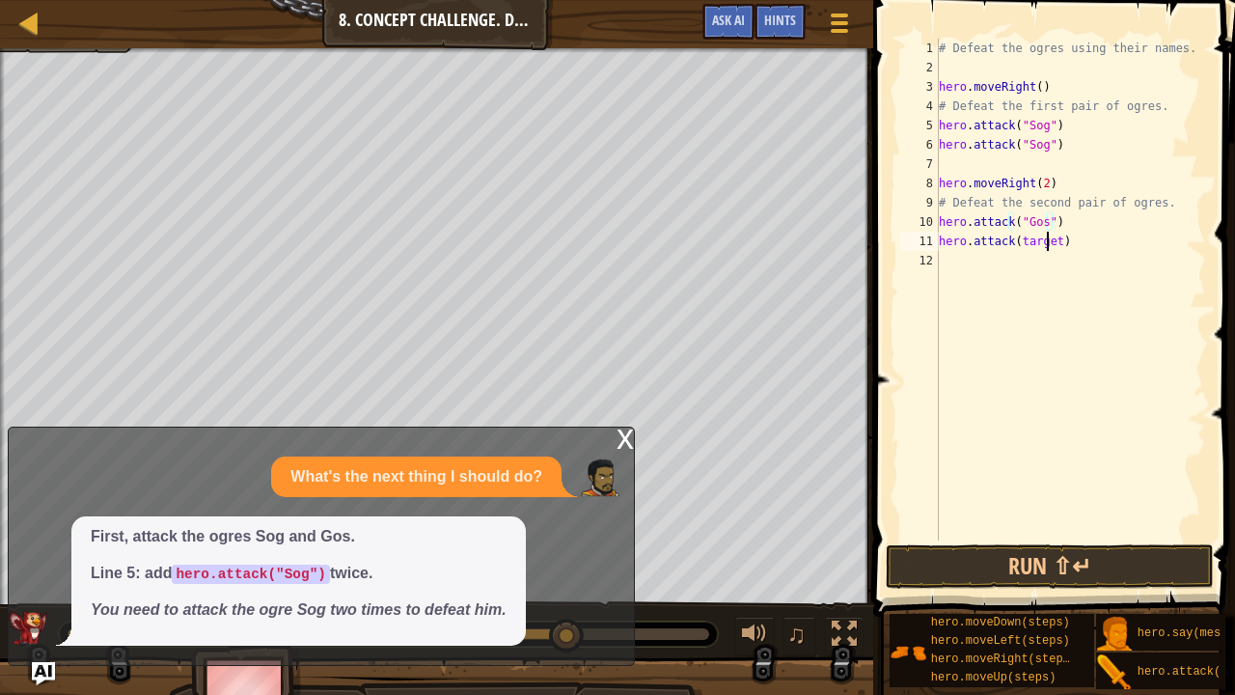
click at [1048, 241] on div "# Defeat the ogres using their names. hero . moveRight ( ) # Defeat the first p…" at bounding box center [1070, 309] width 271 height 540
click at [1049, 243] on div "# Defeat the ogres using their names. hero . moveRight ( ) # Defeat the first p…" at bounding box center [1070, 309] width 271 height 540
click at [1054, 241] on div "# Defeat the ogres using their names. hero . moveRight ( ) # Defeat the first p…" at bounding box center [1070, 309] width 271 height 540
type textarea "hero.attack("Gos")"
click at [1042, 530] on button "Run ⇧↵" at bounding box center [1050, 566] width 328 height 44
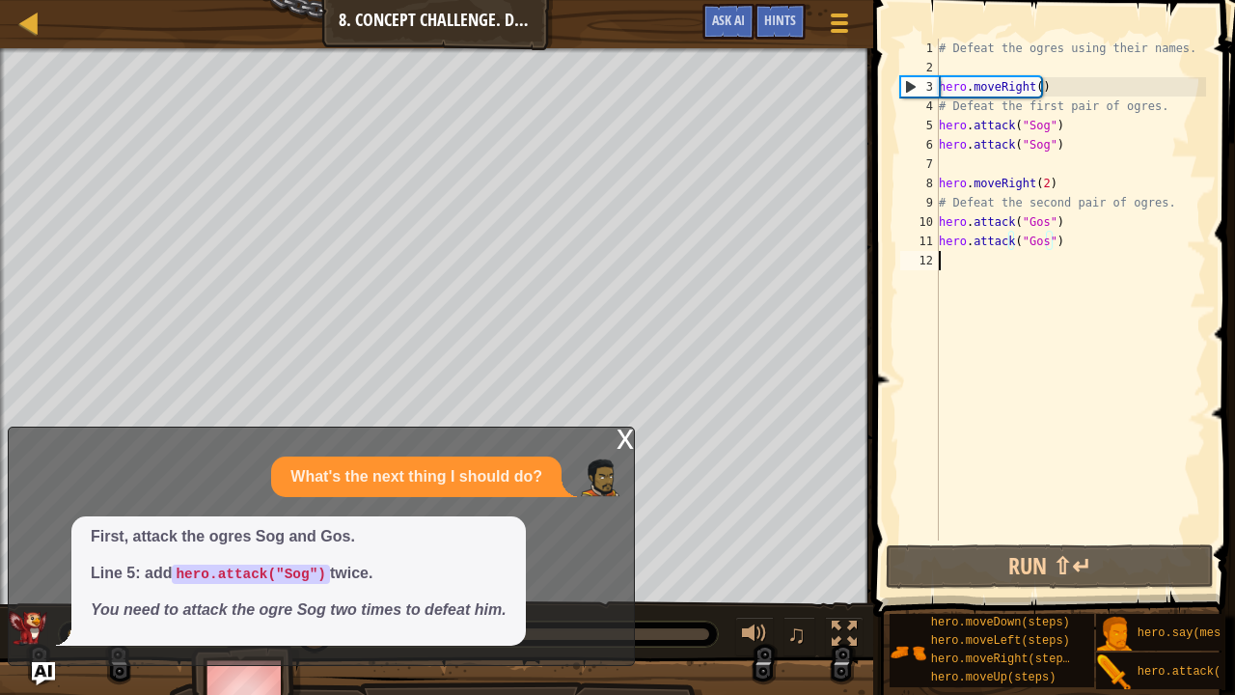
click at [1034, 268] on div "# Defeat the ogres using their names. hero . moveRight ( ) # Defeat the first p…" at bounding box center [1070, 309] width 271 height 540
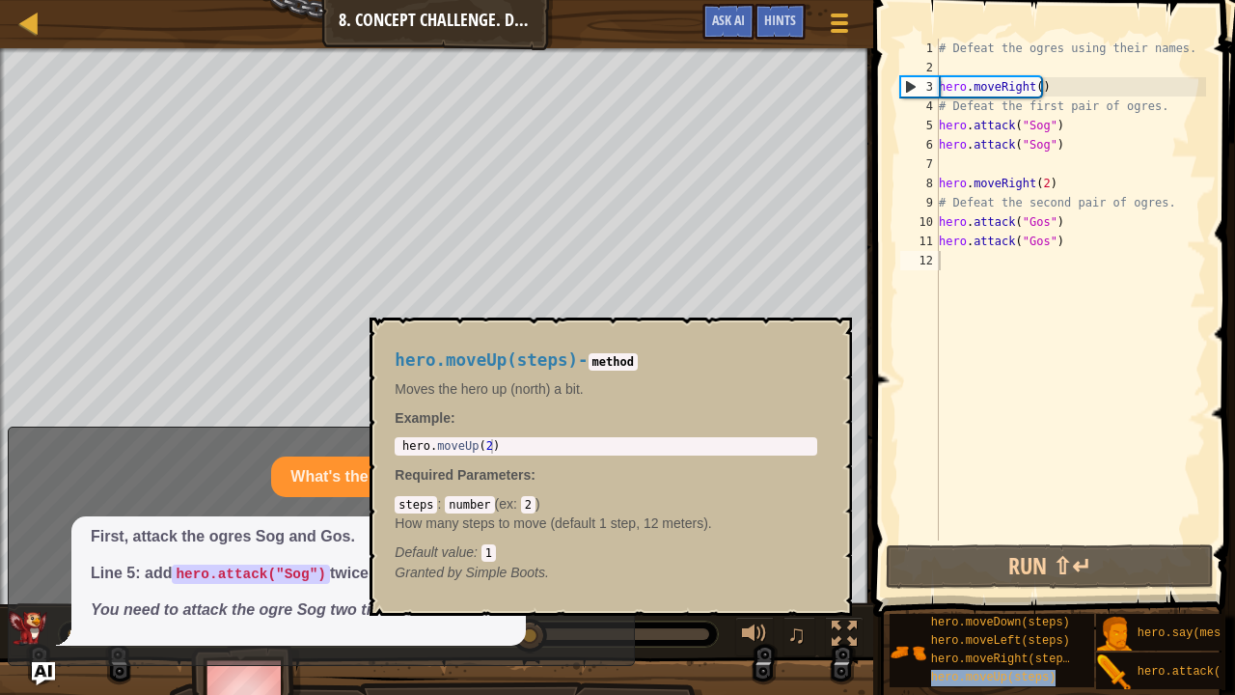
type textarea "hero.moveUp(steps)"
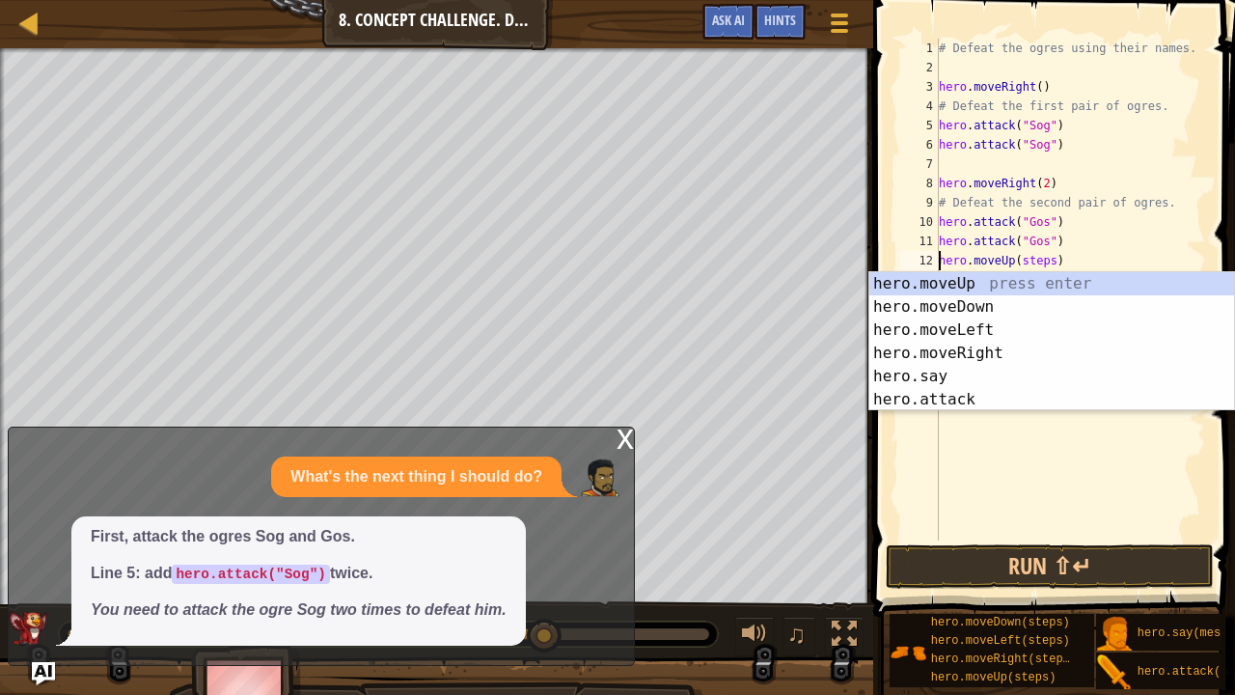
click at [1079, 453] on div "# Defeat the ogres using their names. hero . moveRight ( ) # Defeat the first p…" at bounding box center [1070, 309] width 271 height 540
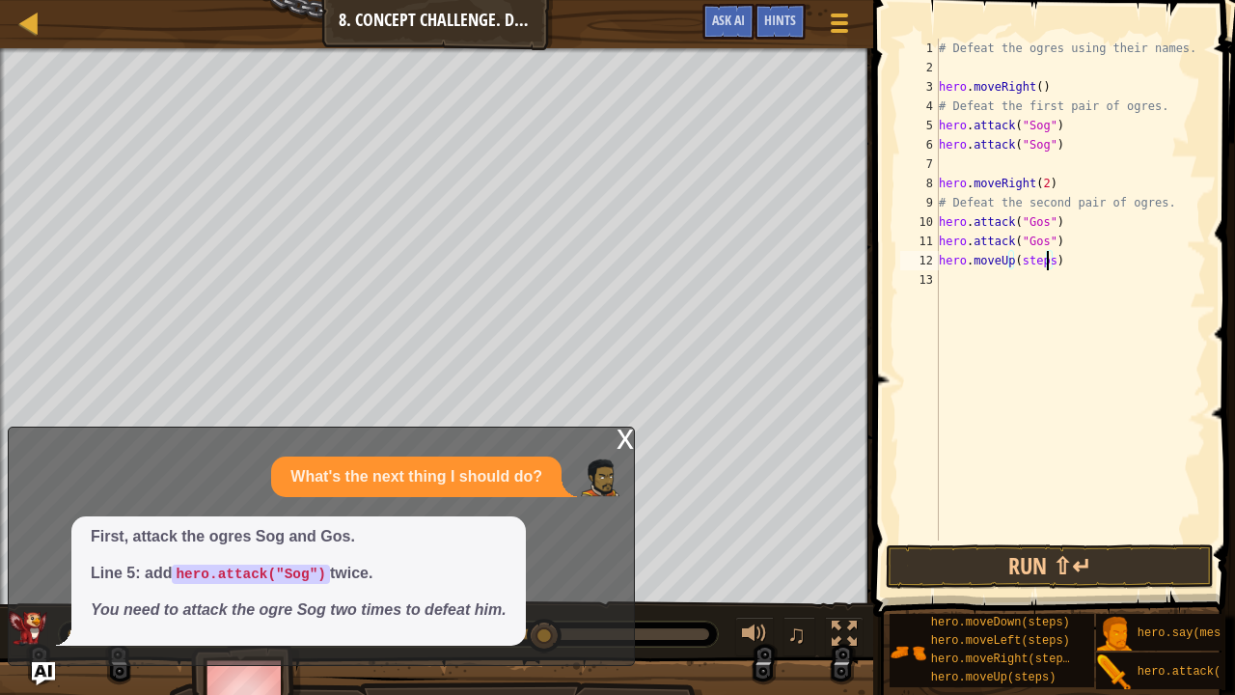
click at [1047, 256] on div "# Defeat the ogres using their names. hero . moveRight ( ) # Defeat the first p…" at bounding box center [1070, 309] width 271 height 540
type textarea "hero.moveUp(1)"
click at [1043, 289] on div "# Defeat the ogres using their names. hero . moveRight ( ) # Defeat the first p…" at bounding box center [1070, 309] width 271 height 540
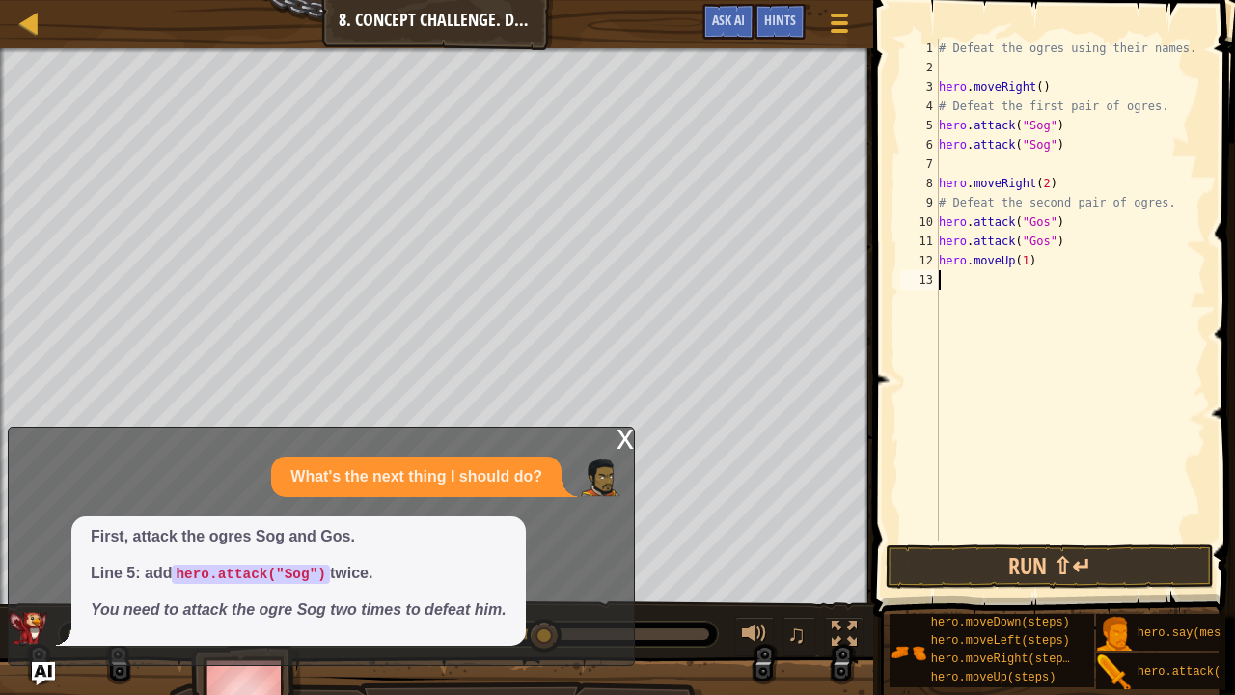
paste textarea "hero.attack(target)"
click at [1052, 276] on div "# Defeat the ogres using their names. hero . moveRight ( ) # Defeat the first p…" at bounding box center [1070, 309] width 271 height 540
type textarea "hero.attack("Ergo")"
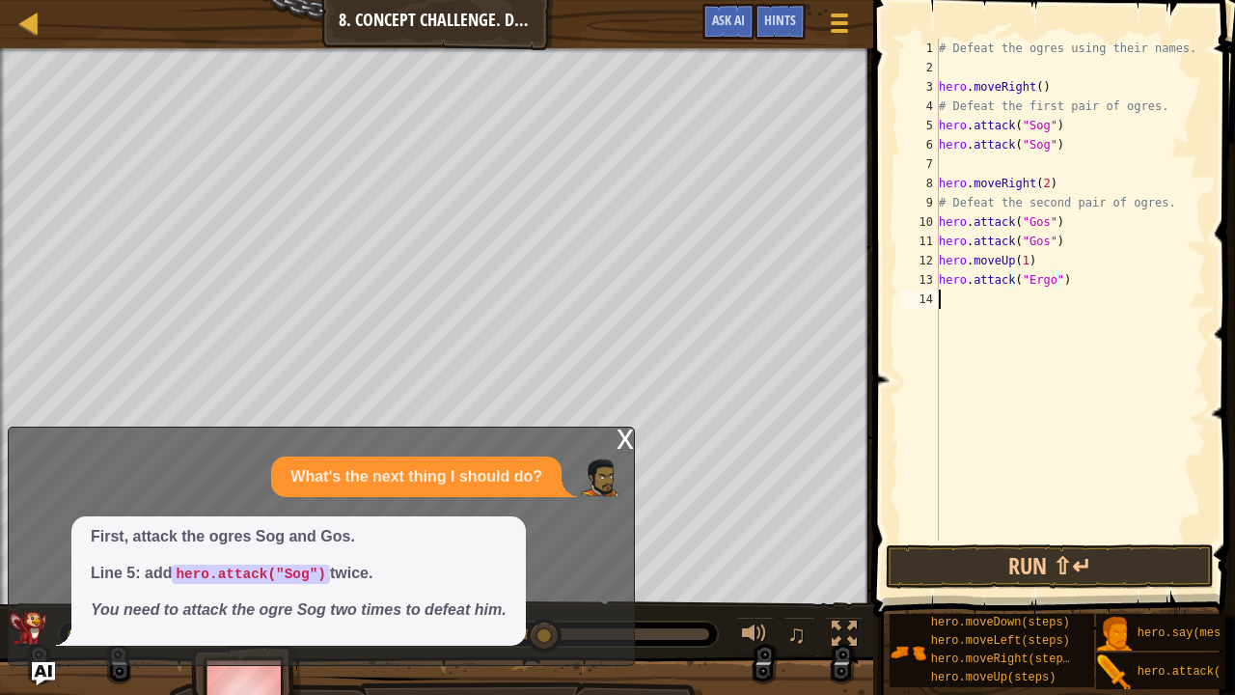
click at [1039, 307] on div "# Defeat the ogres using their names. hero . moveRight ( ) # Defeat the first p…" at bounding box center [1070, 309] width 271 height 540
paste textarea "hero.attack(target)"
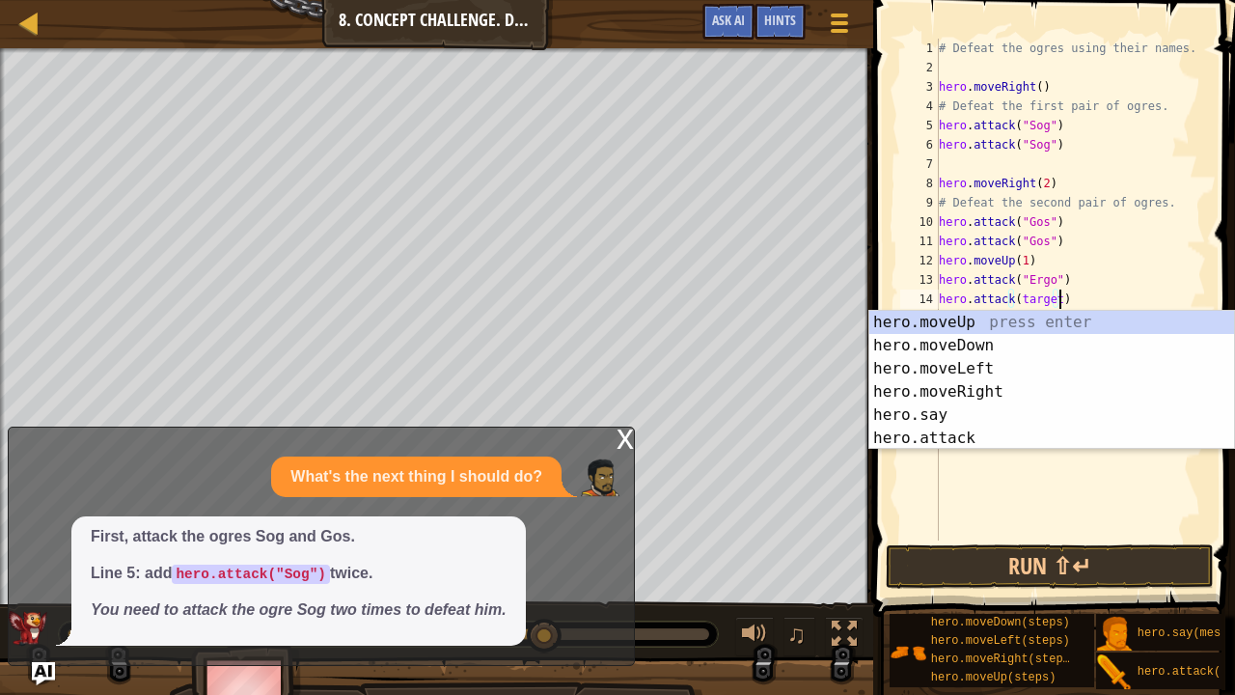
click at [1053, 299] on div "# Defeat the ogres using their names. hero . moveRight ( ) # Defeat the first p…" at bounding box center [1070, 309] width 271 height 540
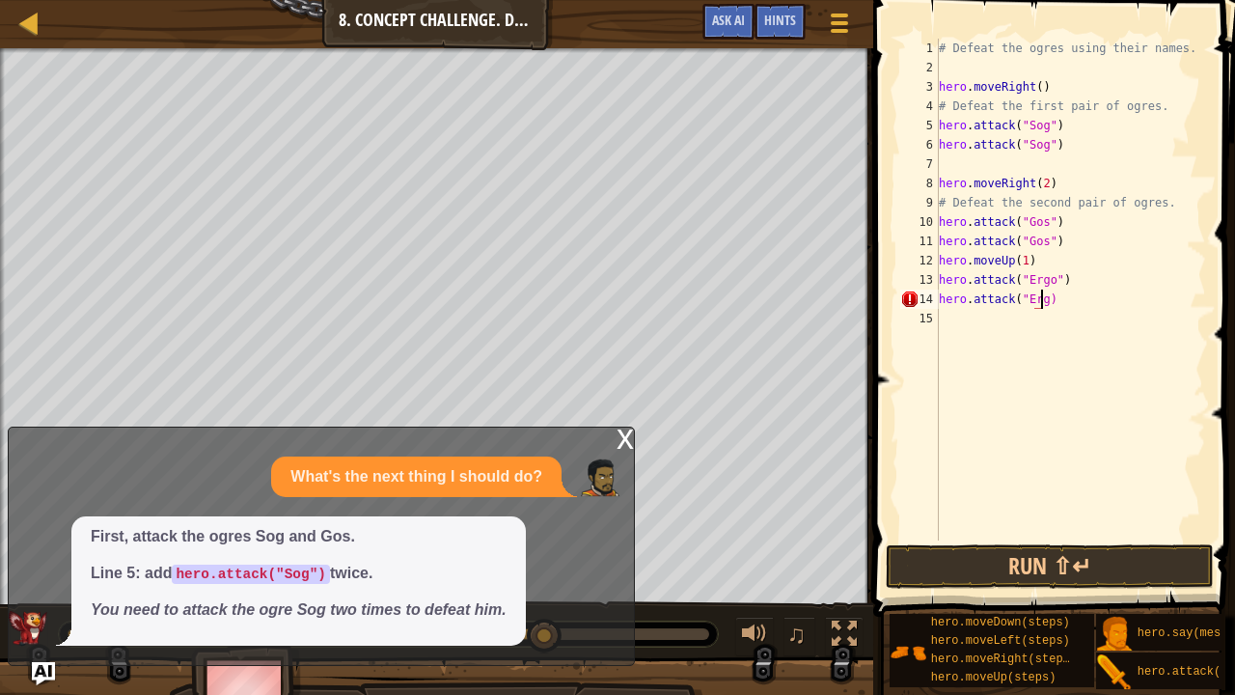
scroll to position [9, 8]
type textarea "hero.attack("Ergo")"
click at [1010, 351] on div "# Defeat the ogres using their names. hero . moveRight ( ) # Defeat the first p…" at bounding box center [1070, 309] width 271 height 540
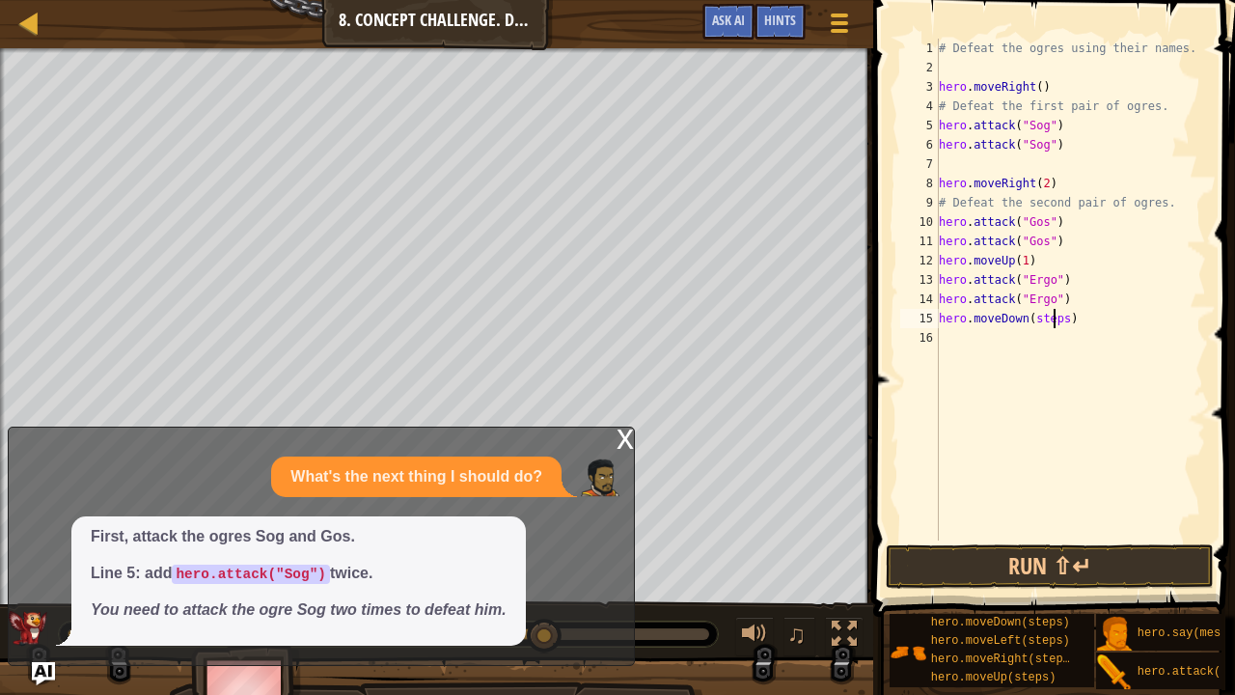
click at [1055, 311] on div "# Defeat the ogres using their names. hero . moveRight ( ) # Defeat the first p…" at bounding box center [1070, 309] width 271 height 540
click at [1059, 313] on div "# Defeat the ogres using their names. hero . moveRight ( ) # Defeat the first p…" at bounding box center [1070, 309] width 271 height 540
type textarea "hero.moveDown(2)"
click at [1010, 359] on div "# Defeat the ogres using their names. hero . moveRight ( ) # Defeat the first p…" at bounding box center [1070, 309] width 271 height 540
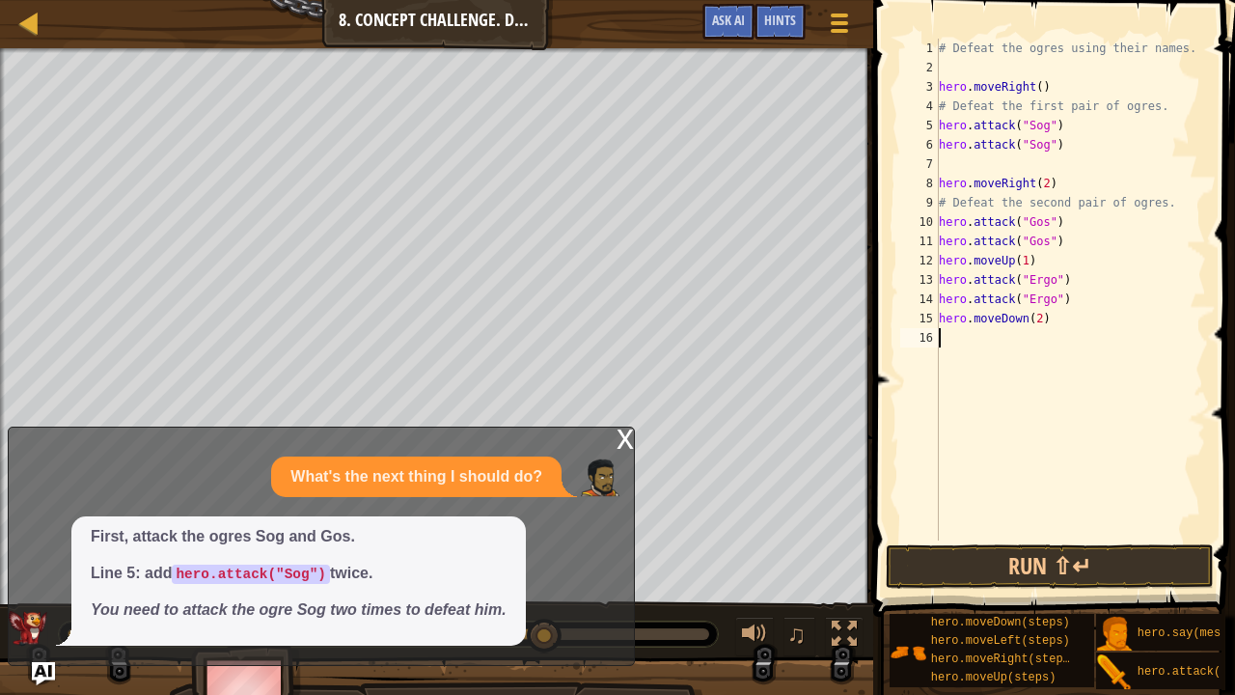
scroll to position [9, 0]
click at [1051, 332] on div "# Defeat the ogres using their names. hero . moveRight ( ) # Defeat the first p…" at bounding box center [1070, 309] width 271 height 540
type textarea "hero.attack("Kro")"
click at [1011, 375] on div "# Defeat the ogres using their names. hero . moveRight ( ) # Defeat the first p…" at bounding box center [1070, 309] width 271 height 540
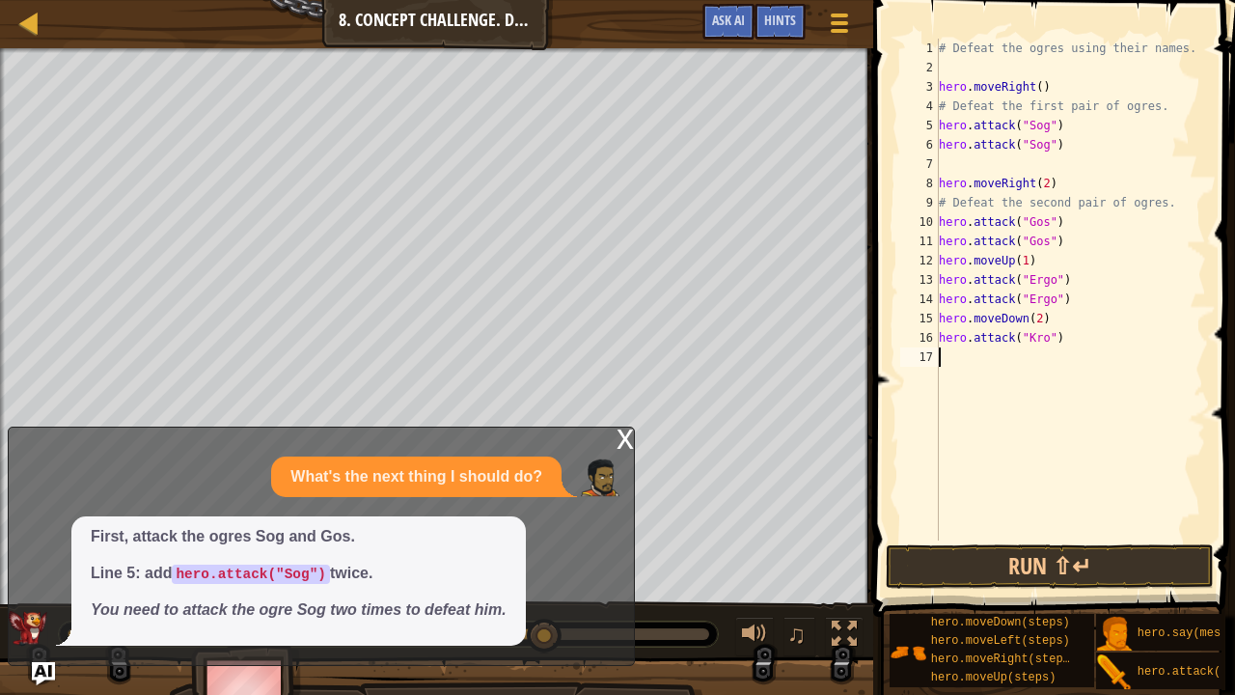
scroll to position [9, 0]
paste textarea "hero.attack(target)"
click at [1051, 352] on div "# Defeat the ogres using their names. hero . moveRight ( ) # Defeat the first p…" at bounding box center [1070, 309] width 271 height 540
type textarea "hero.attack("Kro")"
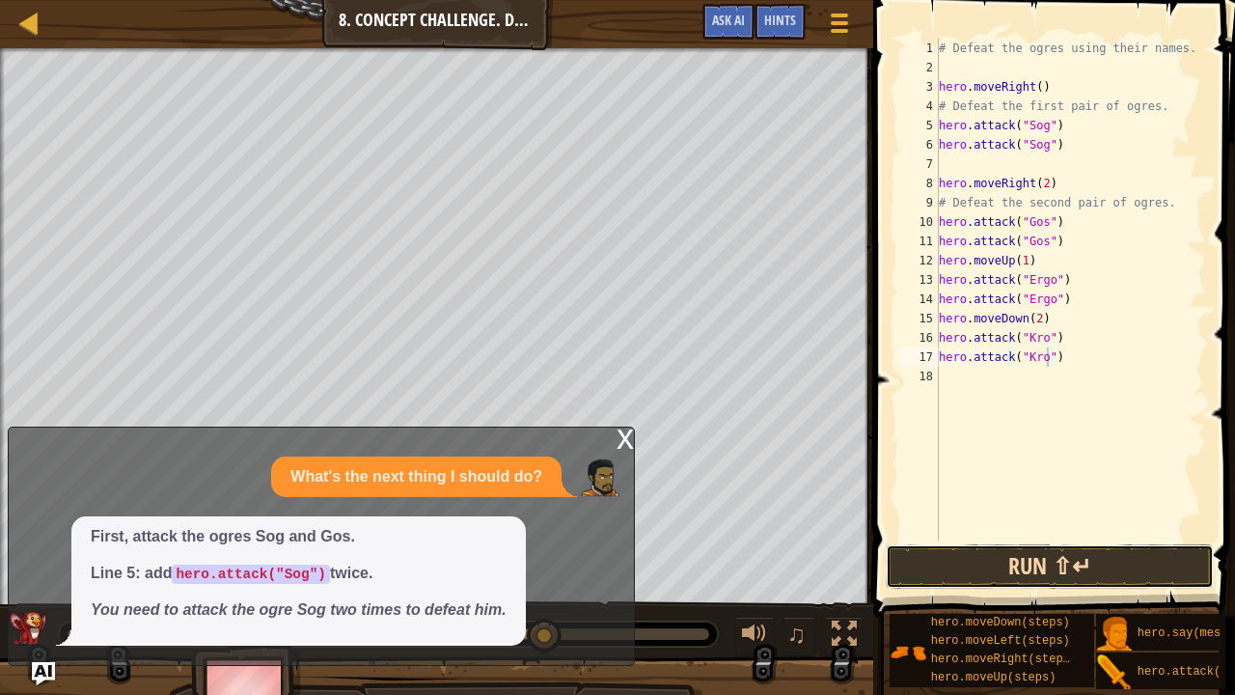
click at [1040, 530] on button "Run ⇧↵" at bounding box center [1050, 566] width 328 height 44
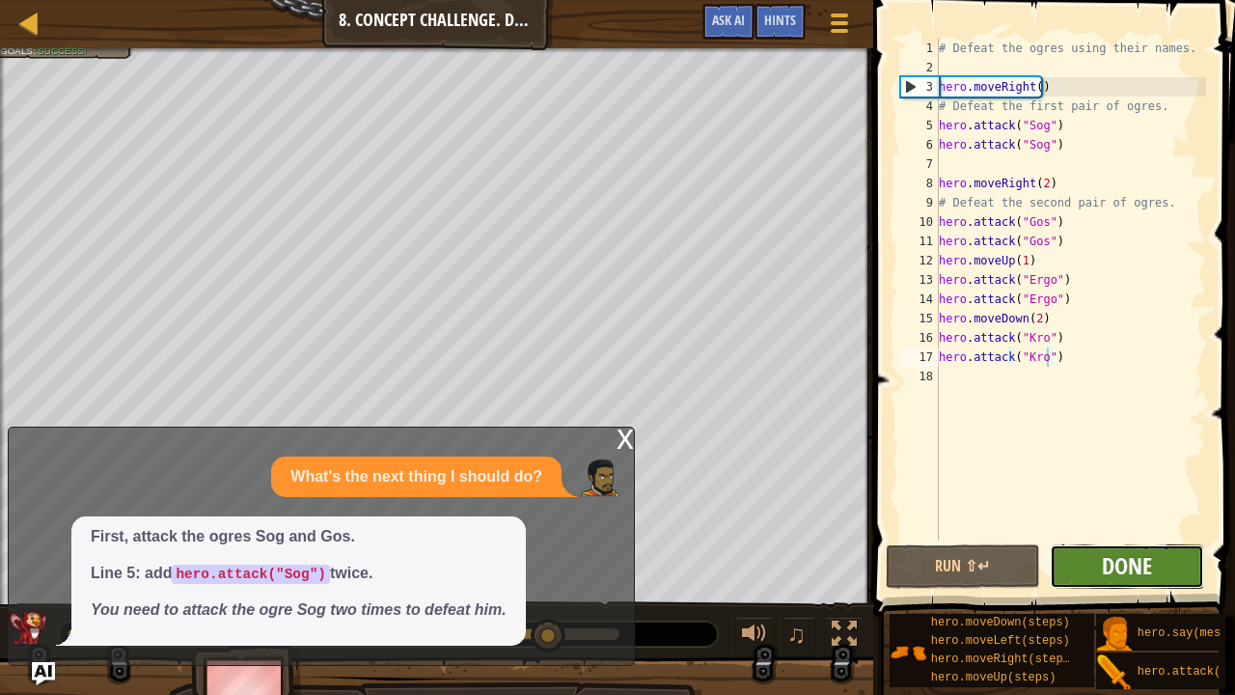
click at [1118, 530] on span "Done" at bounding box center [1127, 565] width 50 height 31
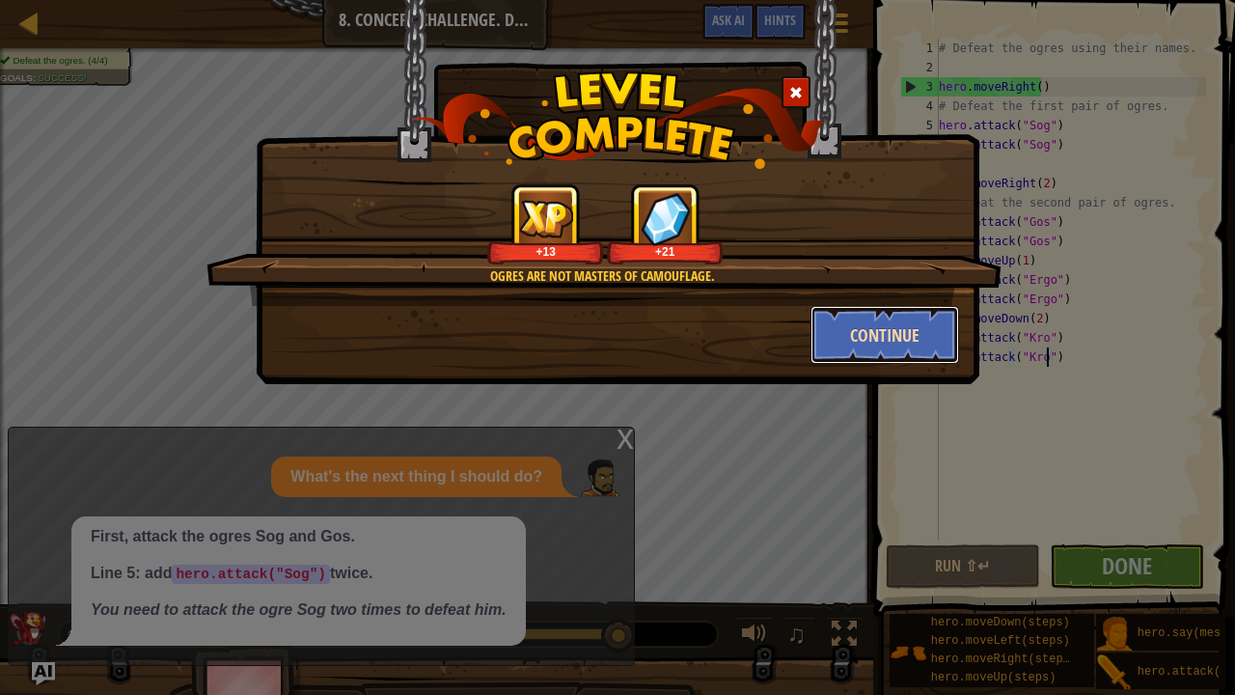
click at [849, 335] on button "Continue" at bounding box center [885, 335] width 150 height 58
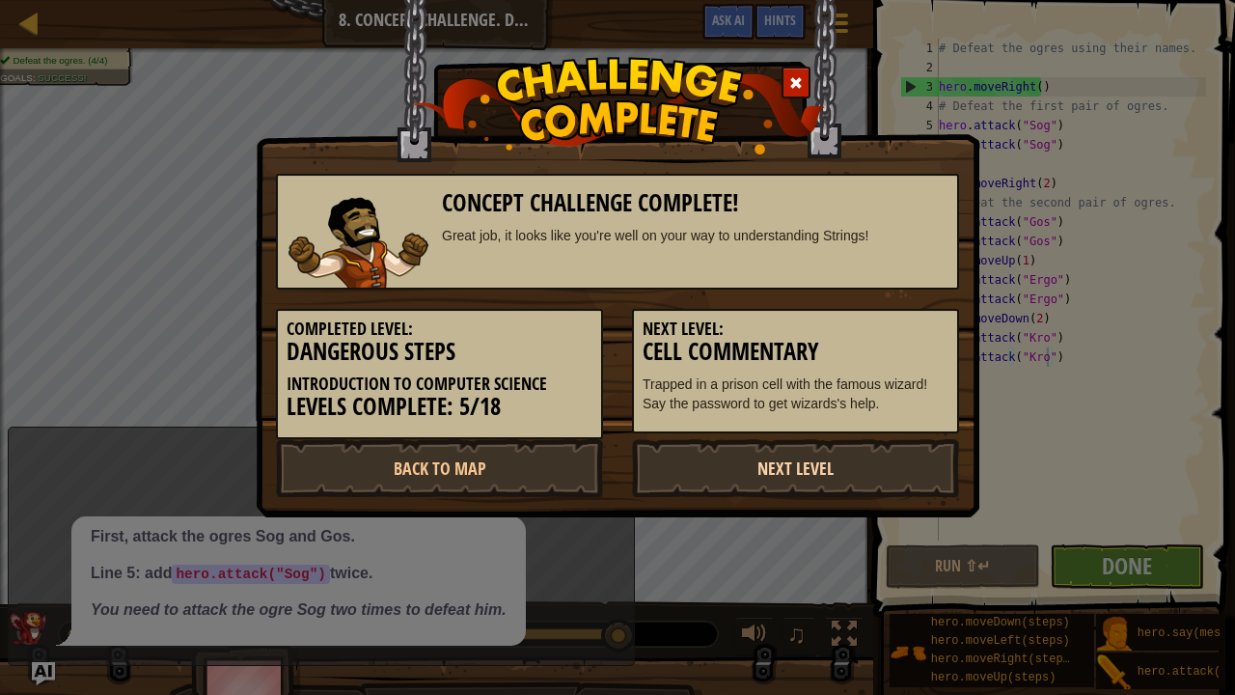
click at [735, 454] on link "Next Level" at bounding box center [795, 468] width 327 height 58
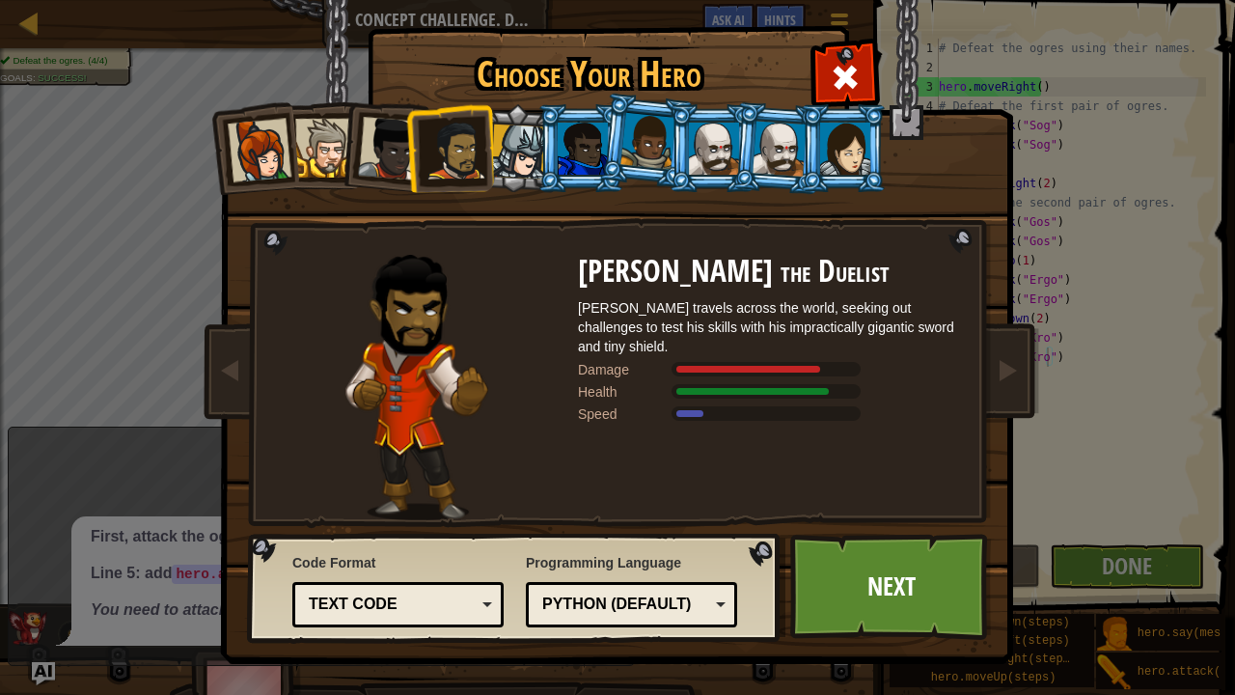
click at [459, 530] on div "Text code Blocks and code Blocks Blocks (Icons) Text code" at bounding box center [397, 604] width 211 height 45
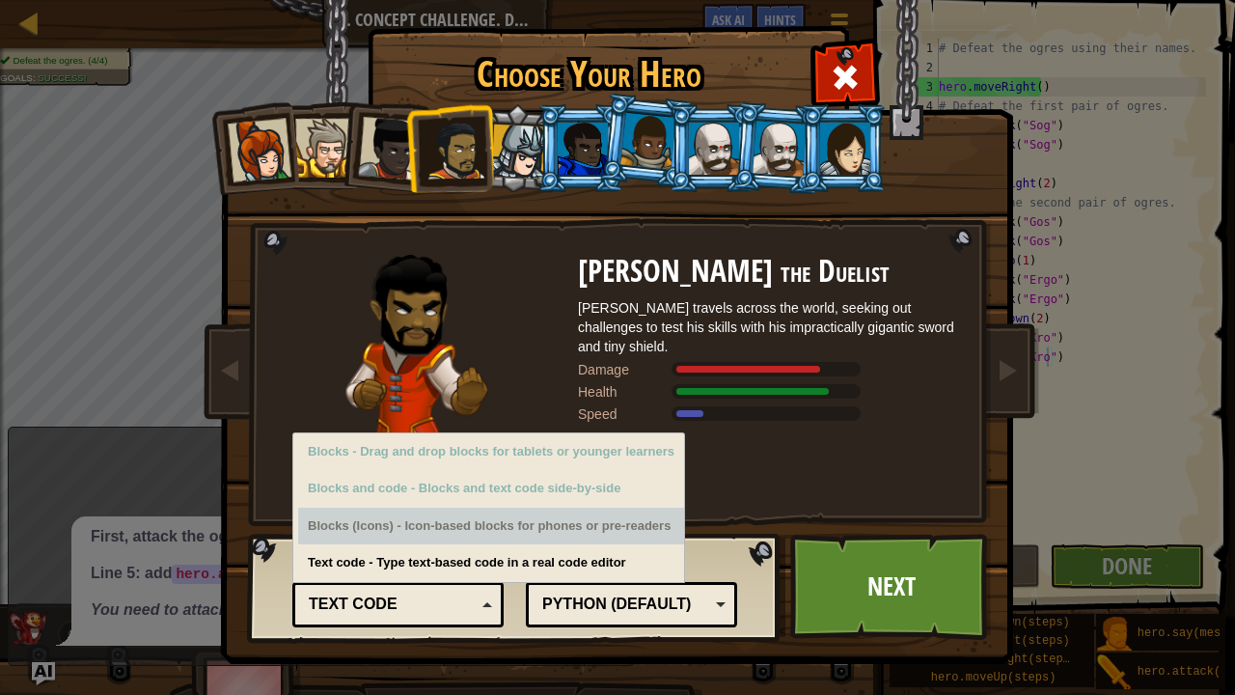
click at [508, 517] on div "Blocks (Icons) - Icon-based blocks for phones or pre-readers" at bounding box center [491, 526] width 386 height 38
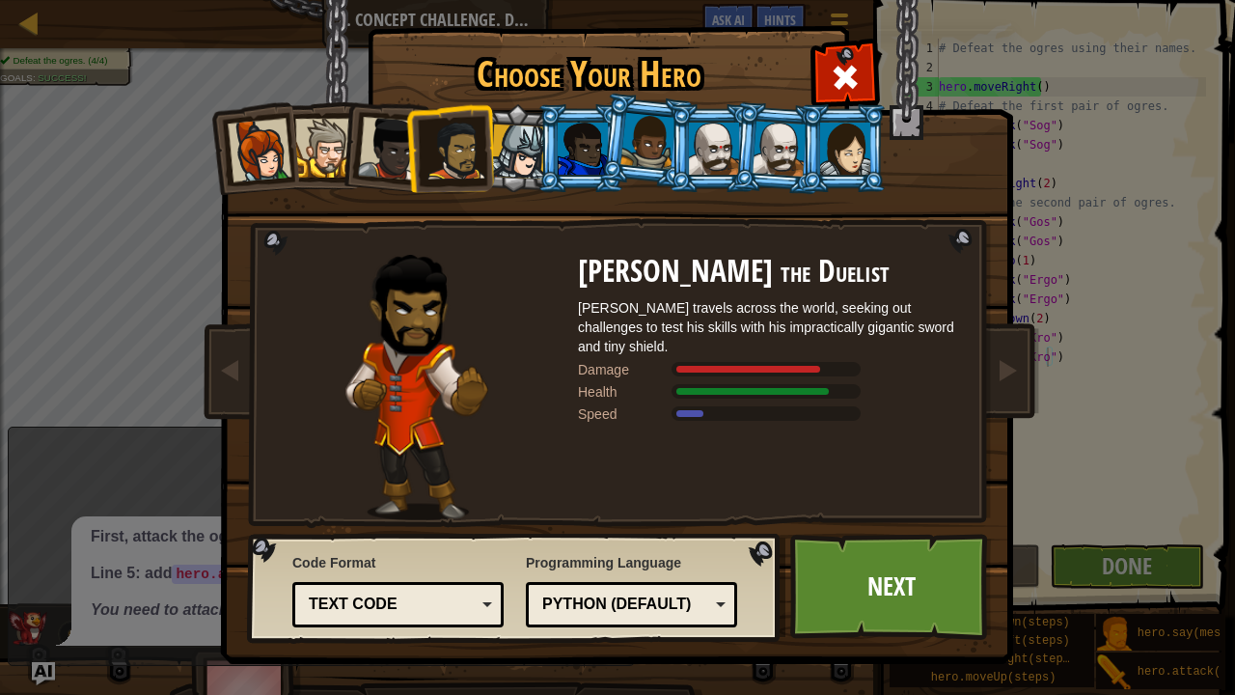
click at [483, 530] on div "Code Format Text code Blocks and code Blocks Blocks (Icons) Text code Blocks - …" at bounding box center [397, 590] width 211 height 84
click at [465, 530] on div "Text code" at bounding box center [392, 604] width 167 height 22
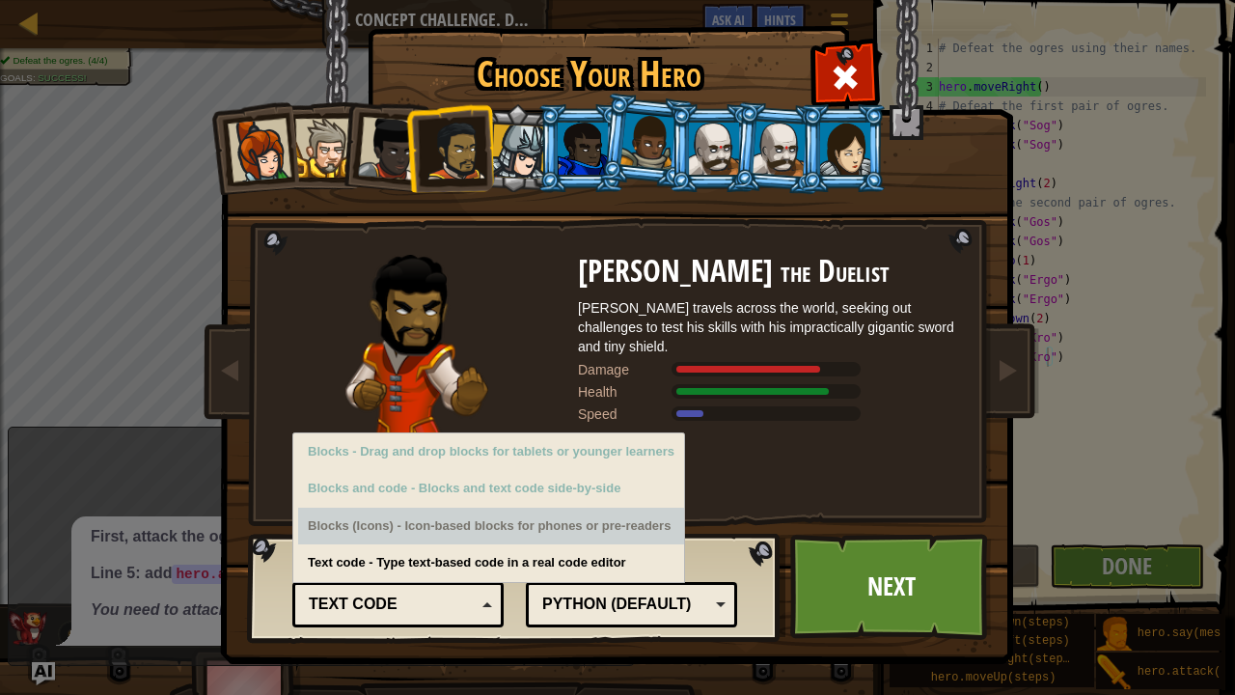
click at [504, 530] on div "Blocks (Icons) - Icon-based blocks for phones or pre-readers" at bounding box center [491, 526] width 386 height 38
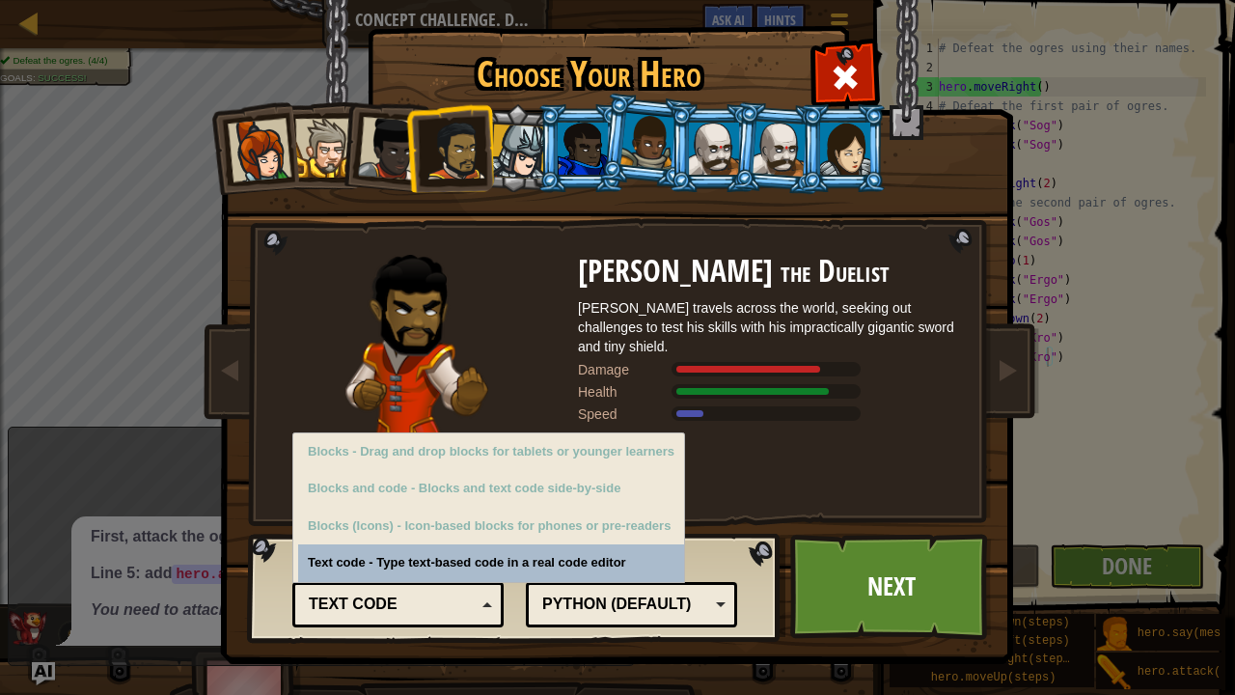
click at [784, 440] on div "[PERSON_NAME] the Duelist [PERSON_NAME] travels across the world, seeking out c…" at bounding box center [771, 387] width 386 height 265
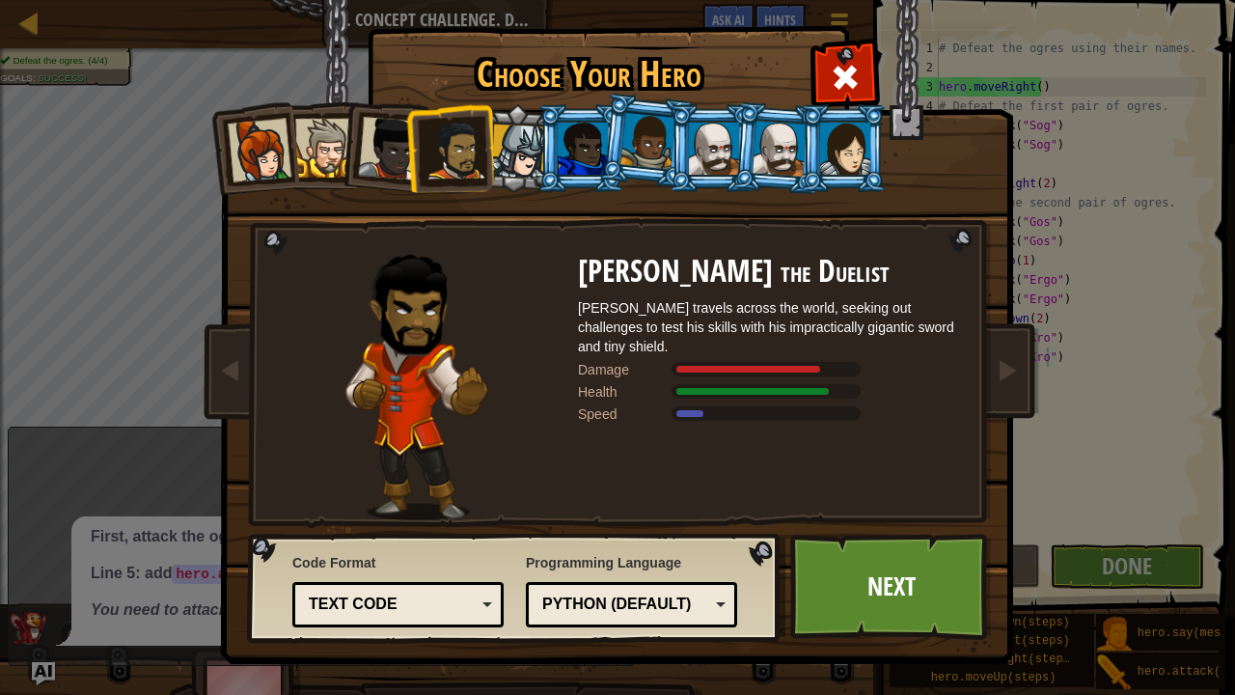
click at [664, 530] on div "Python (Default)" at bounding box center [625, 604] width 167 height 22
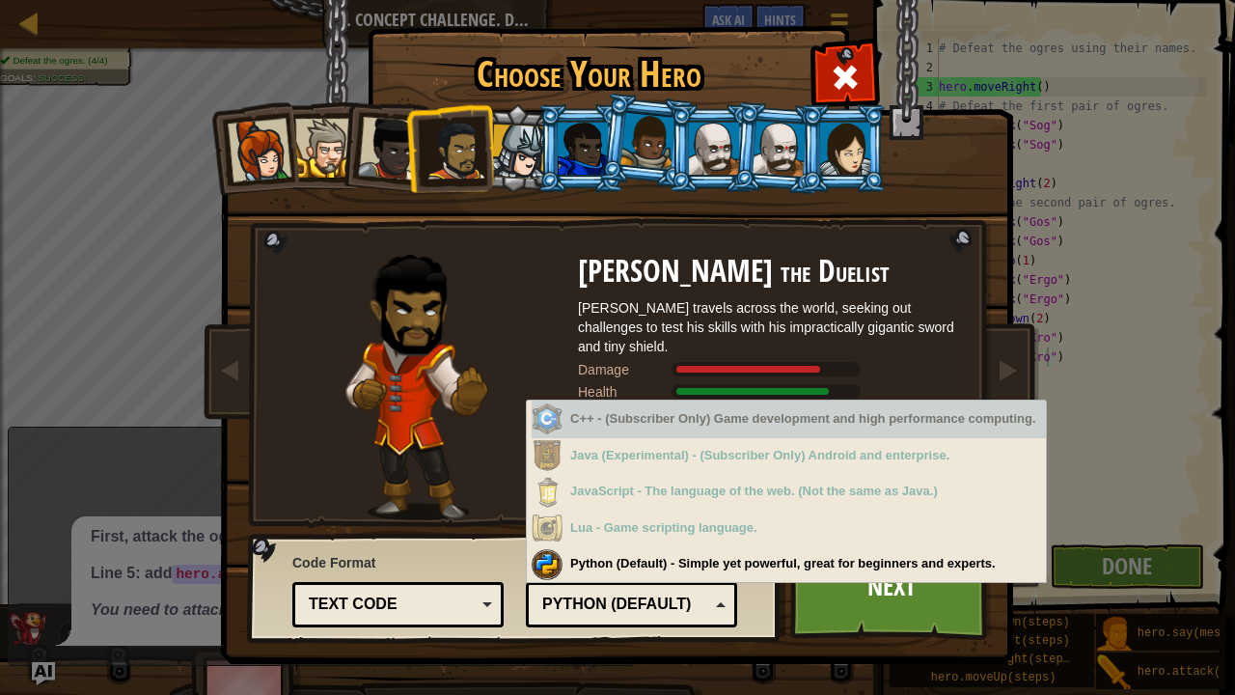
click at [519, 292] on div at bounding box center [417, 387] width 322 height 265
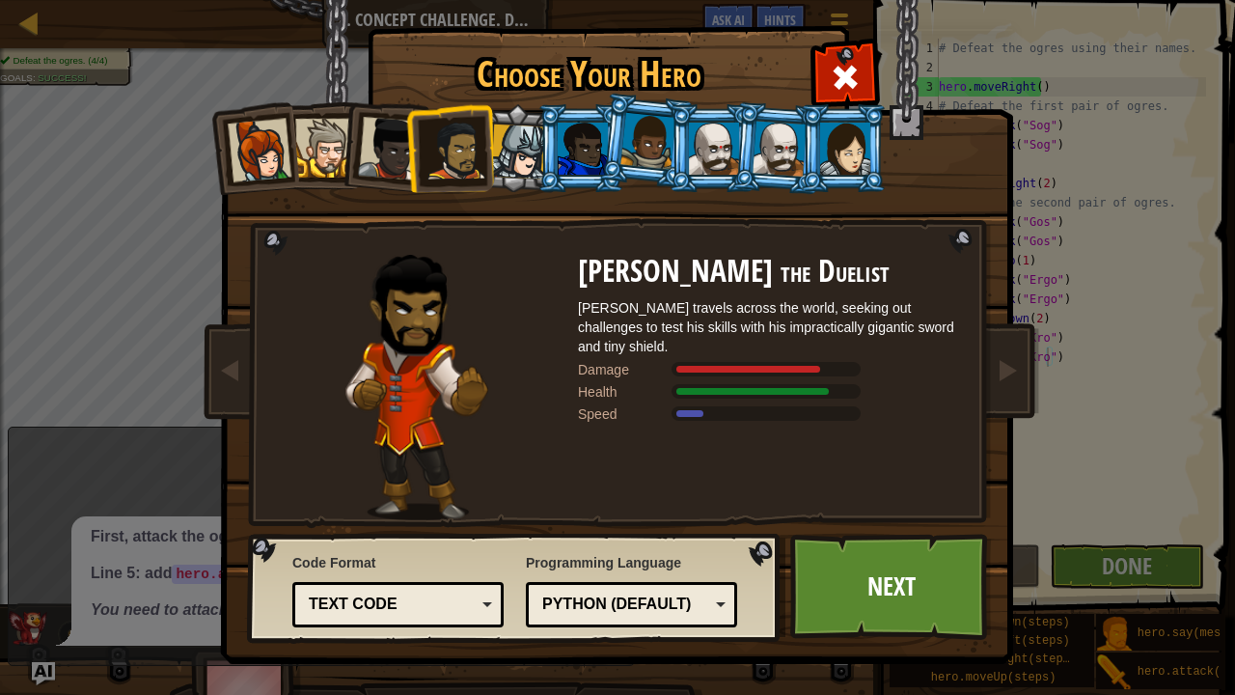
click at [533, 147] on div at bounding box center [518, 151] width 55 height 55
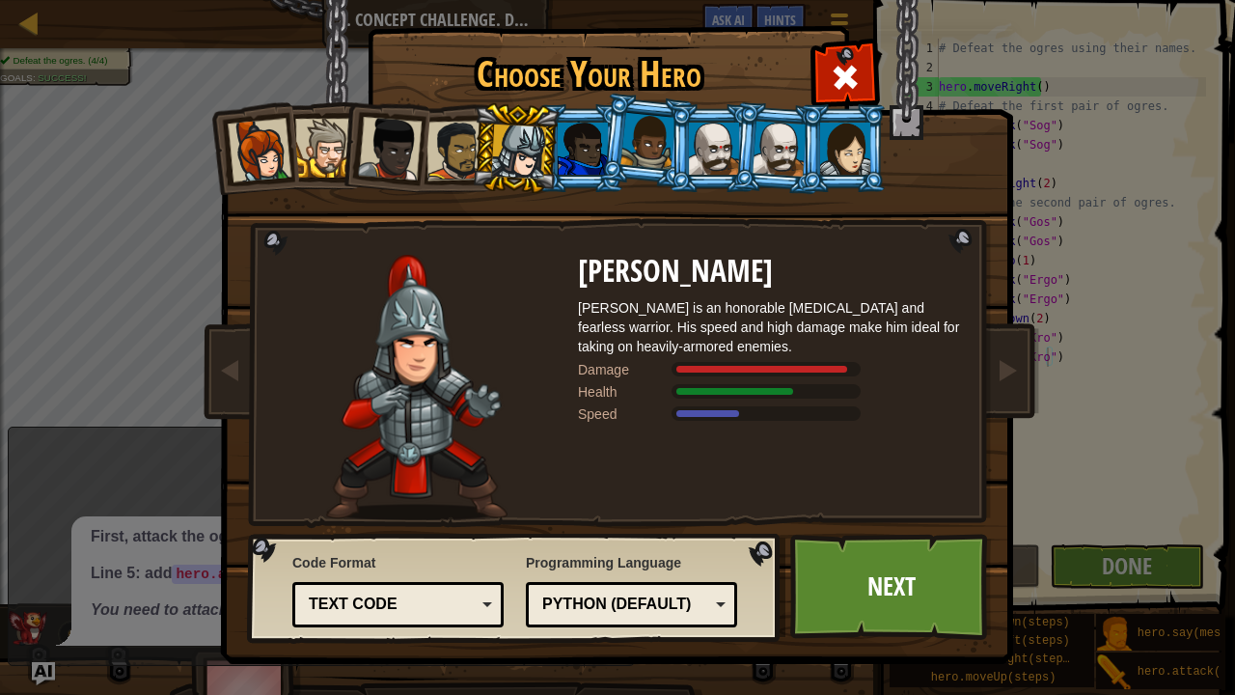
click at [455, 163] on div at bounding box center [456, 151] width 60 height 60
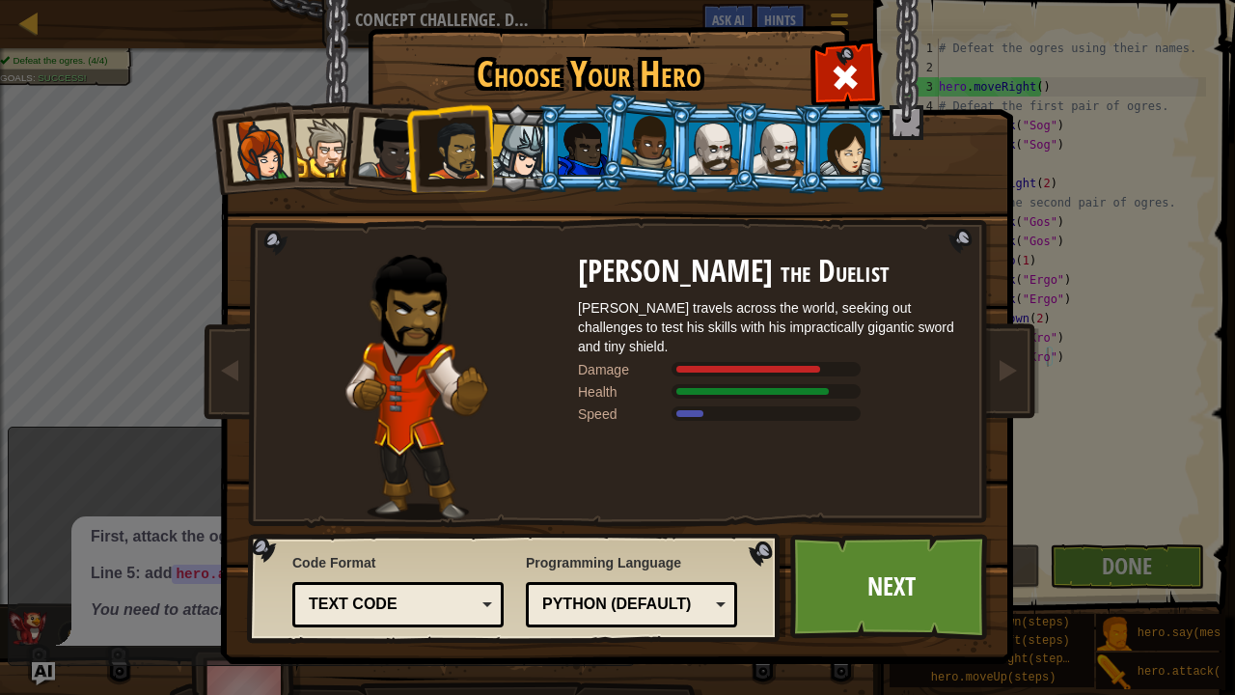
click at [520, 159] on div at bounding box center [518, 151] width 55 height 55
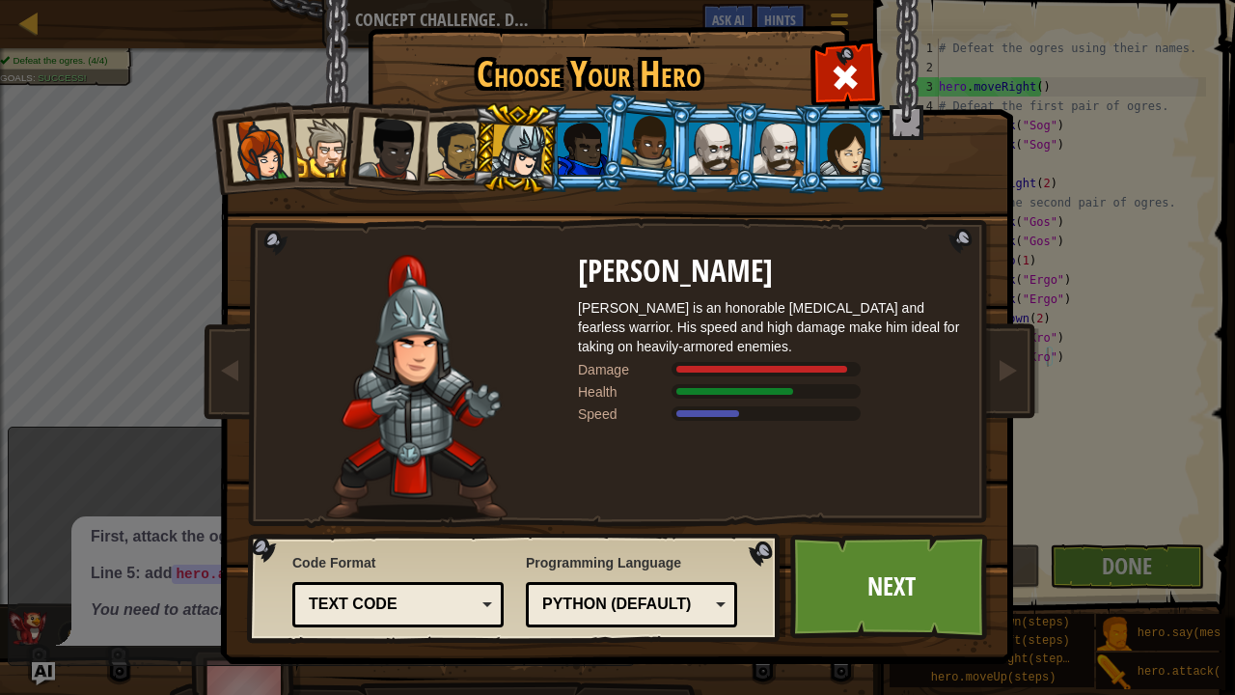
click at [456, 144] on div at bounding box center [456, 151] width 60 height 60
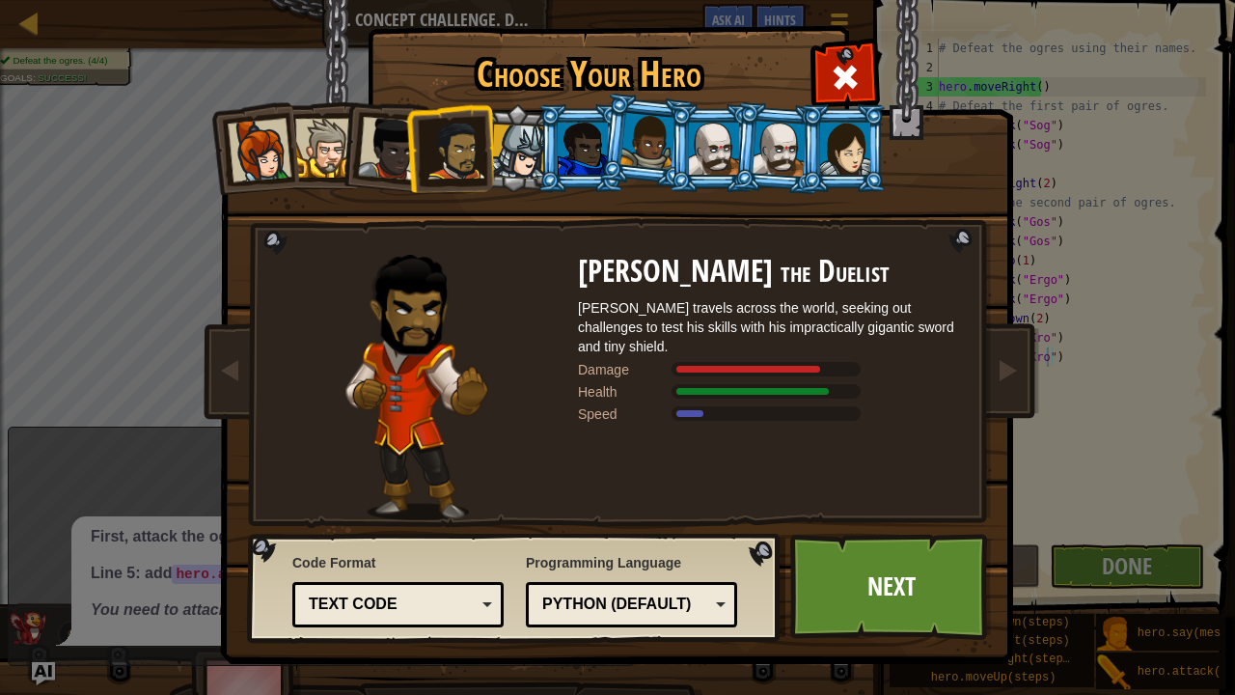
click at [406, 149] on li at bounding box center [449, 148] width 89 height 90
click at [390, 148] on div at bounding box center [390, 149] width 64 height 64
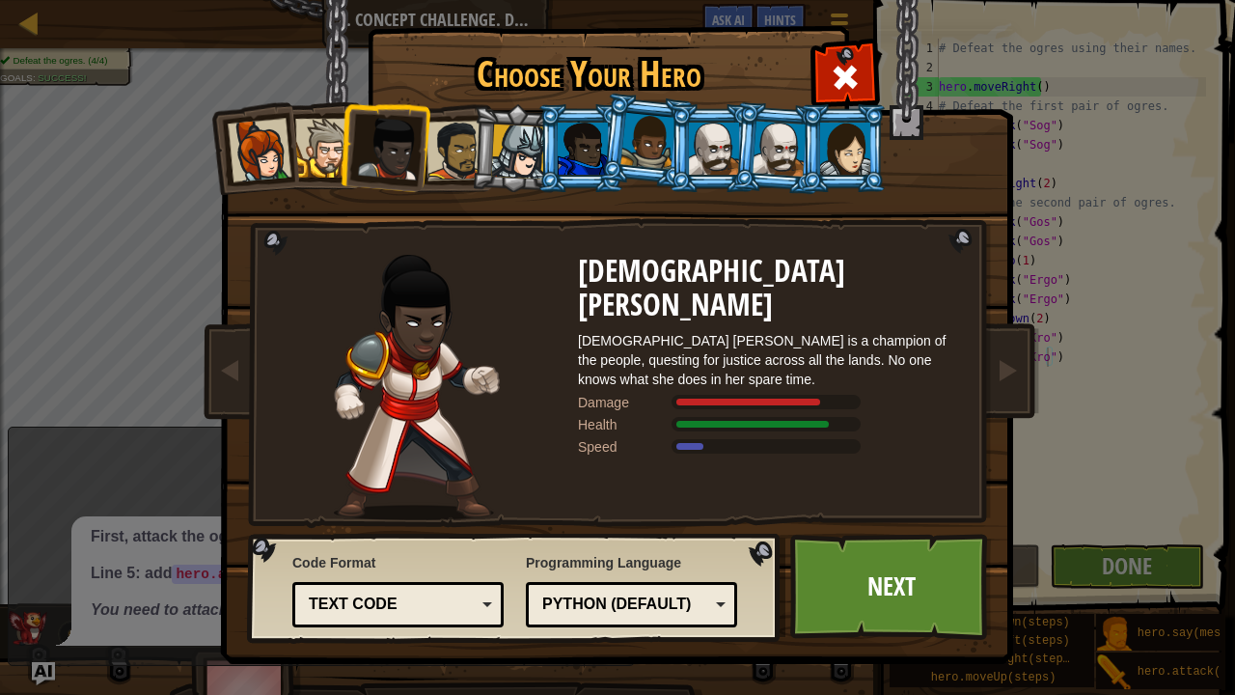
click at [476, 161] on li at bounding box center [516, 148] width 92 height 93
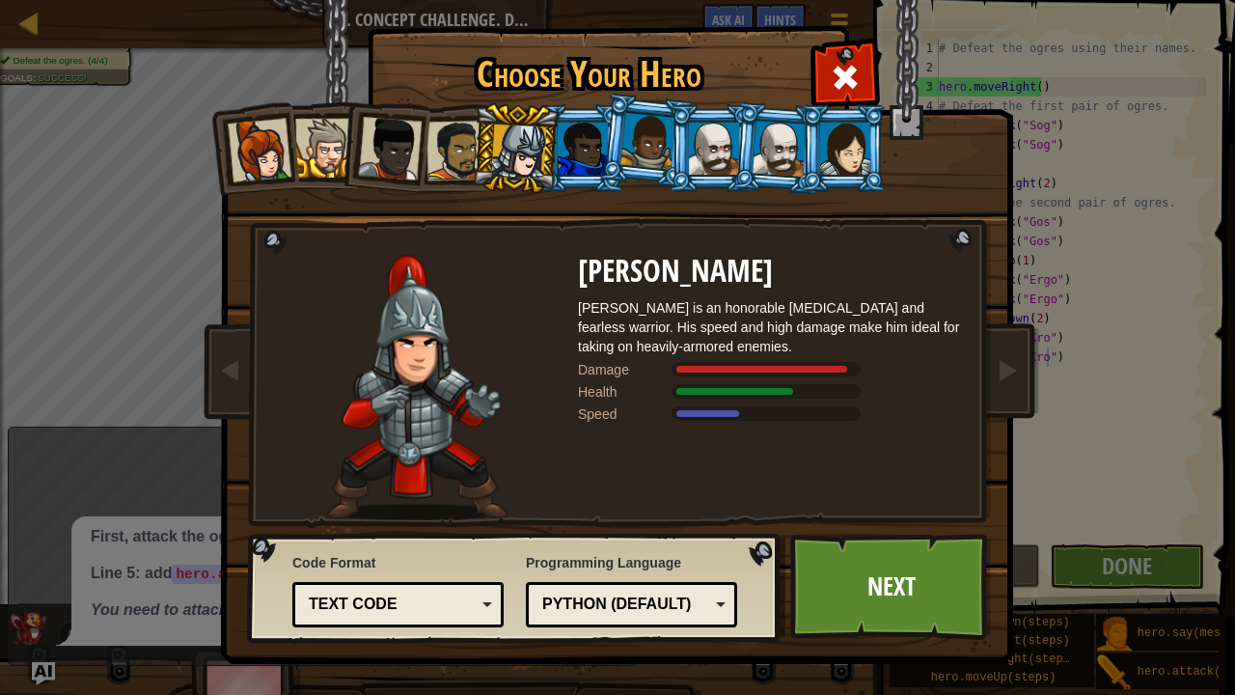
click at [464, 156] on div at bounding box center [456, 151] width 60 height 60
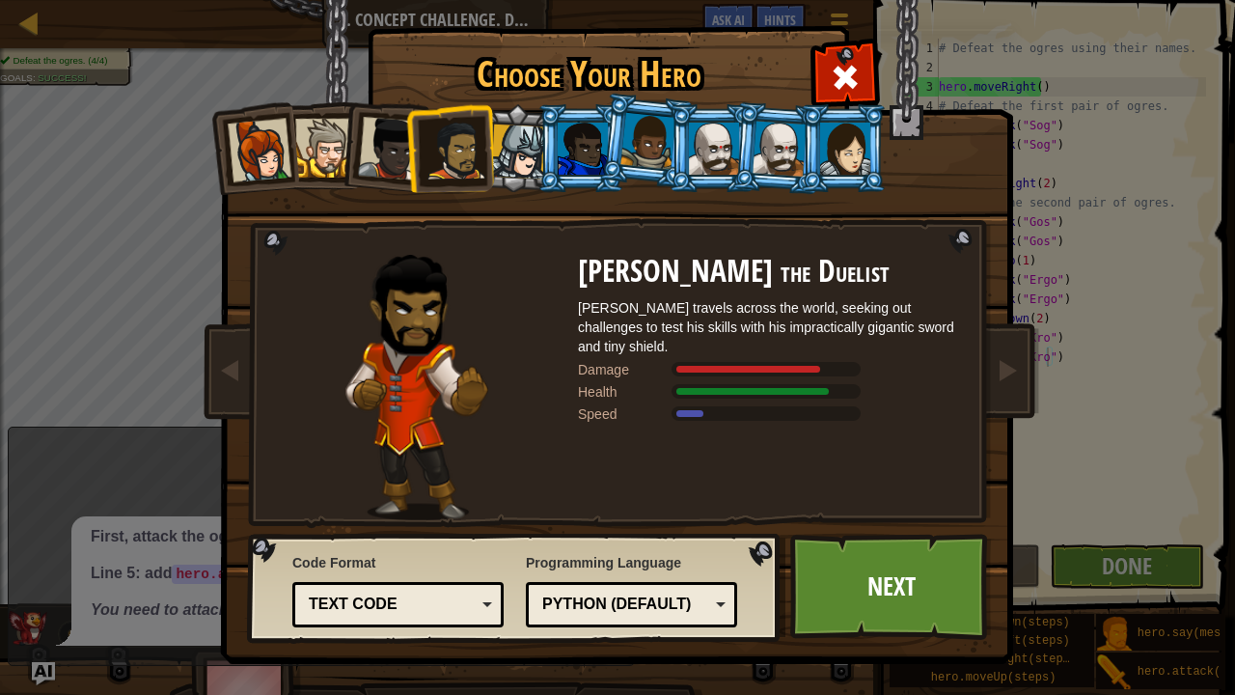
click at [387, 156] on div at bounding box center [390, 149] width 64 height 64
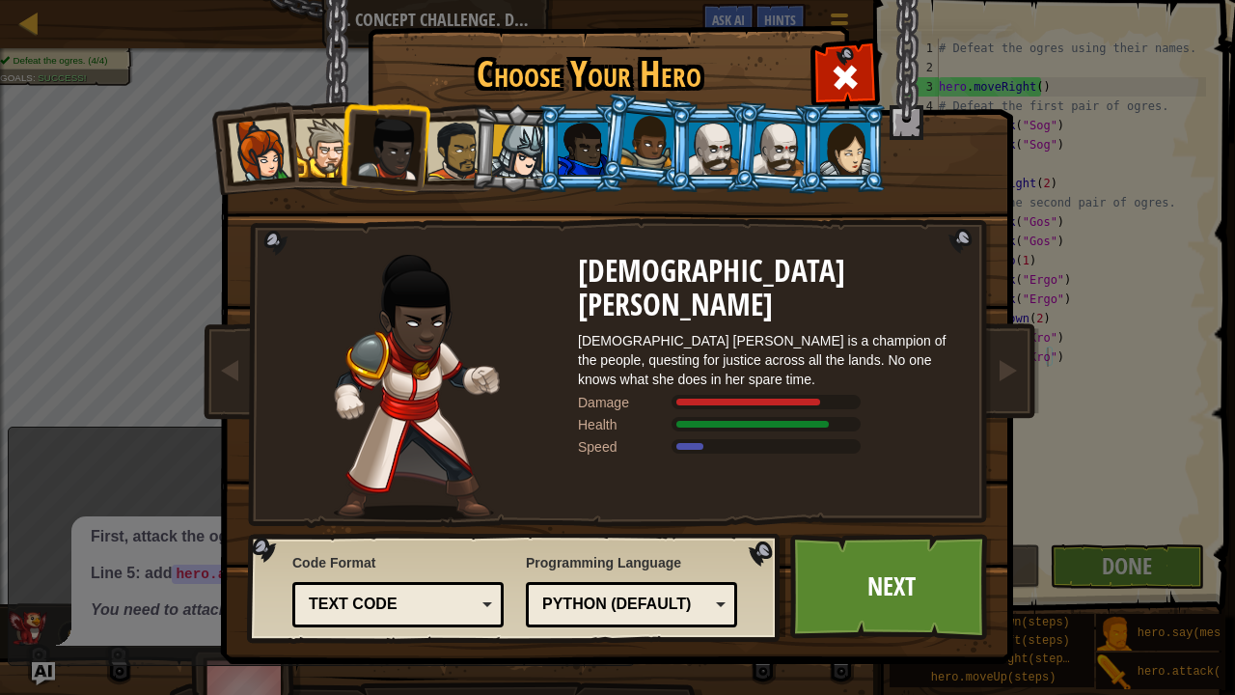
click at [450, 156] on div at bounding box center [456, 151] width 60 height 60
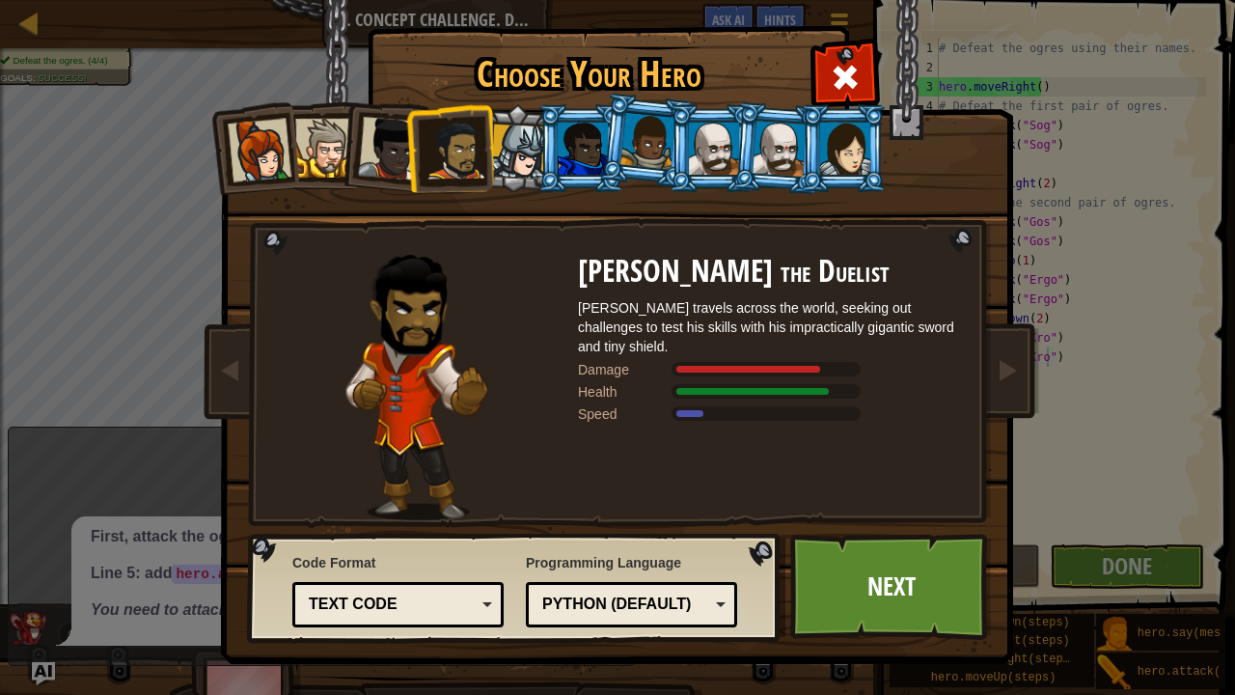
click at [370, 145] on div at bounding box center [390, 149] width 64 height 64
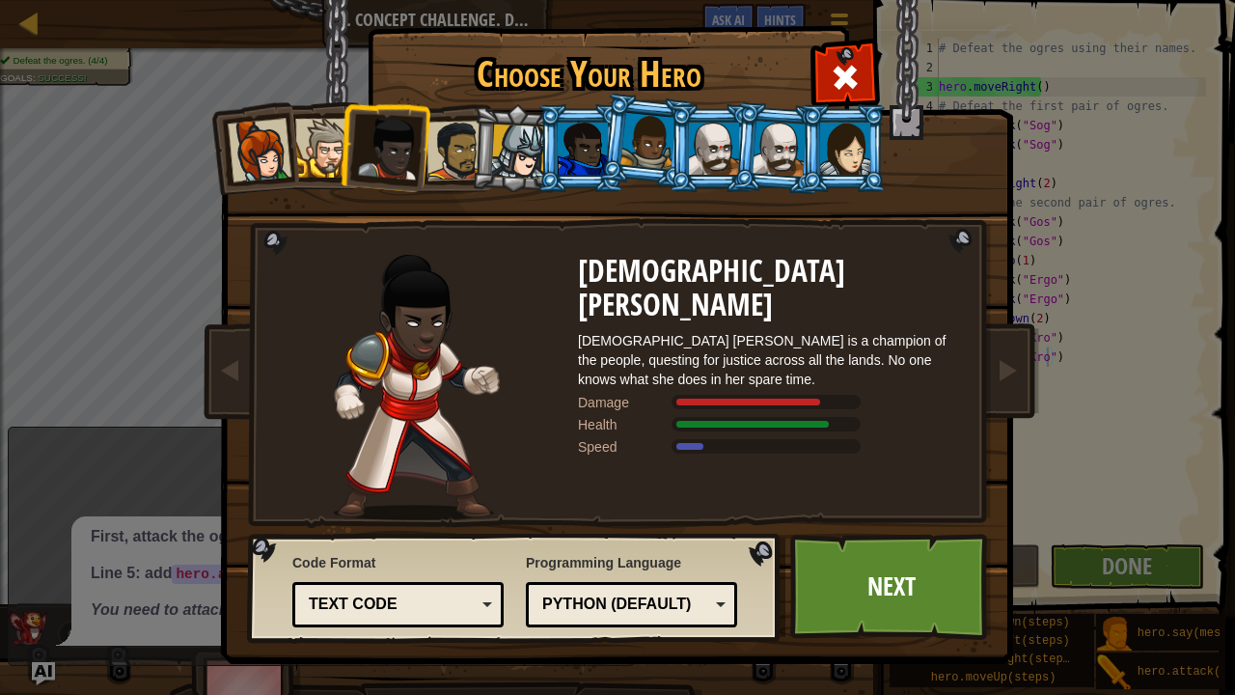
click at [459, 139] on div at bounding box center [456, 151] width 60 height 60
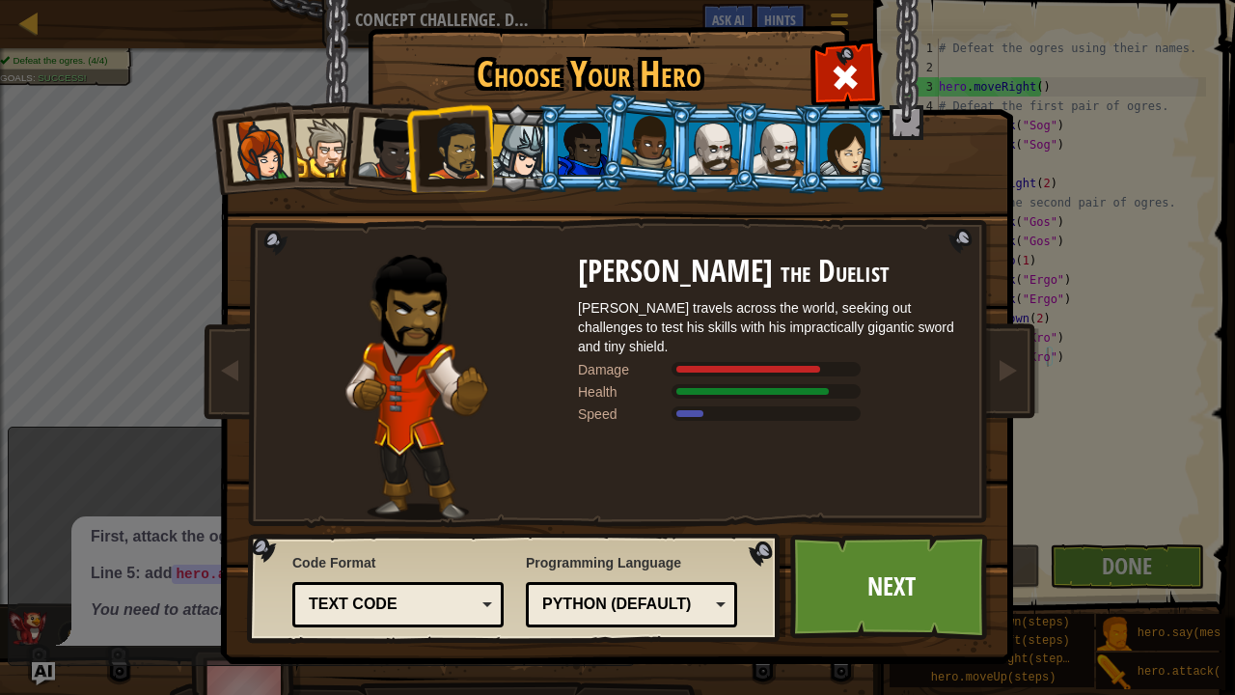
click at [327, 129] on div at bounding box center [324, 148] width 59 height 59
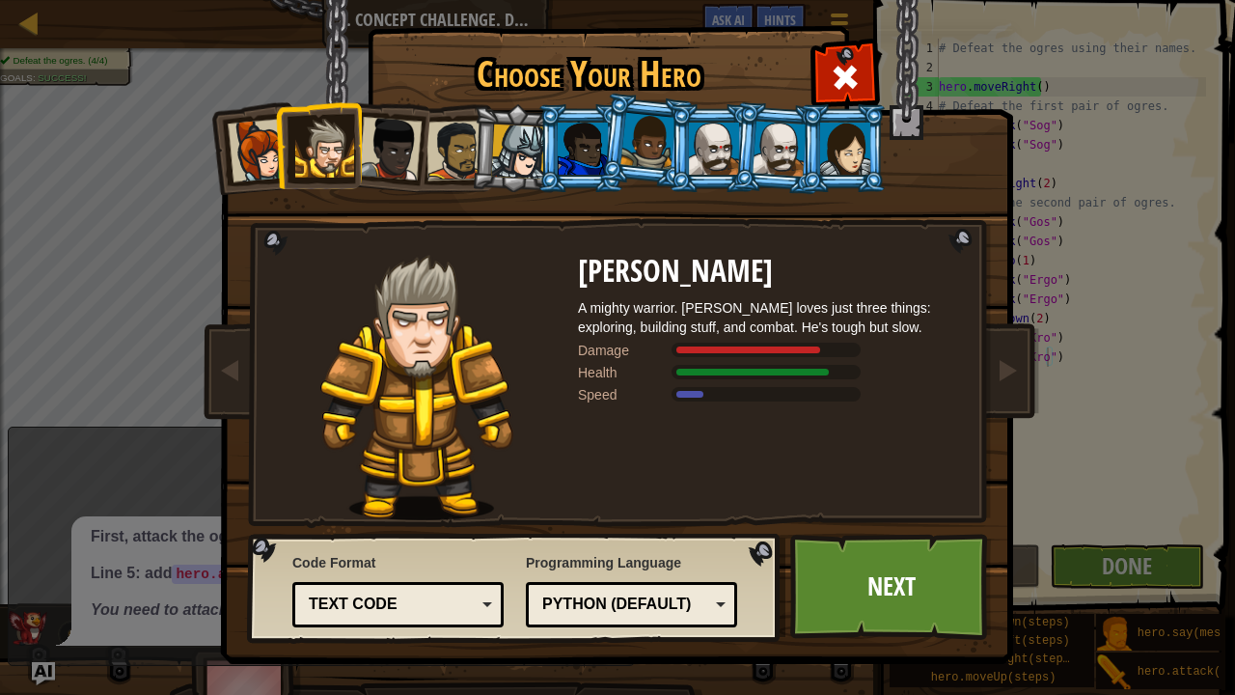
click at [332, 131] on div at bounding box center [324, 148] width 59 height 59
click at [463, 137] on div at bounding box center [456, 151] width 60 height 60
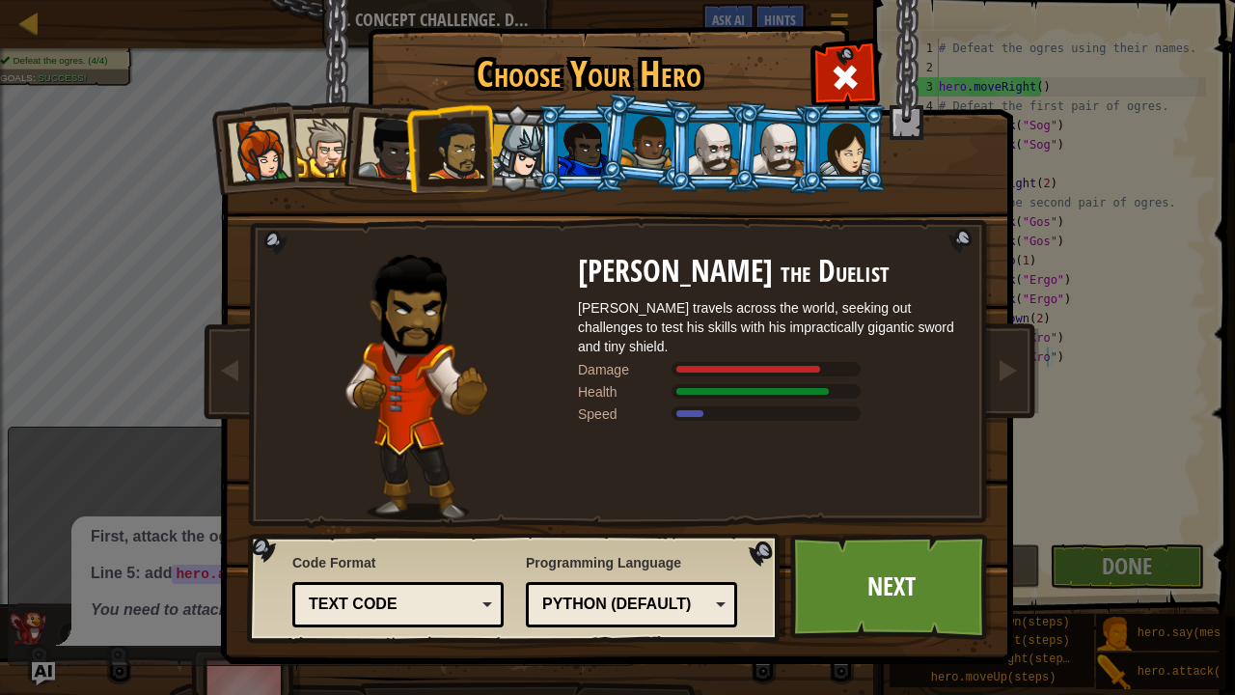
click at [588, 141] on div at bounding box center [583, 149] width 50 height 52
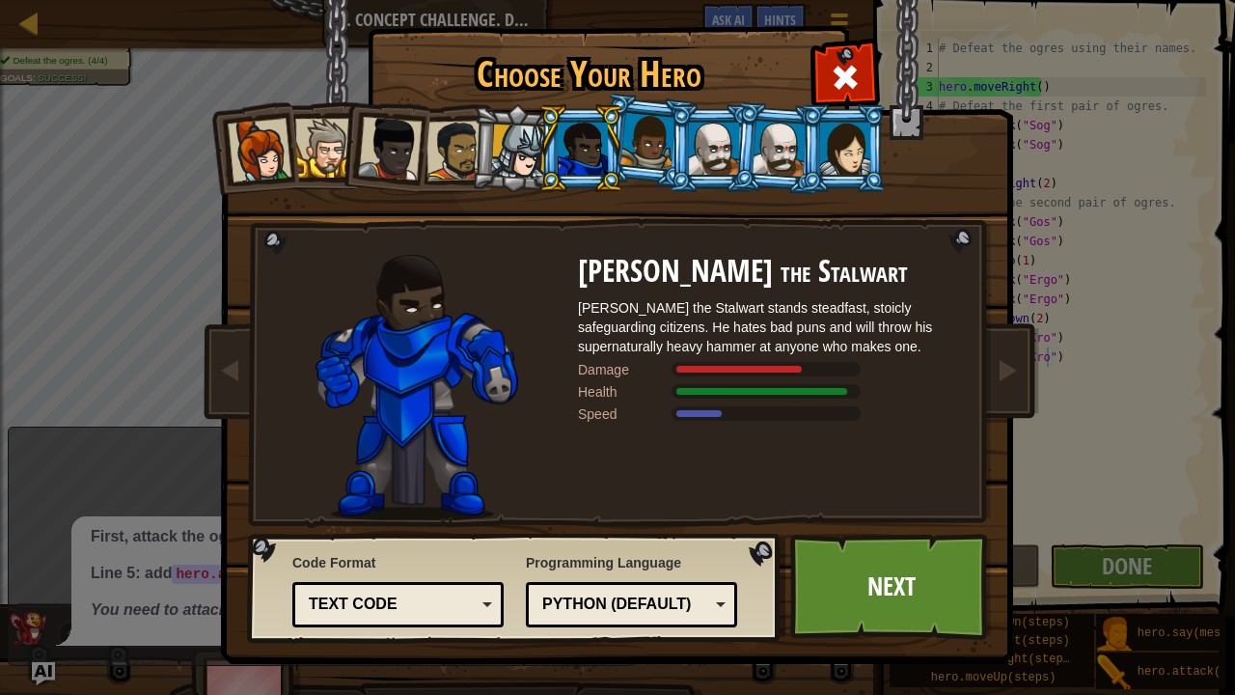
click at [659, 137] on div at bounding box center [647, 141] width 55 height 57
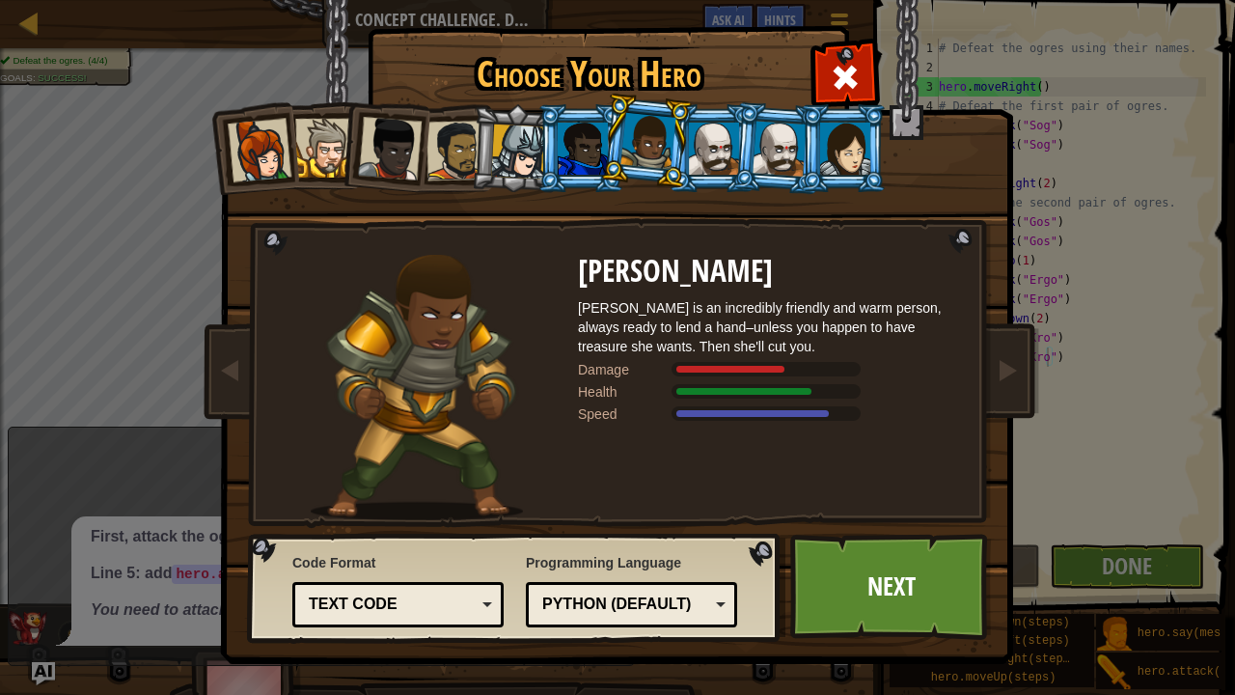
click at [706, 150] on div at bounding box center [714, 149] width 50 height 52
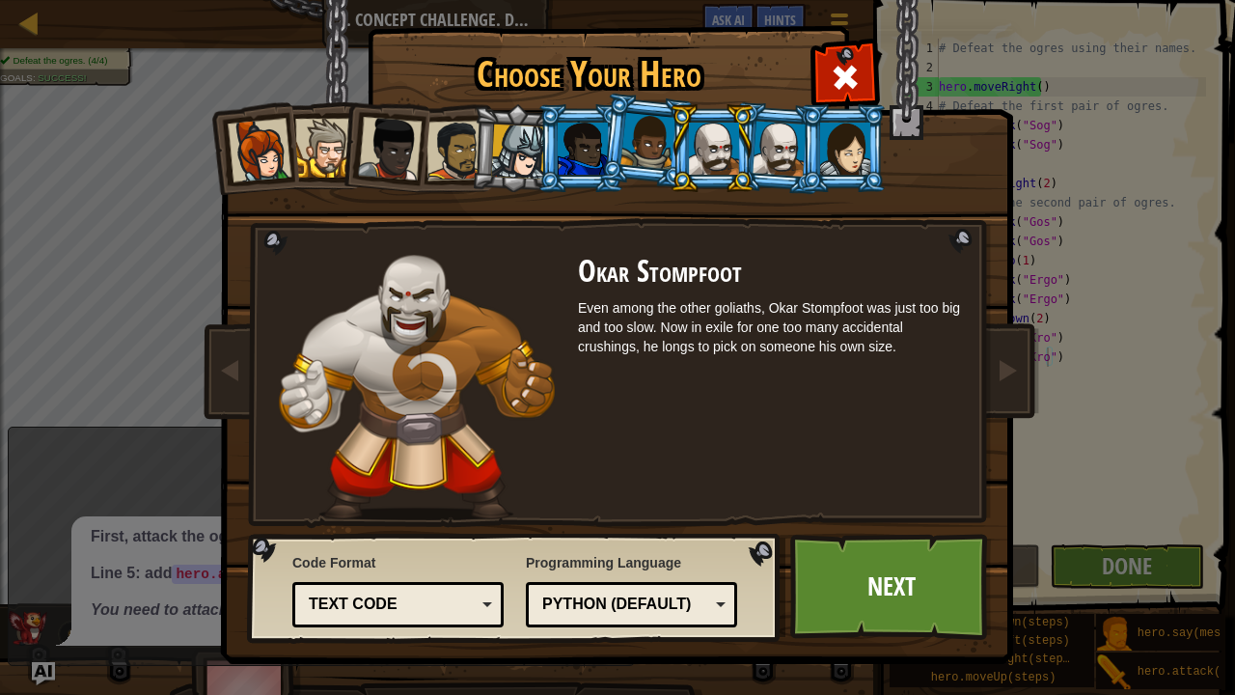
click at [760, 142] on div at bounding box center [779, 148] width 54 height 55
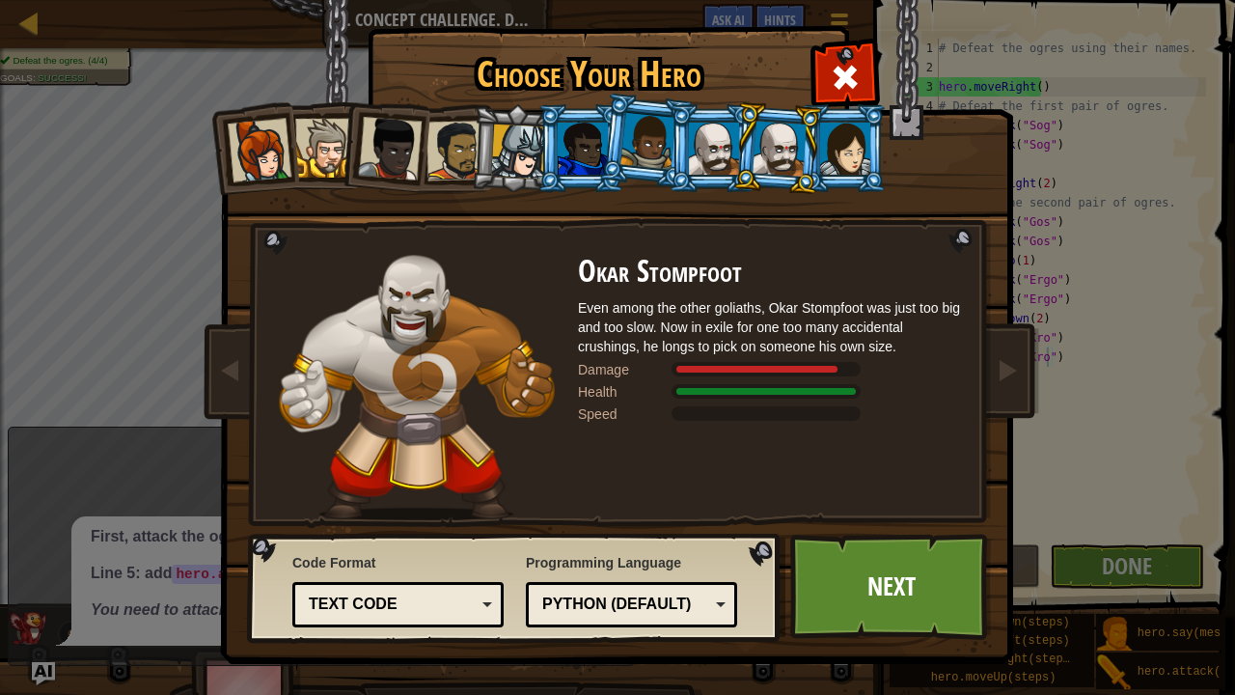
click at [843, 161] on div at bounding box center [845, 149] width 50 height 52
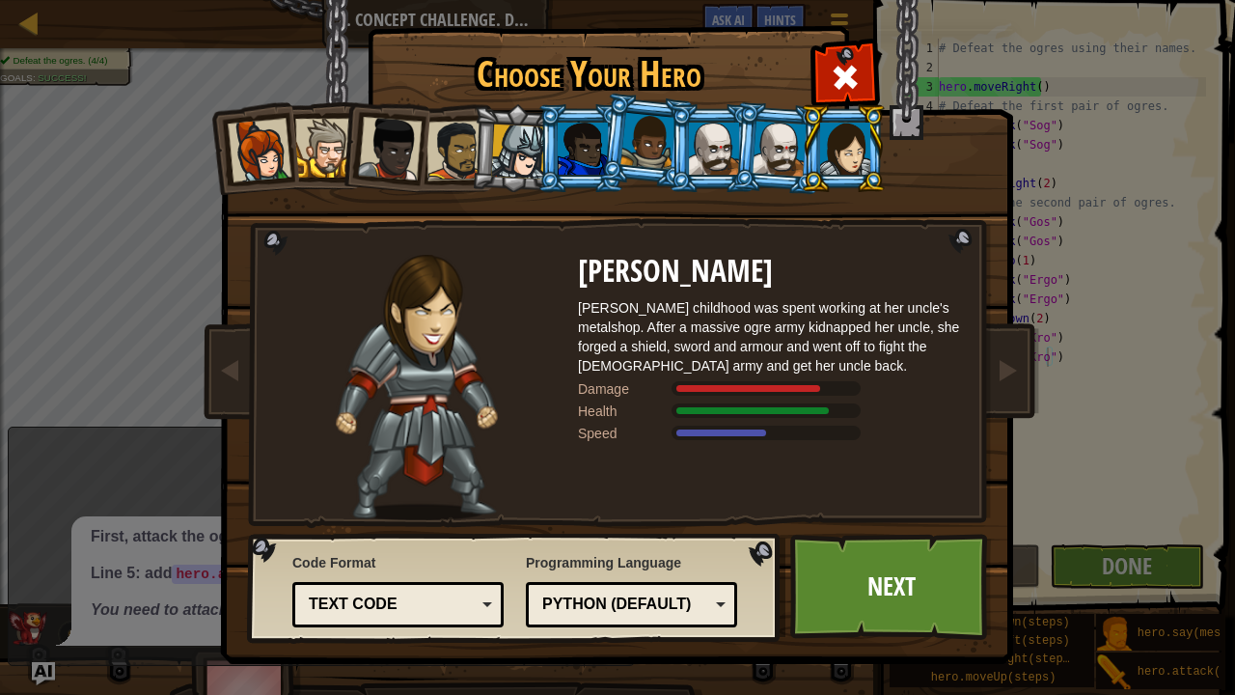
click at [771, 166] on div at bounding box center [779, 148] width 54 height 55
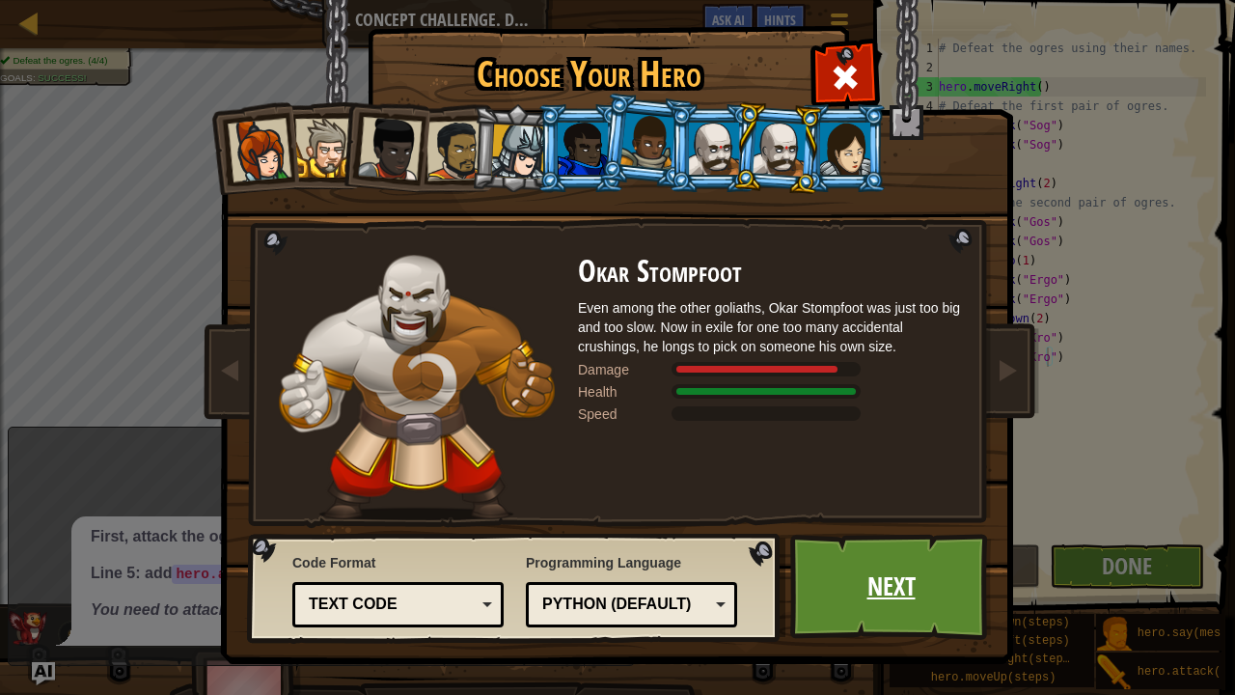
click at [887, 530] on link "Next" at bounding box center [891, 586] width 202 height 106
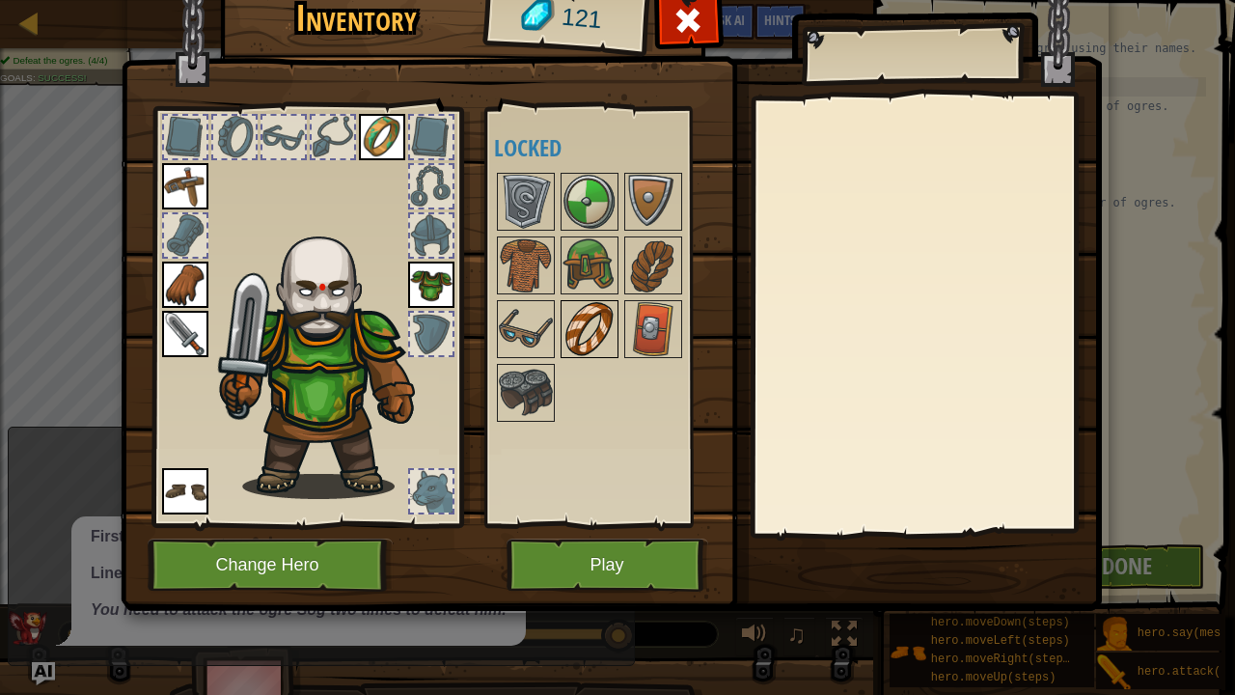
click at [593, 320] on img at bounding box center [589, 329] width 54 height 54
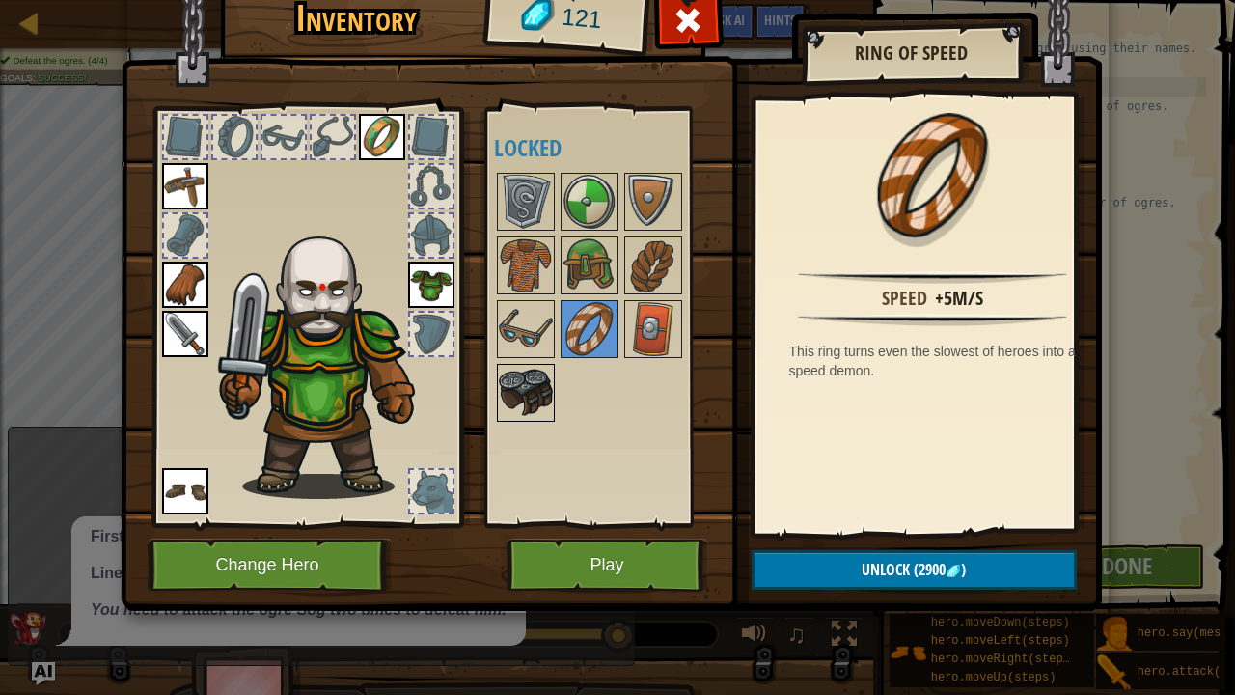
click at [550, 374] on img at bounding box center [526, 393] width 54 height 54
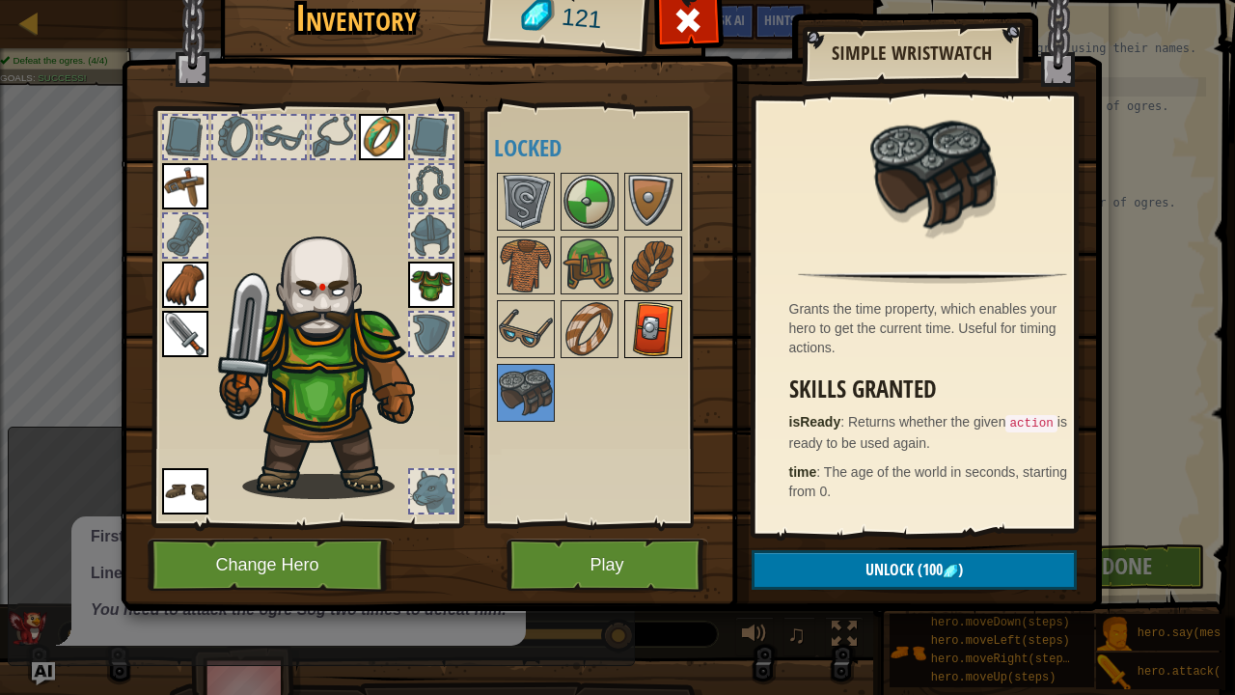
click at [681, 315] on div at bounding box center [653, 329] width 58 height 58
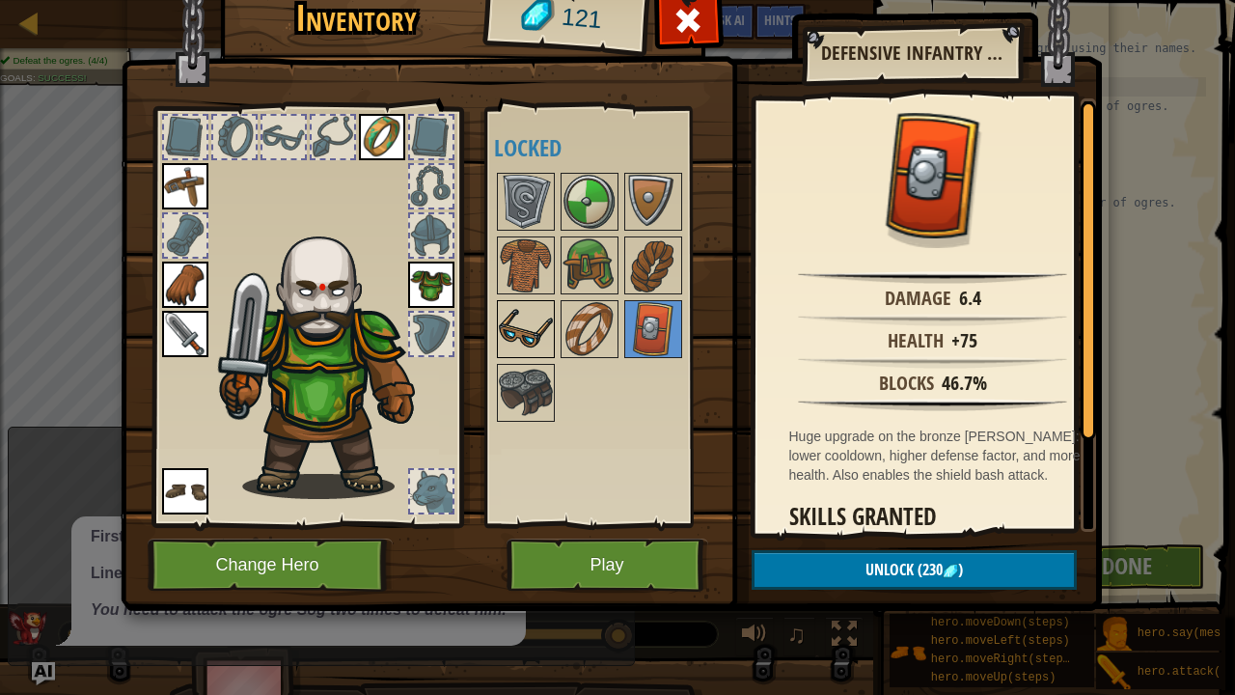
click at [530, 318] on img at bounding box center [526, 329] width 54 height 54
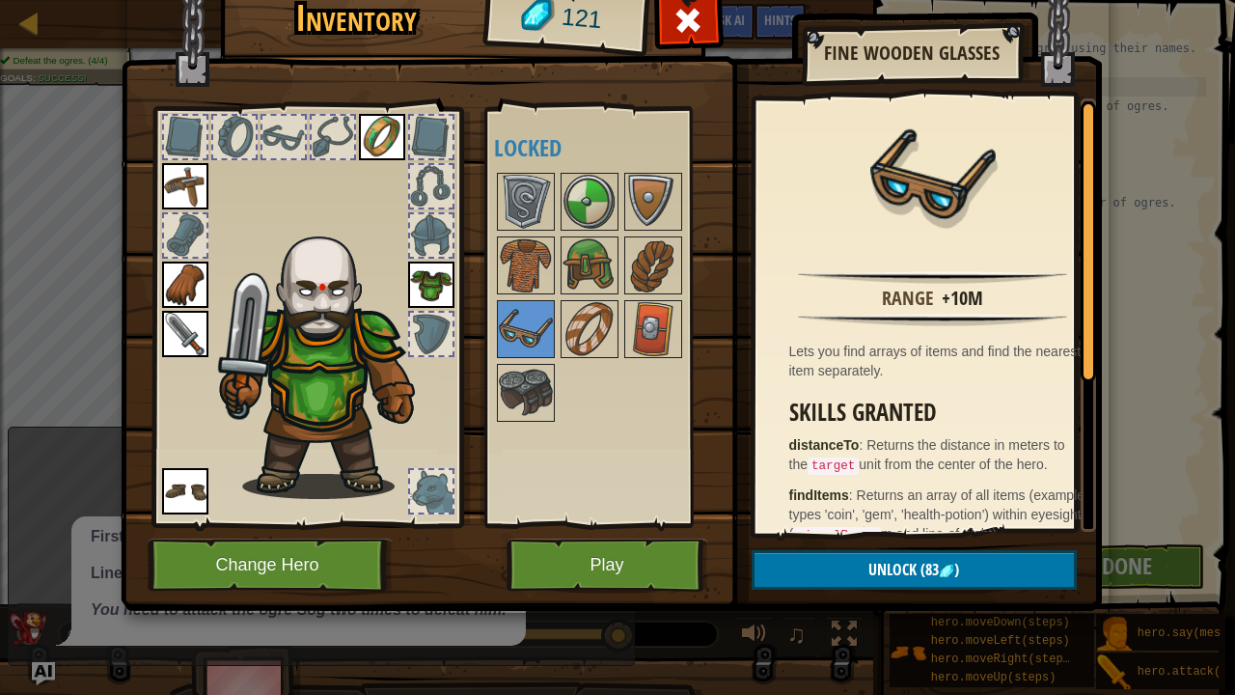
click at [638, 294] on div at bounding box center [615, 297] width 242 height 255
click at [546, 255] on img at bounding box center [526, 265] width 54 height 54
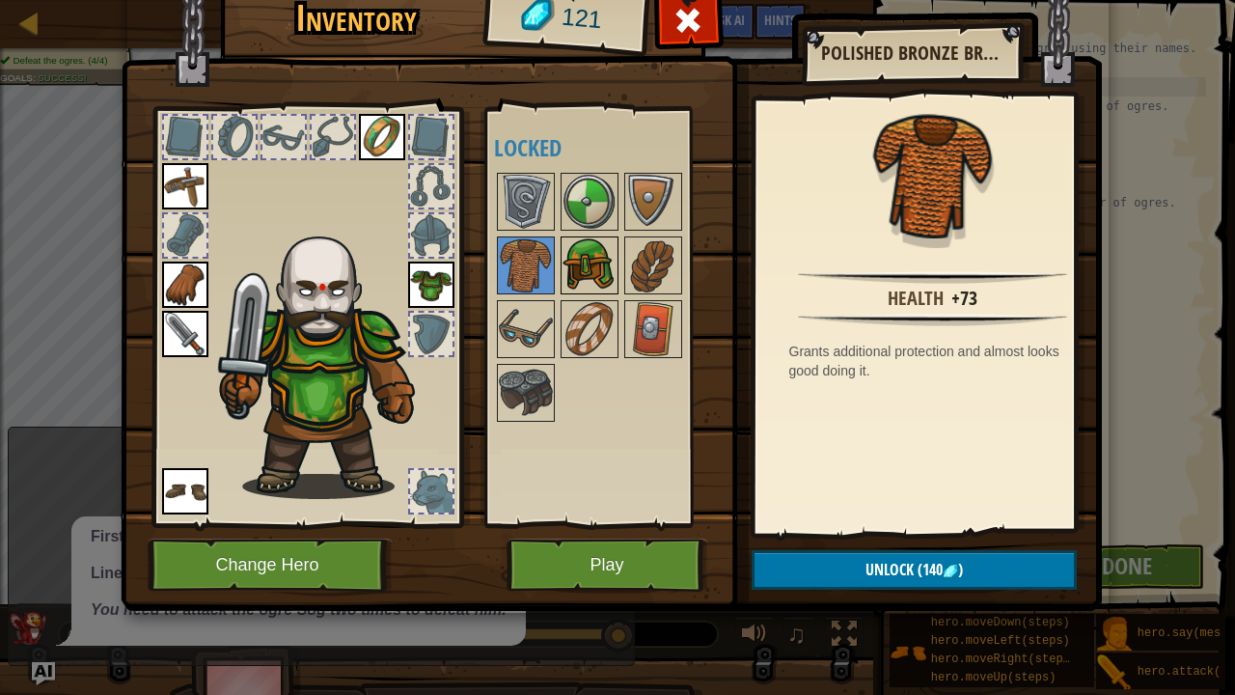
click at [591, 257] on img at bounding box center [589, 265] width 54 height 54
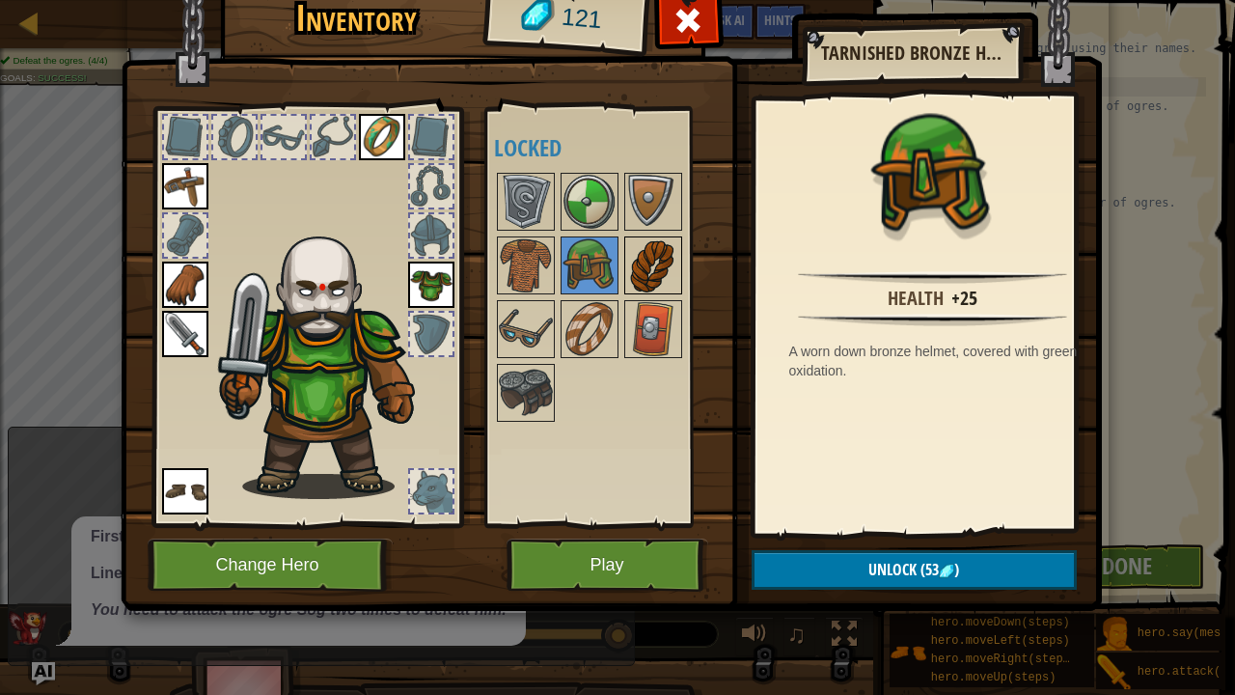
click at [639, 266] on img at bounding box center [653, 265] width 54 height 54
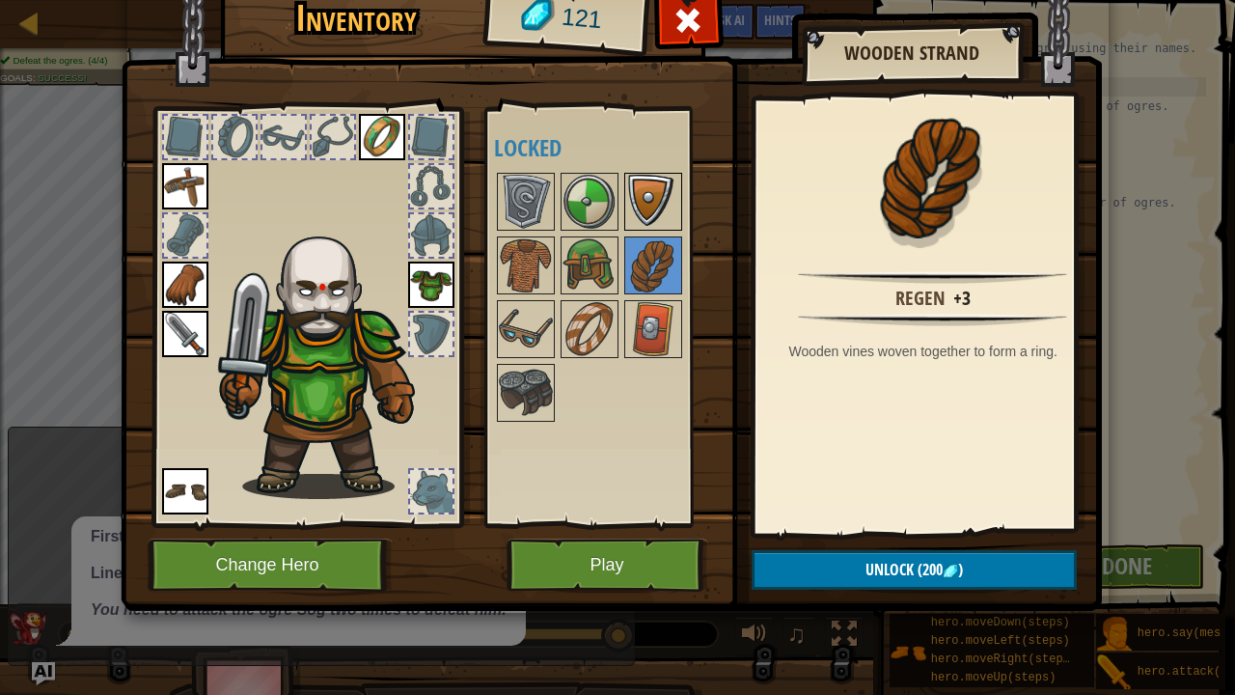
click at [629, 212] on img at bounding box center [653, 202] width 54 height 54
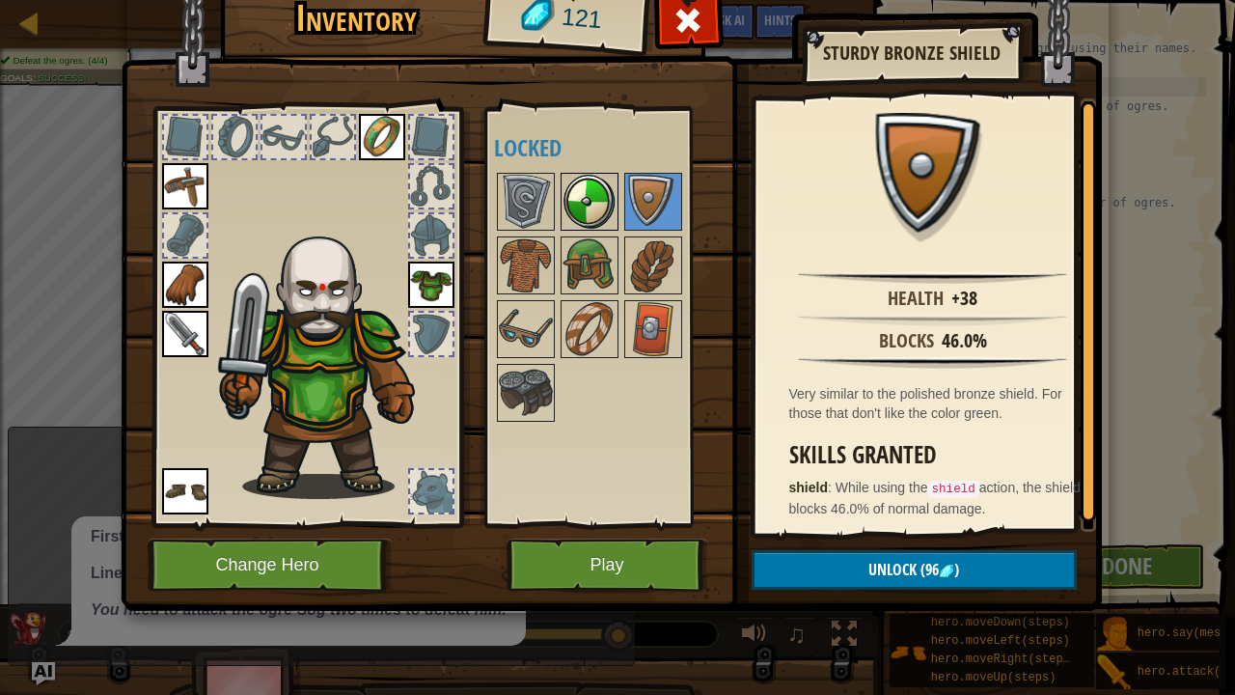
click at [603, 219] on img at bounding box center [589, 202] width 54 height 54
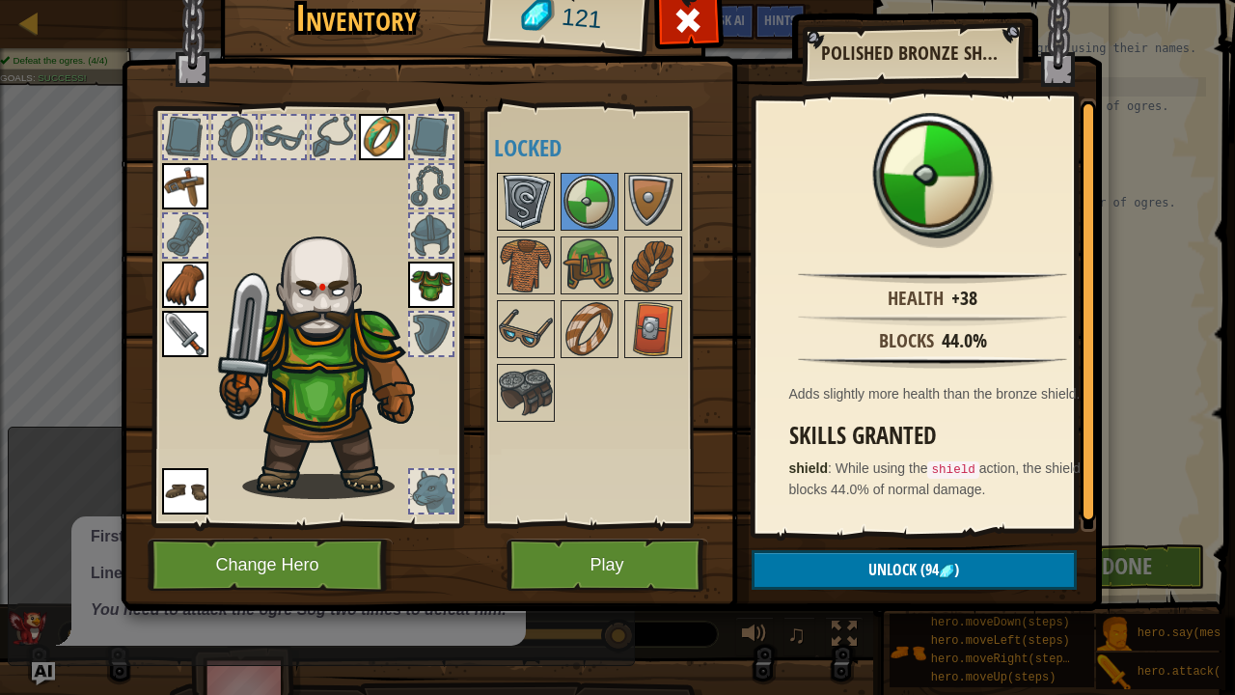
click at [529, 193] on img at bounding box center [526, 202] width 54 height 54
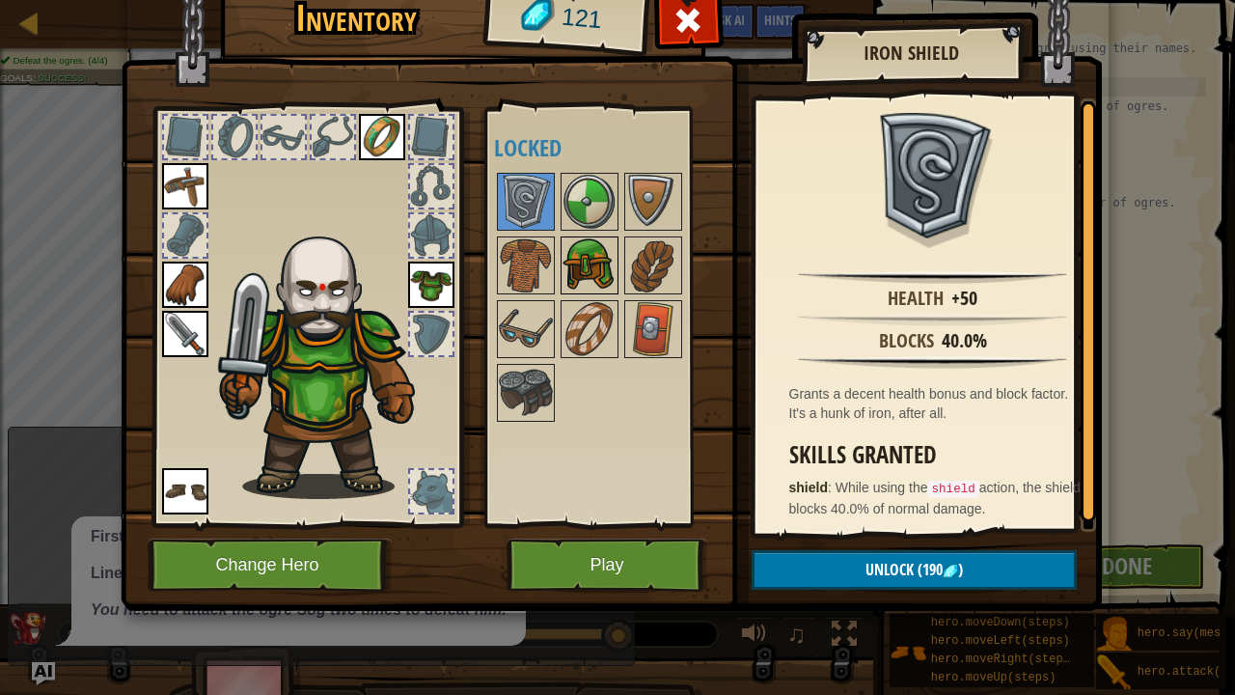
click at [585, 263] on img at bounding box center [589, 265] width 54 height 54
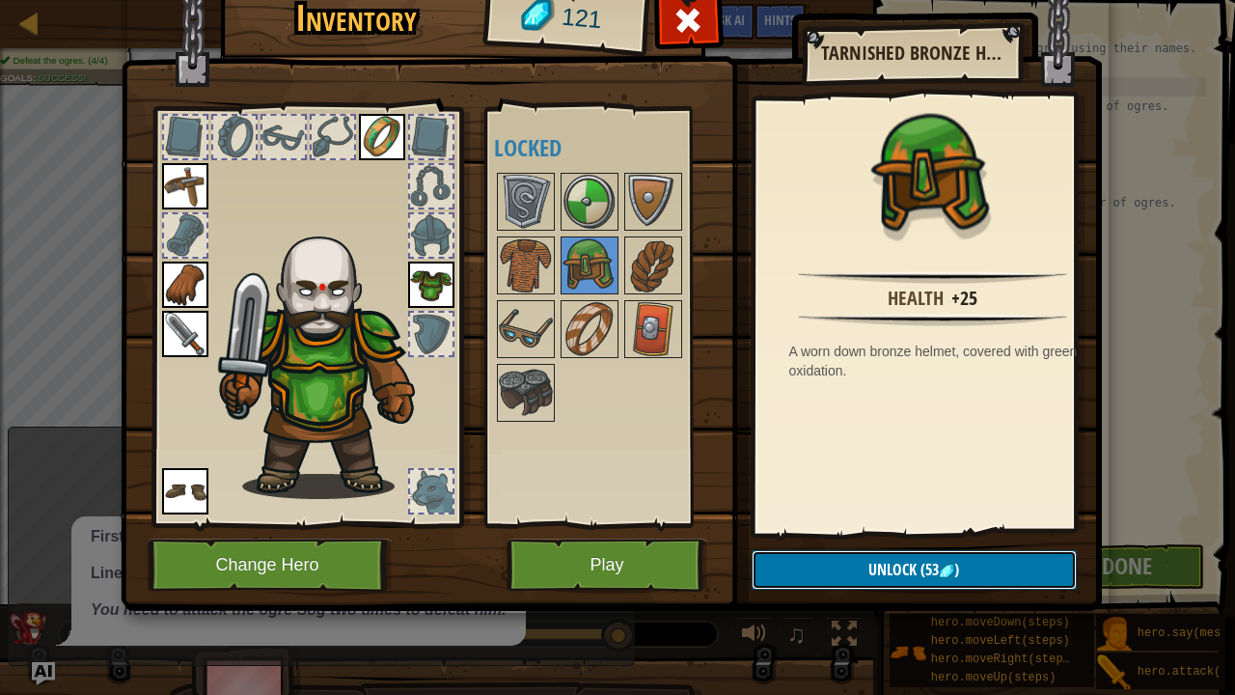
click at [888, 530] on button "Unlock (53 )" at bounding box center [913, 570] width 325 height 40
click at [914, 530] on img at bounding box center [611, 260] width 981 height 700
drag, startPoint x: 899, startPoint y: 567, endPoint x: 858, endPoint y: 562, distance: 41.8
click at [858, 530] on button "Unlock" at bounding box center [913, 570] width 325 height 40
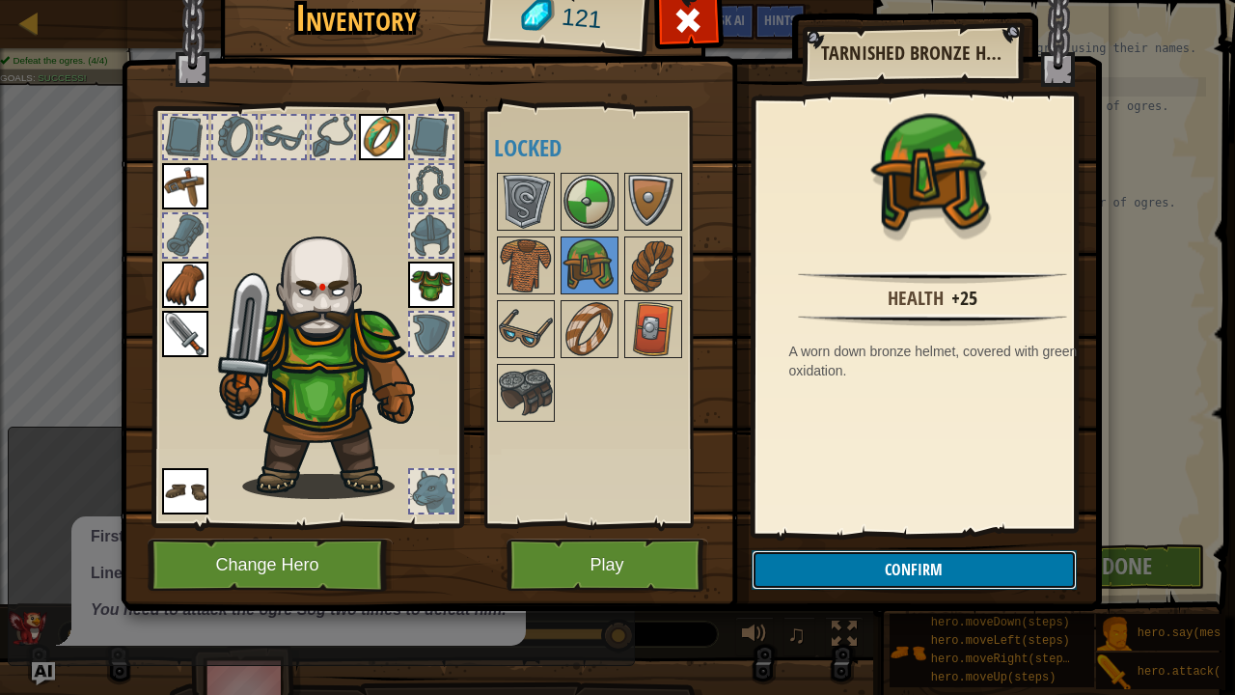
click at [858, 530] on button "Confirm" at bounding box center [913, 570] width 325 height 40
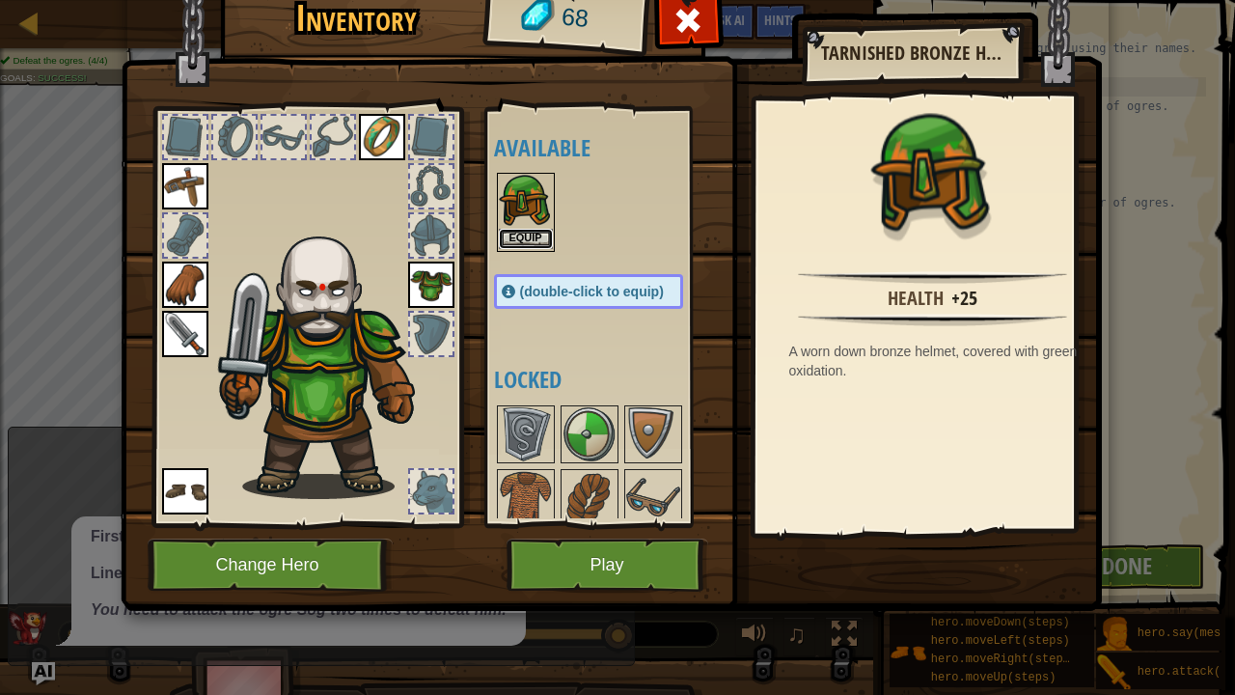
click at [514, 242] on button "Equip" at bounding box center [526, 239] width 54 height 20
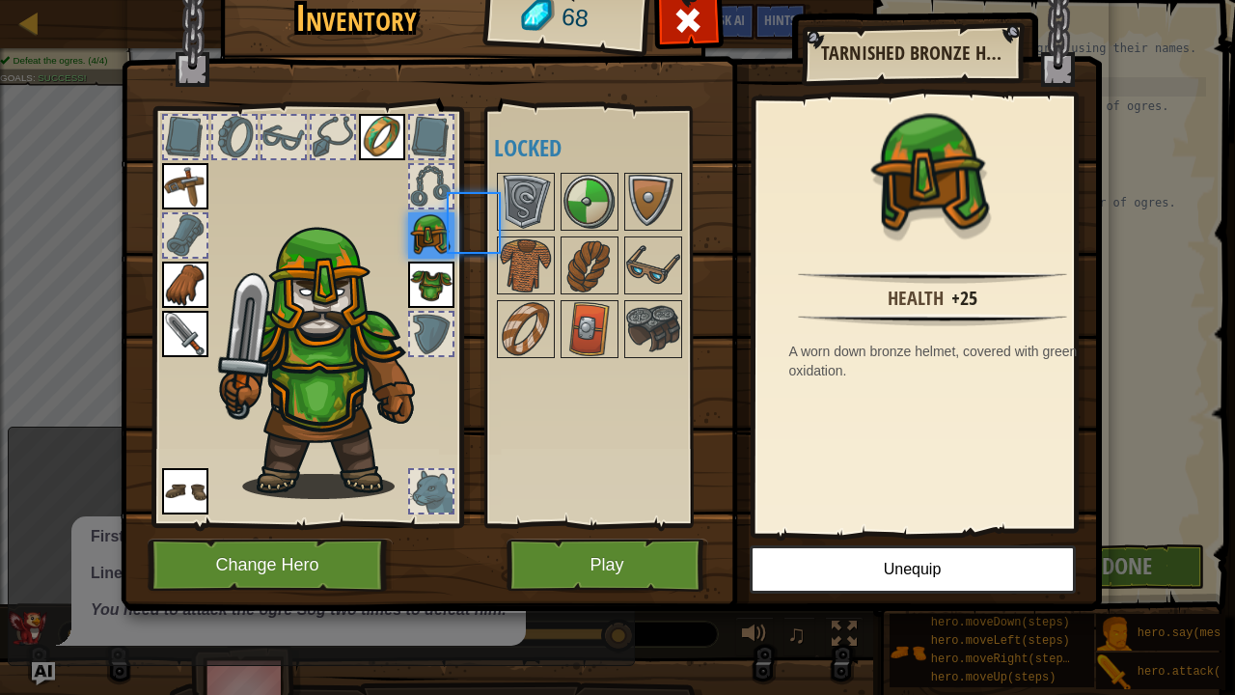
click at [514, 242] on img at bounding box center [526, 265] width 54 height 54
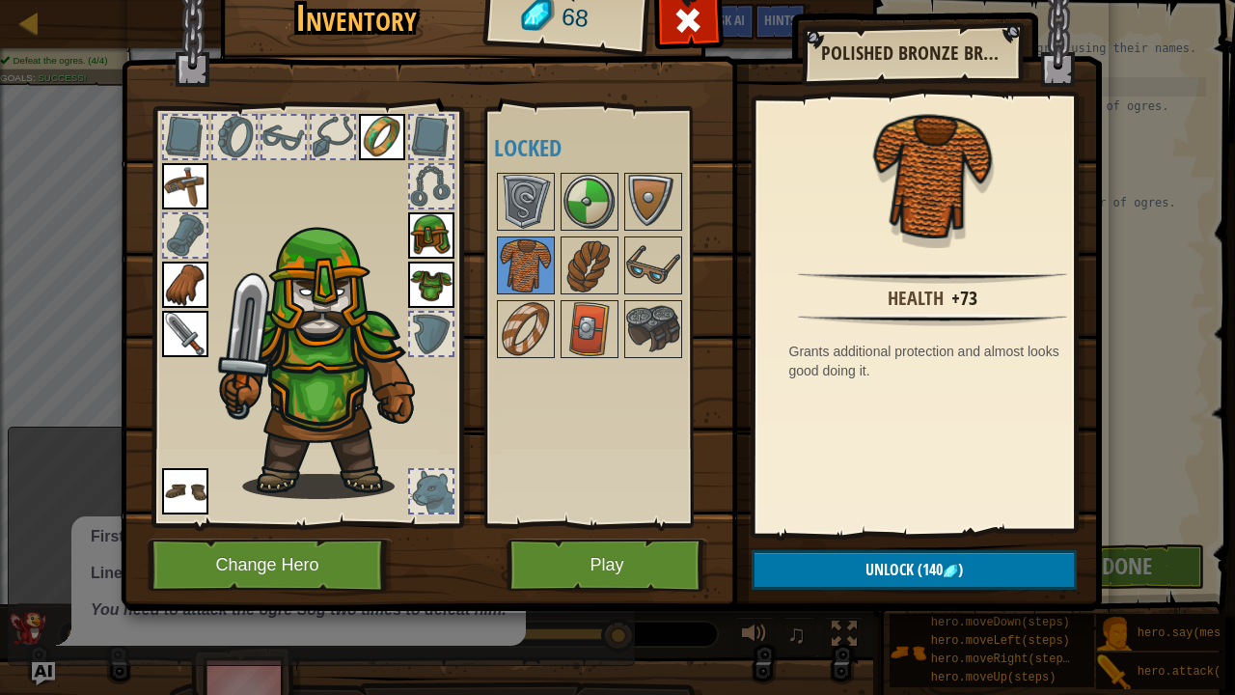
click at [562, 409] on div "Available Equip Equip Equip Equip Equip Equip Equip (double-click to equip) Loc…" at bounding box center [608, 317] width 228 height 402
click at [610, 530] on button "Play" at bounding box center [607, 564] width 202 height 53
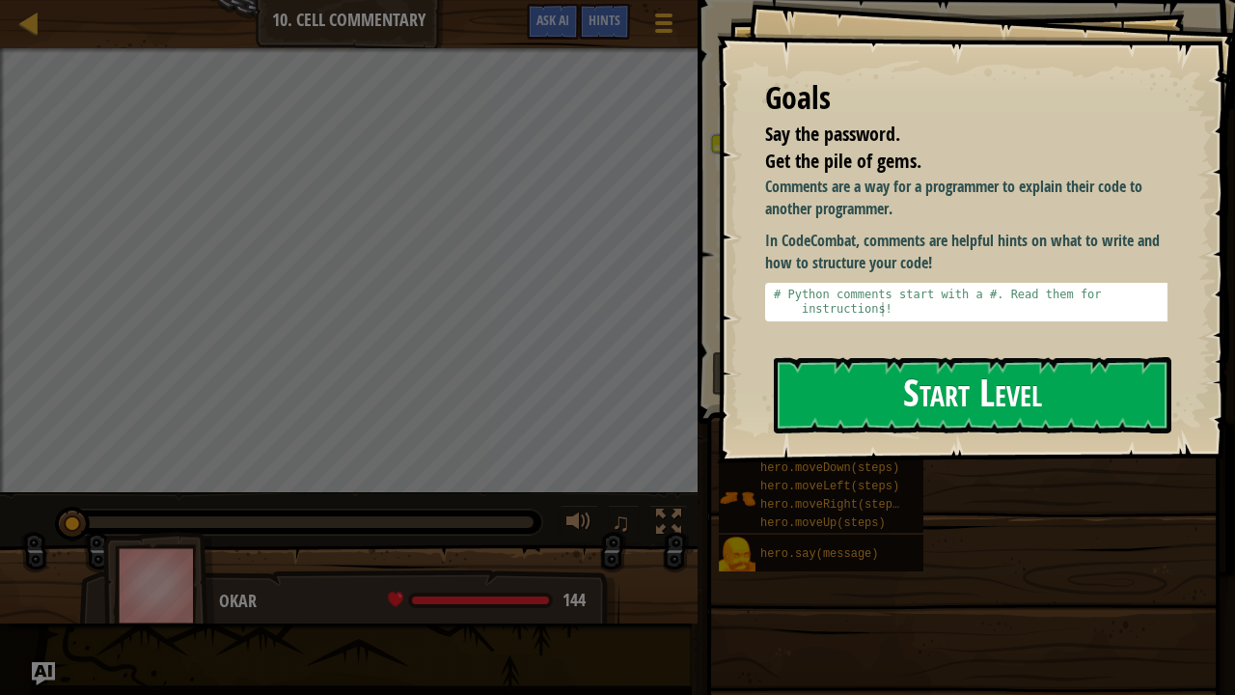
click at [957, 382] on button "Start Level" at bounding box center [972, 395] width 397 height 76
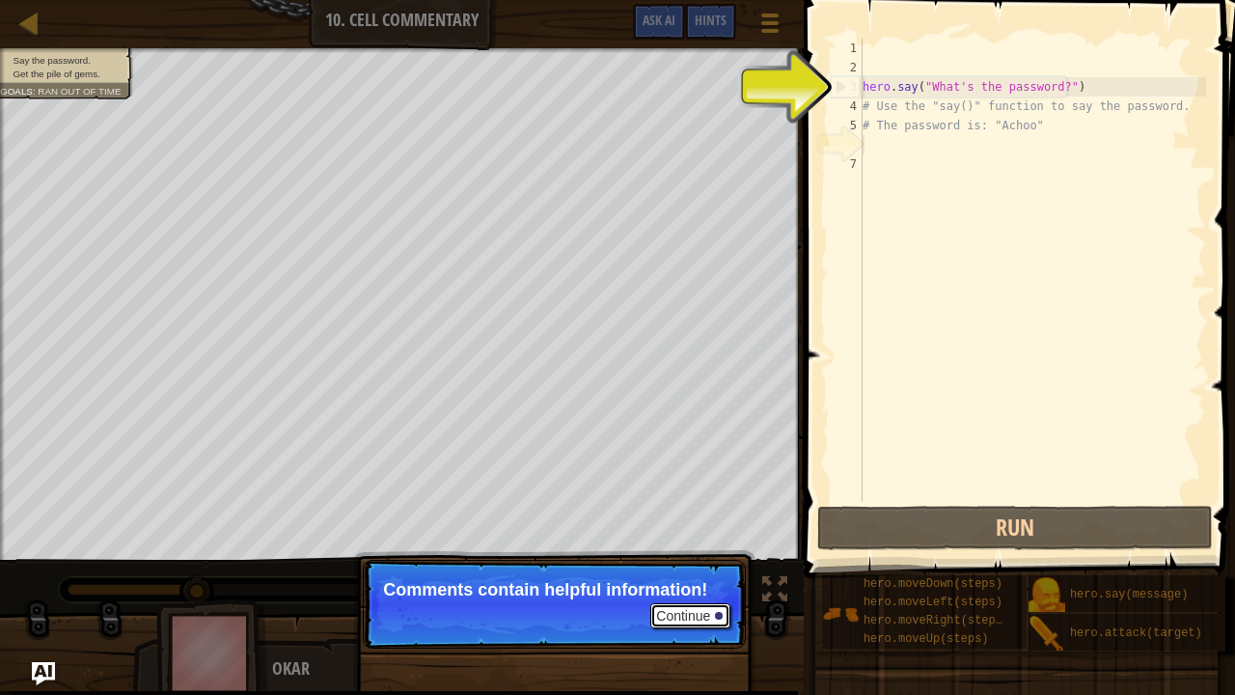
click at [689, 530] on button "Continue" at bounding box center [690, 615] width 80 height 25
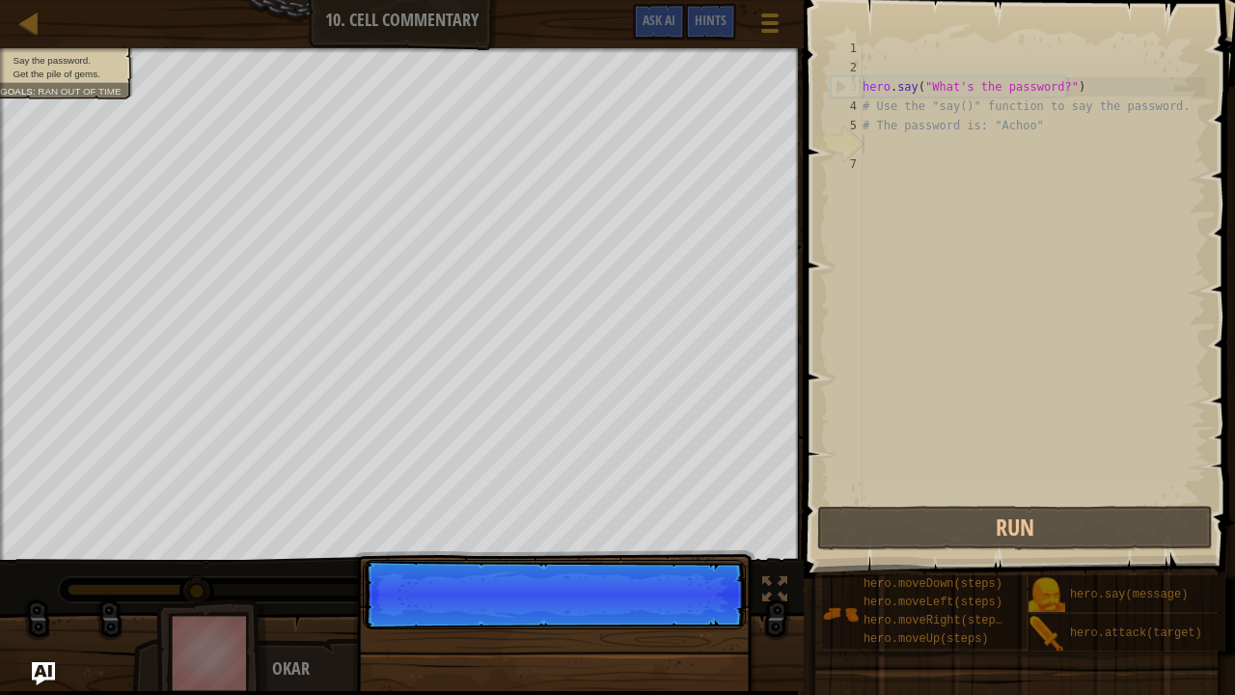
scroll to position [9, 0]
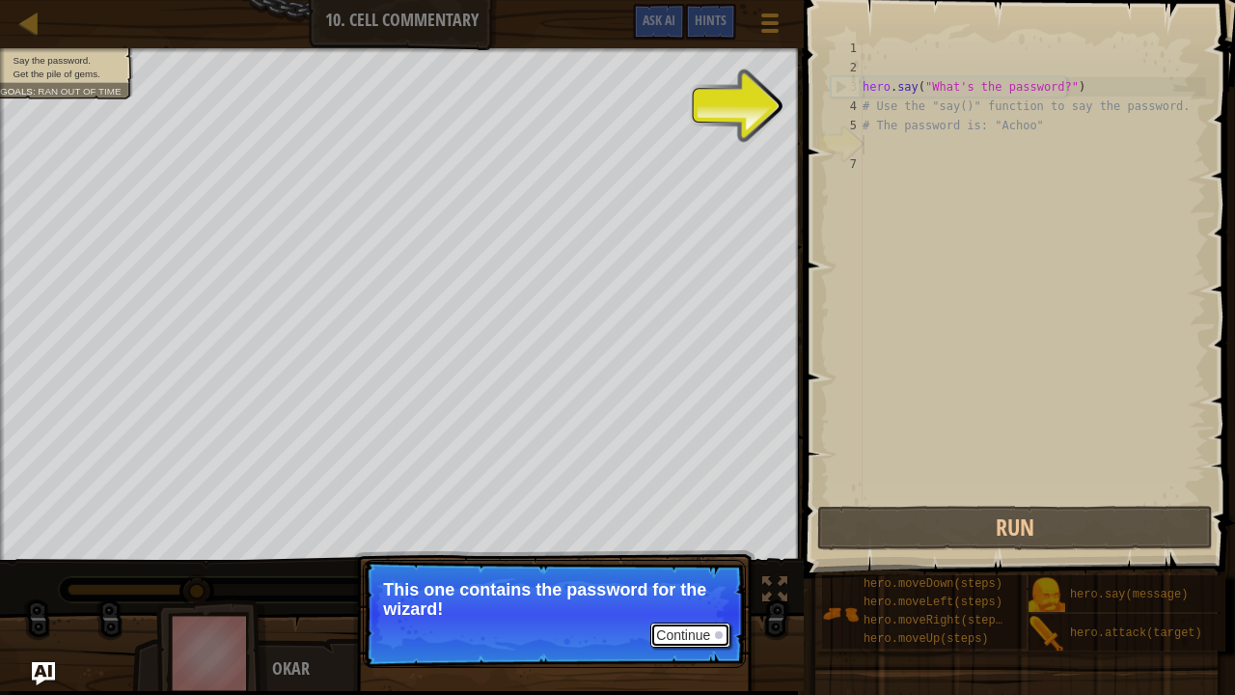
click at [681, 530] on button "Continue" at bounding box center [690, 634] width 80 height 25
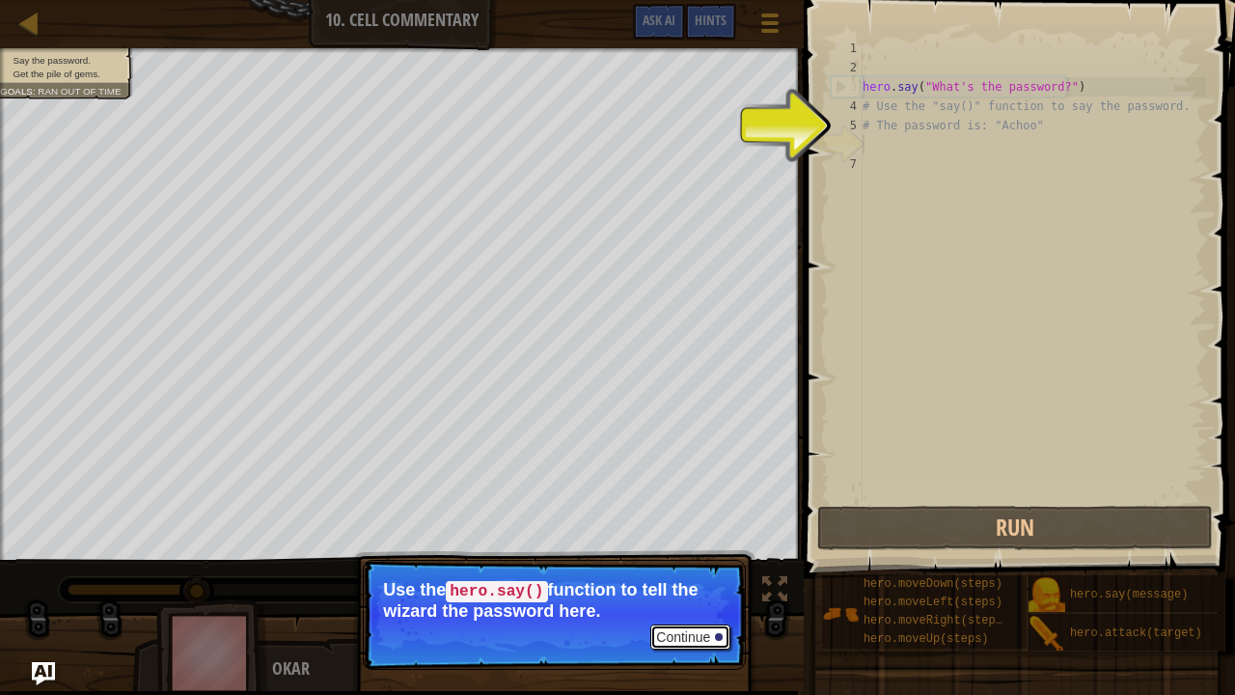
click at [709, 530] on button "Continue" at bounding box center [690, 636] width 80 height 25
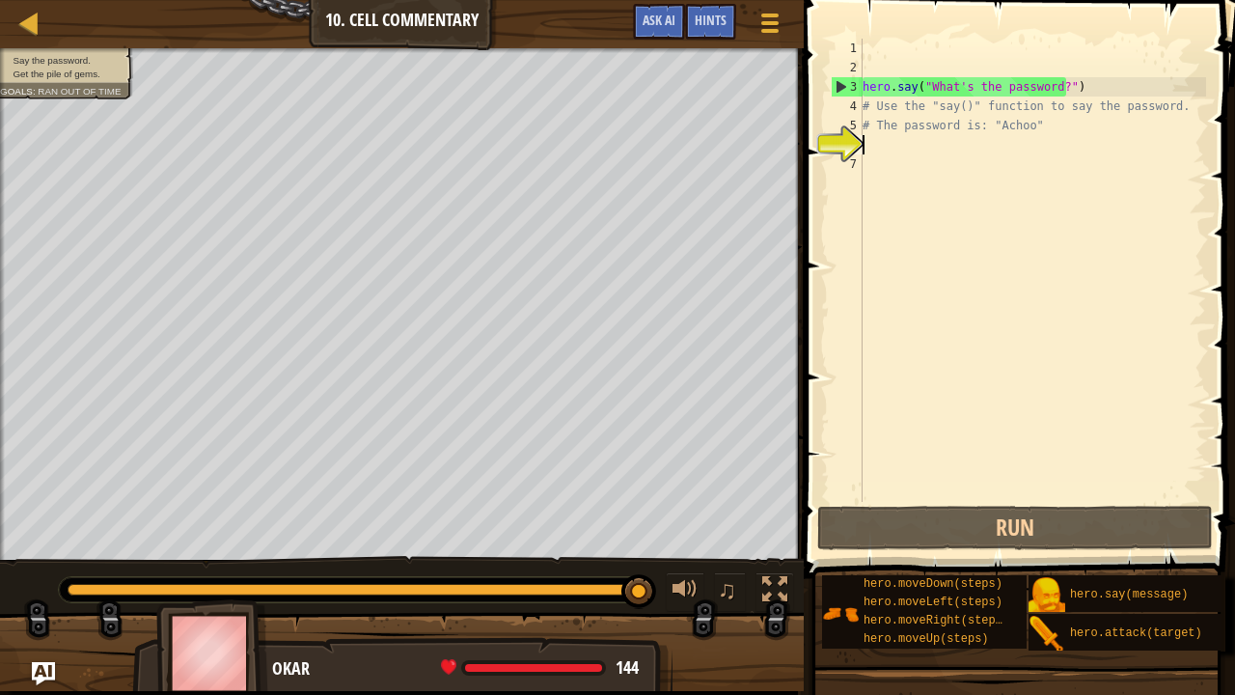
click at [1049, 84] on div "hero . say ( "What's the password?" ) # Use the "say()" function to say the pas…" at bounding box center [1032, 290] width 347 height 502
click at [1030, 133] on div "hero . say ( "What's the password?" ) # Use the "say()" function to say the pas…" at bounding box center [1032, 290] width 347 height 502
type textarea "# The password is: "Achoo""
click at [1009, 161] on div "hero . say ( "What's the password?" ) # Use the "say()" function to say the pas…" at bounding box center [1032, 290] width 347 height 502
click at [982, 147] on div "hero . say ( "What's the password?" ) # Use the "say()" function to say the pas…" at bounding box center [1032, 290] width 347 height 502
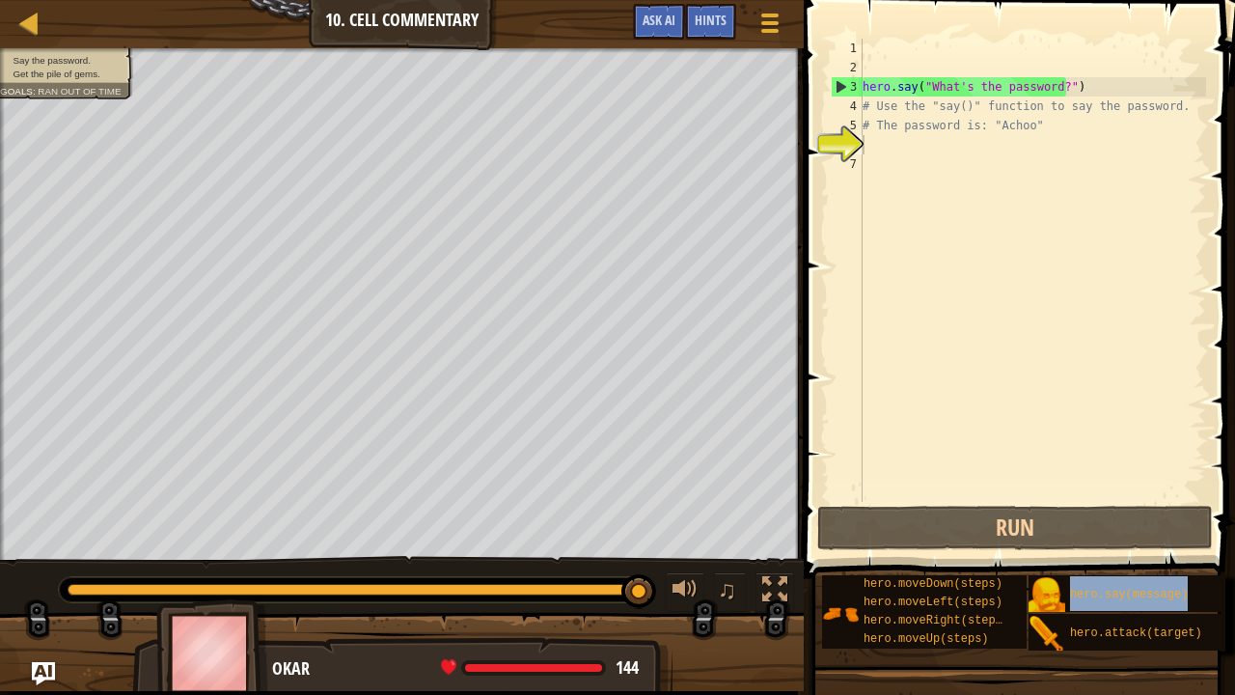
drag, startPoint x: 1150, startPoint y: 592, endPoint x: 1088, endPoint y: 220, distance: 377.4
drag, startPoint x: 1088, startPoint y: 220, endPoint x: 868, endPoint y: 365, distance: 263.3
click at [868, 365] on div "hero . say ( "What's the password?" ) # Use the "say()" function to say the pas…" at bounding box center [1032, 290] width 347 height 502
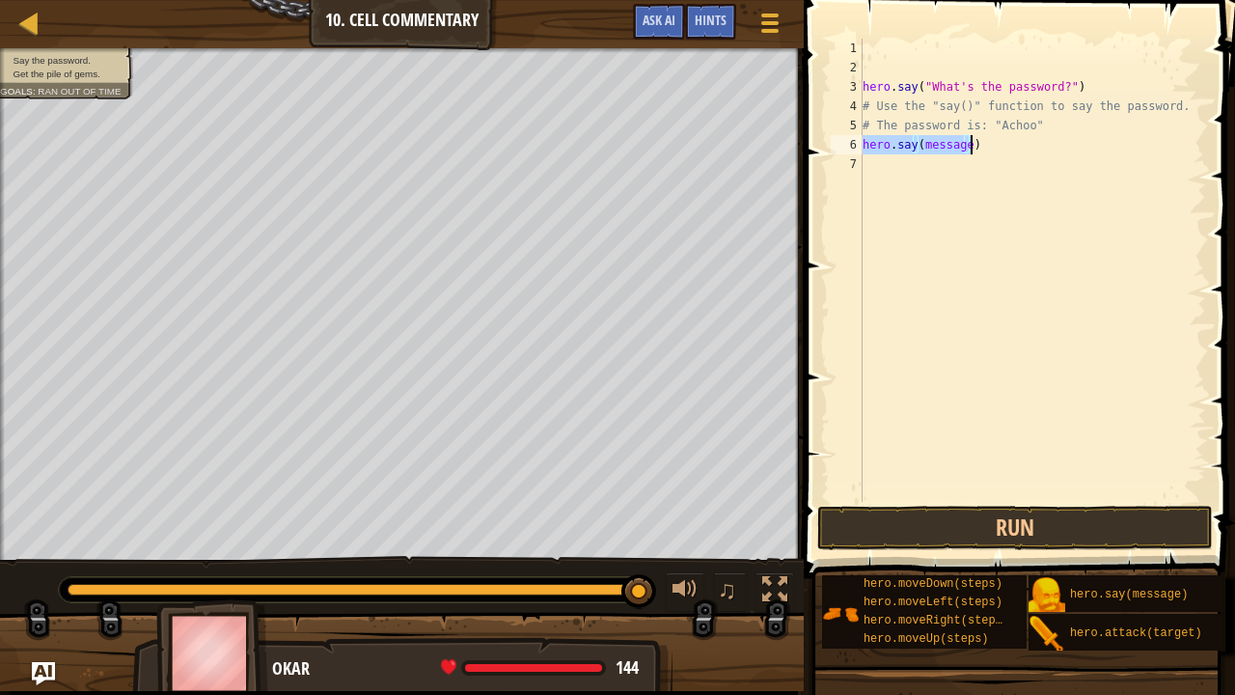
click at [963, 145] on div "hero . say ( "What's the password?" ) # Use the "say()" function to say the pas…" at bounding box center [1032, 270] width 347 height 463
click at [961, 145] on div "hero . say ( "What's the password?" ) # Use the "say()" function to say the pas…" at bounding box center [1032, 290] width 347 height 502
click at [959, 147] on div "hero . say ( "What's the password?" ) # Use the "say()" function to say the pas…" at bounding box center [1032, 290] width 347 height 502
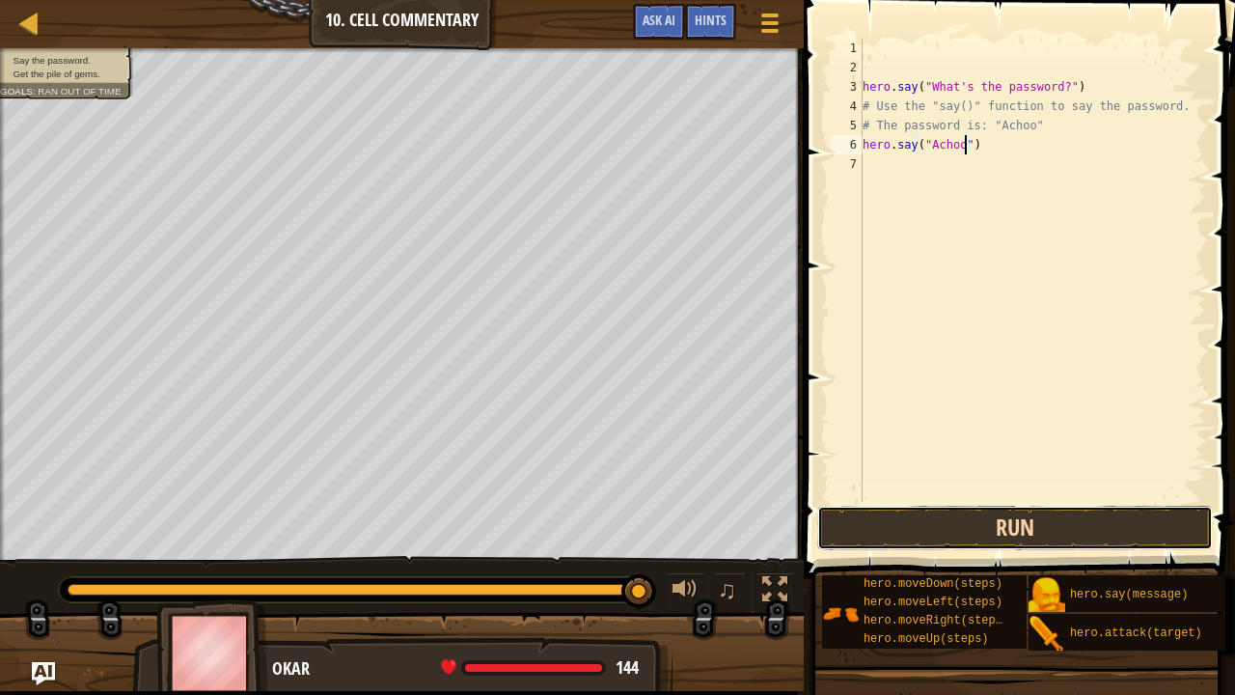
click at [996, 527] on button "Run" at bounding box center [1015, 527] width 396 height 44
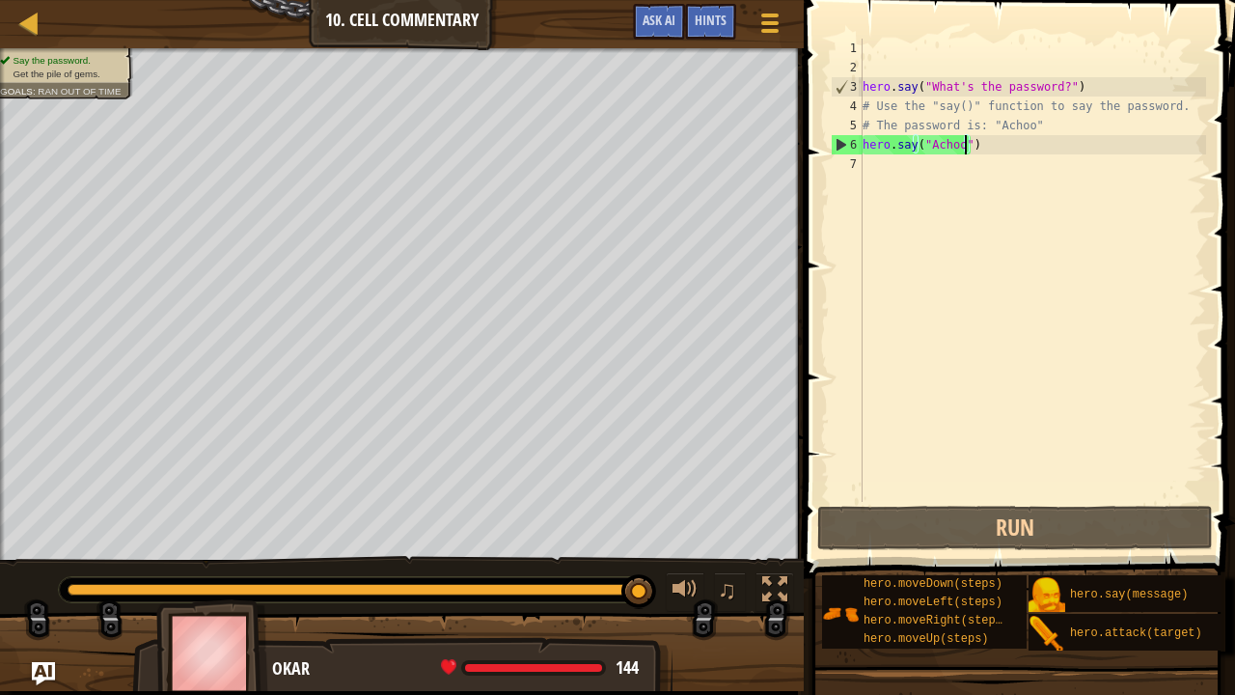
scroll to position [14, 0]
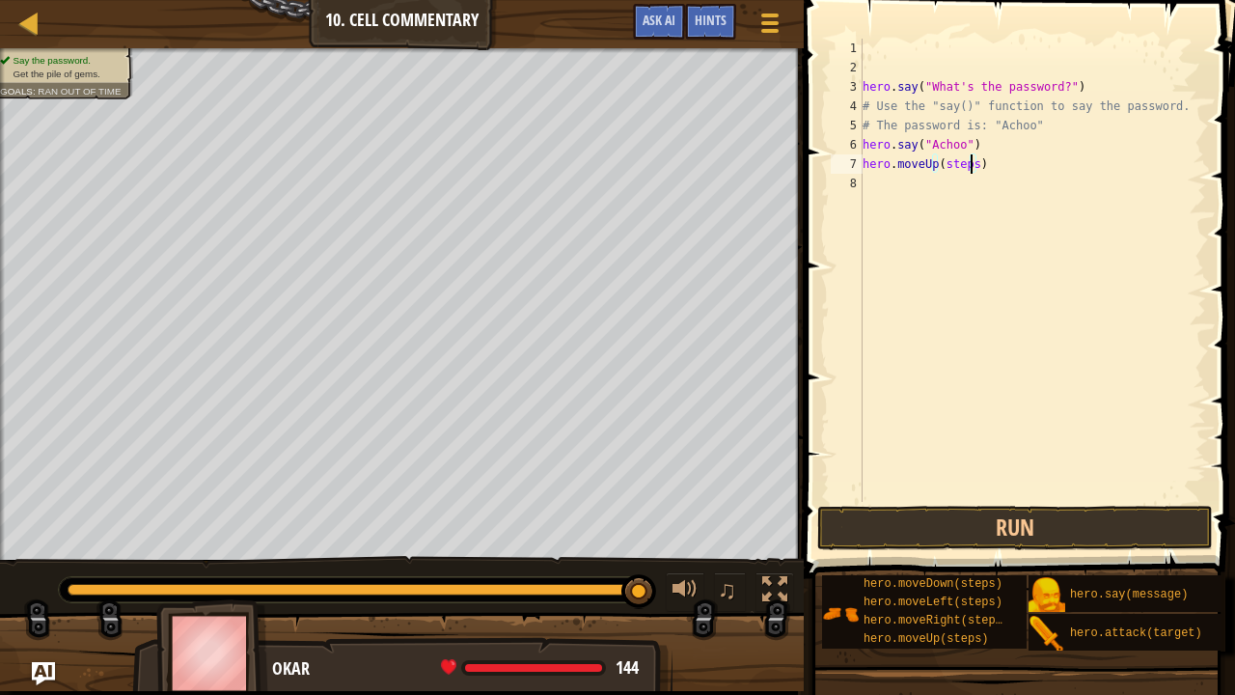
click at [970, 160] on div "hero . say ( "What's the password?" ) # Use the "say()" function to say the pas…" at bounding box center [1032, 290] width 347 height 502
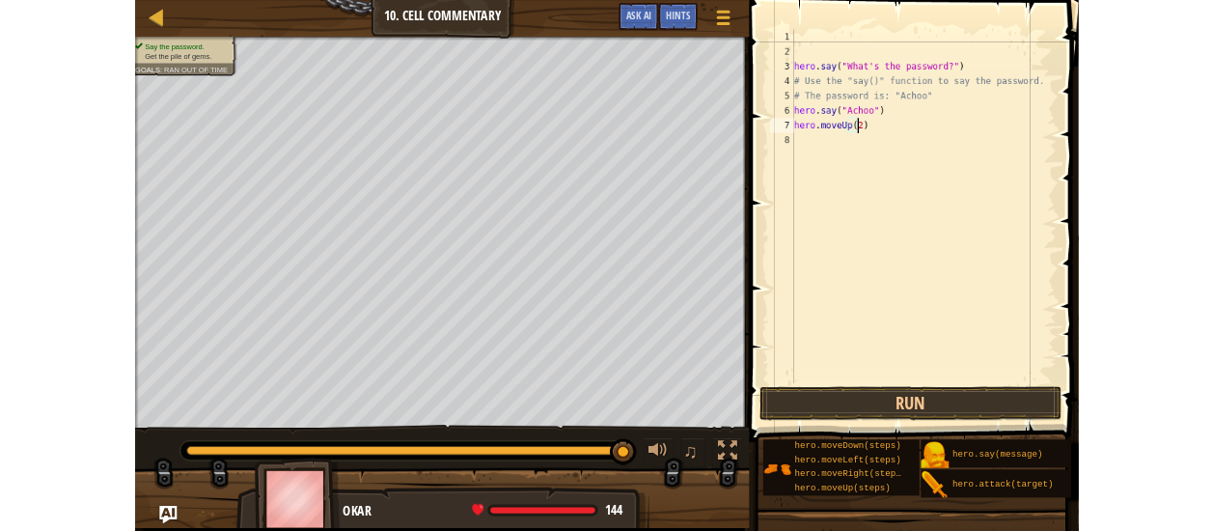
scroll to position [9, 6]
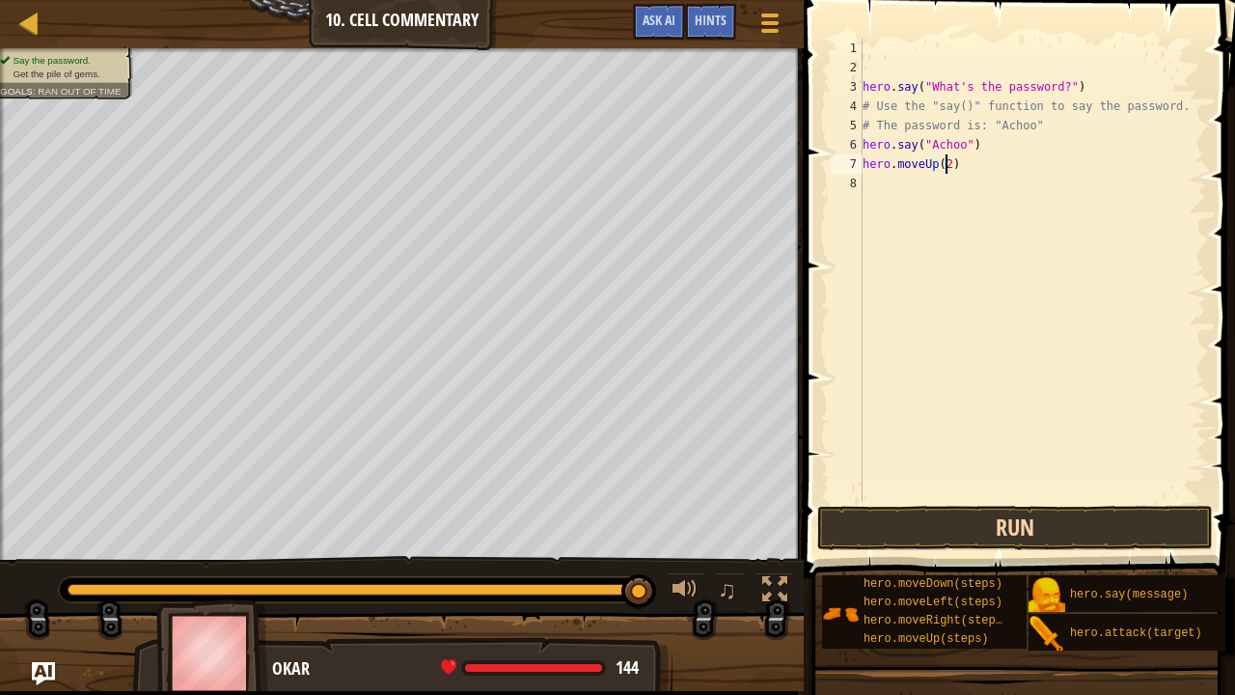
type textarea "hero.moveUp(2)"
click at [976, 522] on button "Run" at bounding box center [1015, 527] width 396 height 44
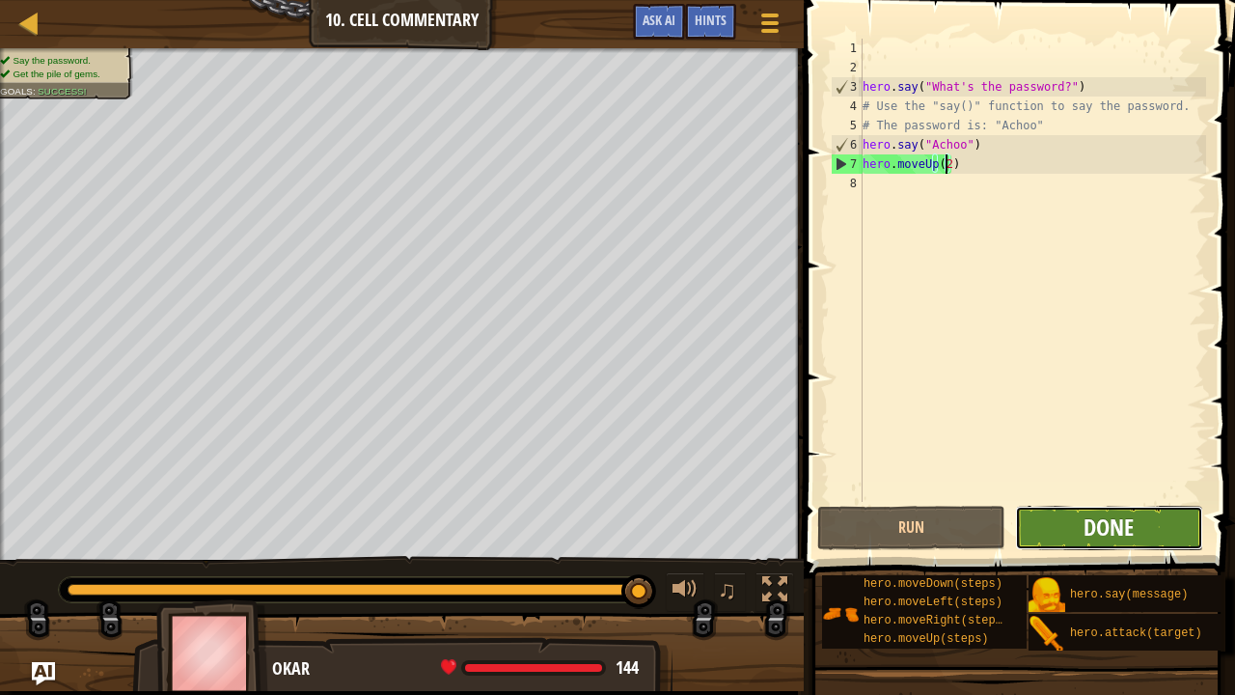
click at [1113, 517] on span "Done" at bounding box center [1108, 526] width 50 height 31
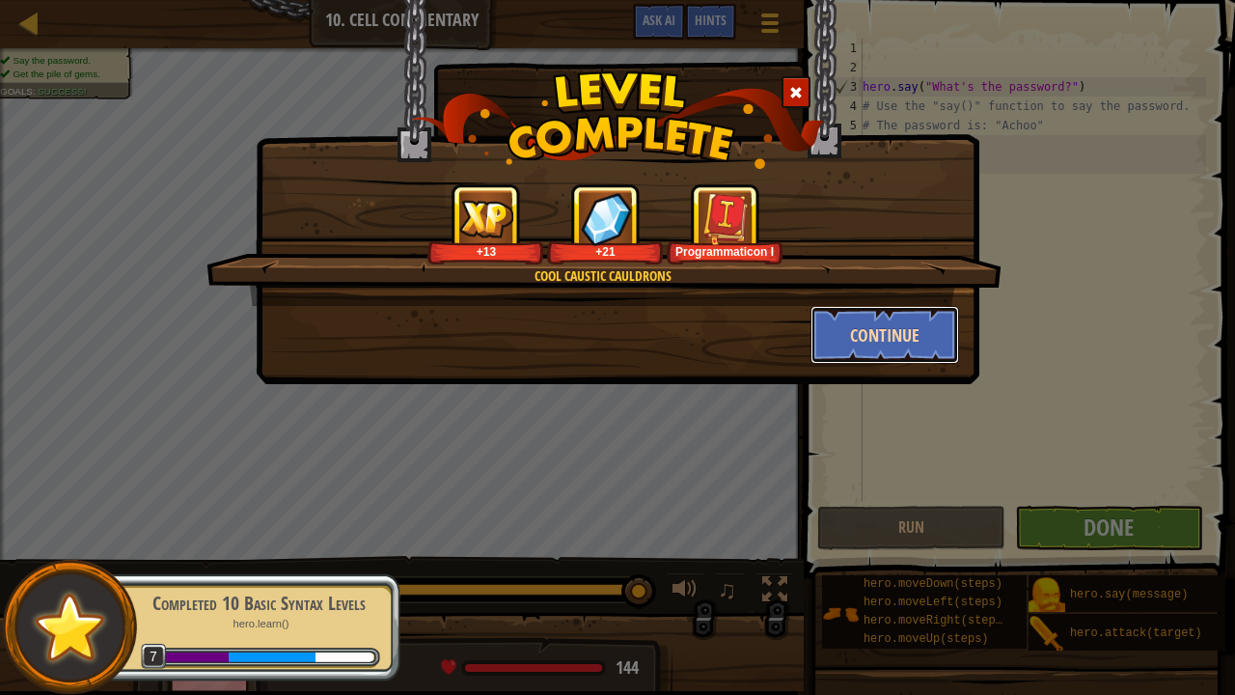
click at [889, 327] on button "Continue" at bounding box center [885, 335] width 150 height 58
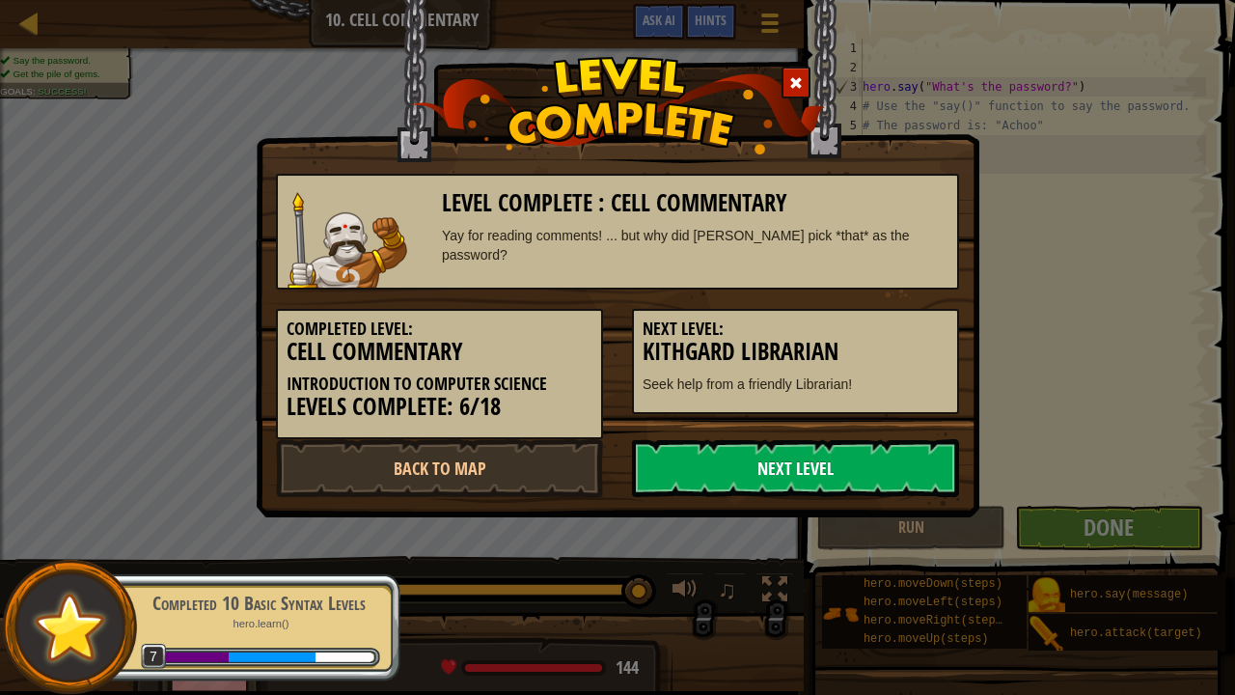
click at [831, 463] on link "Next Level" at bounding box center [795, 468] width 327 height 58
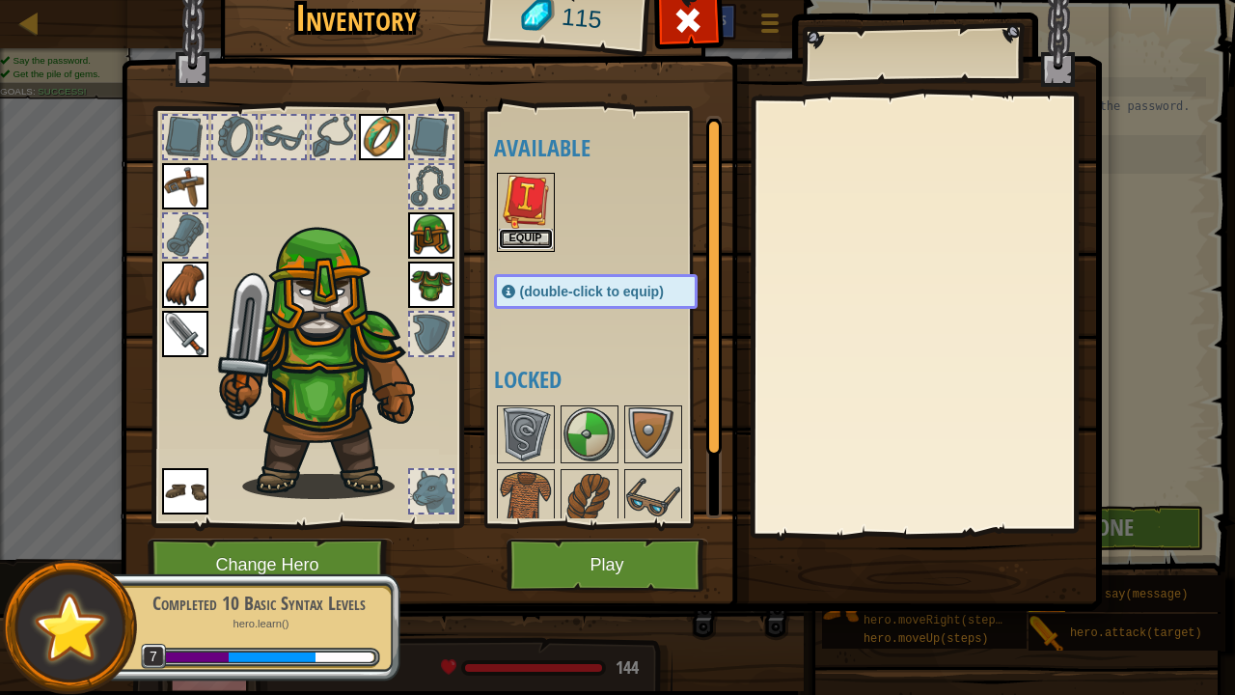
click at [507, 240] on button "Equip" at bounding box center [526, 239] width 54 height 20
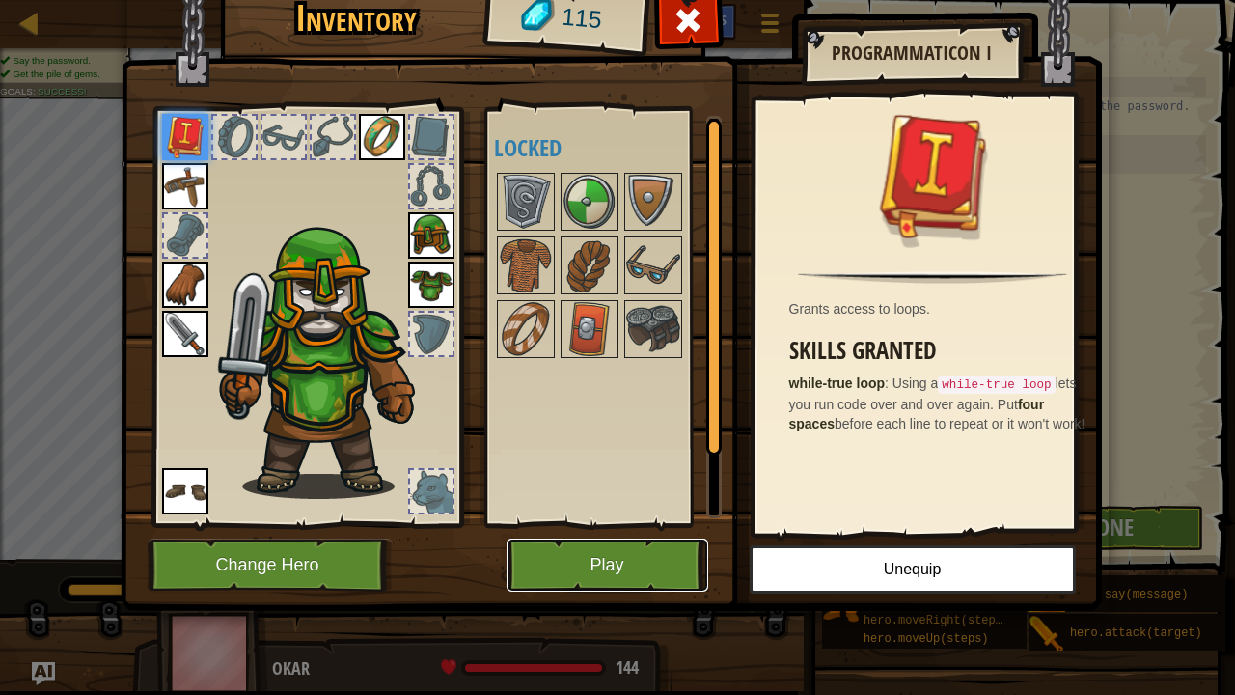
click at [612, 530] on button "Play" at bounding box center [607, 564] width 202 height 53
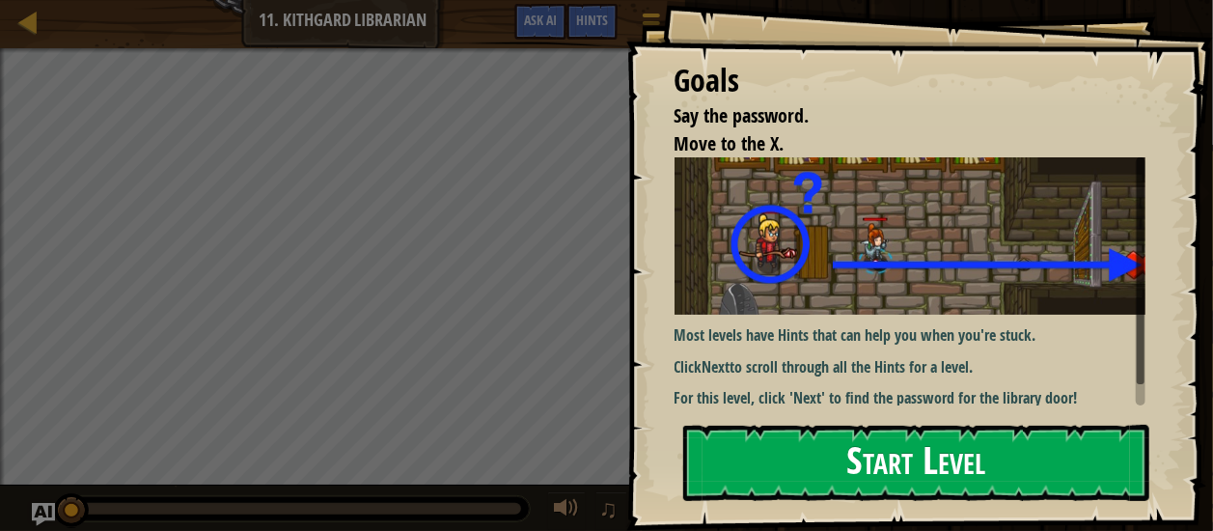
click at [752, 452] on button "Start Level" at bounding box center [916, 462] width 467 height 76
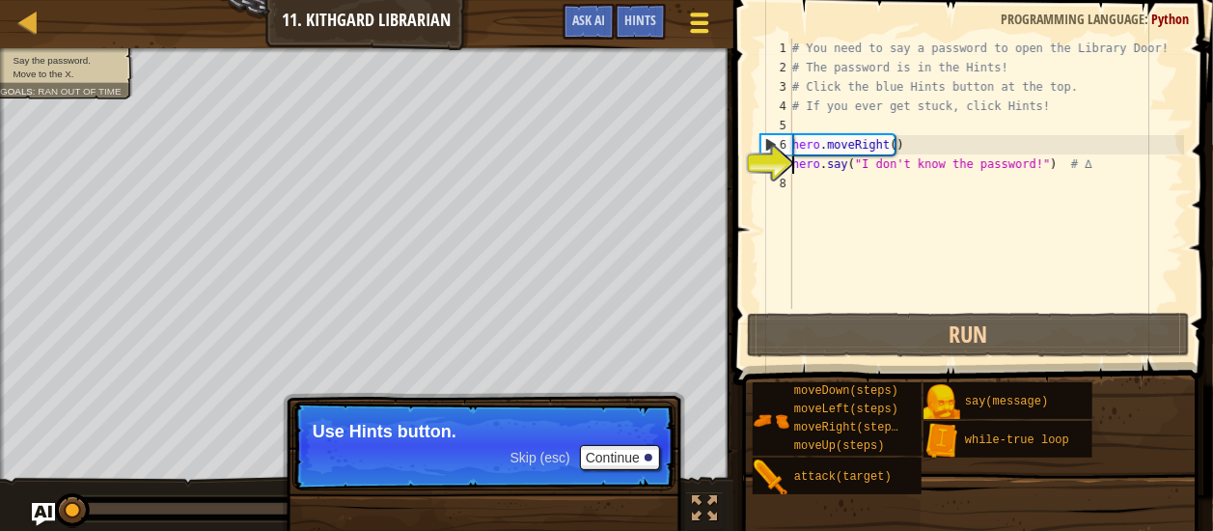
click at [689, 35] on div at bounding box center [699, 23] width 26 height 28
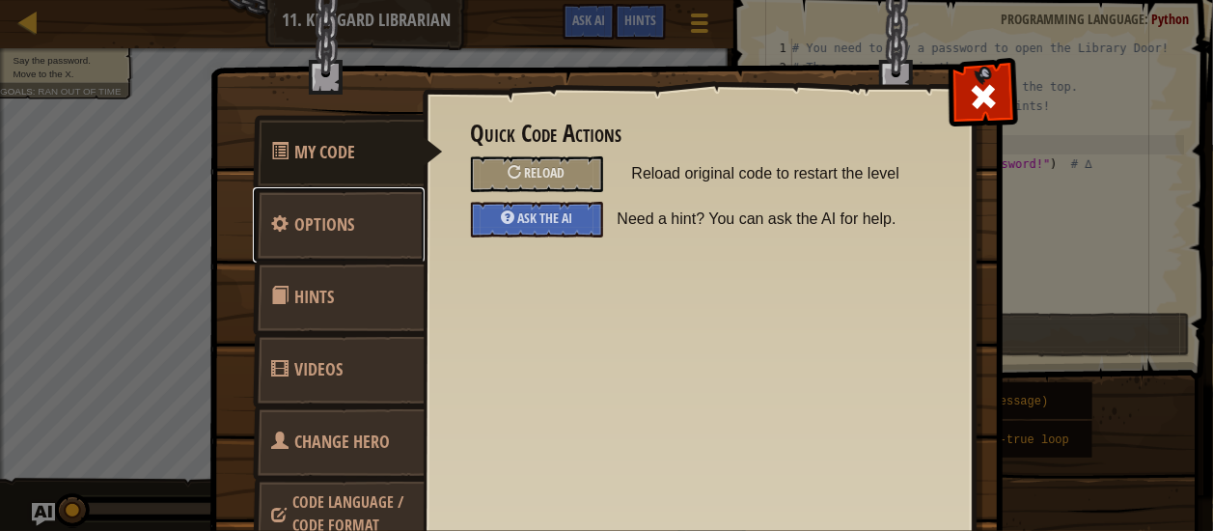
click at [345, 215] on span "Options" at bounding box center [325, 224] width 60 height 24
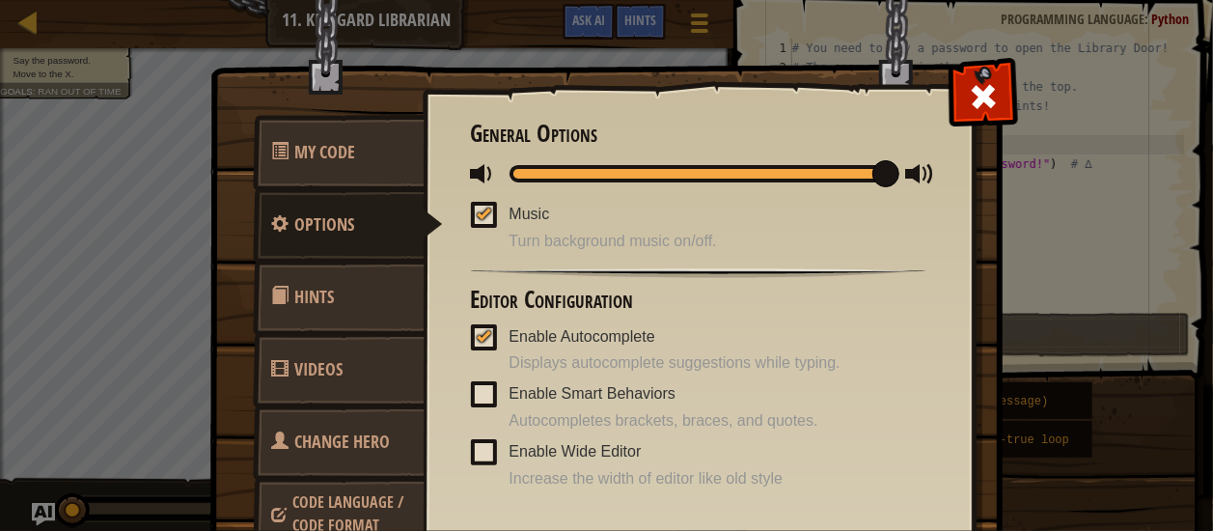
click at [479, 450] on span at bounding box center [484, 452] width 26 height 26
click at [0, 0] on input "Enable Wide Editor" at bounding box center [0, 0] width 0 height 0
click at [479, 450] on div at bounding box center [484, 450] width 14 height 15
click at [0, 0] on input "Enable Wide Editor" at bounding box center [0, 0] width 0 height 0
click at [872, 169] on span at bounding box center [885, 173] width 27 height 27
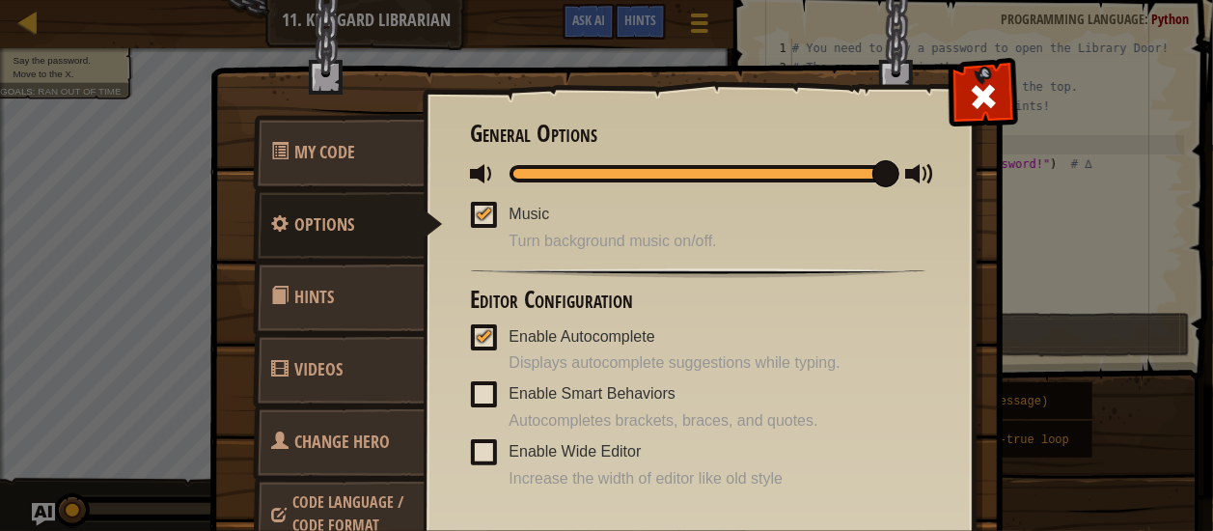
click at [872, 169] on span at bounding box center [885, 173] width 27 height 27
click at [530, 165] on div at bounding box center [697, 173] width 377 height 17
click at [510, 171] on div at bounding box center [697, 173] width 377 height 17
click at [471, 213] on span at bounding box center [484, 215] width 26 height 26
click at [0, 0] on input "Music" at bounding box center [0, 0] width 0 height 0
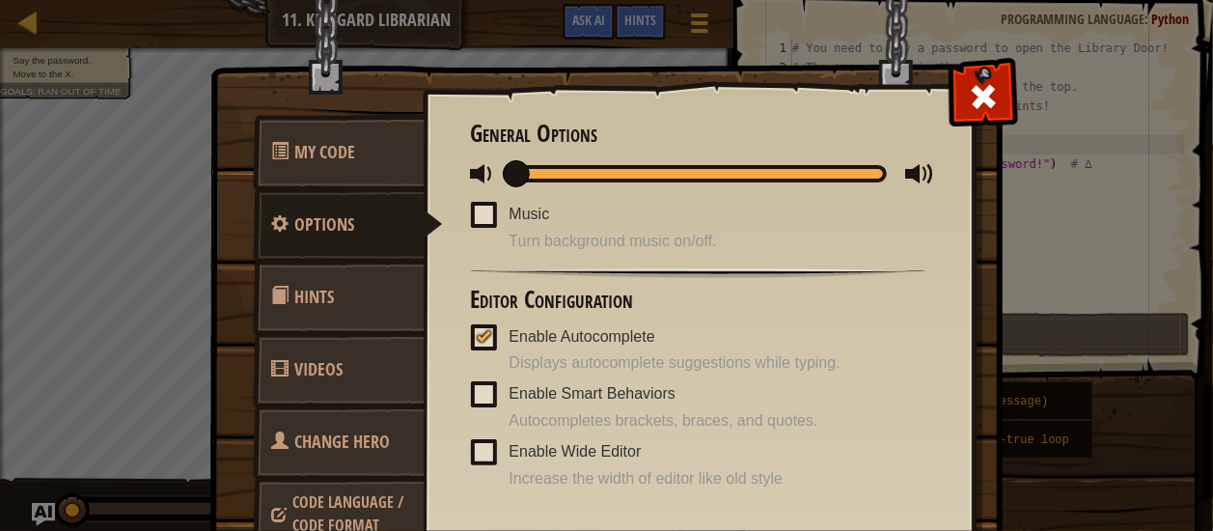
click at [318, 327] on link "Hints" at bounding box center [339, 296] width 172 height 75
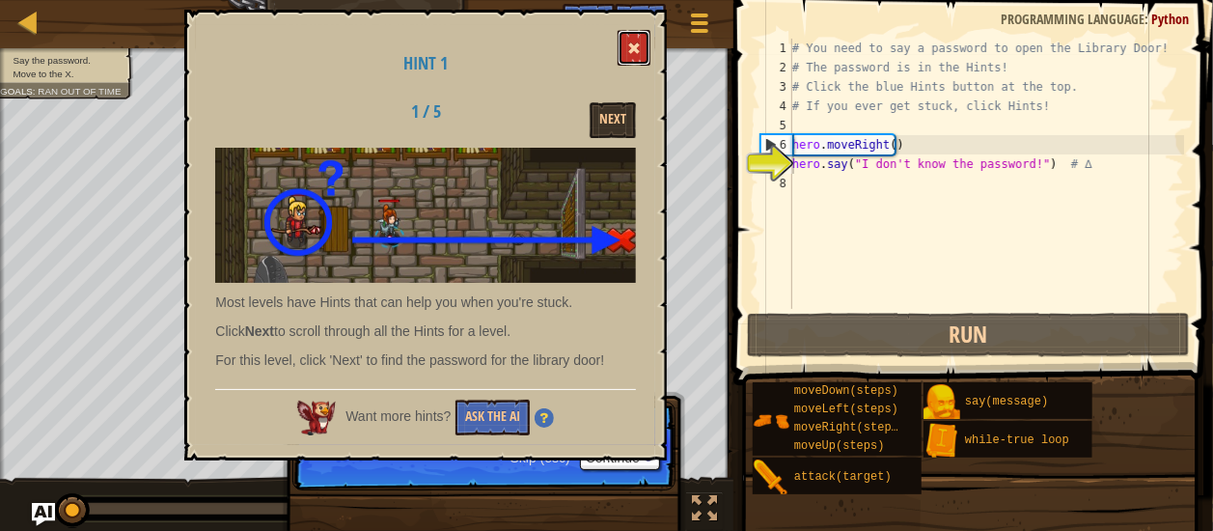
click at [639, 50] on span at bounding box center [634, 48] width 14 height 14
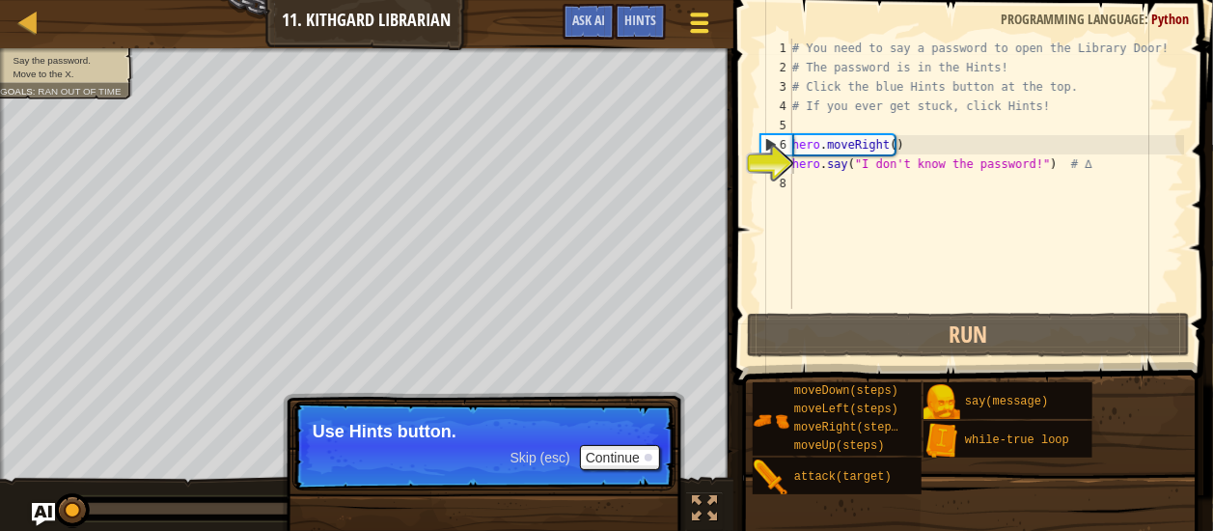
click at [691, 24] on span at bounding box center [699, 23] width 18 height 4
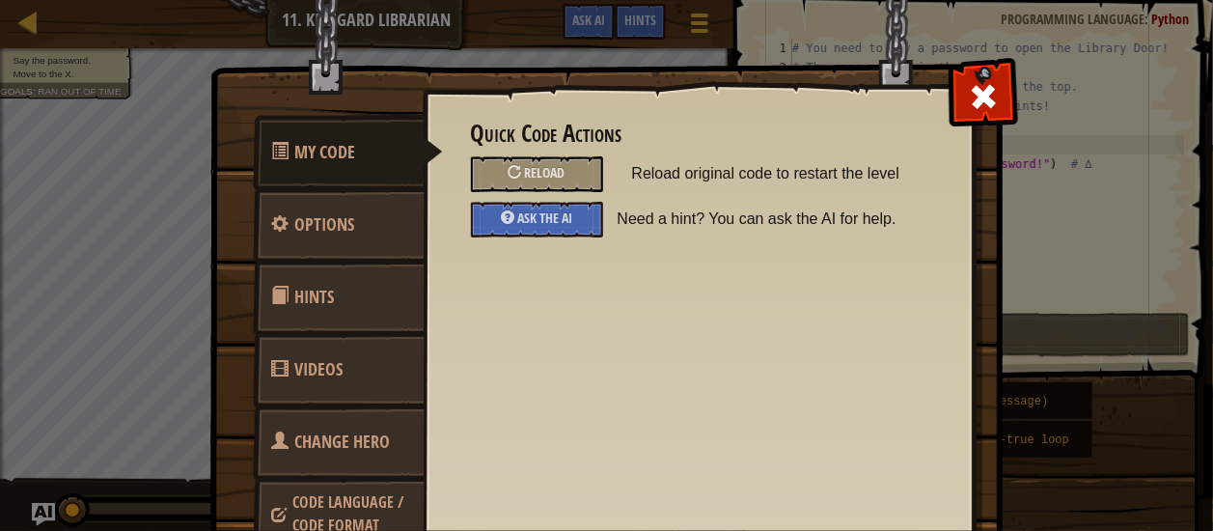
click at [320, 387] on link "Videos" at bounding box center [339, 369] width 172 height 75
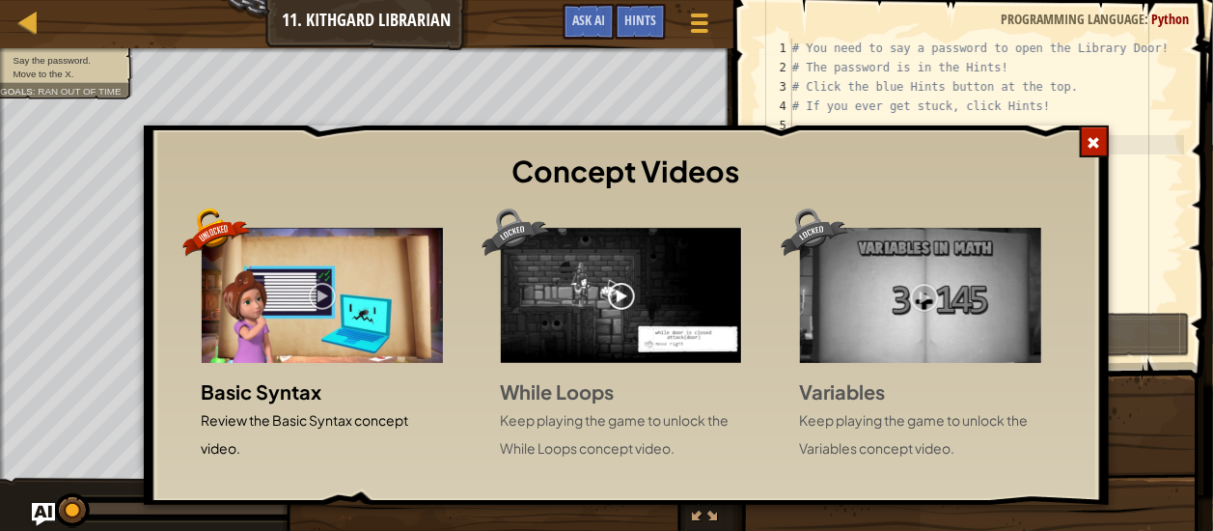
click at [695, 25] on div "Concept Videos Basic Syntax Review the Basic Syntax concept video. While Loops …" at bounding box center [606, 265] width 1213 height 531
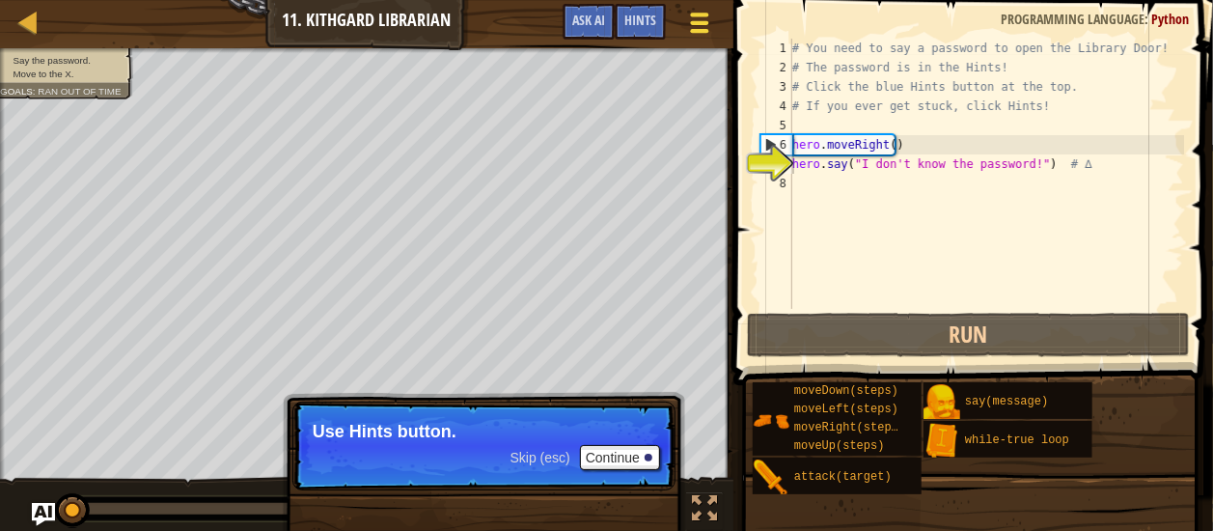
click at [705, 15] on span at bounding box center [699, 15] width 18 height 4
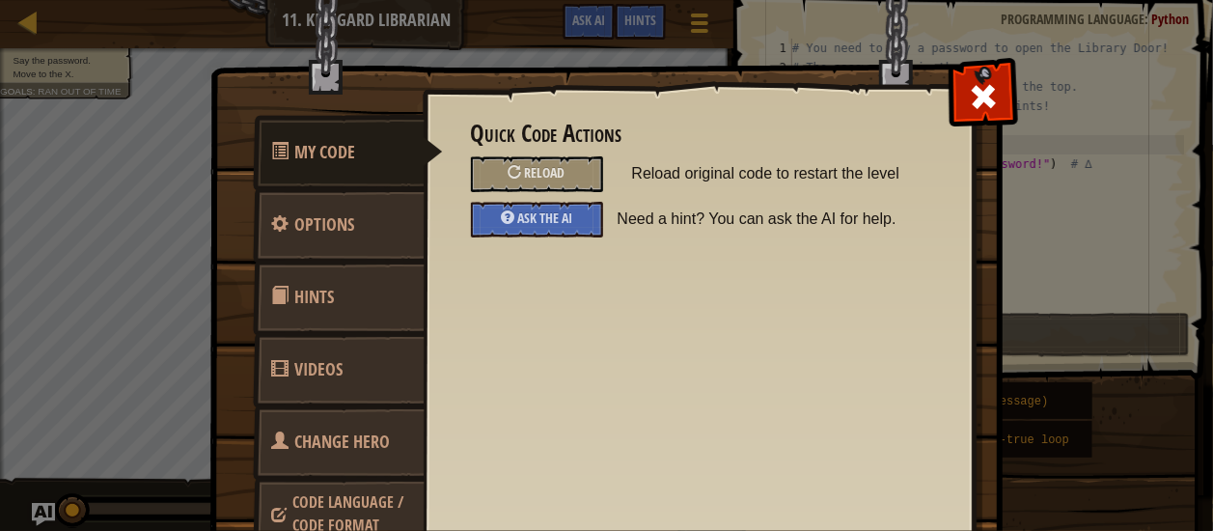
click at [376, 507] on span "Code Language / Code Format" at bounding box center [348, 513] width 111 height 44
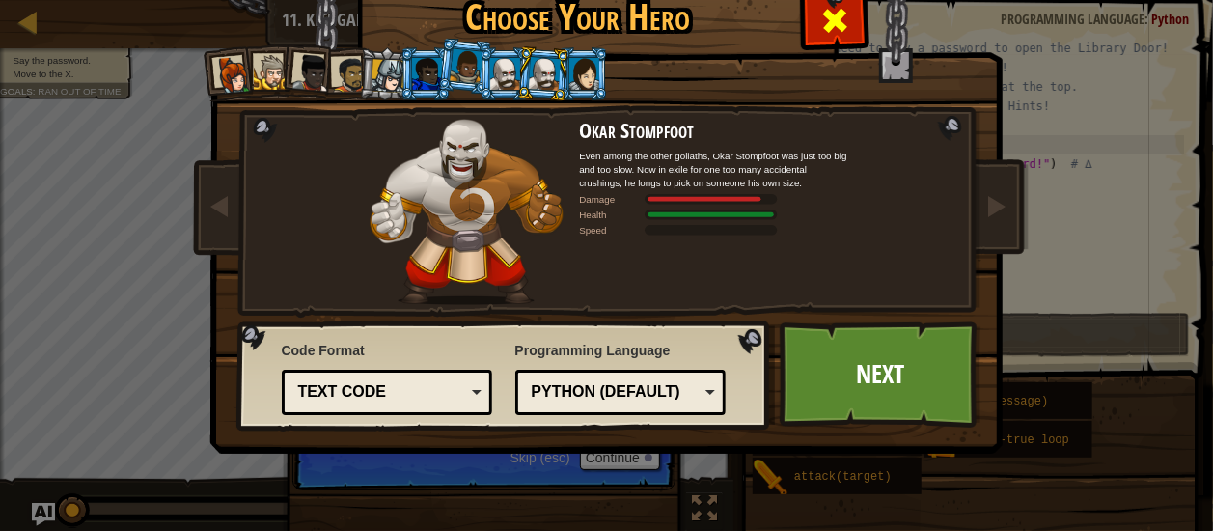
click at [819, 30] on span at bounding box center [834, 20] width 31 height 31
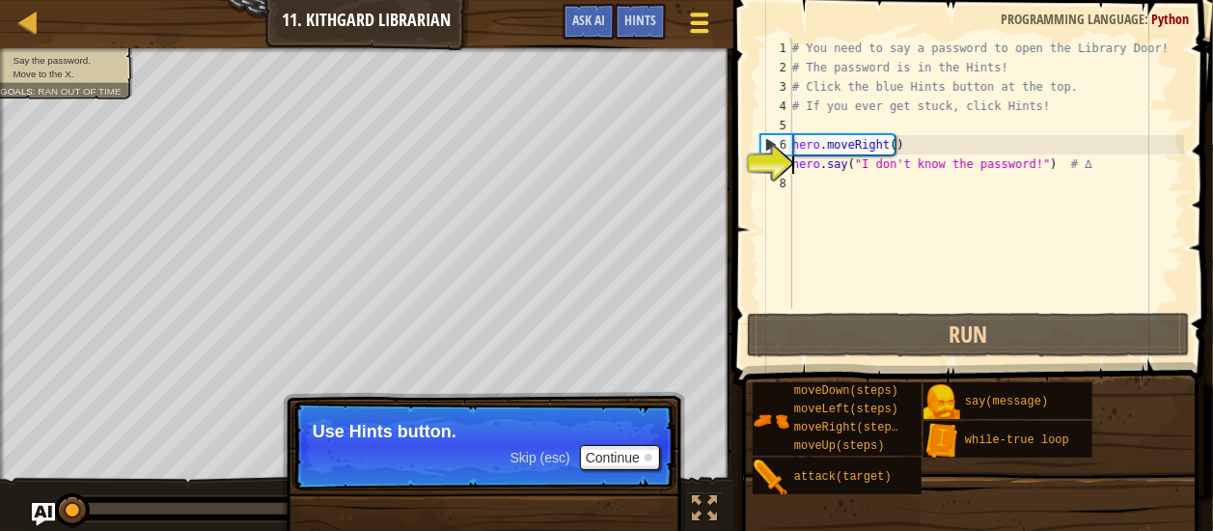
click at [696, 34] on div at bounding box center [699, 23] width 26 height 28
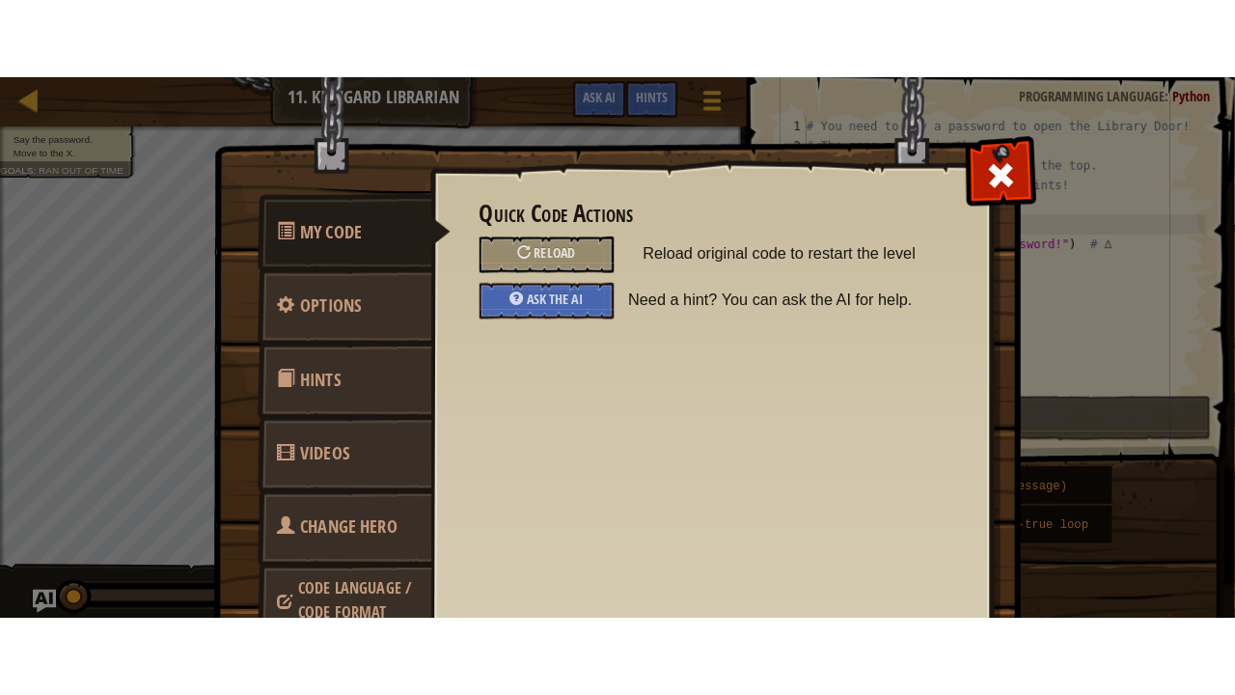
scroll to position [87, 0]
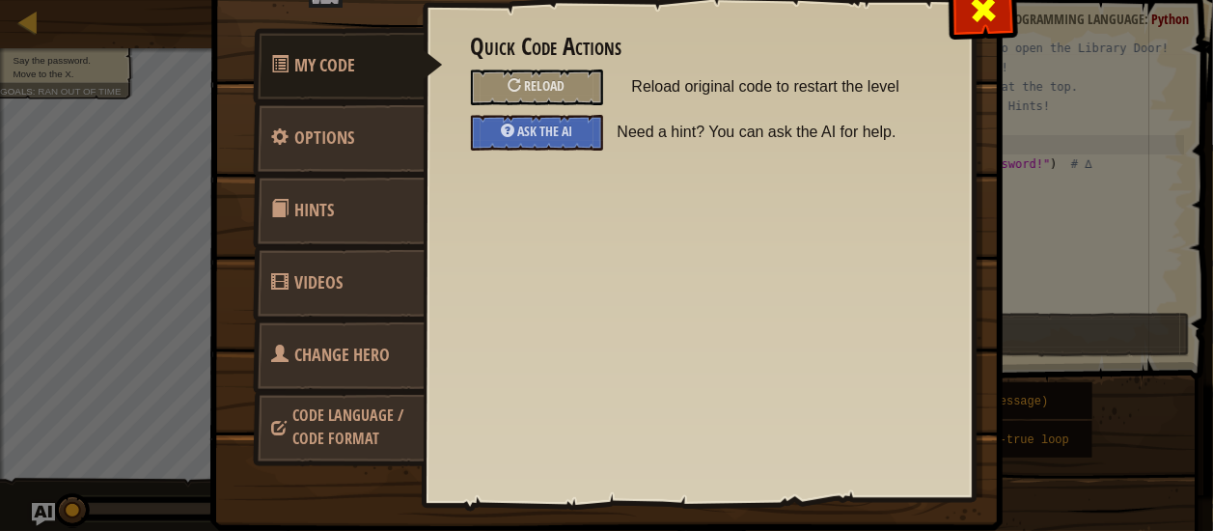
click at [985, 30] on div at bounding box center [982, 5] width 61 height 61
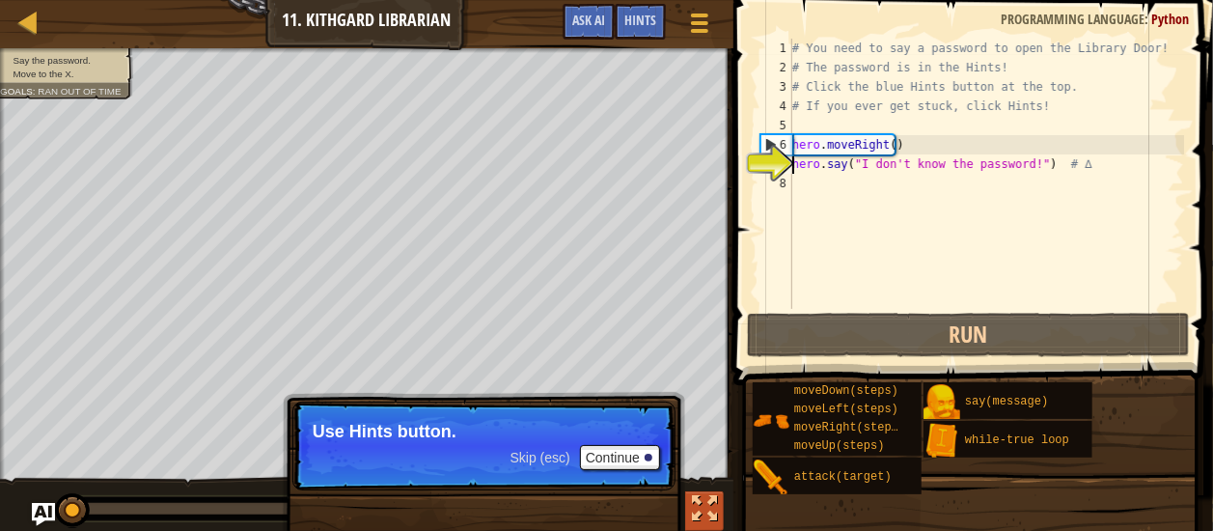
click at [707, 513] on div at bounding box center [704, 508] width 25 height 25
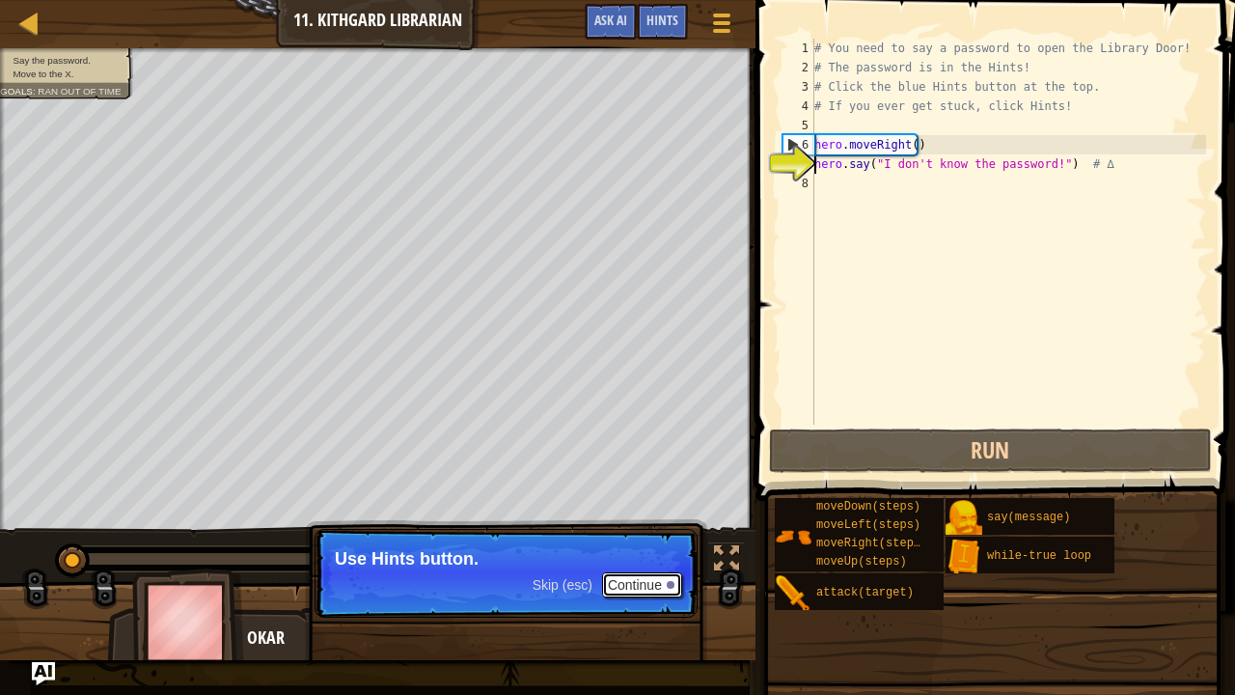
click at [658, 530] on button "Continue" at bounding box center [642, 584] width 80 height 25
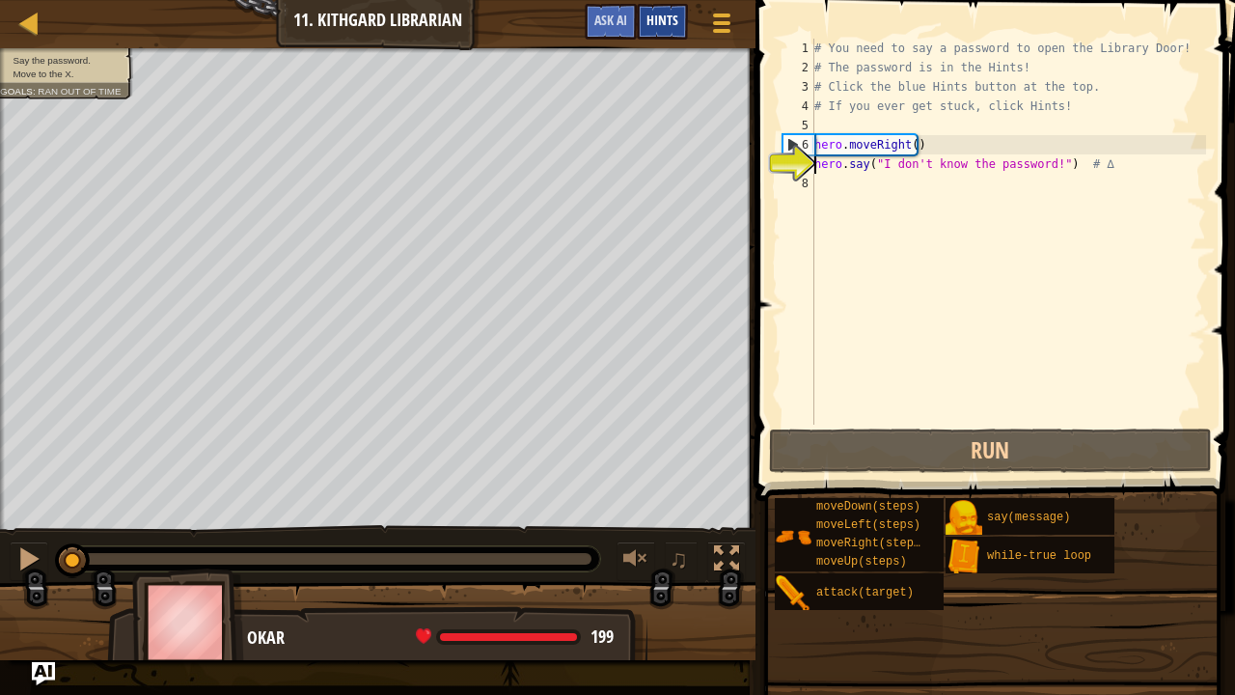
click at [657, 17] on span "Hints" at bounding box center [662, 20] width 32 height 18
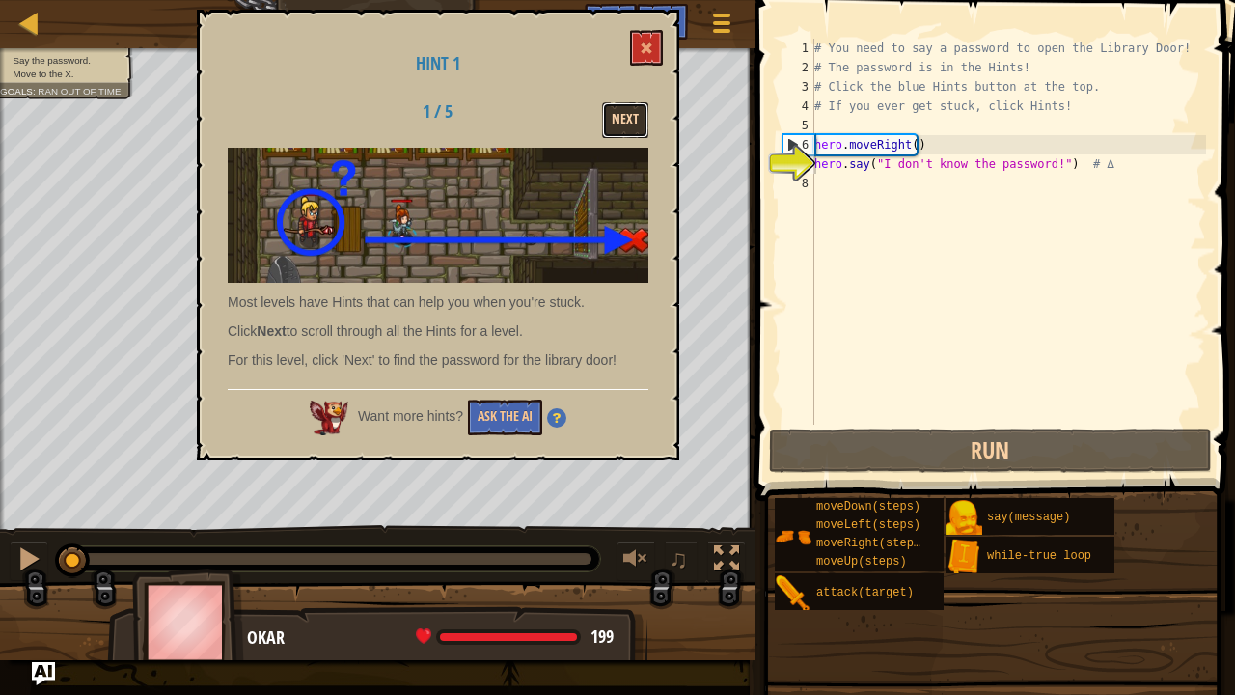
click at [615, 123] on button "Next" at bounding box center [625, 120] width 46 height 36
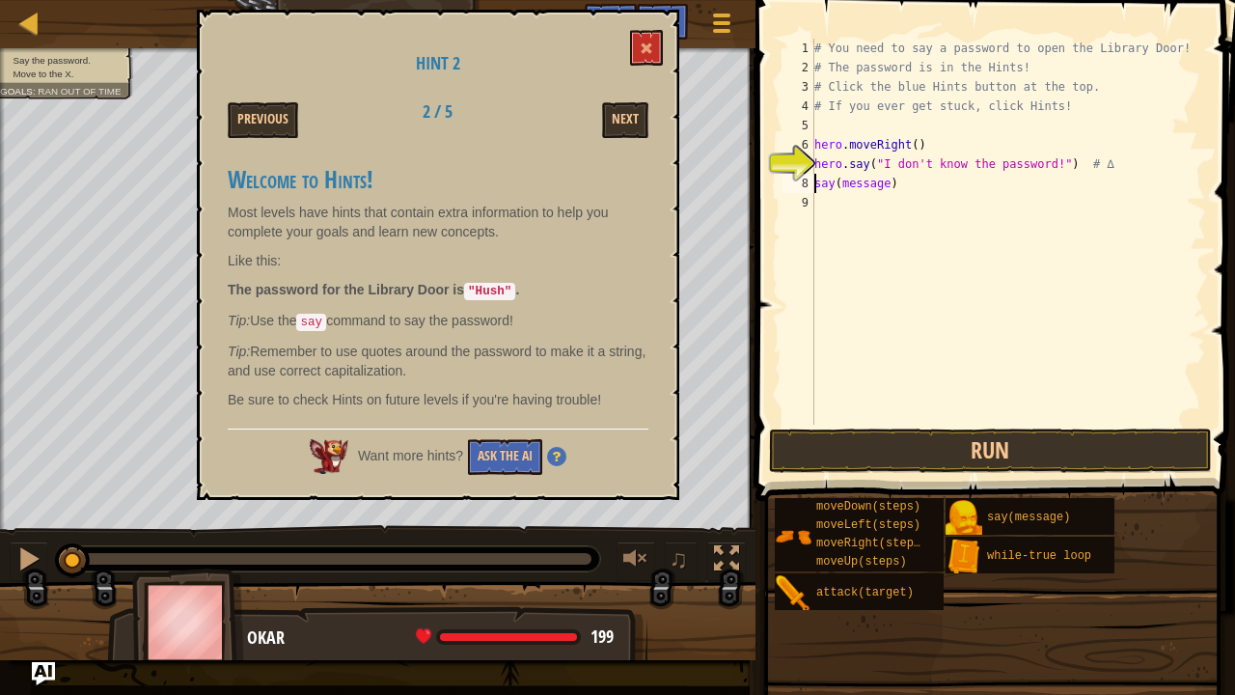
click at [882, 182] on div "# You need to say a password to open the Library Door! # The password is in the…" at bounding box center [1008, 251] width 396 height 424
type textarea "hero.say("I don't know the password!") #"
click at [887, 181] on div "# You need to say a password to open the Library Door! # The password is in the…" at bounding box center [1008, 232] width 396 height 386
click at [887, 183] on div "# You need to say a password to open the Library Door! # The password is in the…" at bounding box center [1008, 251] width 396 height 424
click at [885, 181] on div "# You need to say a password to open the Library Door! # The password is in the…" at bounding box center [1008, 251] width 396 height 424
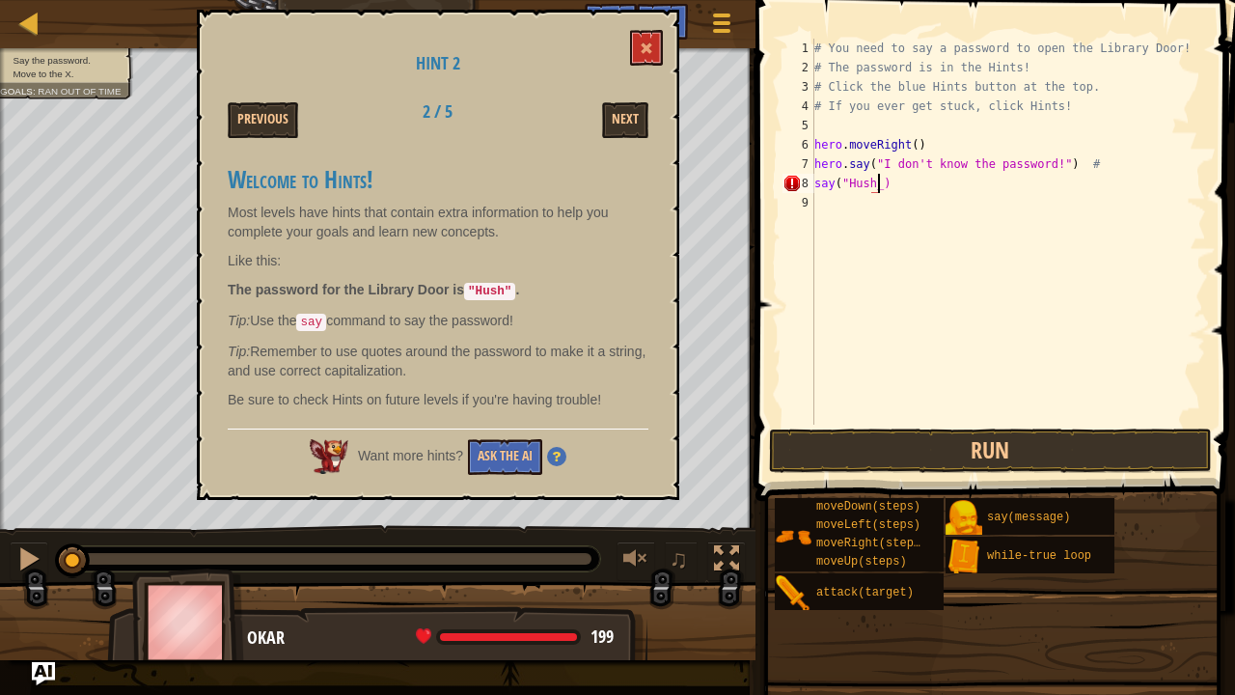
scroll to position [9, 4]
click at [631, 131] on button "Next" at bounding box center [625, 120] width 46 height 36
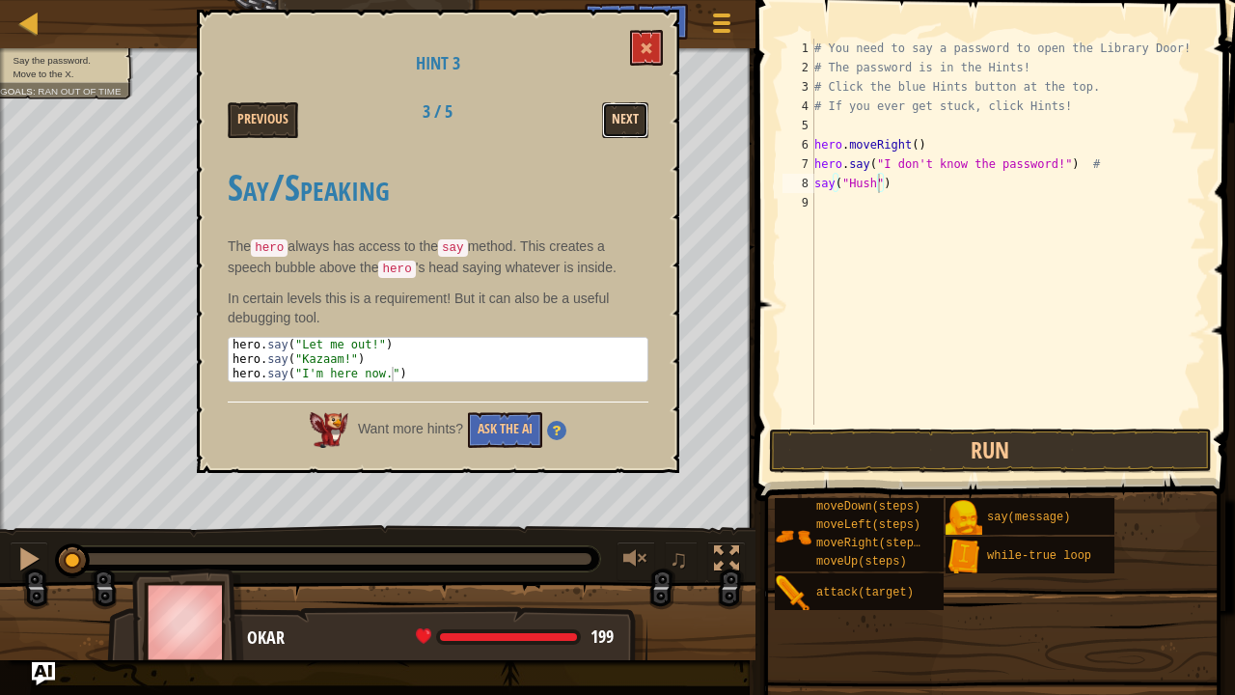
click at [621, 127] on button "Next" at bounding box center [625, 120] width 46 height 36
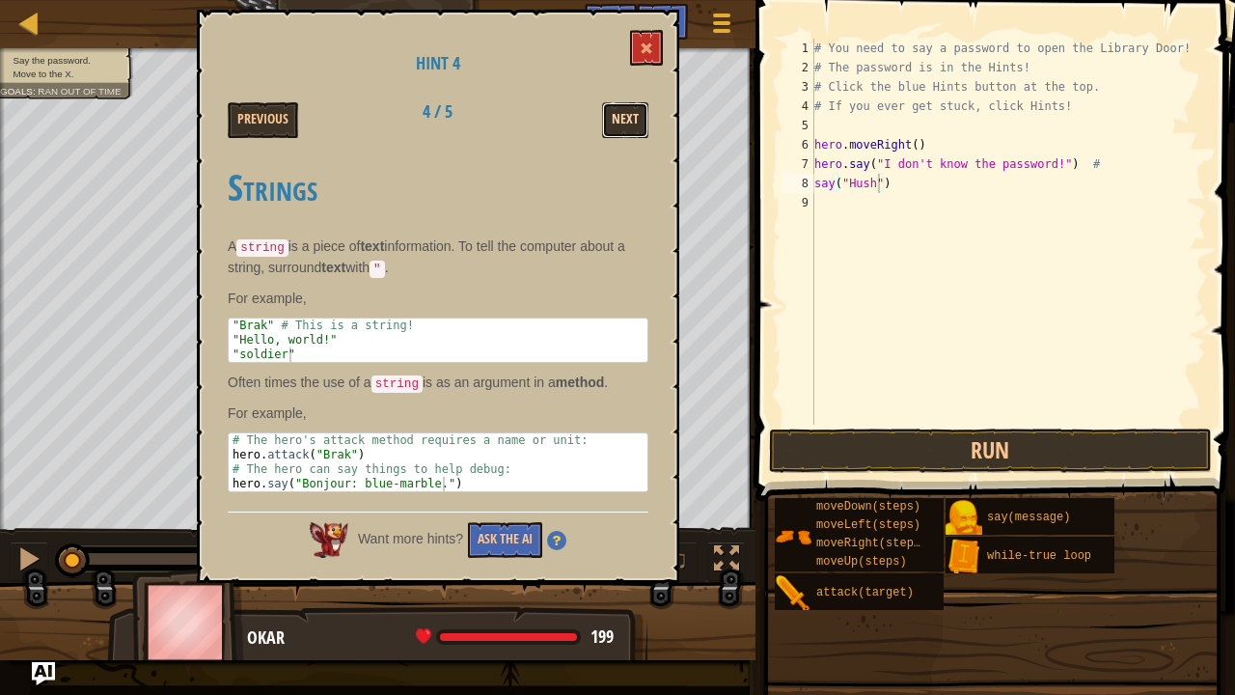
click at [638, 114] on button "Next" at bounding box center [625, 120] width 46 height 36
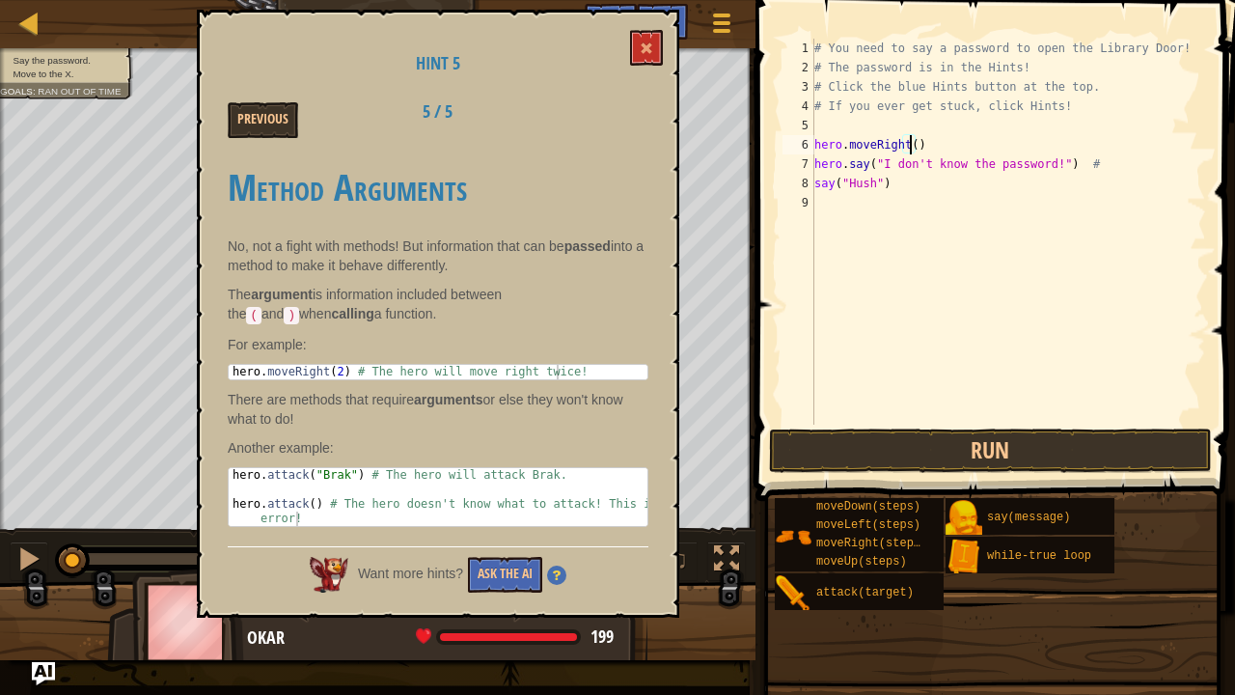
click at [911, 142] on div "# You need to say a password to open the Library Door! # The password is in the…" at bounding box center [1008, 251] width 396 height 424
type textarea "hero.moveRight(2)"
click at [961, 457] on button "Run" at bounding box center [990, 450] width 443 height 44
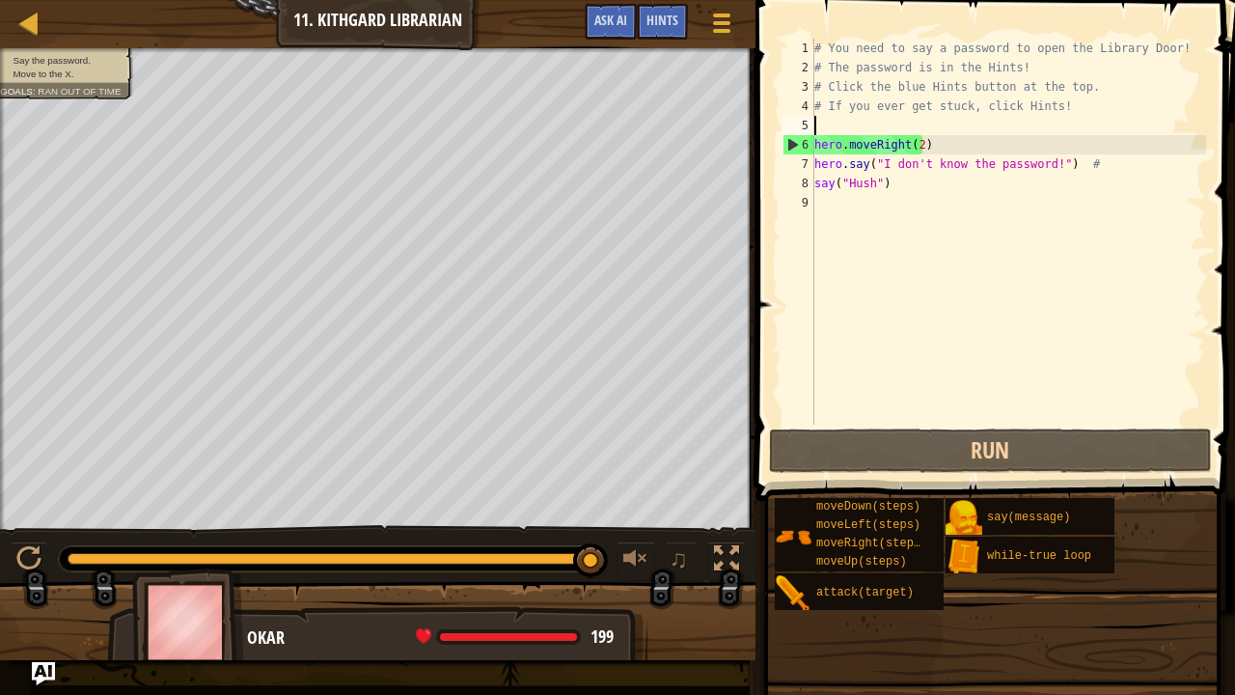
click at [871, 124] on div "# You need to say a password to open the Library Door! # The password is in the…" at bounding box center [1008, 251] width 396 height 424
click at [919, 147] on div "# You need to say a password to open the Library Door! # The password is in the…" at bounding box center [1008, 251] width 396 height 424
click at [916, 149] on div "# You need to say a password to open the Library Door! # The password is in the…" at bounding box center [1008, 251] width 396 height 424
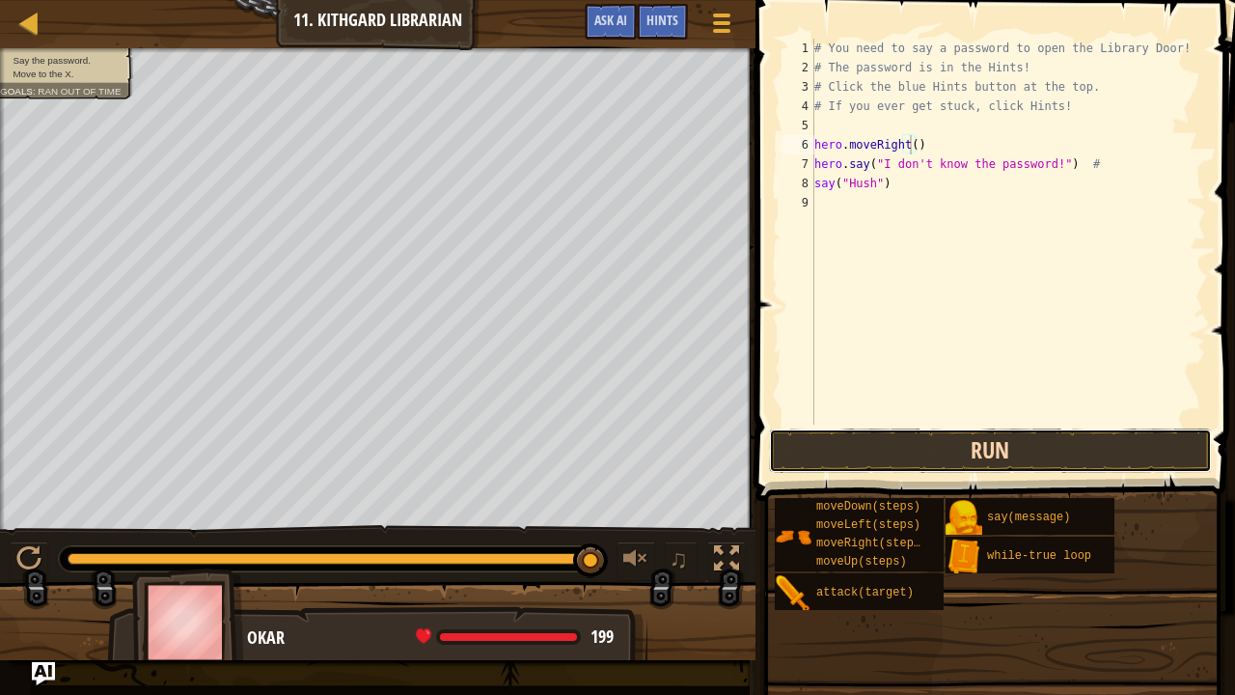
click at [1010, 446] on button "Run" at bounding box center [990, 450] width 443 height 44
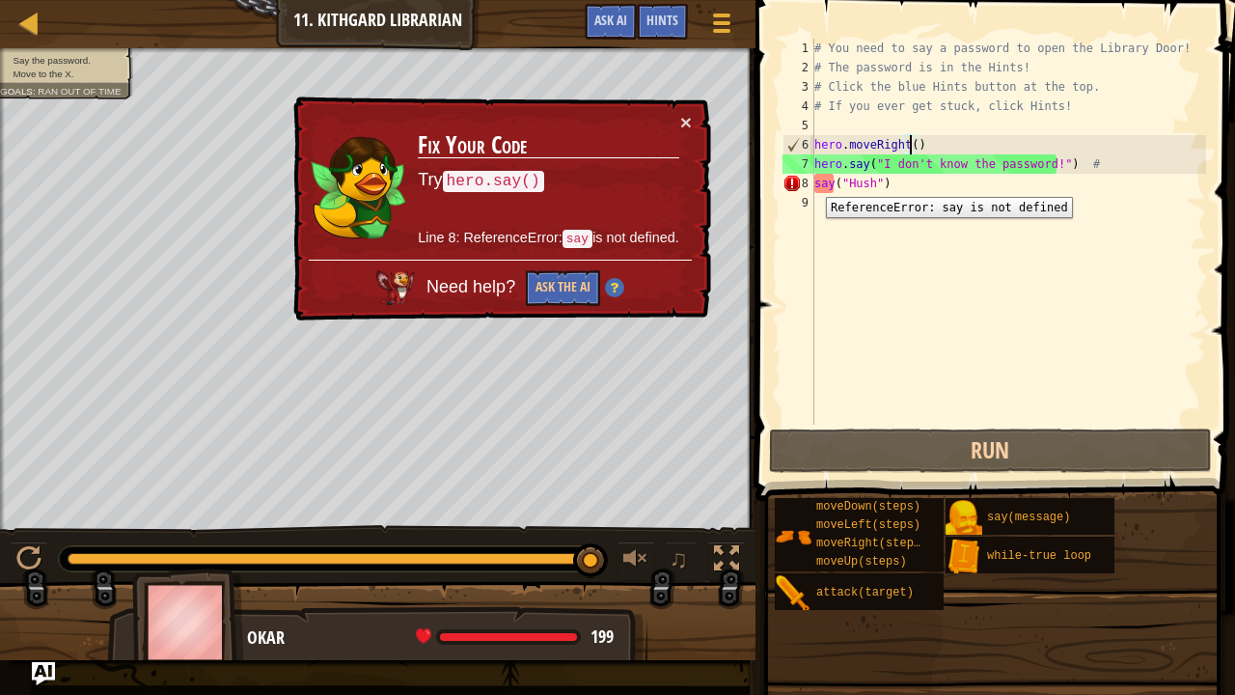
click at [811, 182] on div "8" at bounding box center [798, 183] width 32 height 19
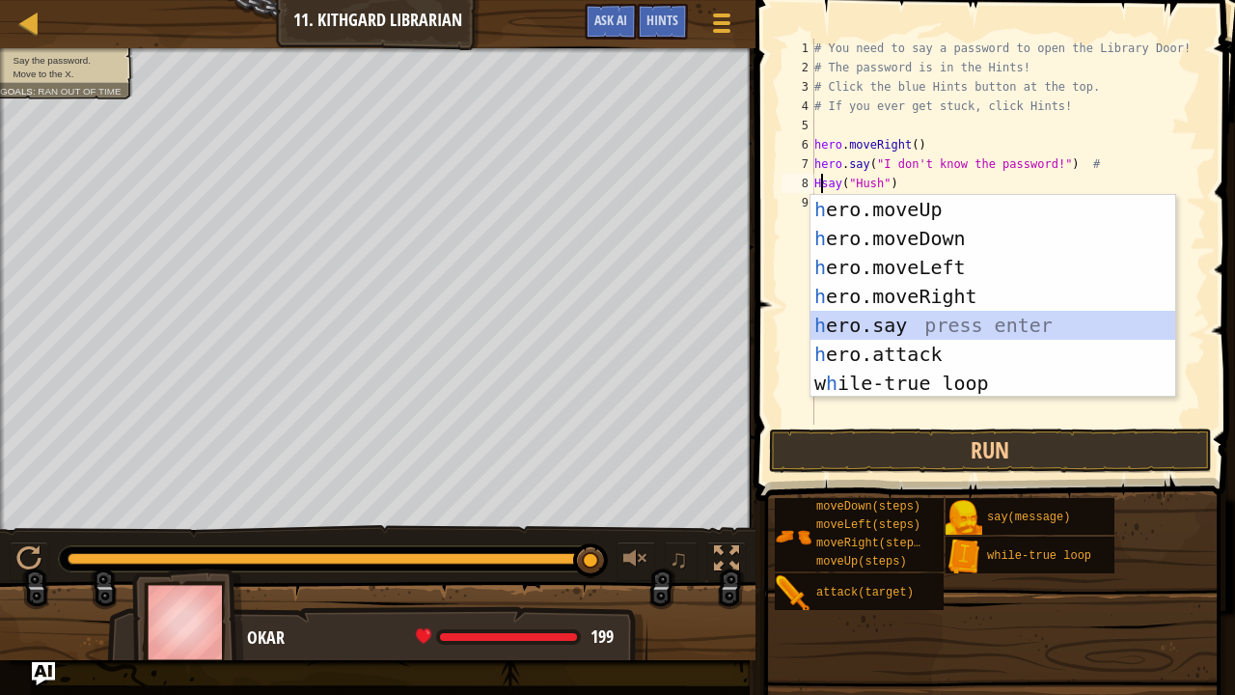
click at [928, 328] on div "h ero.moveUp press enter h ero.moveDown press enter h ero.moveLeft press enter …" at bounding box center [993, 325] width 366 height 260
type textarea "hero.say("message")("Hush")"
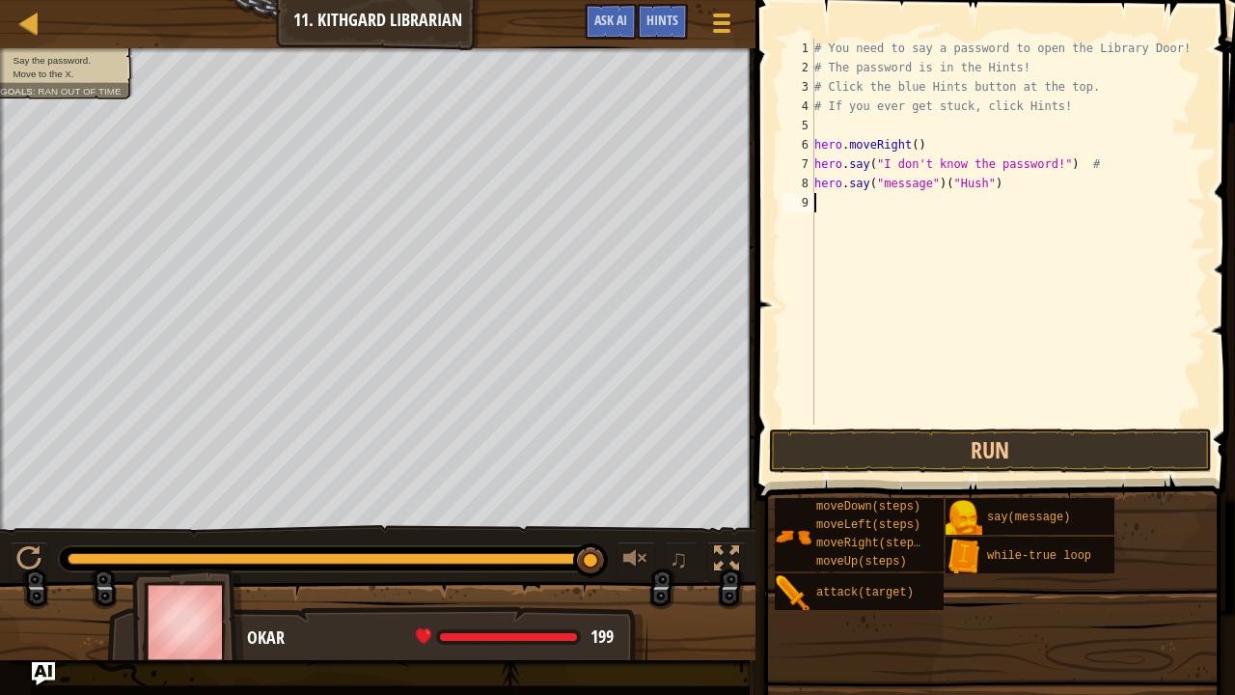
click at [1017, 193] on div "# You need to say a password to open the Library Door! # The password is in the…" at bounding box center [1008, 251] width 396 height 424
click at [934, 179] on div "# You need to say a password to open the Library Door! # The password is in the…" at bounding box center [1008, 251] width 396 height 424
click at [907, 141] on div "# You need to say a password to open the Library Door! # The password is in the…" at bounding box center [1008, 251] width 396 height 424
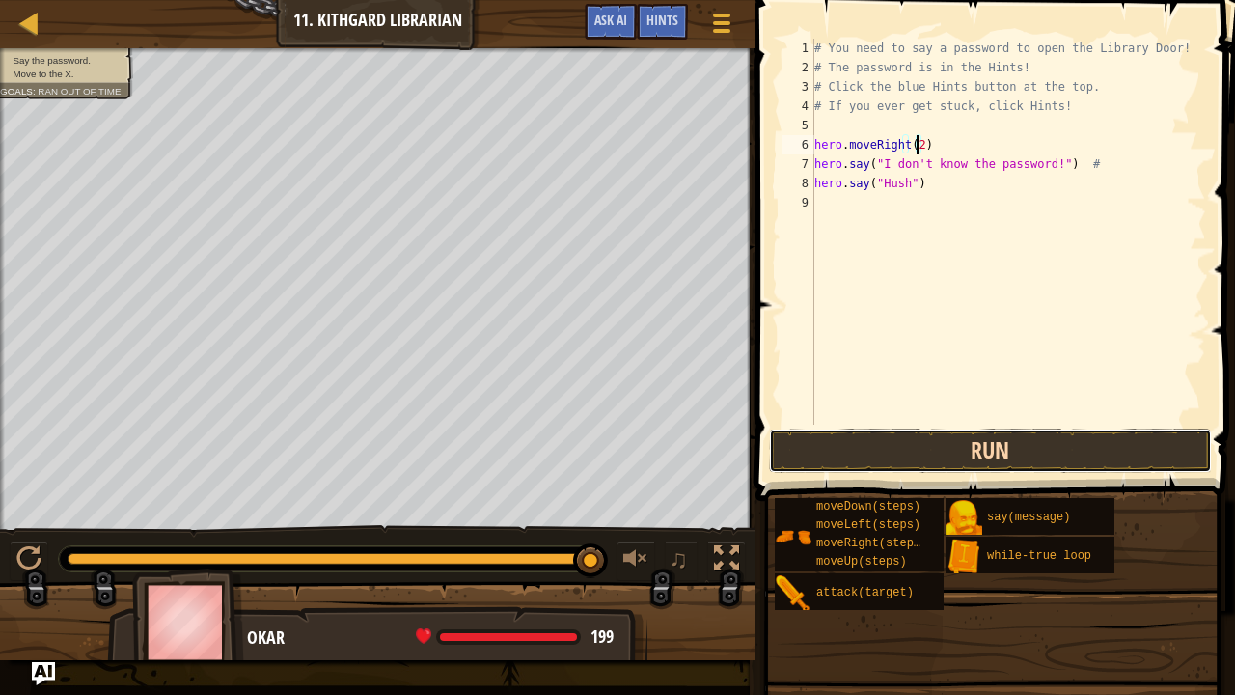
click at [952, 435] on button "Run" at bounding box center [990, 450] width 443 height 44
drag, startPoint x: 963, startPoint y: 485, endPoint x: 959, endPoint y: 496, distance: 11.3
click at [959, 496] on div "Hints Videos hero.moveRight(1) 1 2 3 4 5 6 7 8 9 # You need to say a password t…" at bounding box center [992, 342] width 485 height 685
click at [944, 457] on button "Run" at bounding box center [990, 450] width 443 height 44
click at [947, 453] on button "Run" at bounding box center [990, 450] width 443 height 44
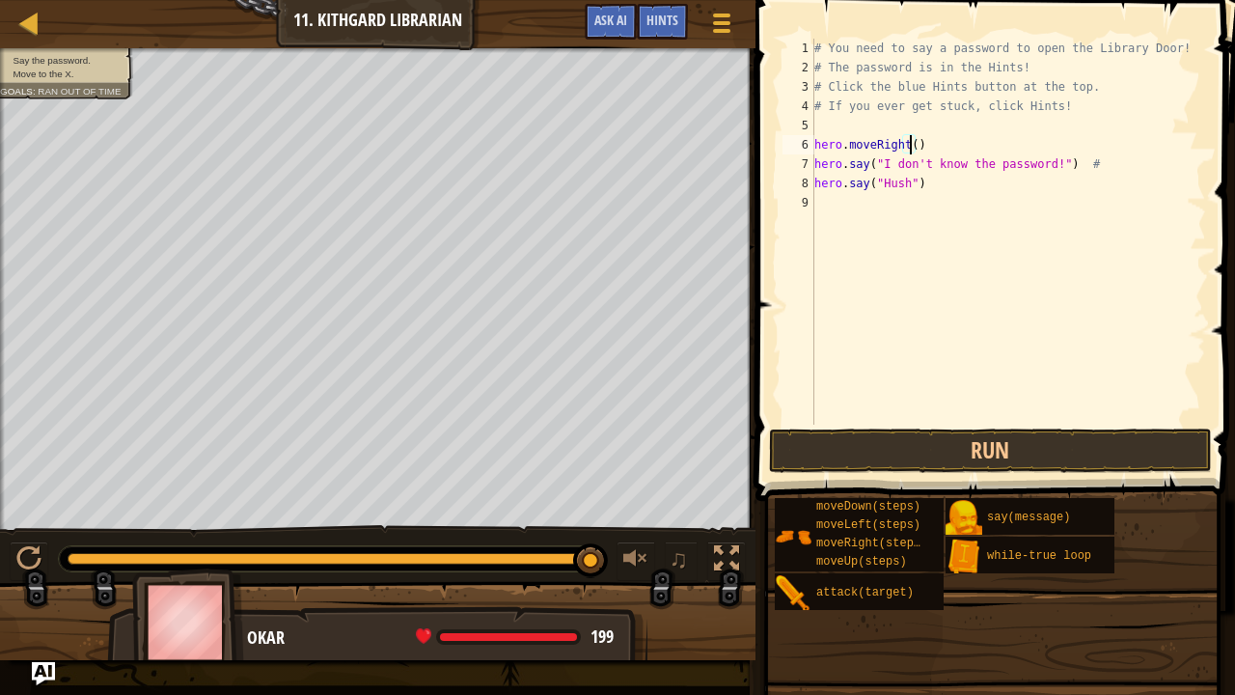
type textarea "hero.moveRight(1)"
click at [884, 228] on div "# You need to say a password to open the Library Door! # The password is in the…" at bounding box center [1008, 251] width 396 height 424
click at [915, 201] on div "# You need to say a password to open the Library Door! # The password is in the…" at bounding box center [1011, 251] width 390 height 424
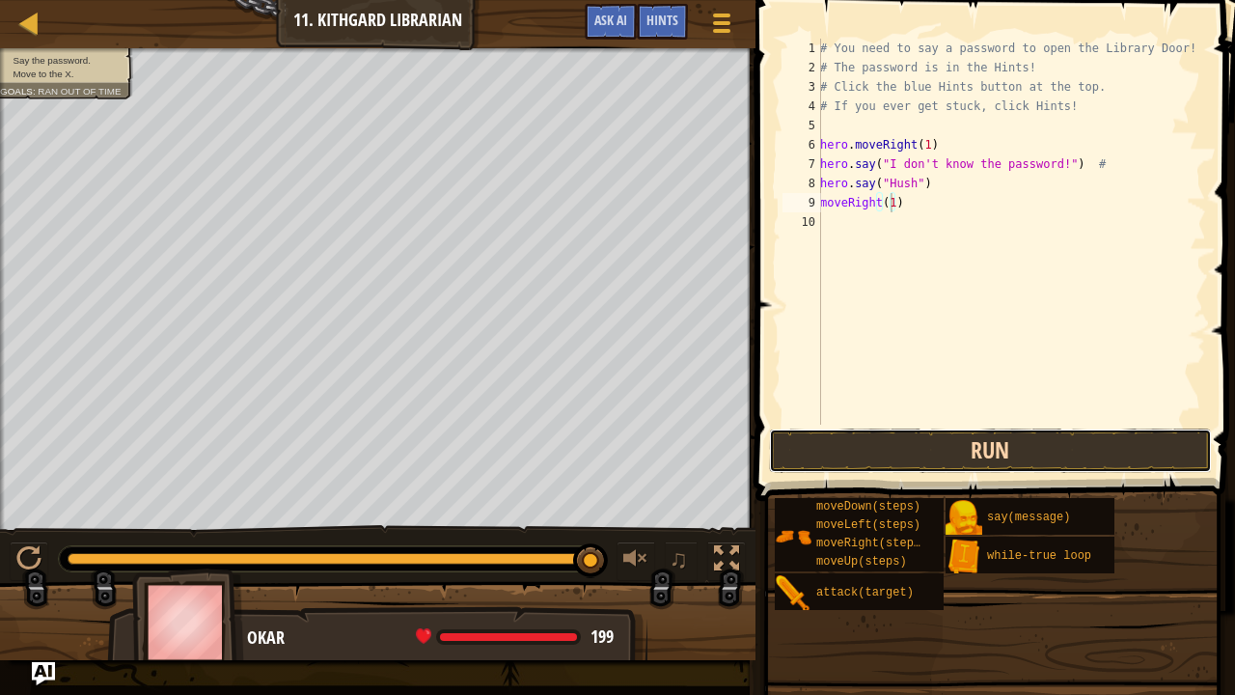
click at [1002, 465] on button "Run" at bounding box center [990, 450] width 443 height 44
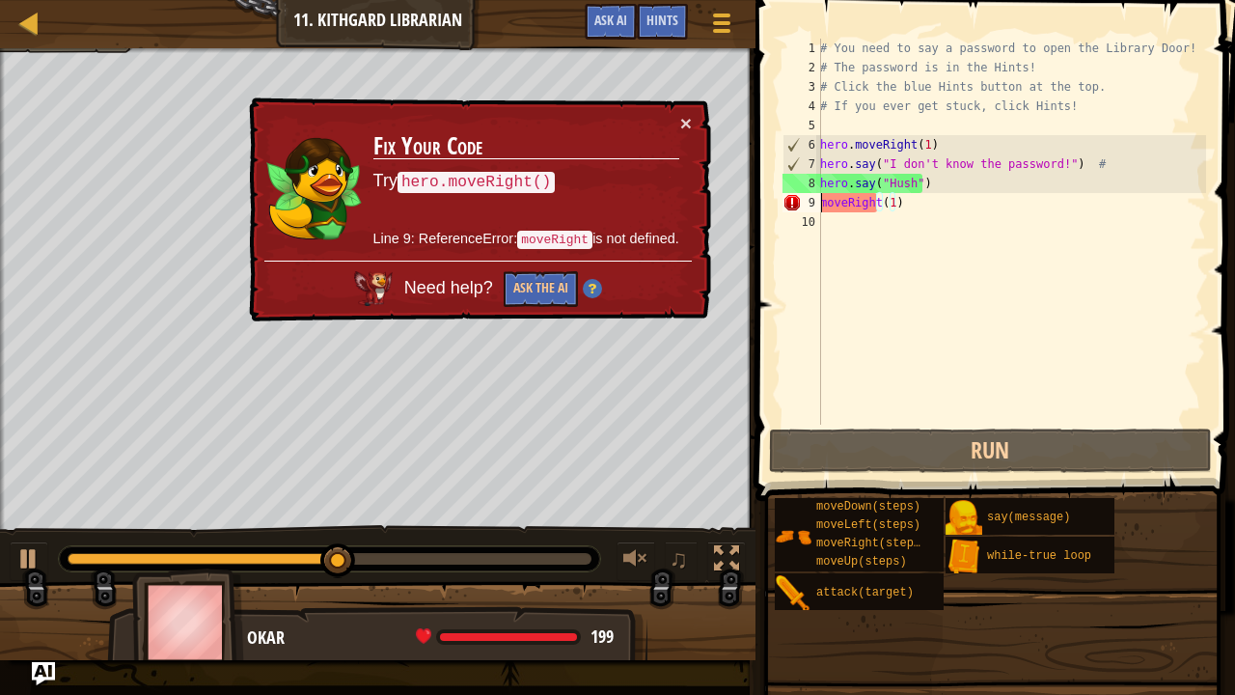
click at [822, 204] on div "# You need to say a password to open the Library Door! # The password is in the…" at bounding box center [1011, 251] width 390 height 424
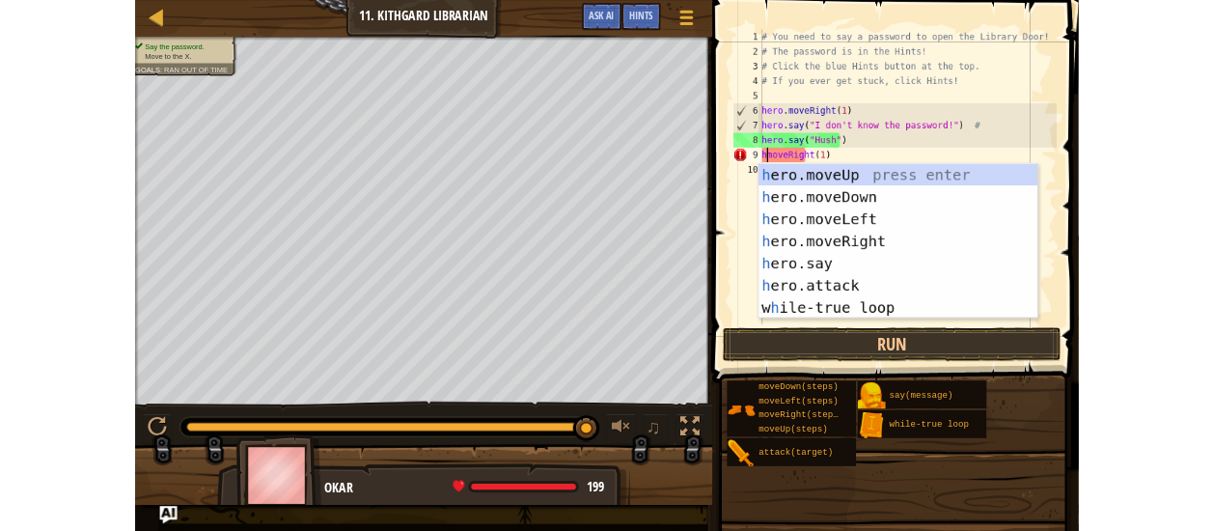
scroll to position [9, 0]
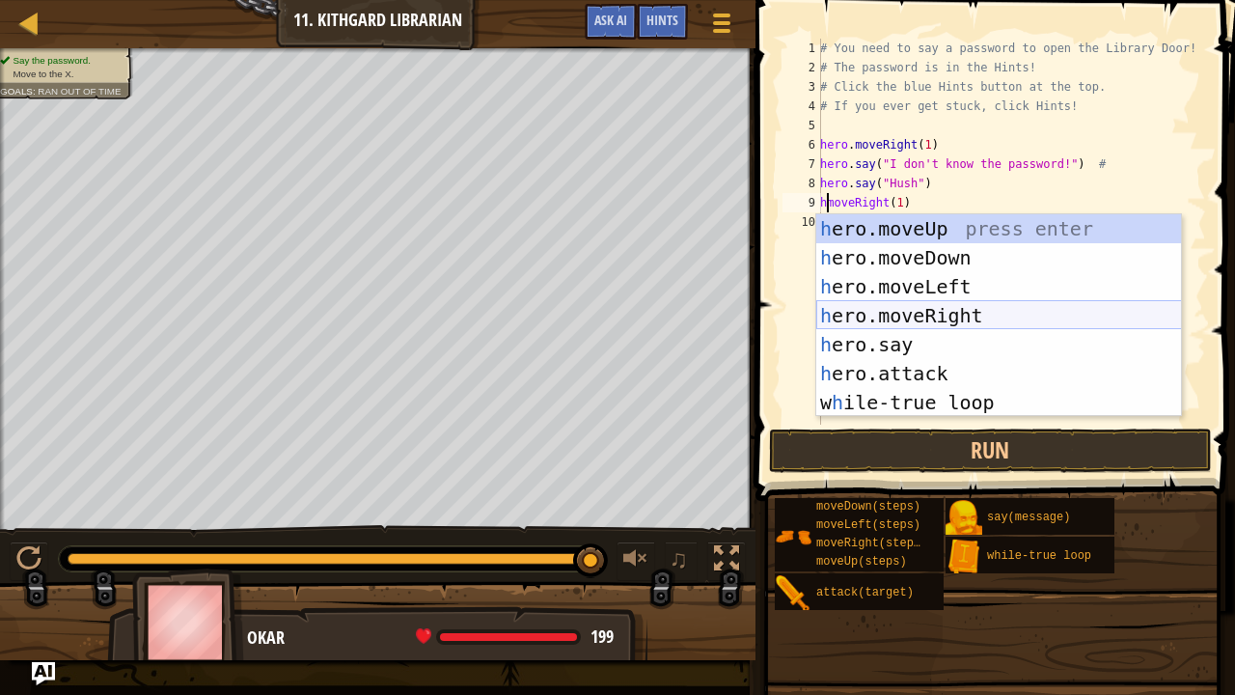
click at [962, 312] on div "h ero.moveUp press enter h ero.moveDown press enter h ero.moveLeft press enter …" at bounding box center [999, 344] width 366 height 260
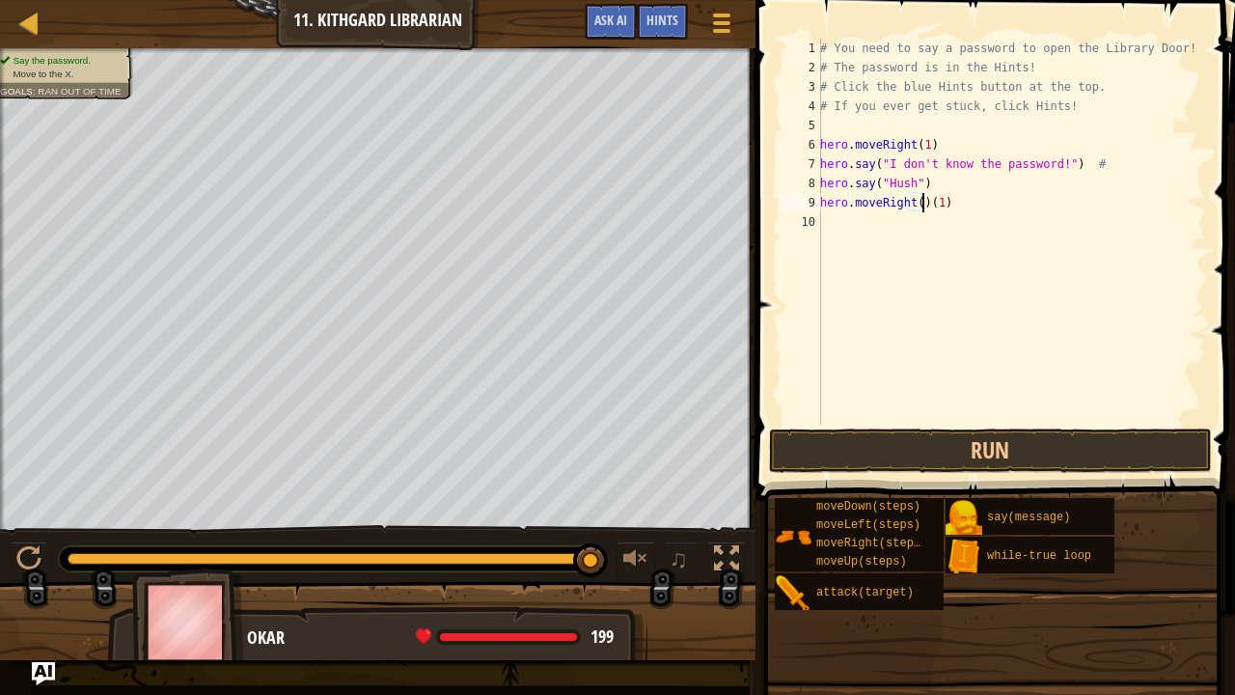
click at [920, 205] on div "# You need to say a password to open the Library Door! # The password is in the…" at bounding box center [1011, 251] width 390 height 424
type textarea "hero.moveRight(1)"
click at [945, 451] on button "Run" at bounding box center [990, 450] width 443 height 44
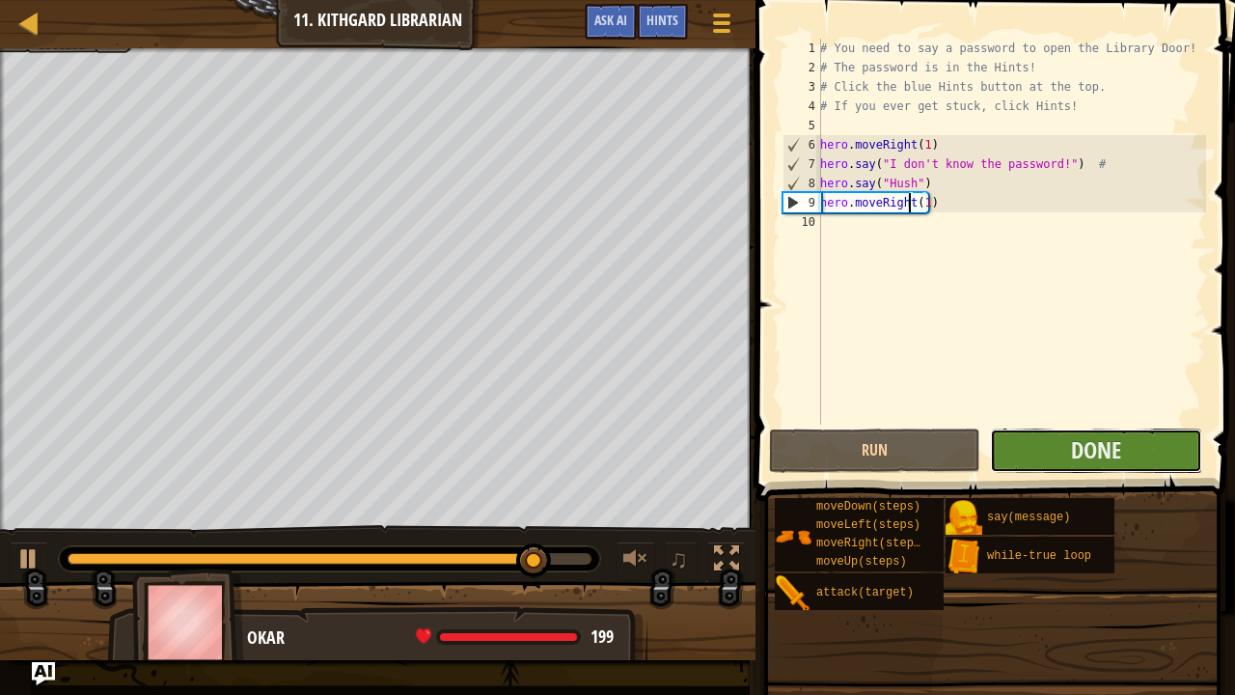
click at [1050, 464] on button "Done" at bounding box center [1095, 450] width 211 height 44
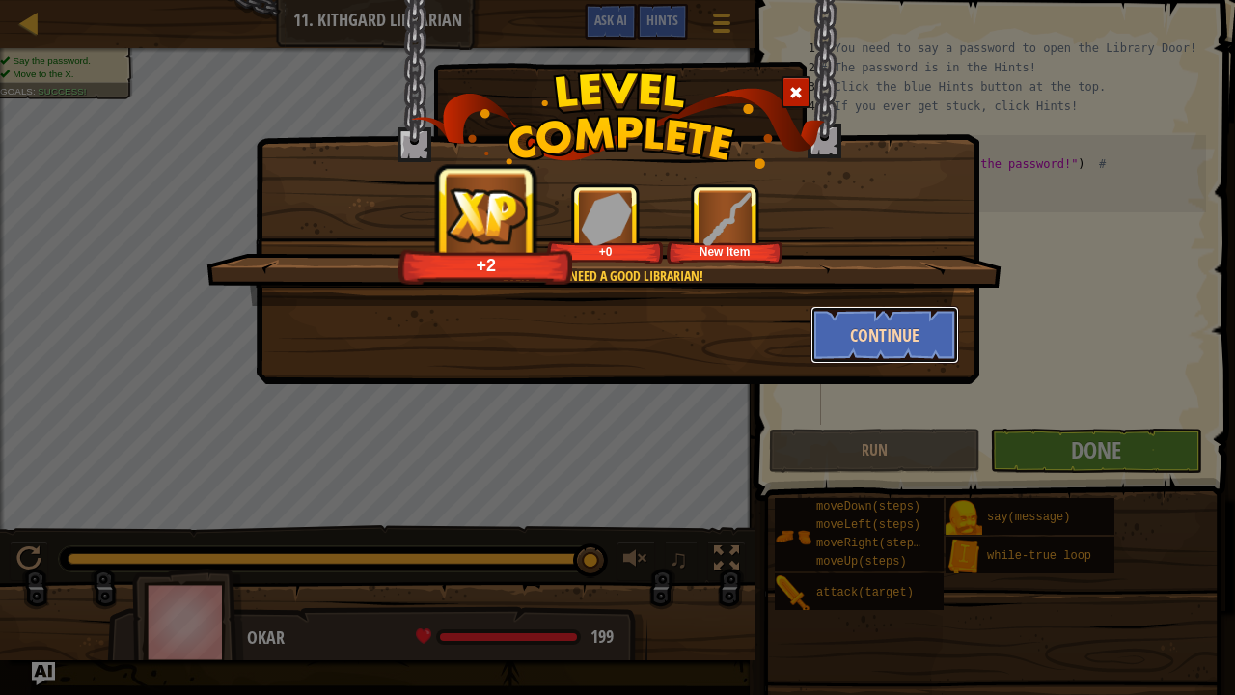
click at [858, 334] on button "Continue" at bounding box center [885, 335] width 150 height 58
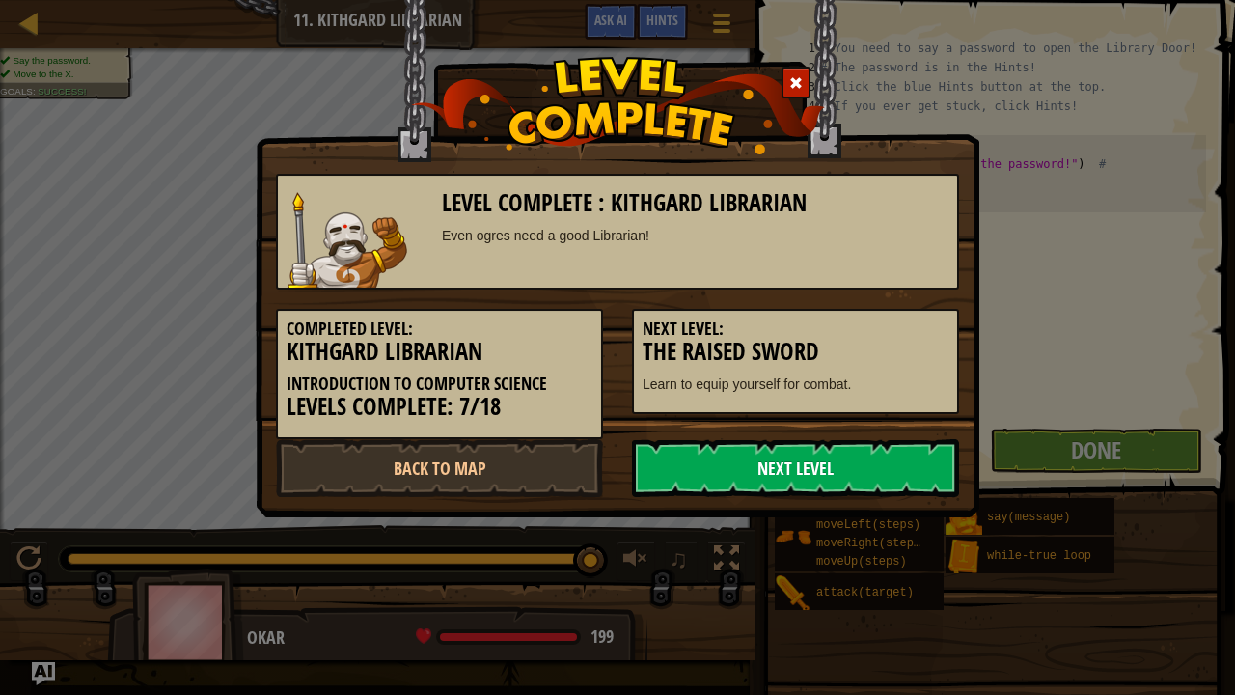
click at [828, 477] on link "Next Level" at bounding box center [795, 468] width 327 height 58
